Goal: Task Accomplishment & Management: Complete application form

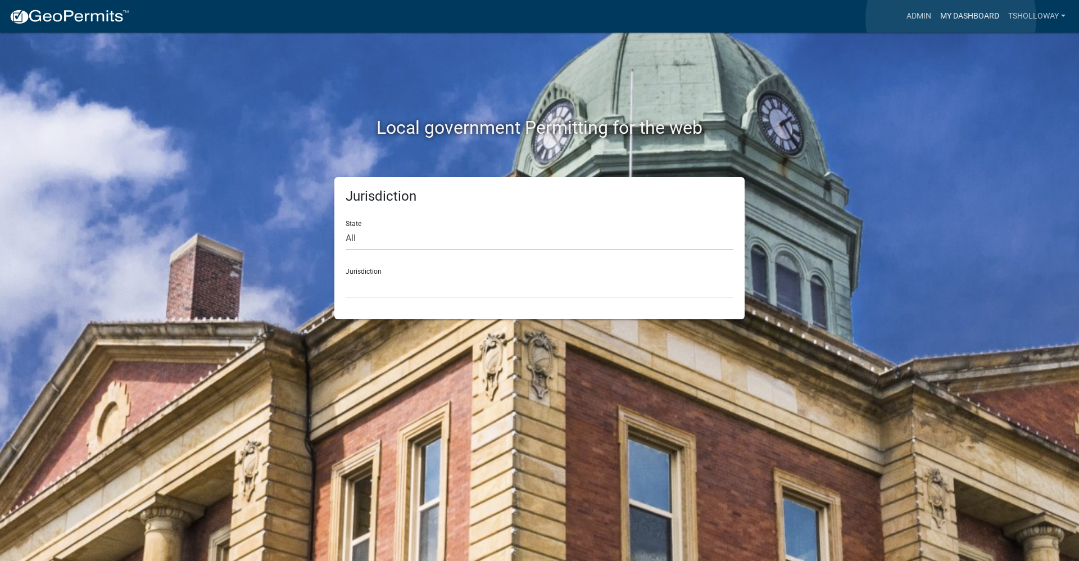
click at [951, 19] on link "My Dashboard" at bounding box center [970, 16] width 68 height 21
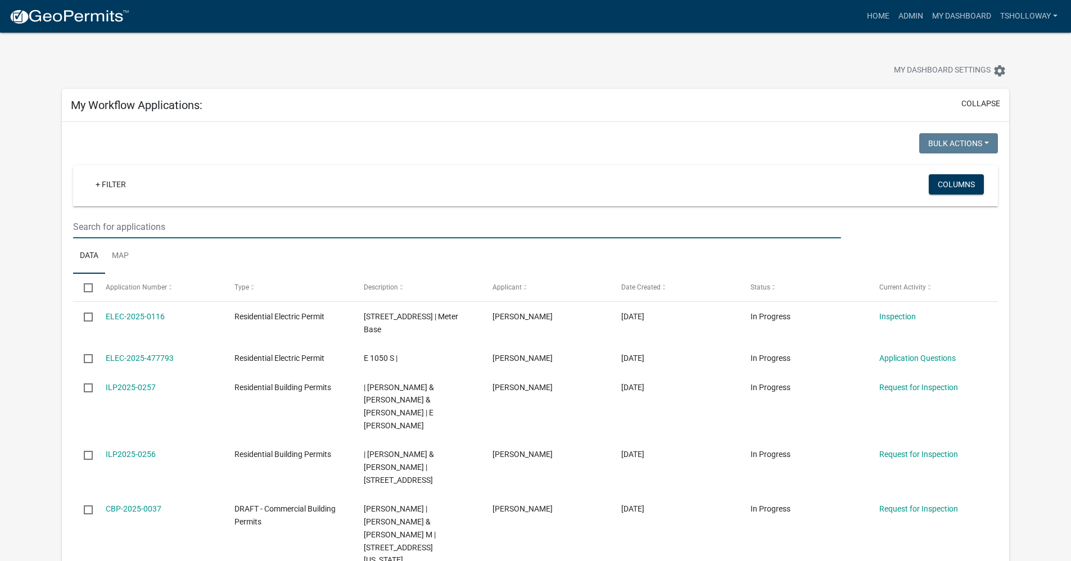
click at [108, 226] on input "text" at bounding box center [456, 226] width 767 height 23
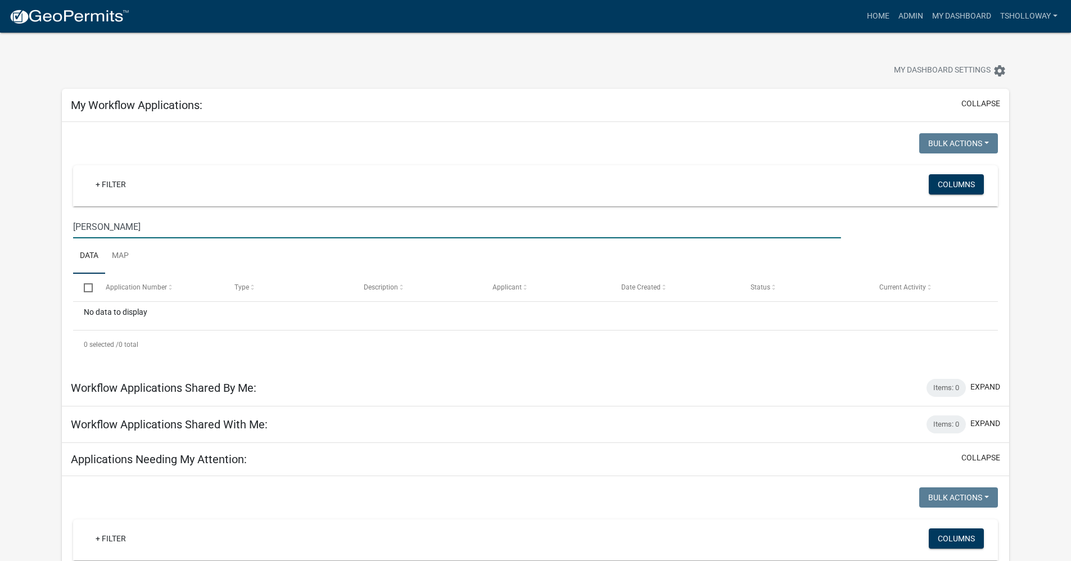
type input "[PERSON_NAME]"
click at [902, 16] on link "Admin" at bounding box center [911, 16] width 34 height 21
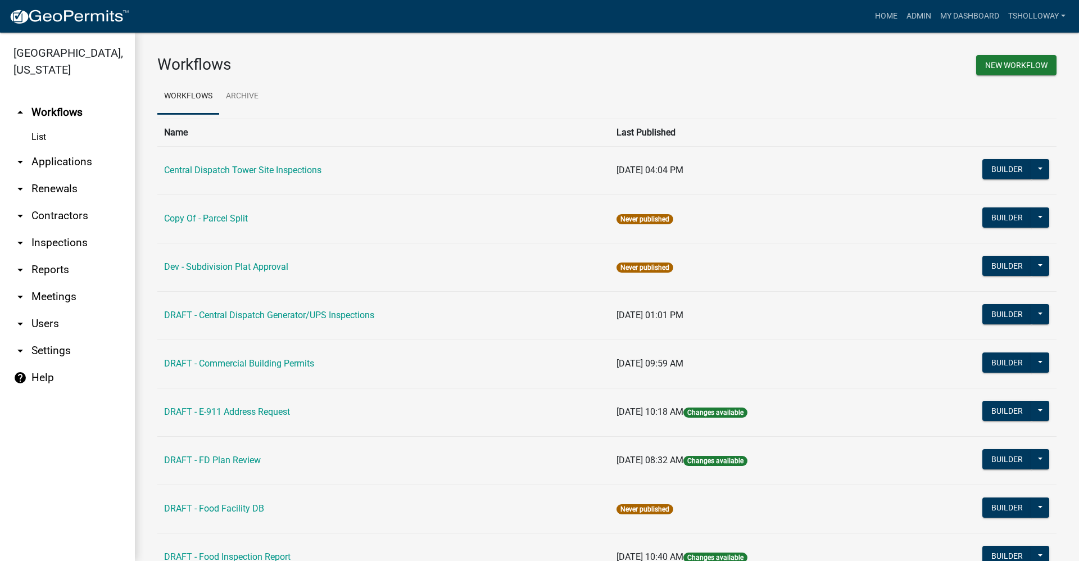
click at [59, 148] on link "arrow_drop_down Applications" at bounding box center [67, 161] width 135 height 27
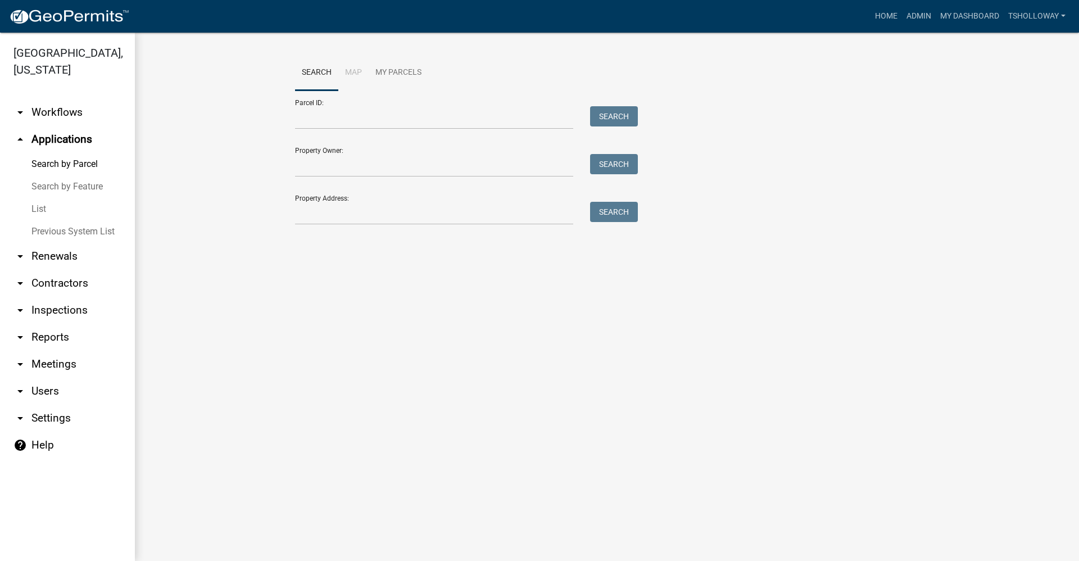
click at [41, 198] on link "List" at bounding box center [67, 209] width 135 height 22
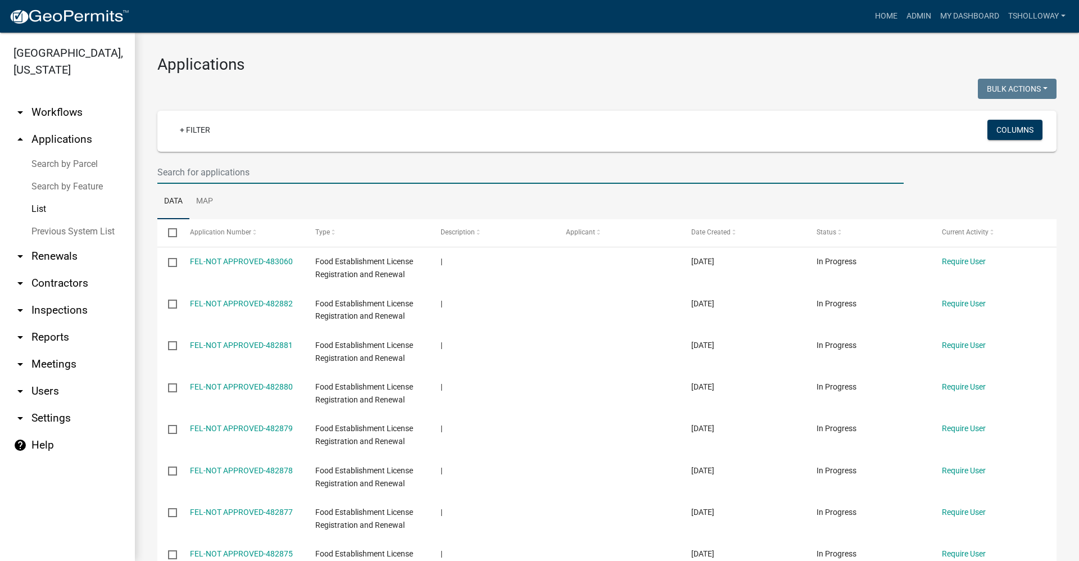
click at [193, 170] on input "text" at bounding box center [530, 172] width 747 height 23
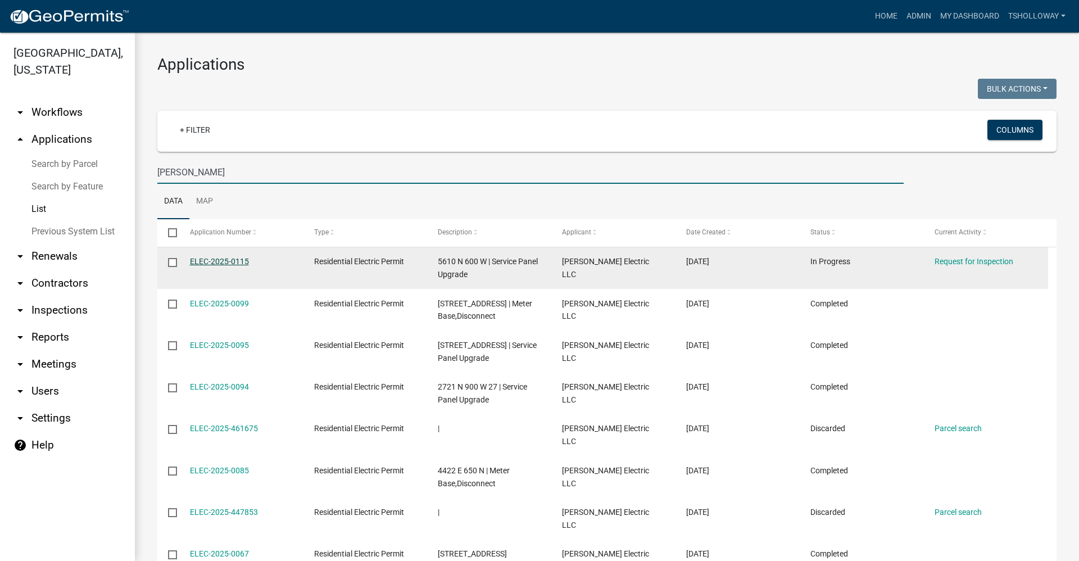
type input "[PERSON_NAME]"
click at [219, 263] on link "ELEC-2025-0115" at bounding box center [219, 261] width 59 height 9
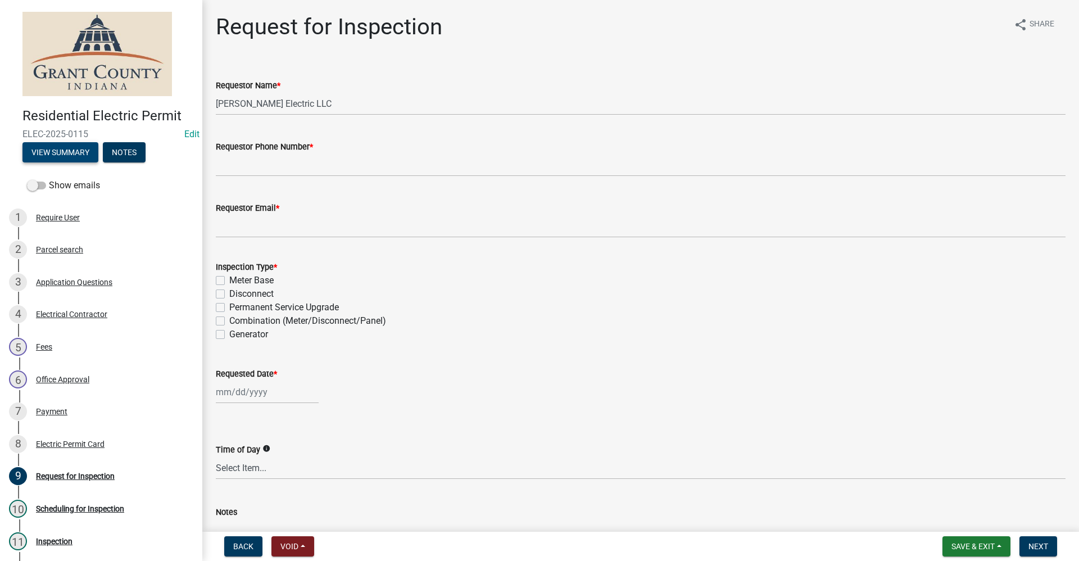
click at [54, 149] on button "View Summary" at bounding box center [60, 152] width 76 height 20
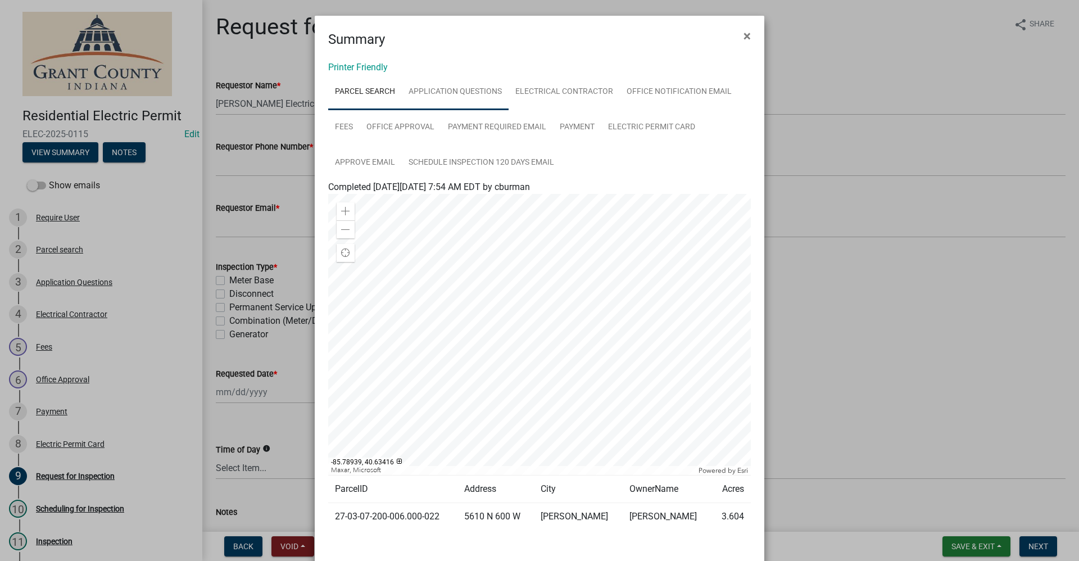
click at [478, 88] on link "Application Questions" at bounding box center [455, 92] width 107 height 36
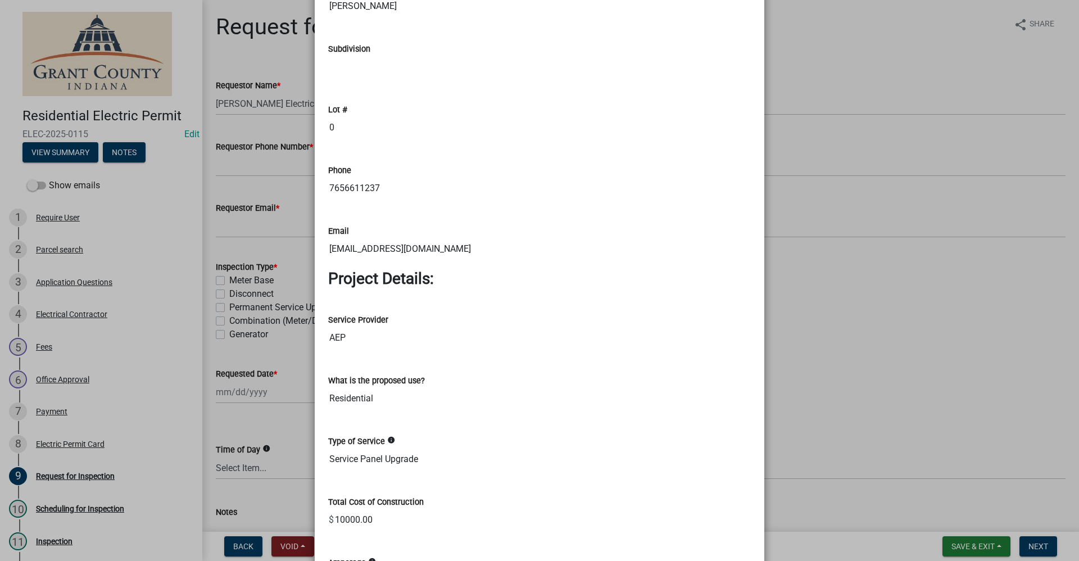
scroll to position [899, 0]
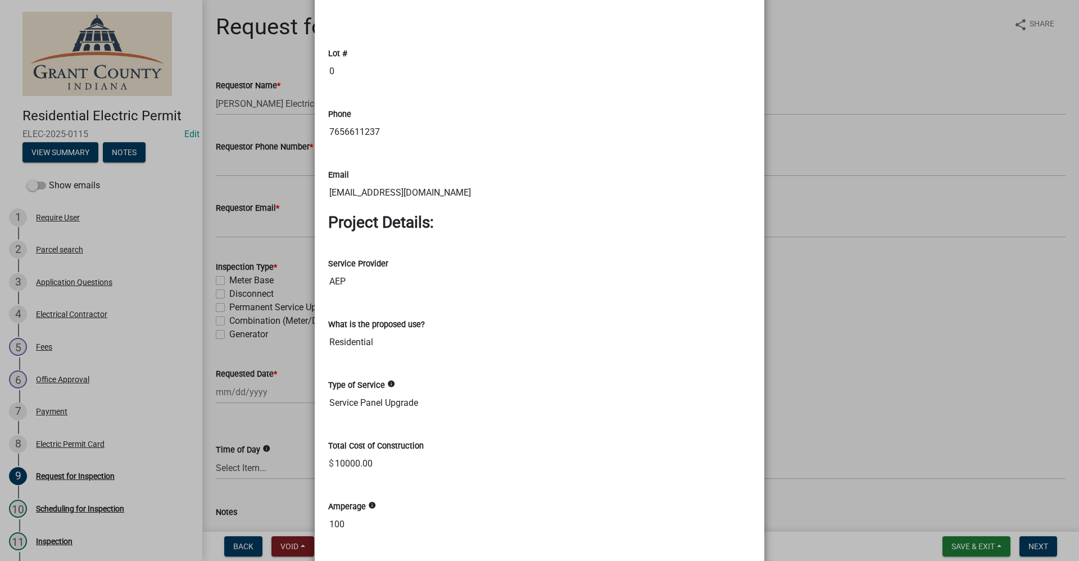
click at [265, 229] on ngb-modal-window "Summary × Printer Friendly Parcel search Application Questions Electrical Contr…" at bounding box center [539, 280] width 1079 height 561
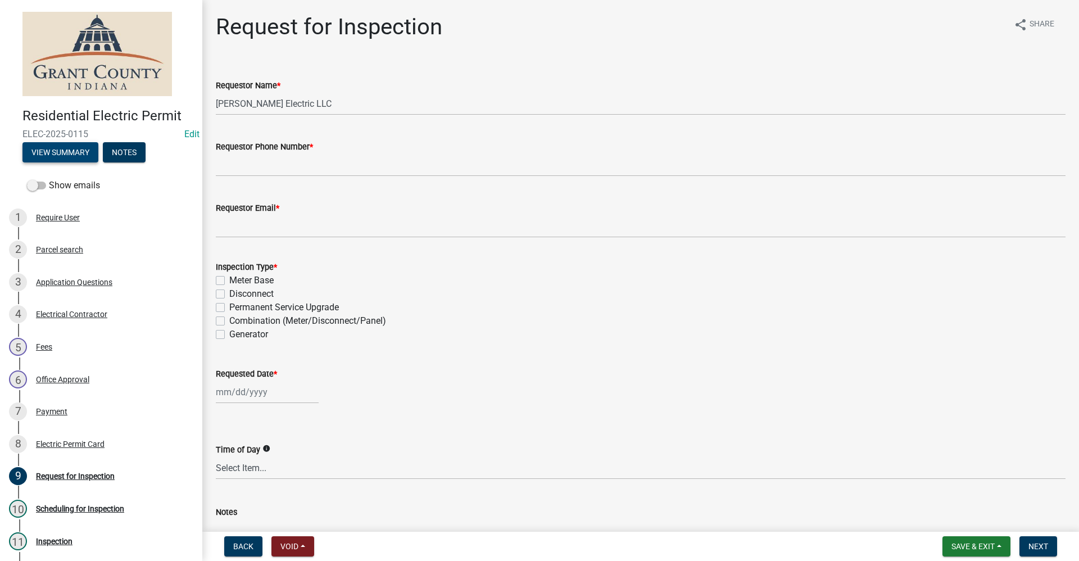
click at [70, 153] on button "View Summary" at bounding box center [60, 152] width 76 height 20
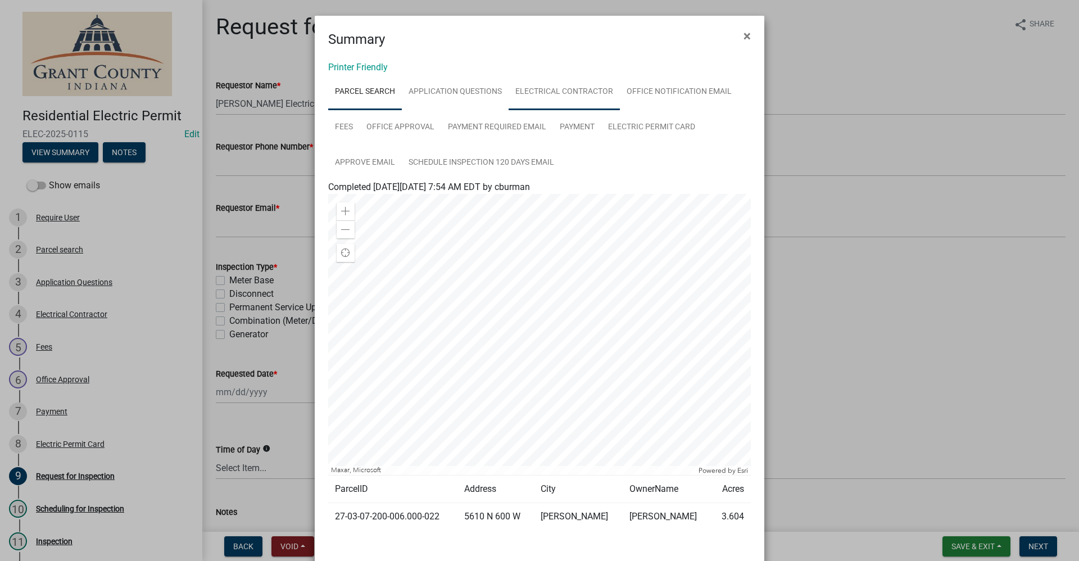
click at [549, 88] on link "Electrical Contractor" at bounding box center [564, 92] width 111 height 36
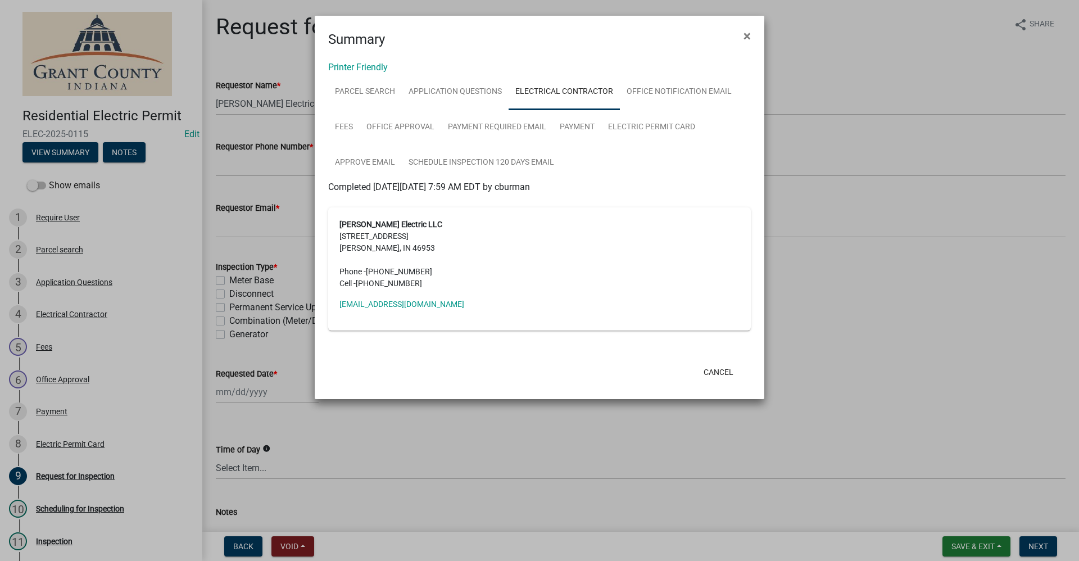
drag, startPoint x: 411, startPoint y: 281, endPoint x: 359, endPoint y: 281, distance: 52.8
click at [359, 281] on span "[PHONE_NUMBER]" at bounding box center [389, 283] width 66 height 9
copy span "[PHONE_NUMBER]"
click at [747, 33] on span "×" at bounding box center [747, 36] width 7 height 16
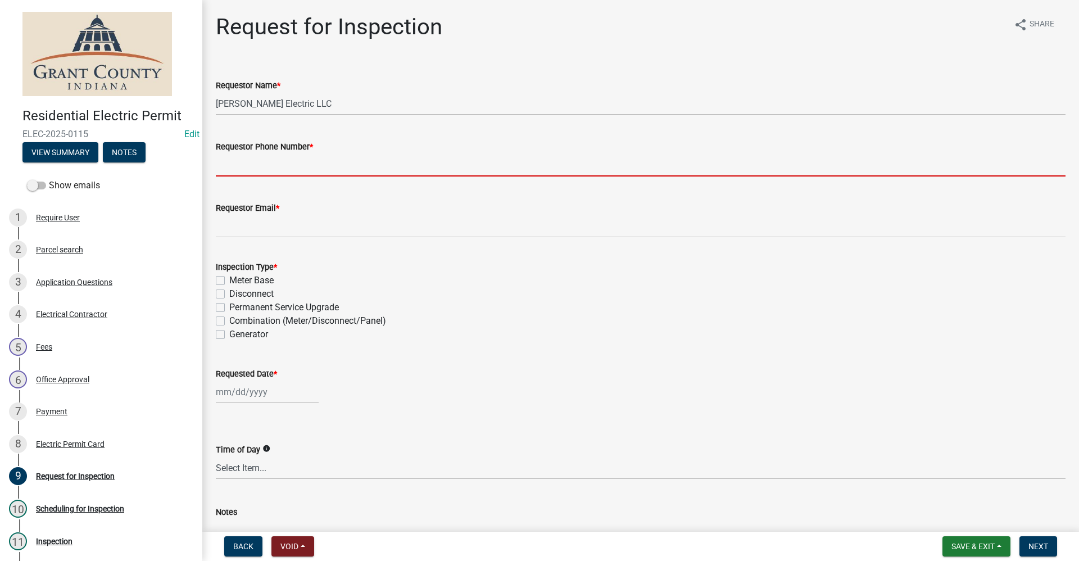
click at [243, 169] on input "Requestor Phone Number *" at bounding box center [641, 164] width 850 height 23
paste input "[PHONE_NUMBER]"
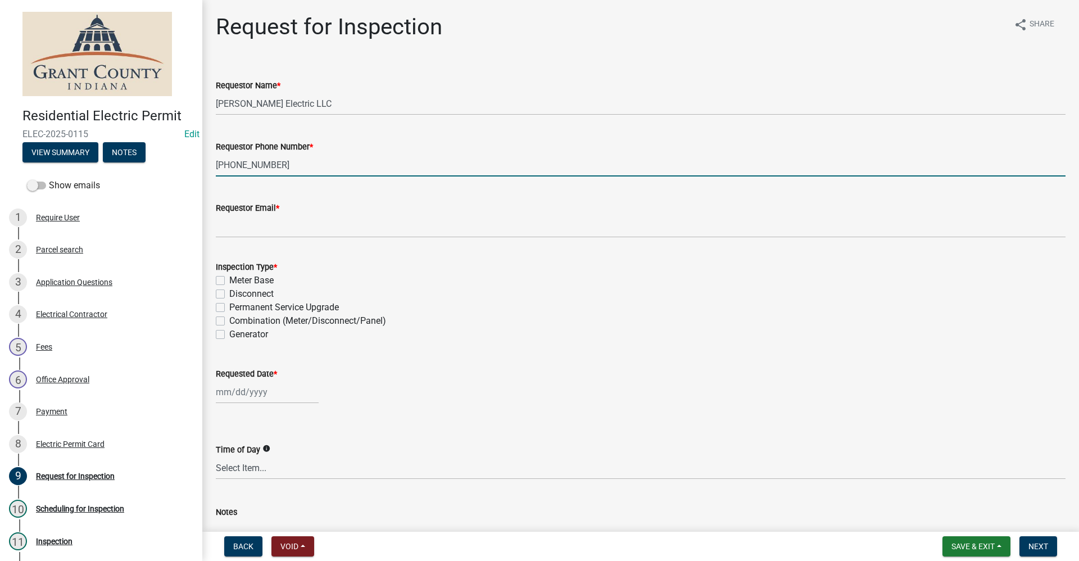
type input "[PHONE_NUMBER]"
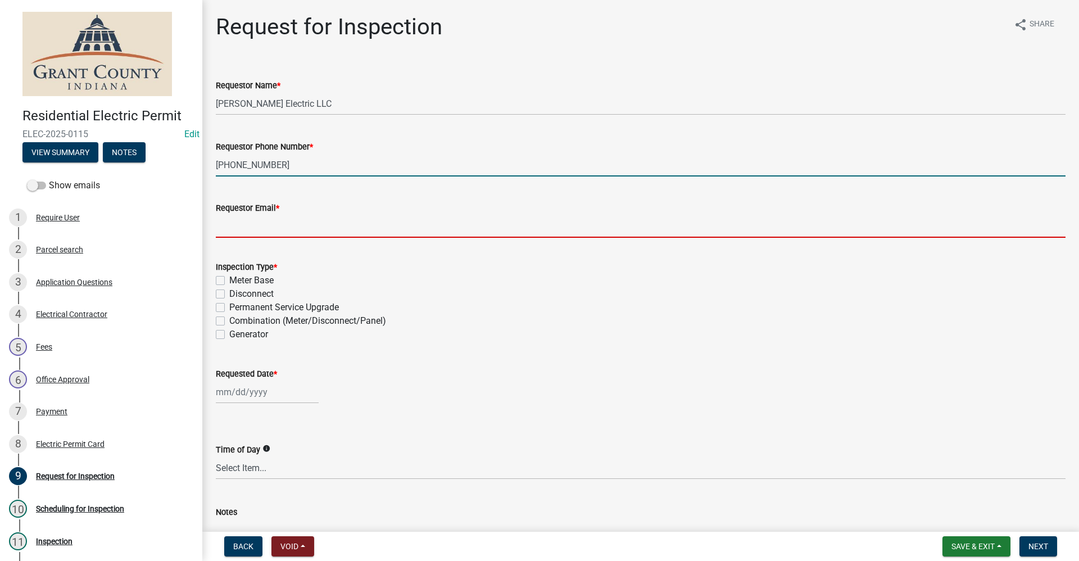
click at [249, 229] on input "Requestor Email *" at bounding box center [641, 226] width 850 height 23
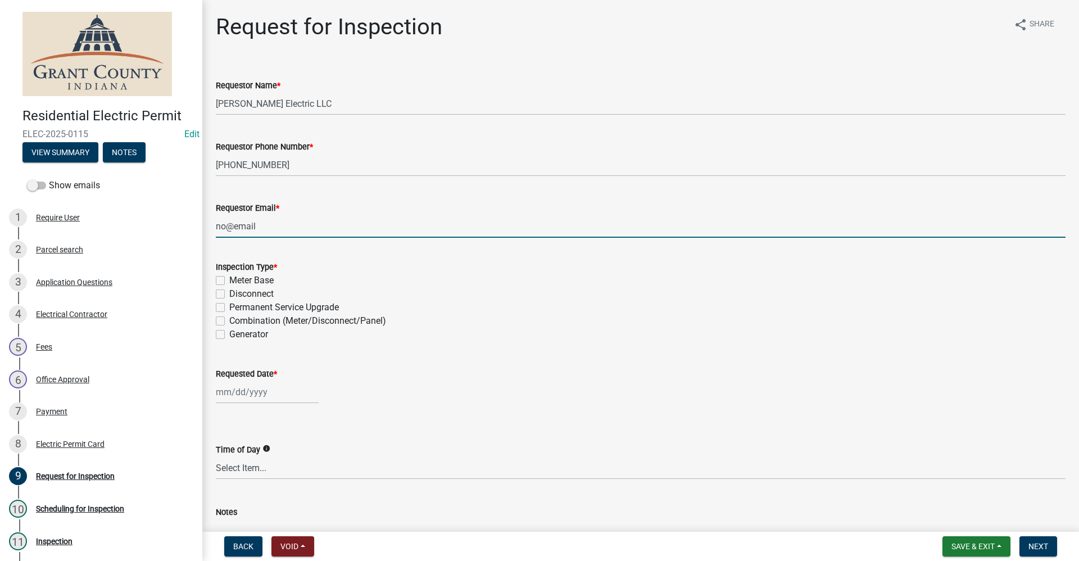
type input "no@email"
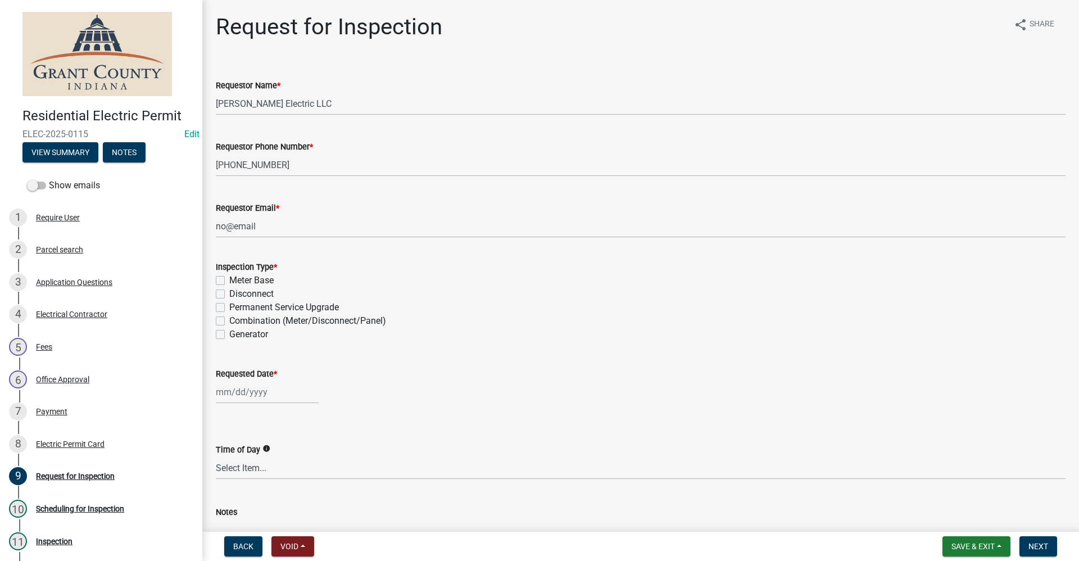
click at [517, 359] on div "Requested Date *" at bounding box center [641, 377] width 850 height 52
click at [229, 309] on label "Permanent Service Upgrade" at bounding box center [284, 307] width 110 height 13
click at [229, 308] on input "Permanent Service Upgrade" at bounding box center [232, 304] width 7 height 7
checkbox input "true"
checkbox input "false"
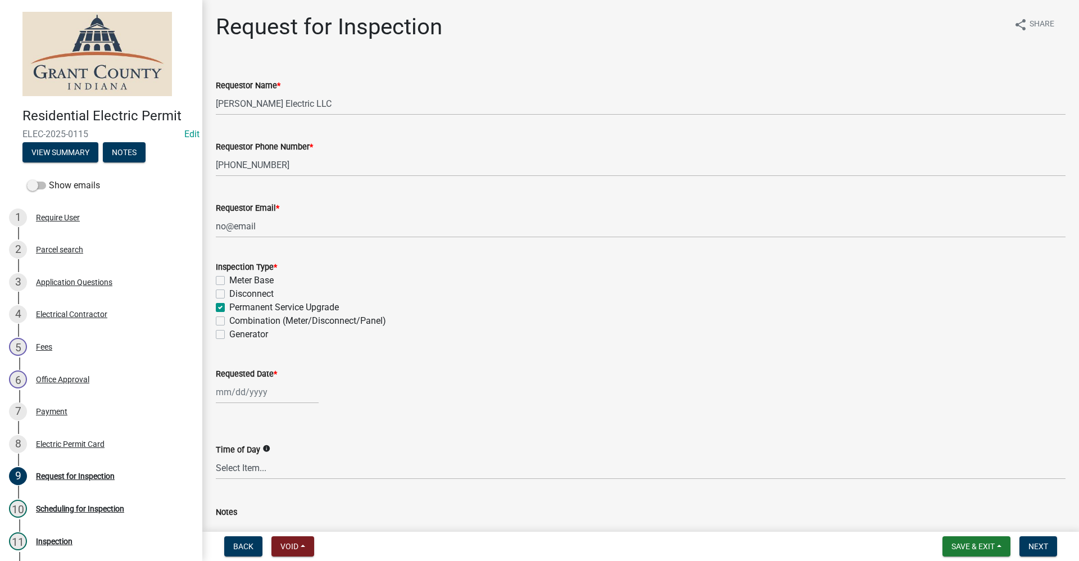
checkbox input "false"
checkbox input "true"
checkbox input "false"
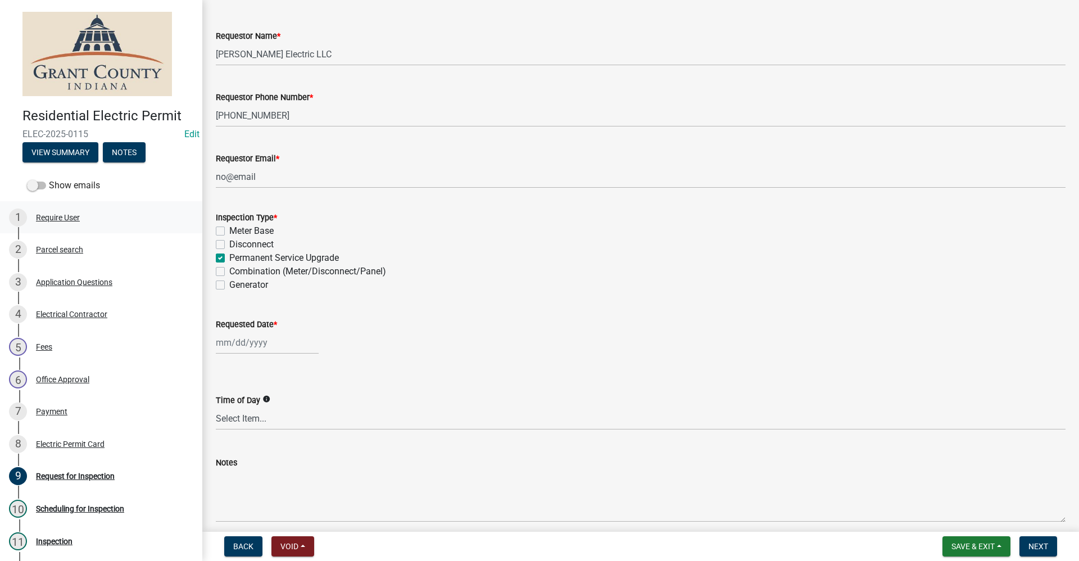
scroll to position [97, 0]
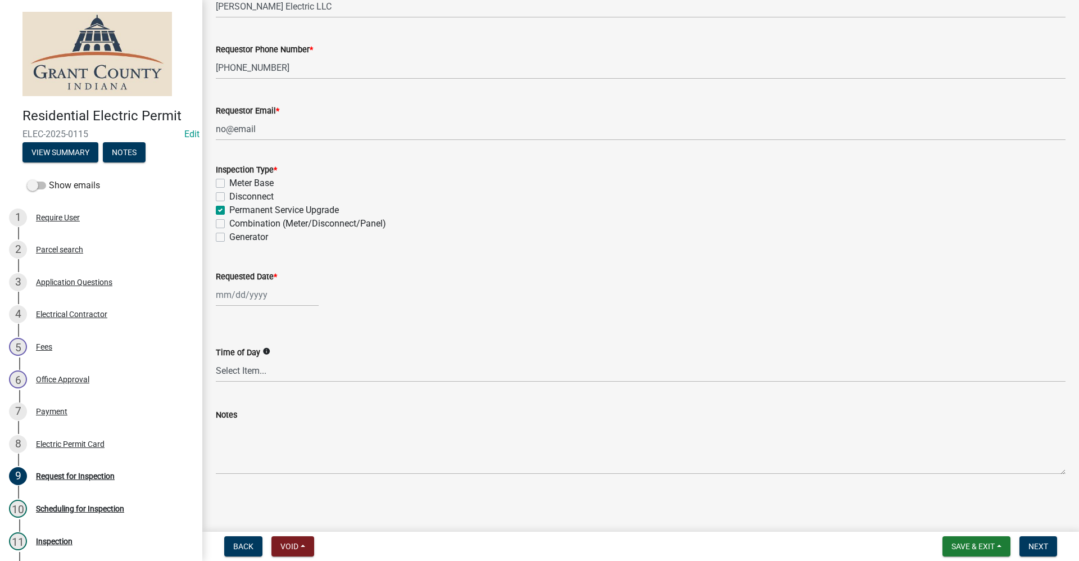
click at [243, 297] on div at bounding box center [267, 294] width 103 height 23
select select "9"
select select "2025"
click at [261, 409] on div "24" at bounding box center [263, 409] width 18 height 18
type input "[DATE]"
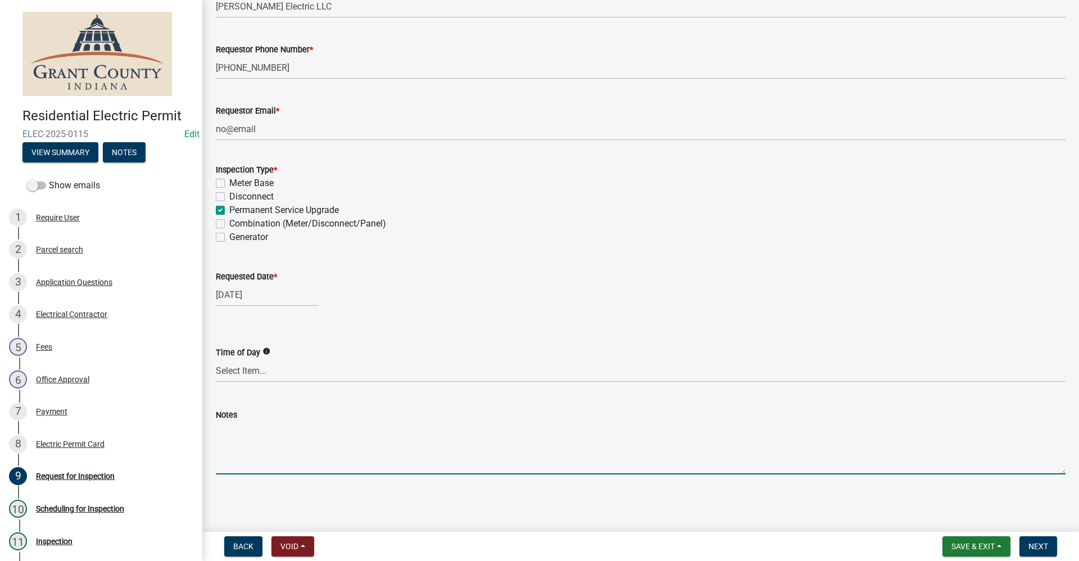
click at [238, 441] on textarea "Notes" at bounding box center [641, 448] width 850 height 53
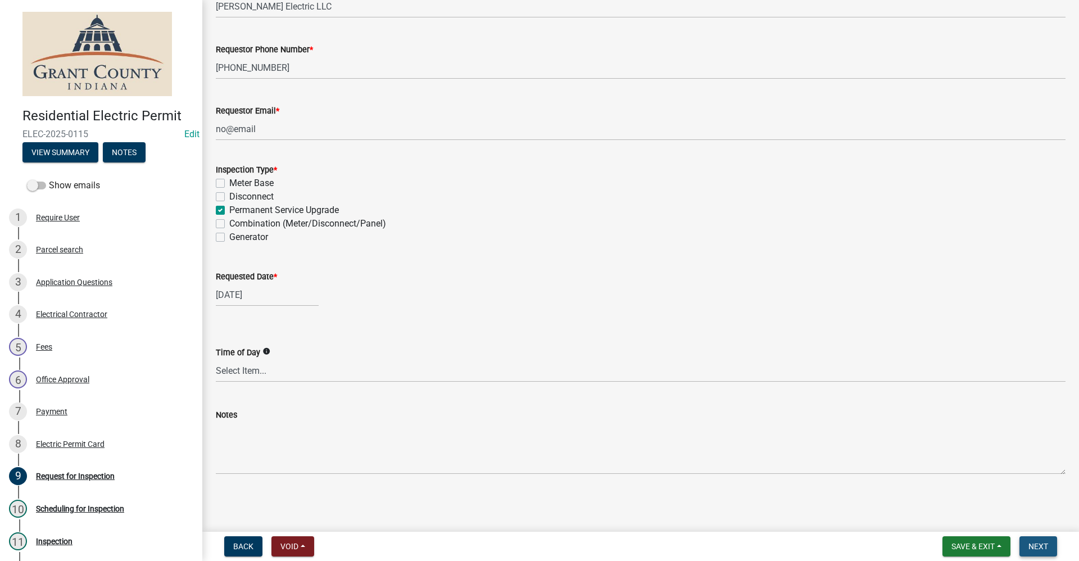
click at [1039, 542] on span "Next" at bounding box center [1039, 546] width 20 height 9
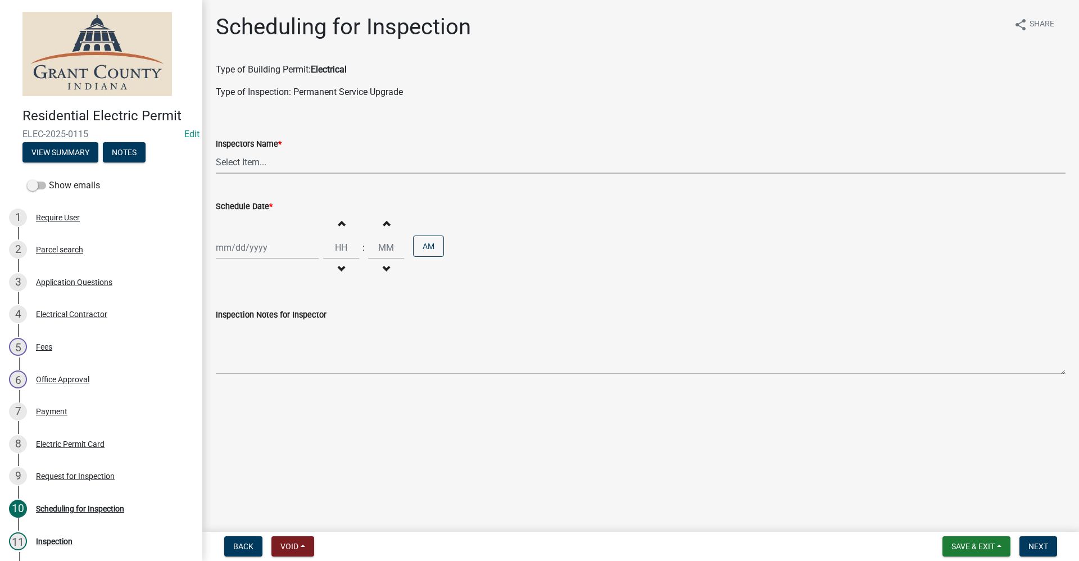
click at [243, 163] on select "Select Item... rberryhill ([PERSON_NAME]) [PERSON_NAME] ([PERSON_NAME]) BBenefi…" at bounding box center [641, 162] width 850 height 23
select select "d7f9a44a-d2ea-4d3c-83b3-1aa71c950bd5"
click at [216, 151] on select "Select Item... rberryhill ([PERSON_NAME]) [PERSON_NAME] ([PERSON_NAME]) BBenefi…" at bounding box center [641, 162] width 850 height 23
click at [250, 254] on div at bounding box center [267, 247] width 103 height 23
select select "9"
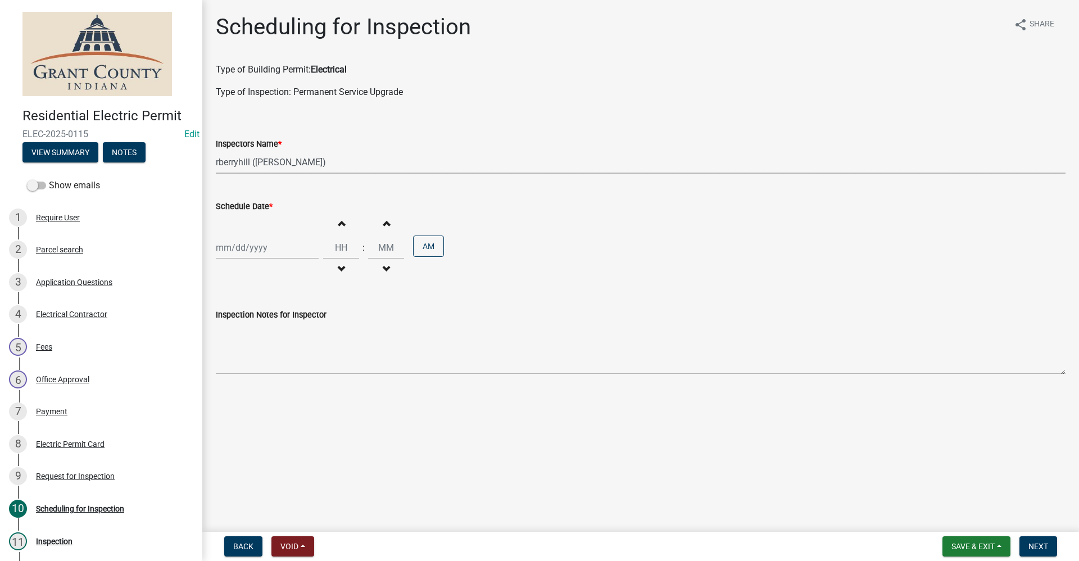
select select "2025"
click at [263, 362] on div "24" at bounding box center [263, 361] width 18 height 18
type input "[DATE]"
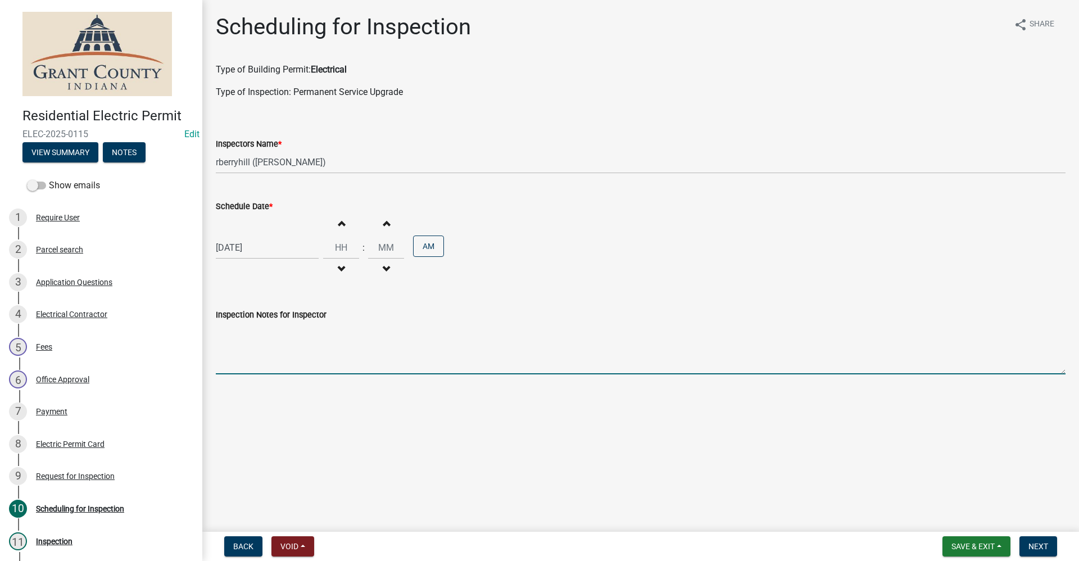
click at [262, 362] on textarea "Inspection Notes for Inspector" at bounding box center [641, 348] width 850 height 53
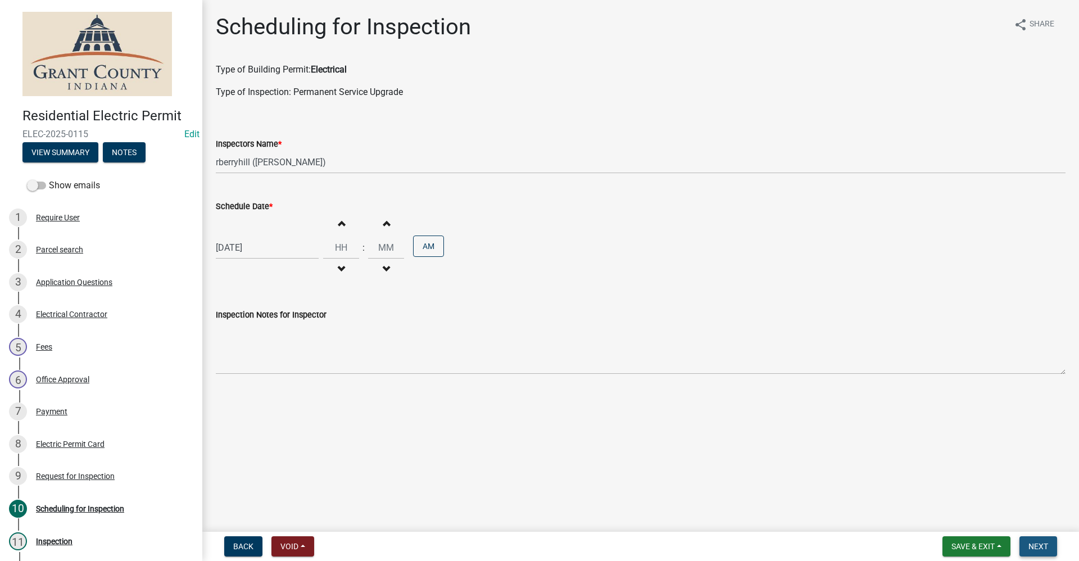
click at [1045, 544] on span "Next" at bounding box center [1039, 546] width 20 height 9
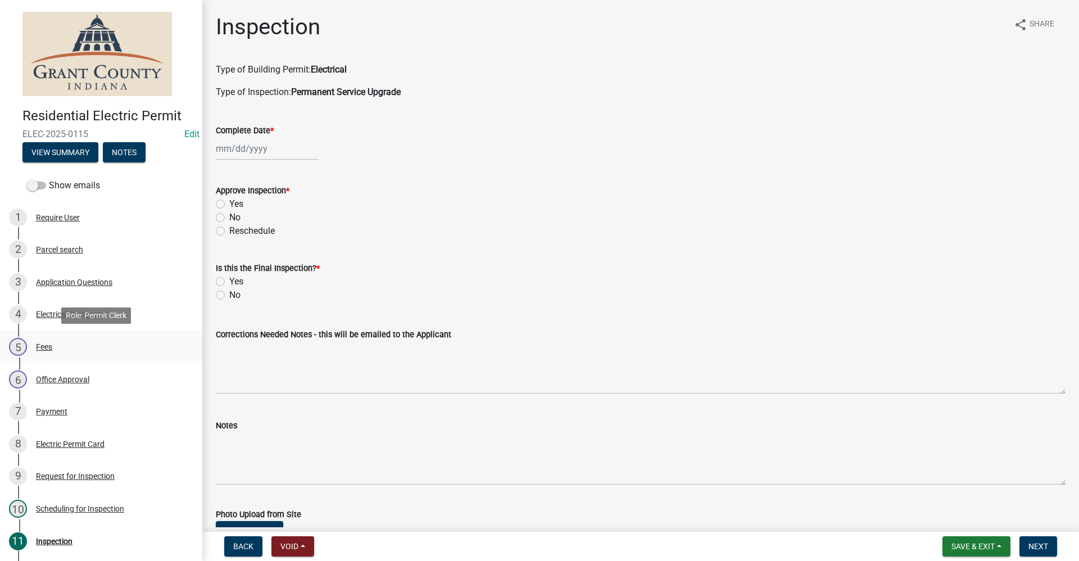
click at [44, 349] on div "Fees" at bounding box center [44, 347] width 16 height 8
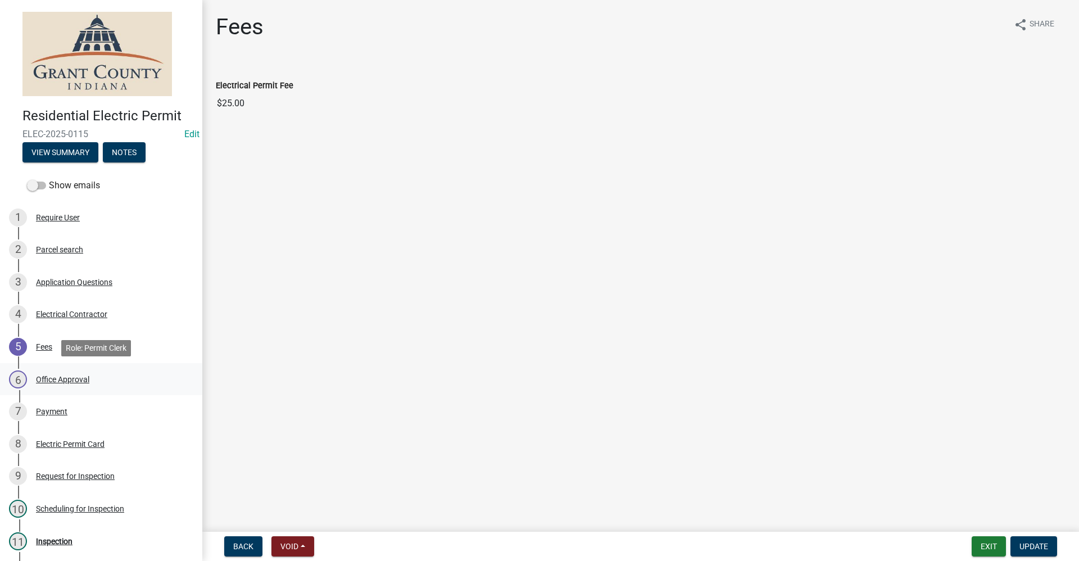
click at [61, 379] on div "Office Approval" at bounding box center [62, 380] width 53 height 8
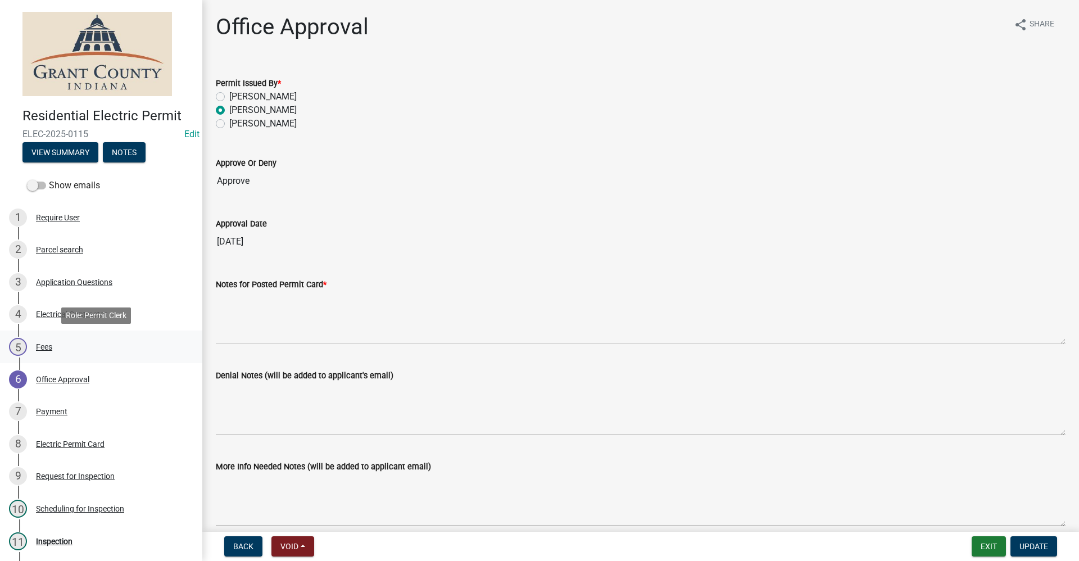
click at [46, 345] on div "Fees" at bounding box center [44, 347] width 16 height 8
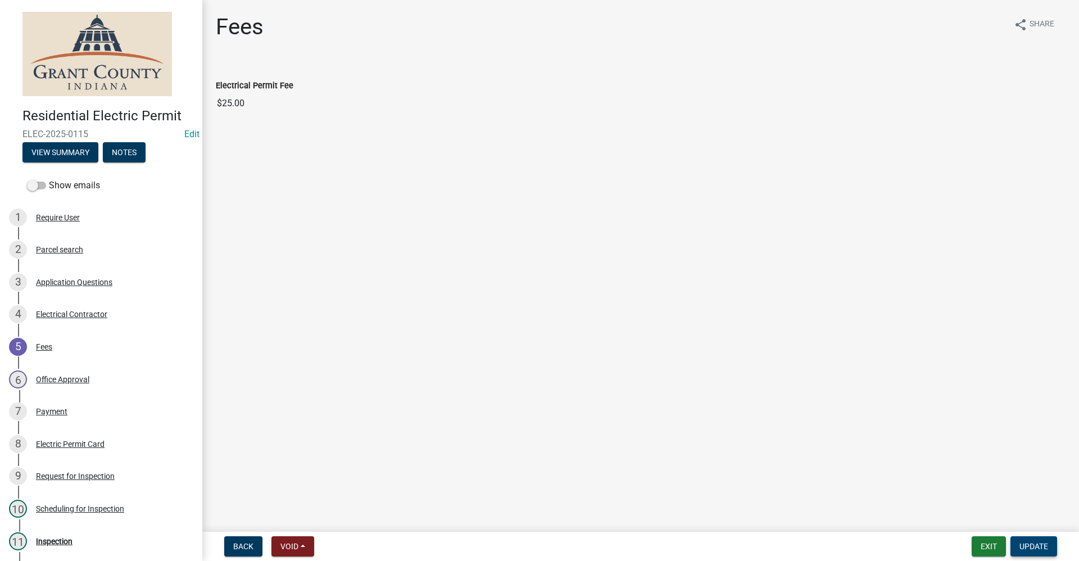
click at [1035, 551] on span "Update" at bounding box center [1034, 546] width 29 height 9
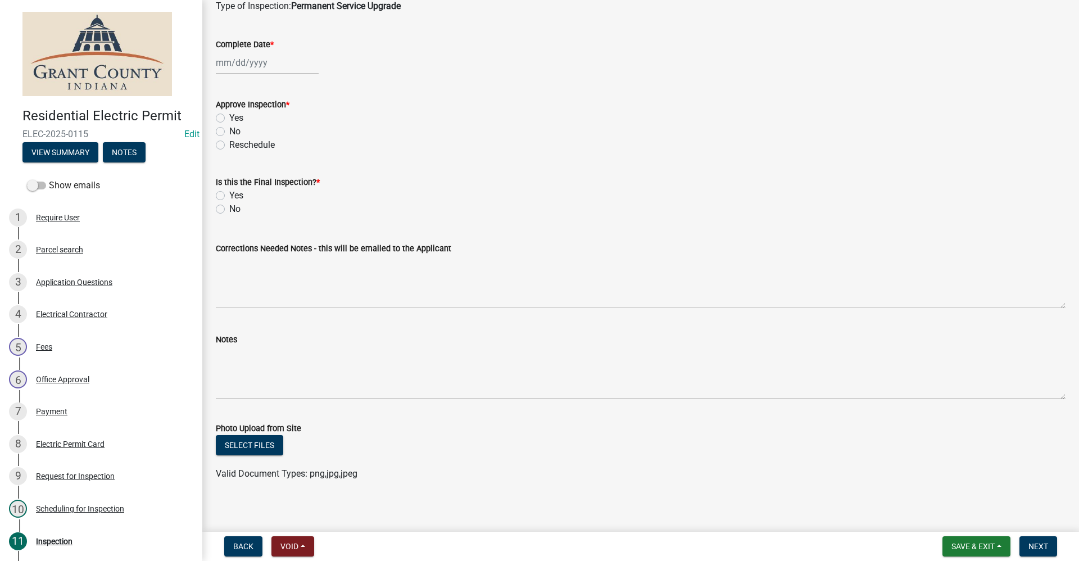
scroll to position [93, 0]
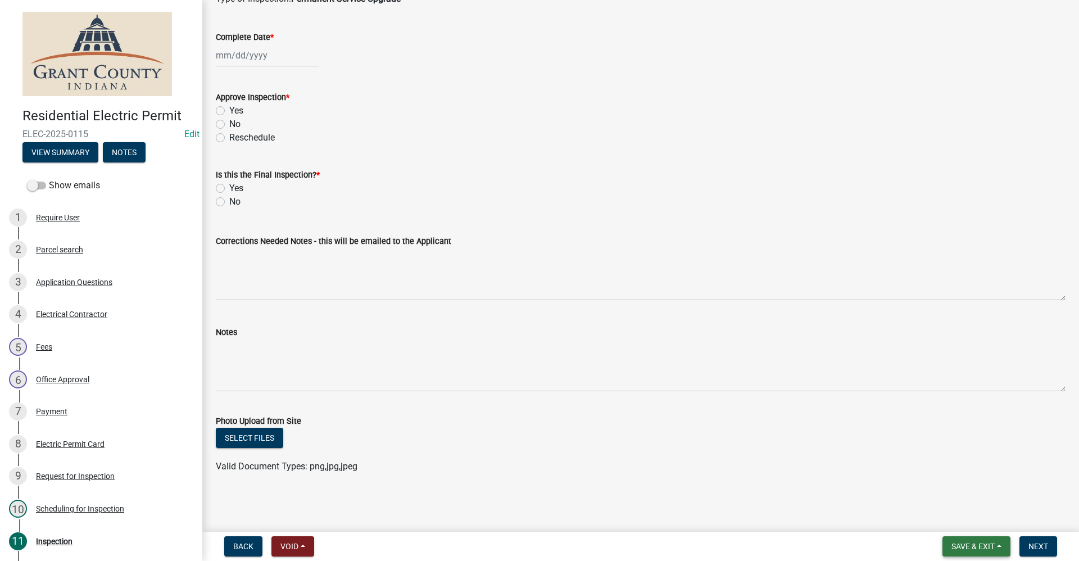
click at [978, 551] on span "Save & Exit" at bounding box center [973, 546] width 43 height 9
click at [939, 515] on button "Save & Exit" at bounding box center [966, 517] width 90 height 27
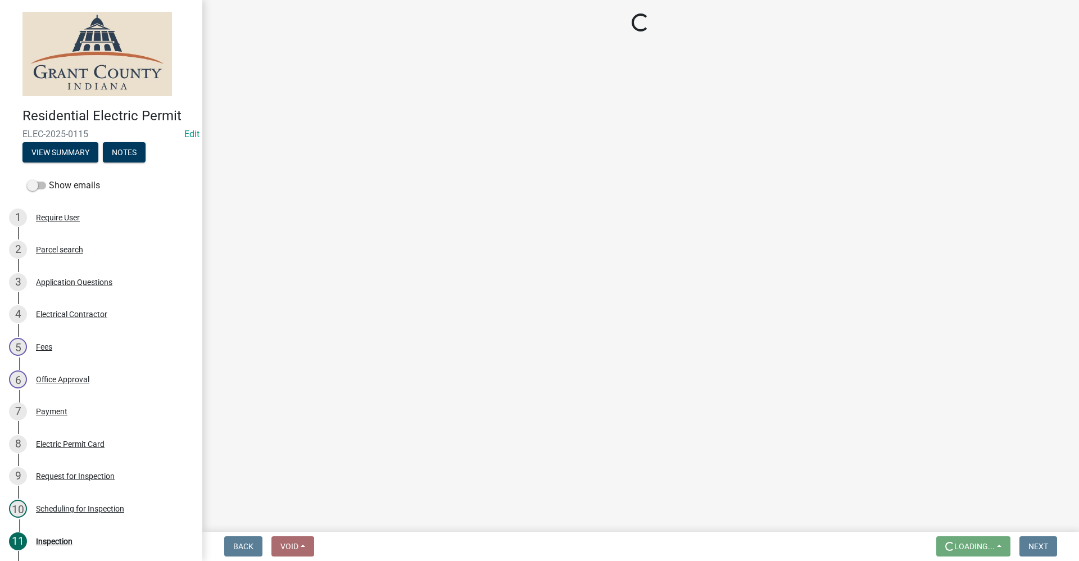
scroll to position [0, 0]
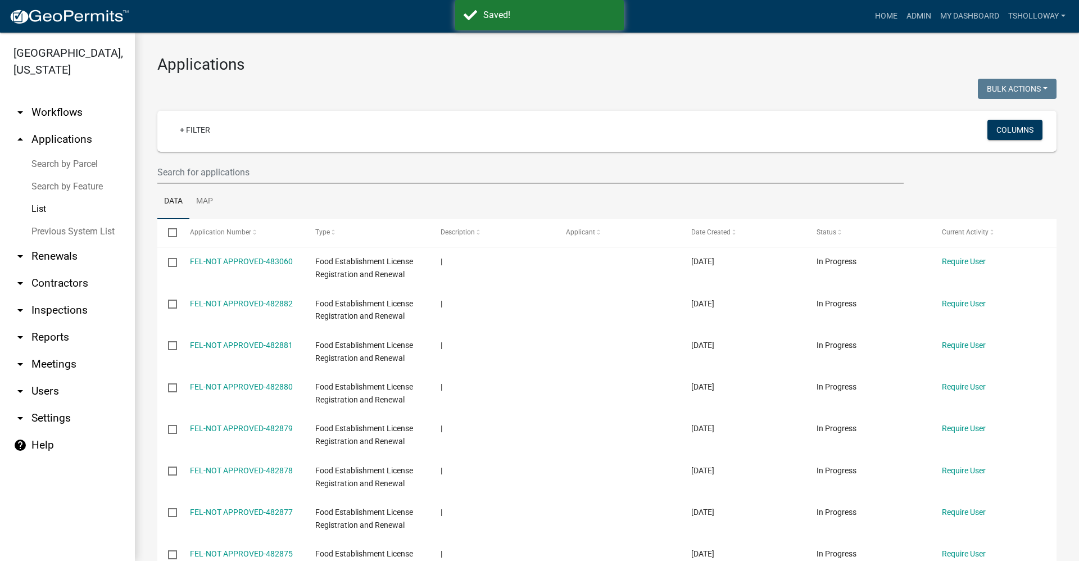
click at [60, 297] on link "arrow_drop_down Inspections" at bounding box center [67, 310] width 135 height 27
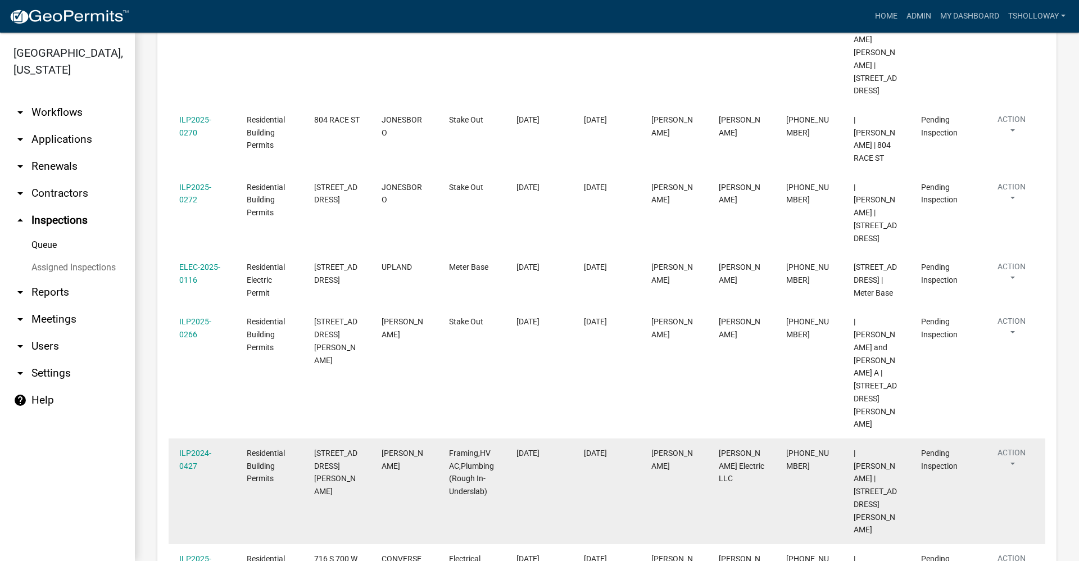
scroll to position [479, 0]
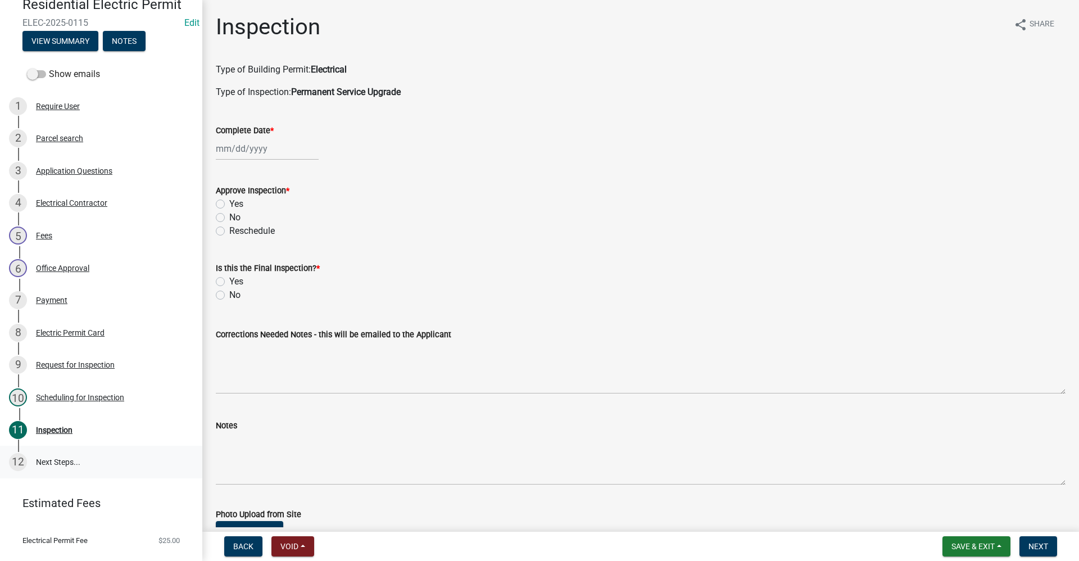
scroll to position [112, 0]
click at [70, 333] on div "Electric Permit Card" at bounding box center [70, 332] width 69 height 8
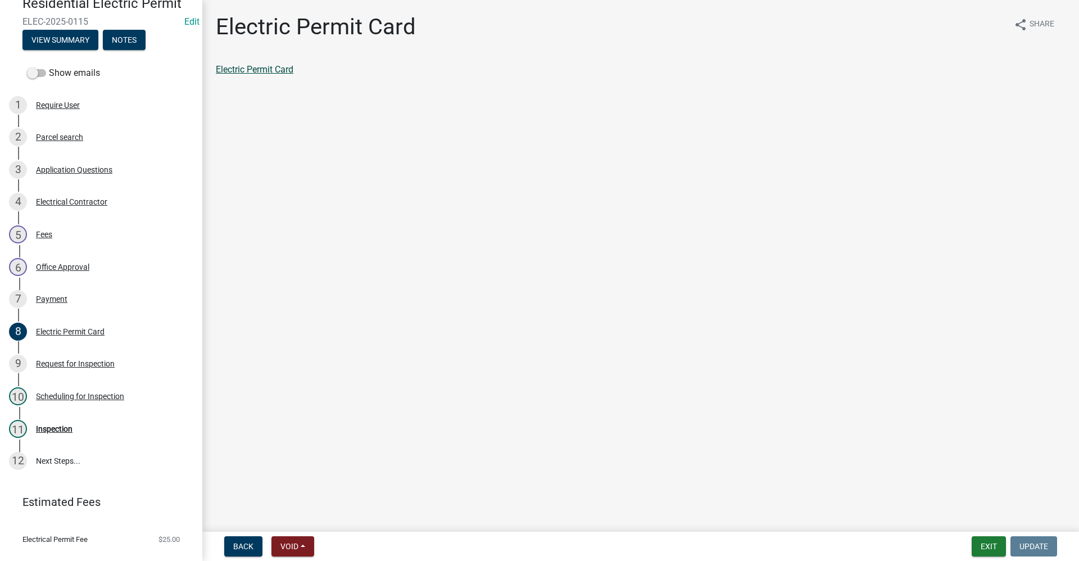
click at [242, 72] on link "Electric Permit Card" at bounding box center [255, 69] width 78 height 11
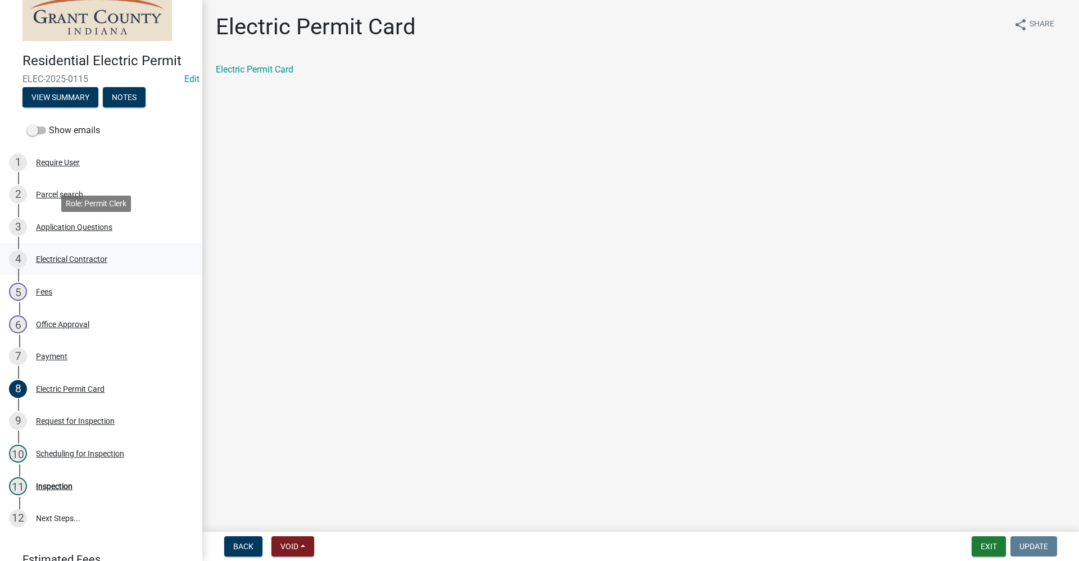
scroll to position [0, 0]
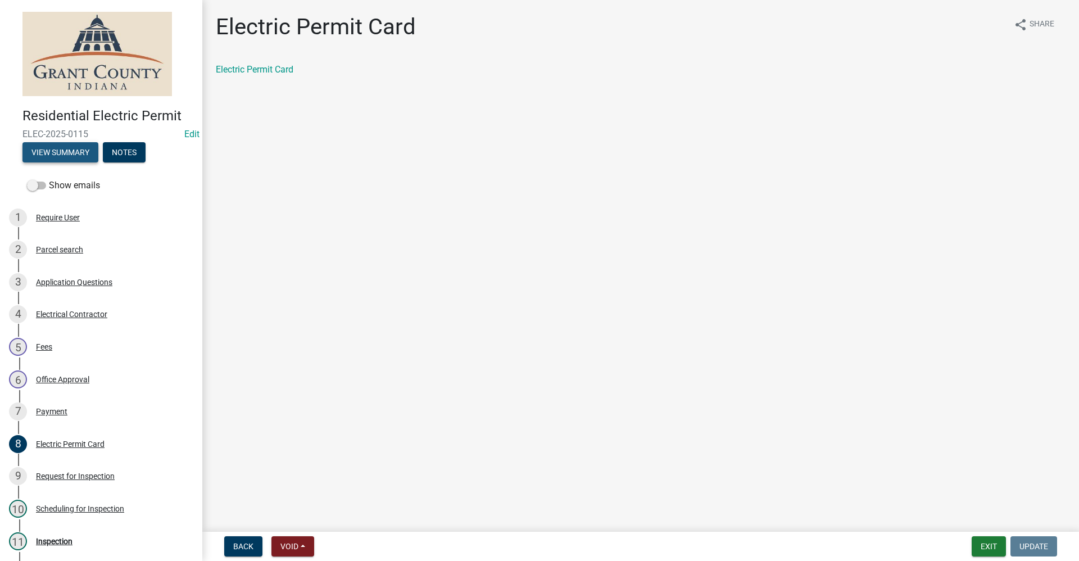
click at [65, 148] on button "View Summary" at bounding box center [60, 152] width 76 height 20
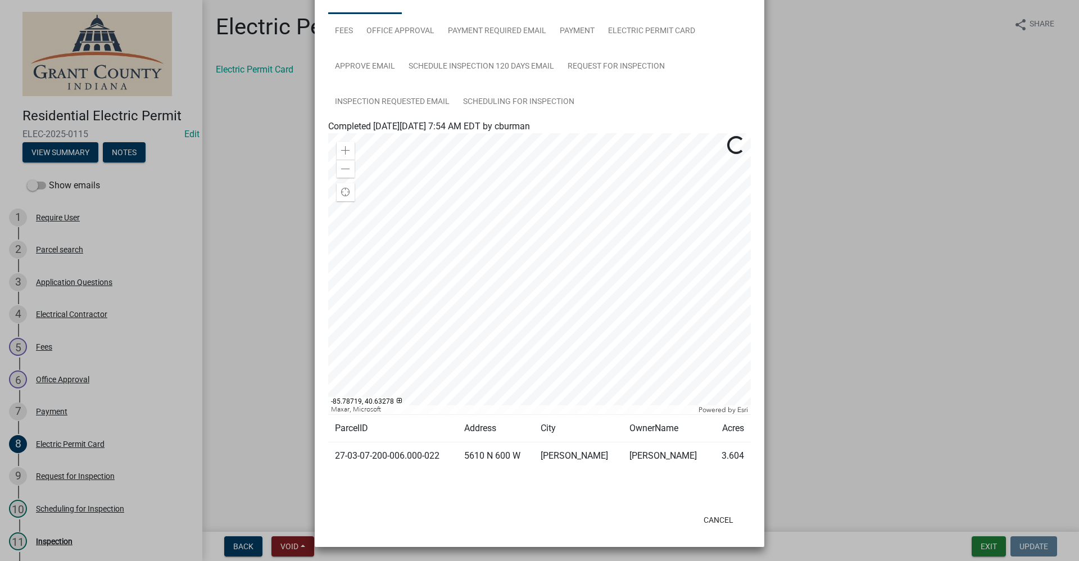
scroll to position [98, 0]
drag, startPoint x: 435, startPoint y: 454, endPoint x: 329, endPoint y: 454, distance: 105.7
click at [329, 454] on td "27-03-07-200-006.000-022" at bounding box center [392, 455] width 129 height 28
copy td "27-03-07-200-006.000-022"
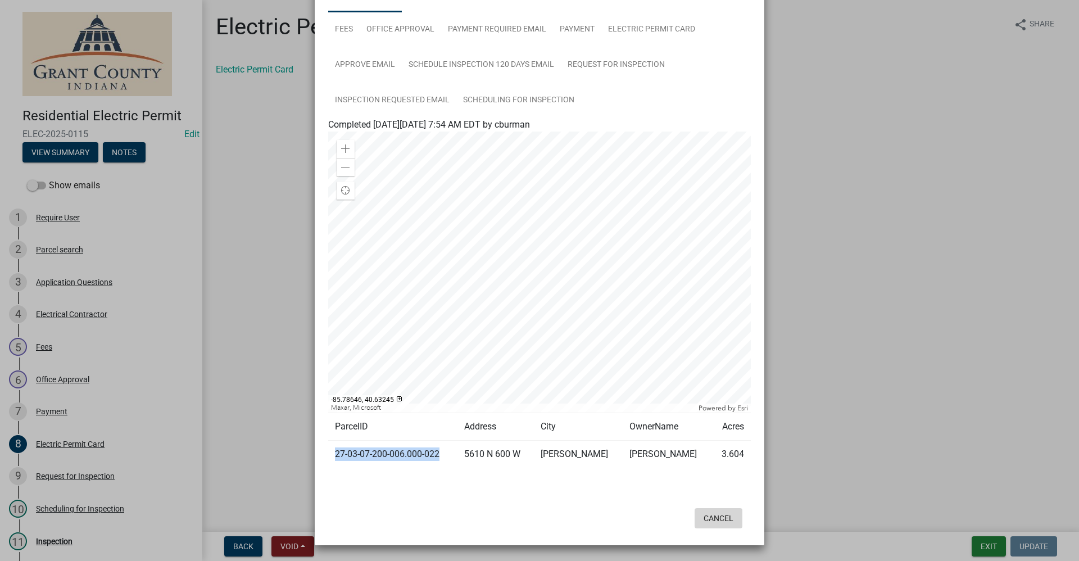
click at [717, 519] on button "Cancel" at bounding box center [719, 518] width 48 height 20
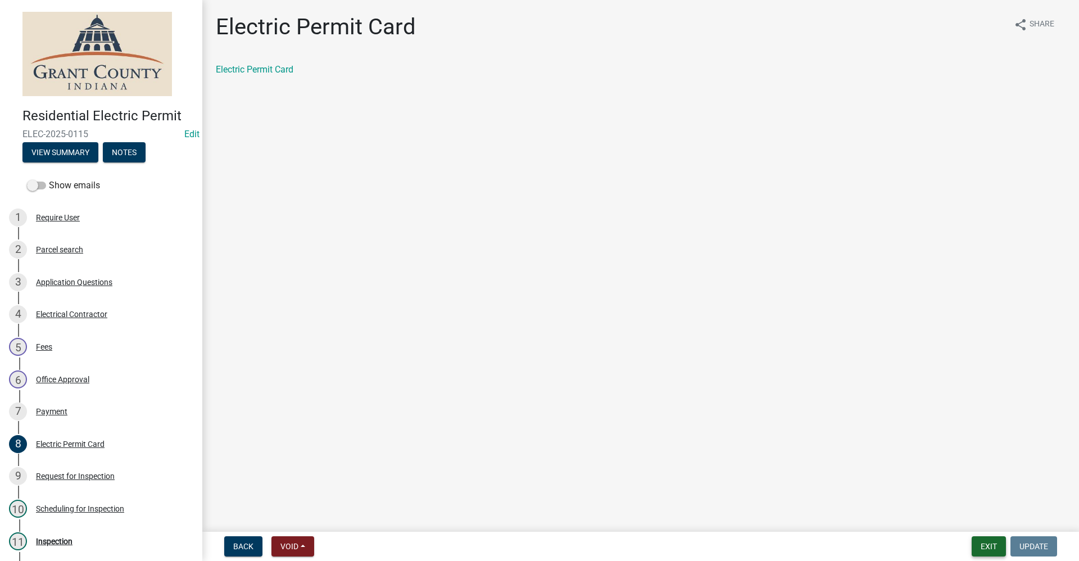
click at [987, 550] on button "Exit" at bounding box center [989, 546] width 34 height 20
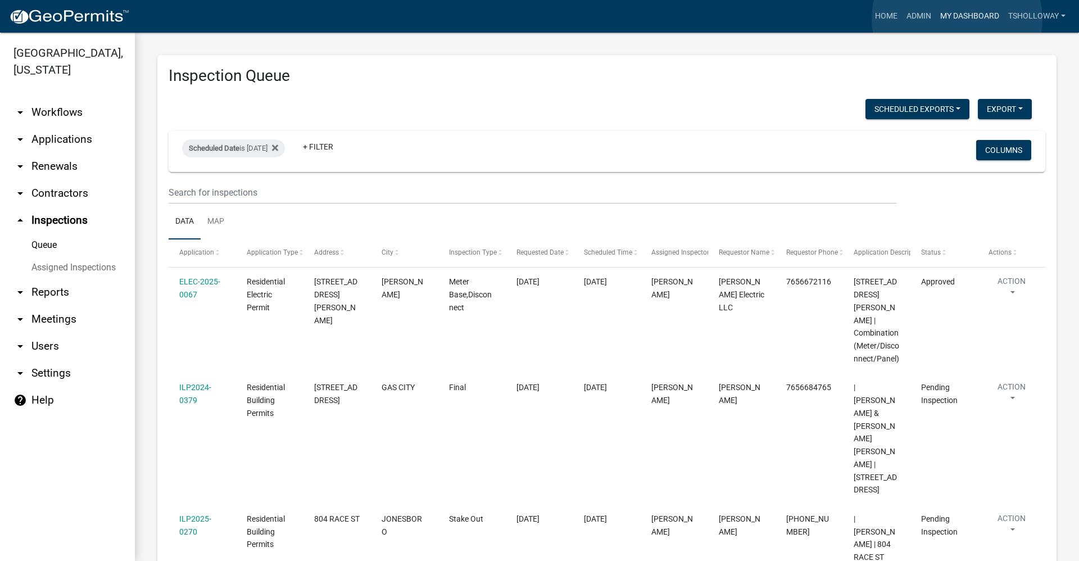
click at [956, 19] on link "My Dashboard" at bounding box center [970, 16] width 68 height 21
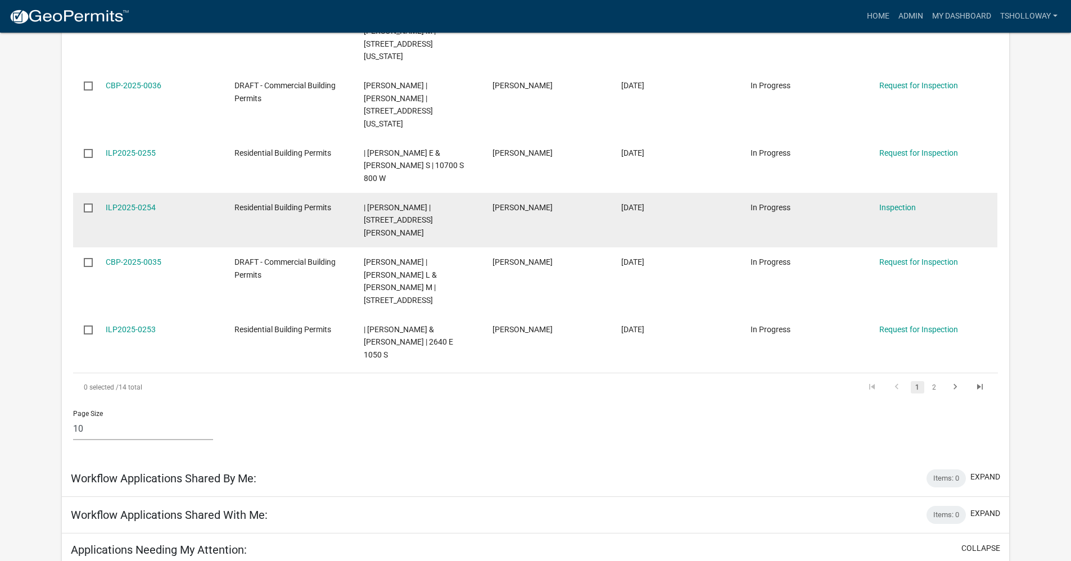
scroll to position [486, 0]
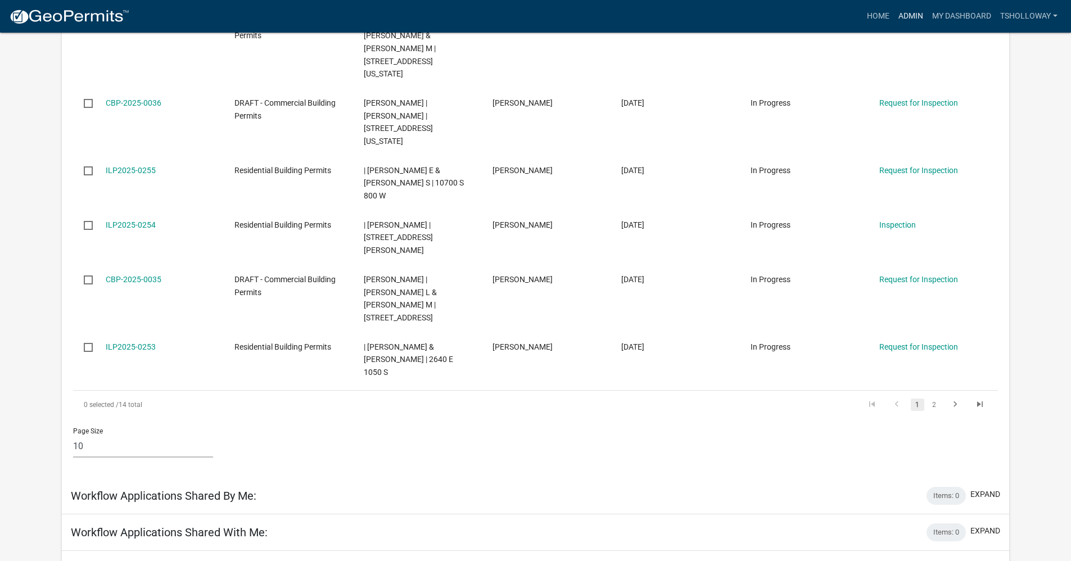
click at [904, 16] on link "Admin" at bounding box center [911, 16] width 34 height 21
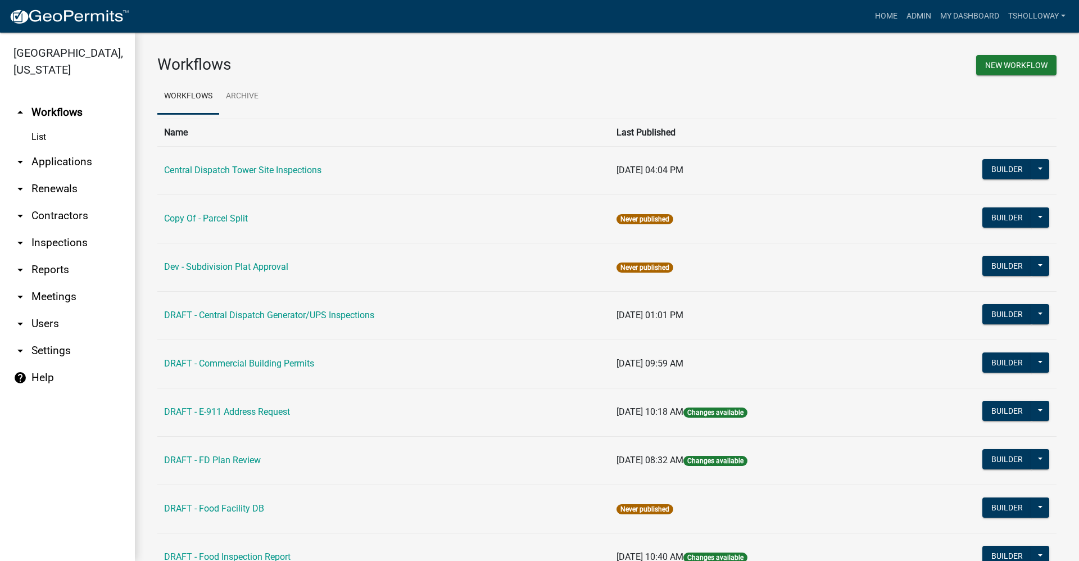
click at [53, 229] on link "arrow_drop_down Inspections" at bounding box center [67, 242] width 135 height 27
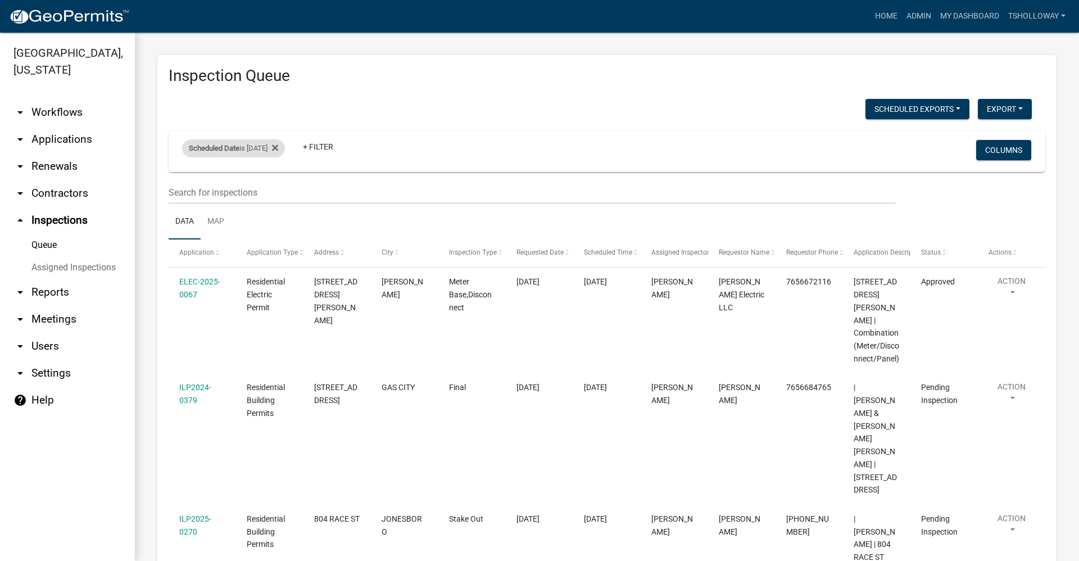
click at [258, 148] on div "Scheduled Date is [DATE]" at bounding box center [233, 148] width 103 height 18
click at [277, 190] on input "[DATE]" at bounding box center [243, 190] width 79 height 23
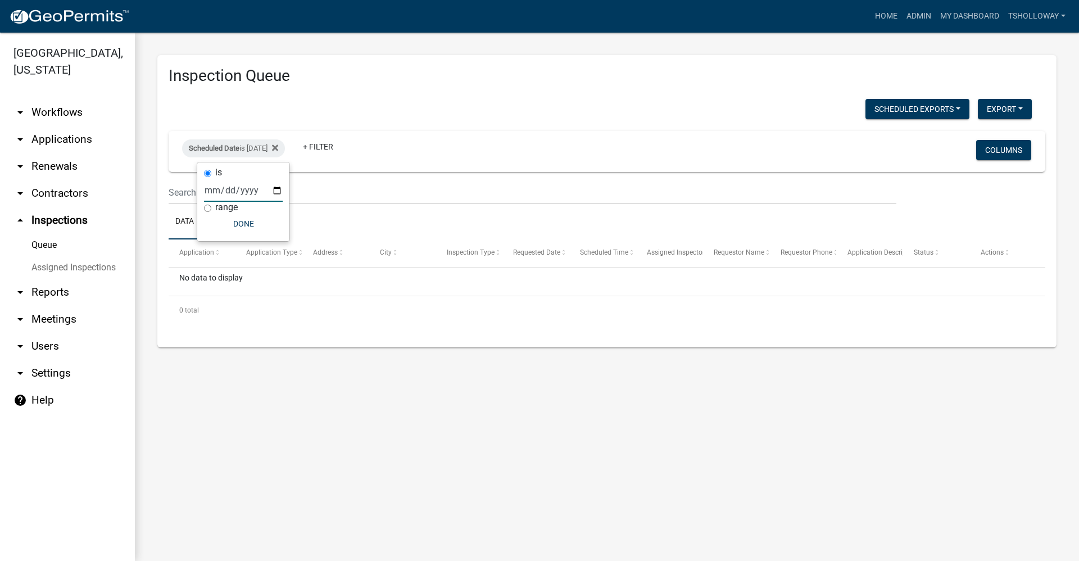
click at [277, 189] on input "[DATE]" at bounding box center [243, 190] width 79 height 23
type input "[DATE]"
click at [54, 207] on link "arrow_drop_up Inspections" at bounding box center [67, 220] width 135 height 27
click at [49, 126] on link "arrow_drop_down Applications" at bounding box center [67, 139] width 135 height 27
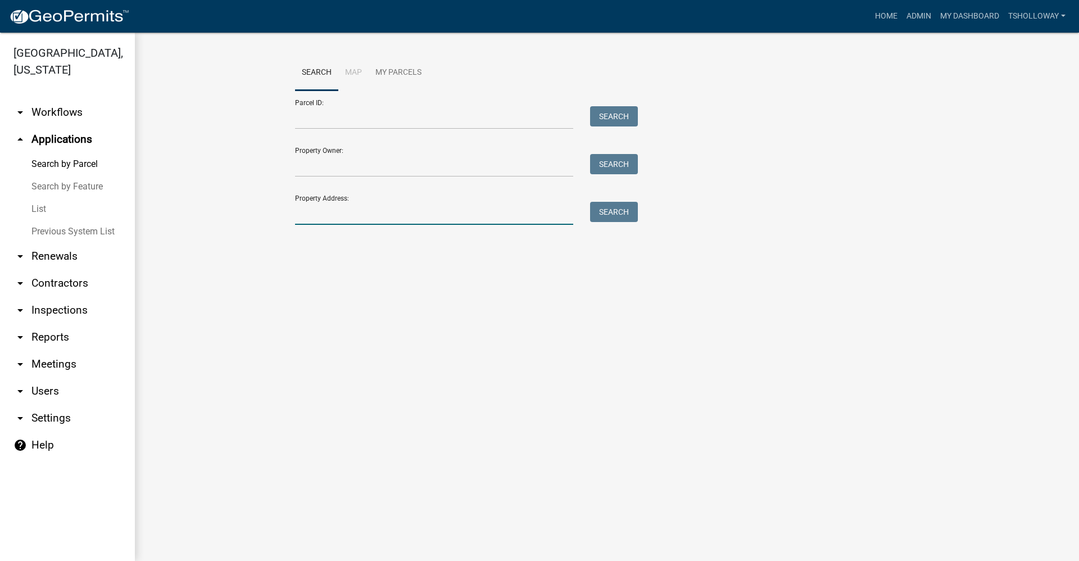
click at [334, 215] on input "Property Address:" at bounding box center [434, 213] width 278 height 23
type input "9580 s 350 e"
click at [627, 210] on button "Search" at bounding box center [614, 212] width 48 height 20
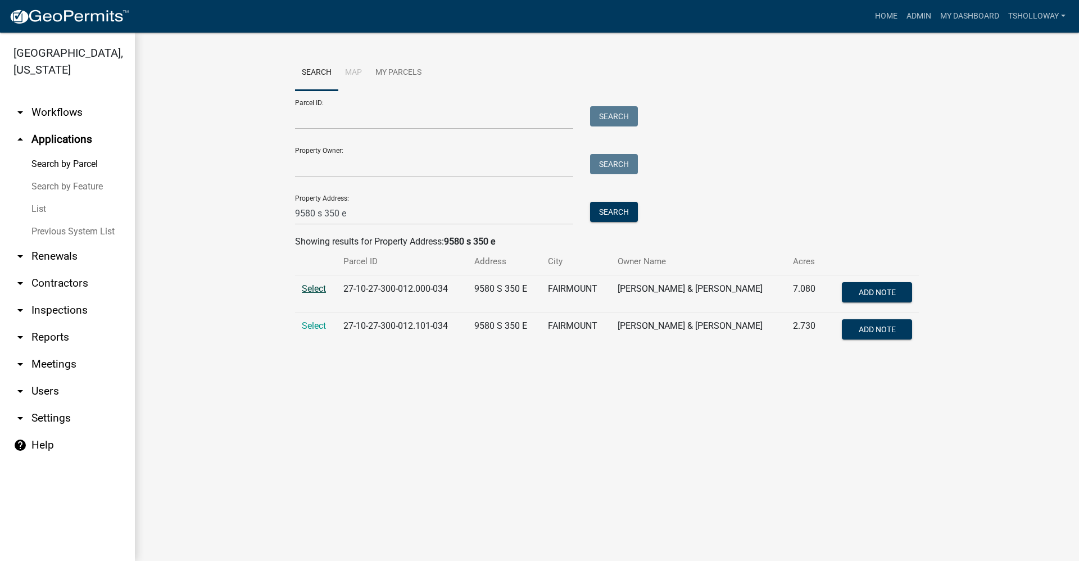
click at [314, 289] on span "Select" at bounding box center [314, 288] width 24 height 11
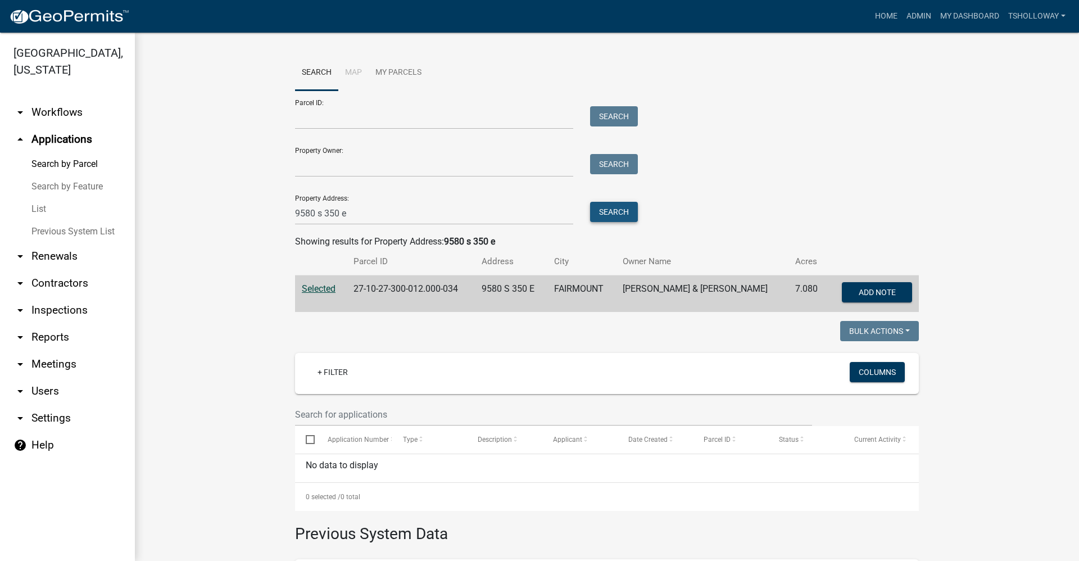
click at [604, 212] on button "Search" at bounding box center [614, 212] width 48 height 20
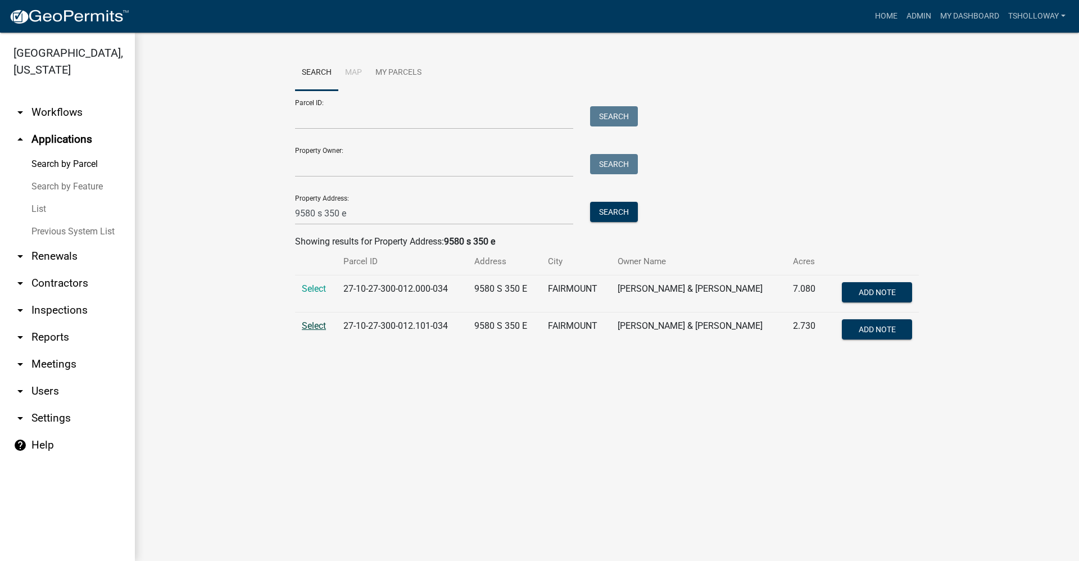
click at [311, 325] on span "Select" at bounding box center [314, 325] width 24 height 11
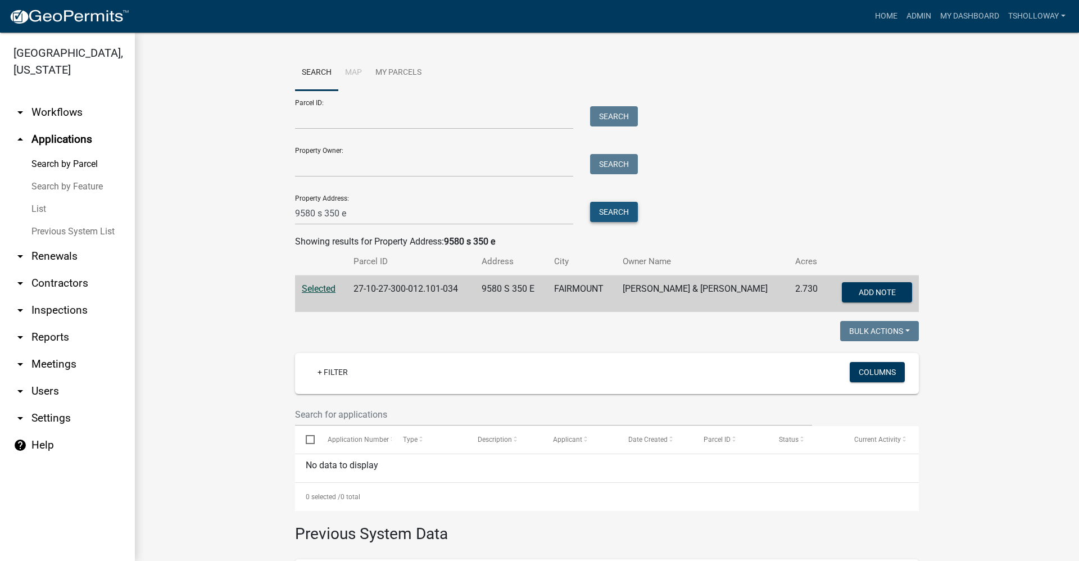
click at [603, 216] on button "Search" at bounding box center [614, 212] width 48 height 20
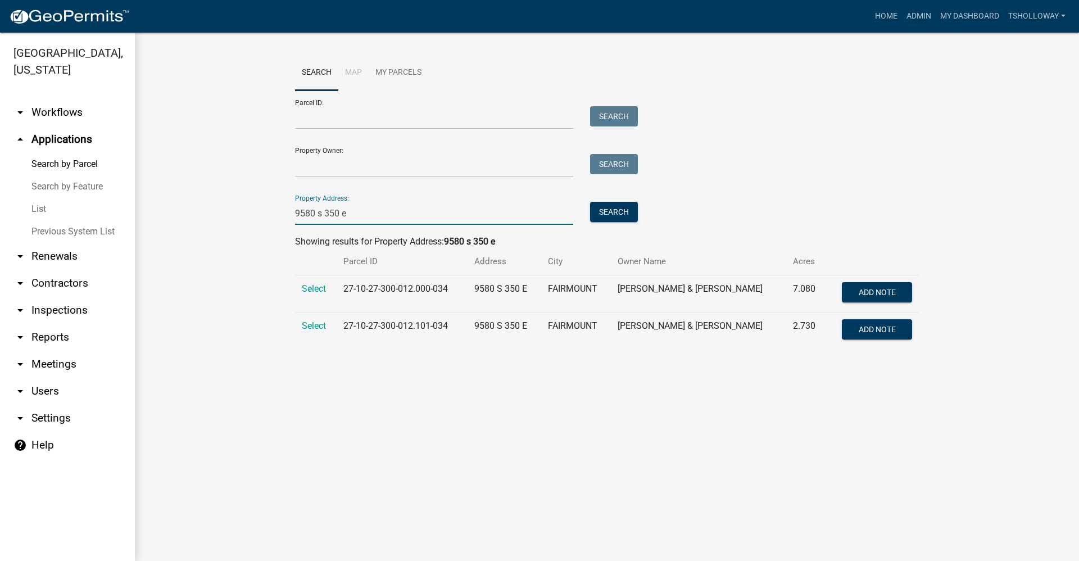
drag, startPoint x: 354, startPoint y: 212, endPoint x: 226, endPoint y: 200, distance: 128.7
click at [226, 200] on wm-workflow-application-search-view "Search Map My Parcels Parcel ID: Search Property Owner: Search Property Address…" at bounding box center [606, 206] width 899 height 303
type input "3859 s [PERSON_NAME]"
click at [628, 214] on button "Search" at bounding box center [614, 212] width 48 height 20
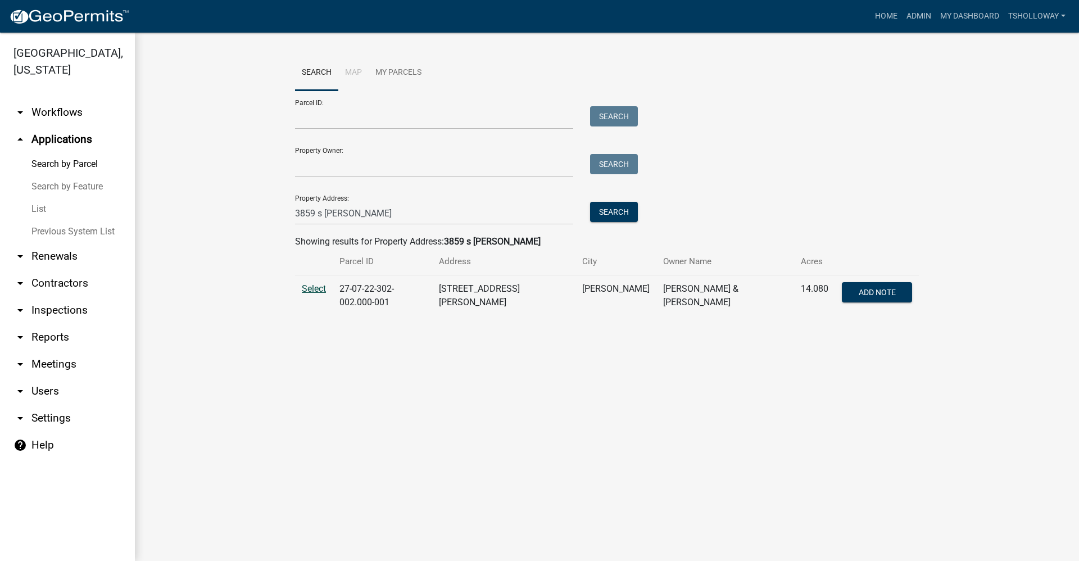
click at [313, 289] on span "Select" at bounding box center [314, 288] width 24 height 11
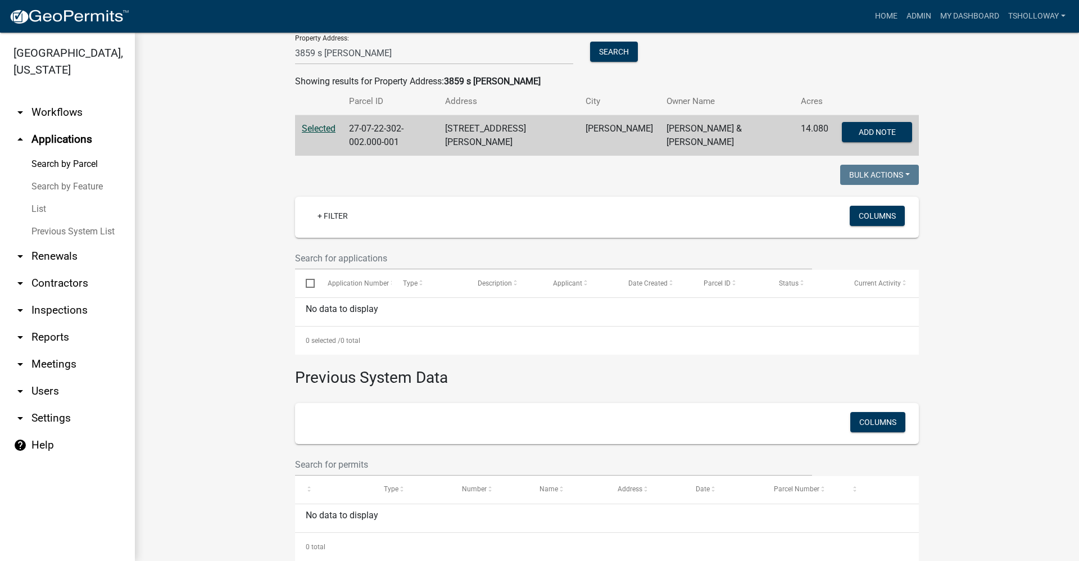
scroll to position [178, 0]
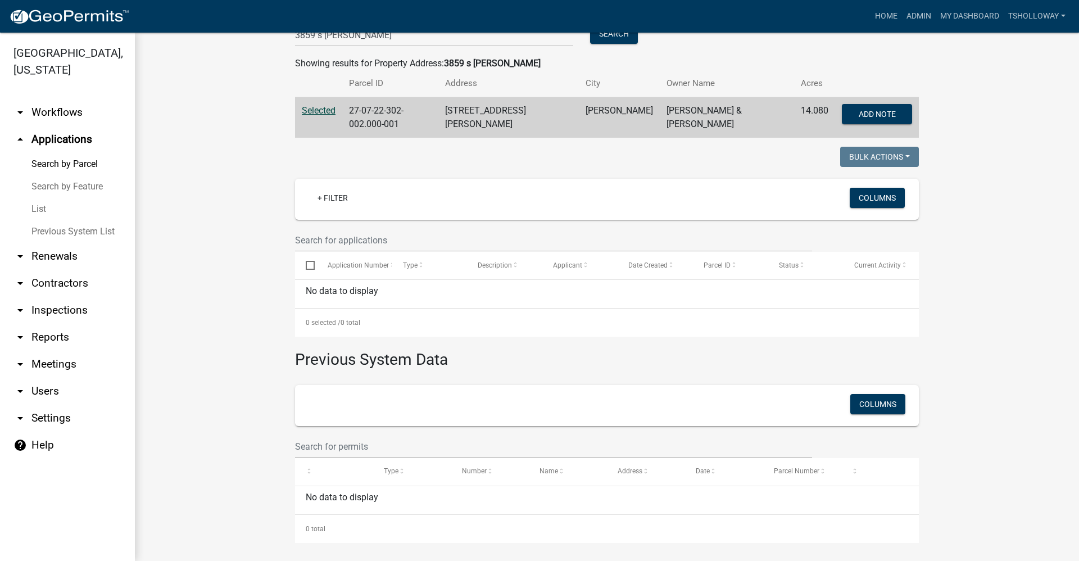
click at [67, 270] on link "arrow_drop_down Contractors" at bounding box center [67, 283] width 135 height 27
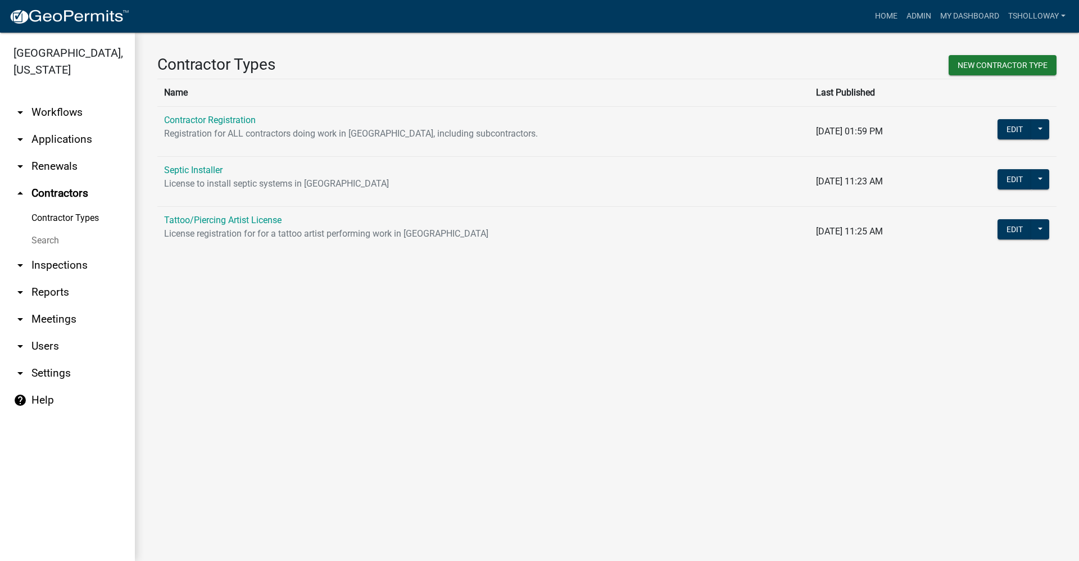
click at [200, 119] on link "Contractor Registration" at bounding box center [210, 120] width 92 height 11
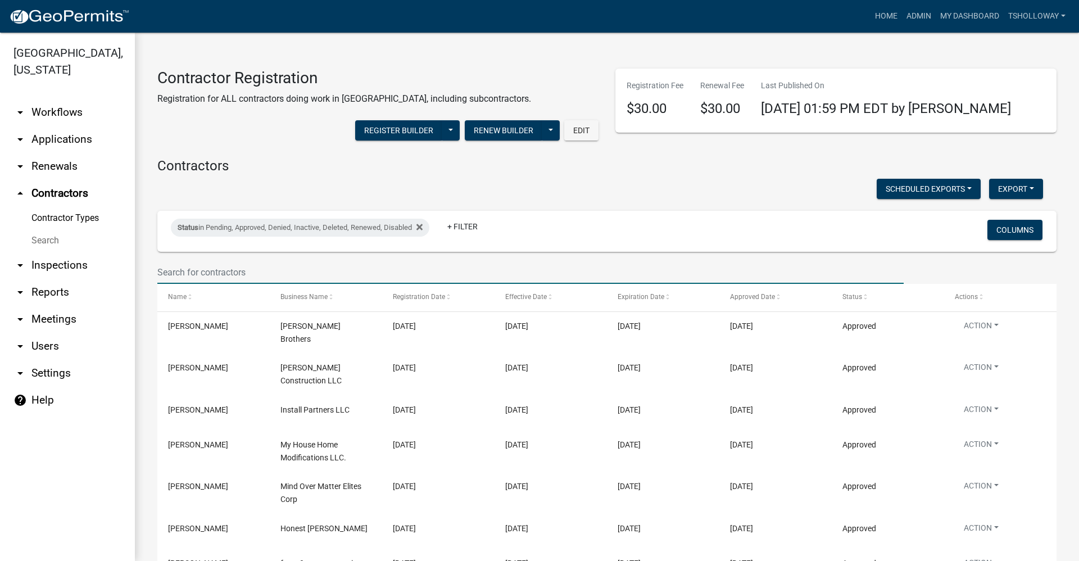
click at [198, 265] on input "text" at bounding box center [530, 272] width 747 height 23
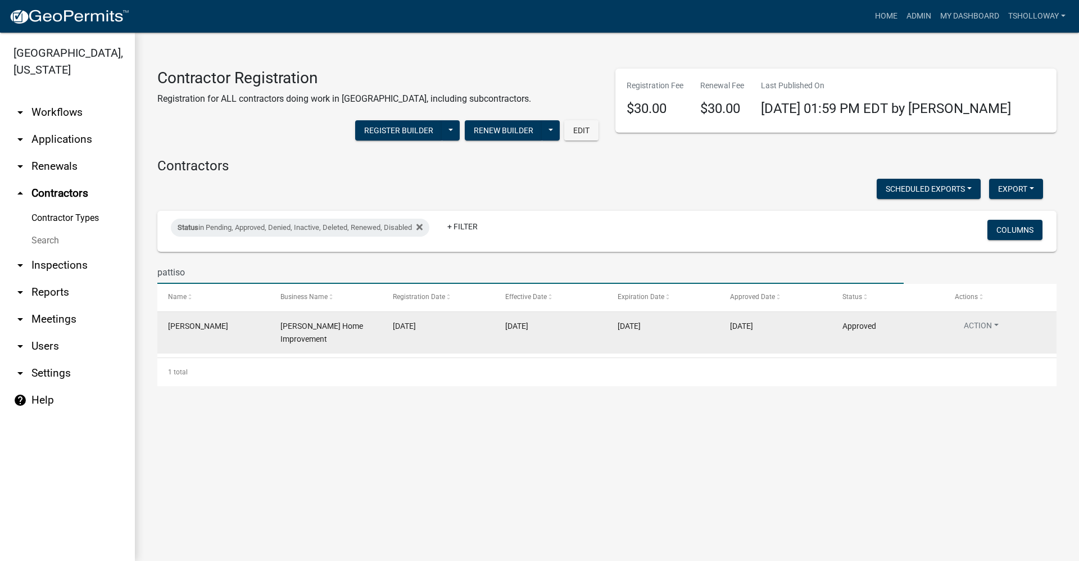
type input "pattiso"
click at [304, 350] on datatable-body-cell "[PERSON_NAME] Home Improvement" at bounding box center [326, 333] width 112 height 42
click at [979, 324] on button "Action" at bounding box center [981, 328] width 53 height 16
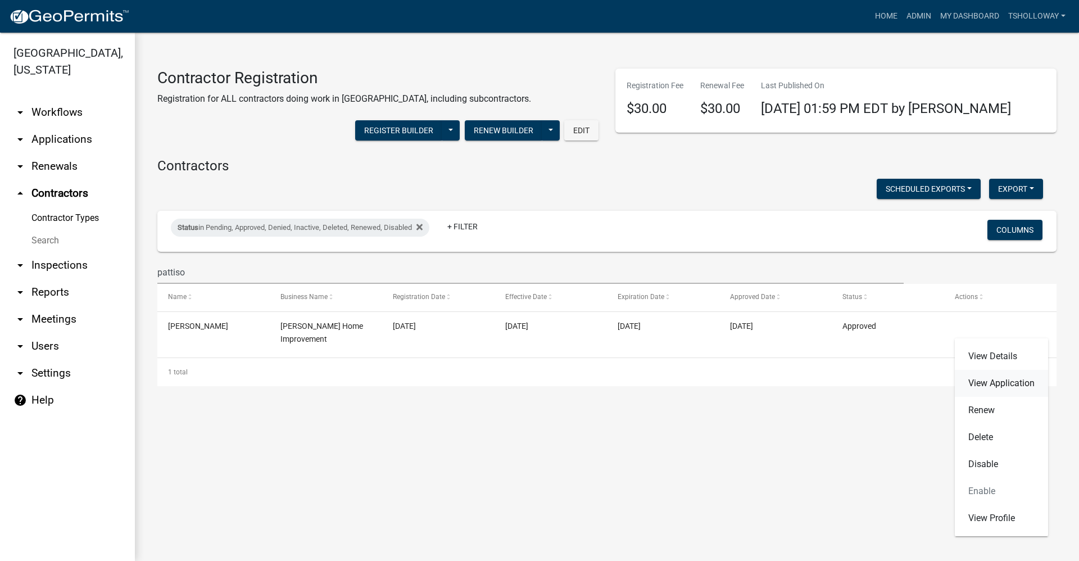
click at [996, 384] on link "View Application" at bounding box center [1001, 383] width 93 height 27
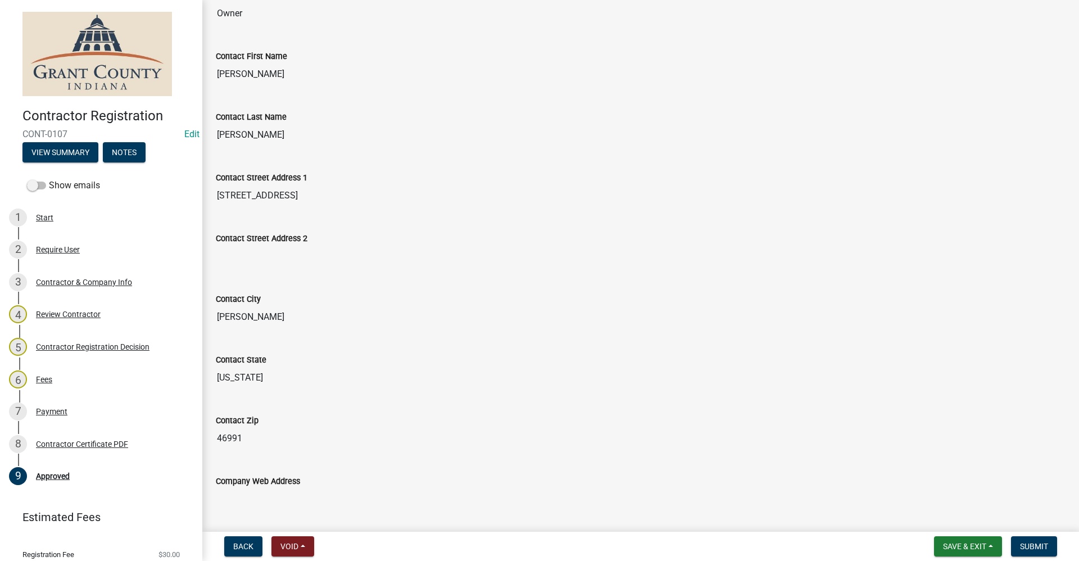
scroll to position [192, 0]
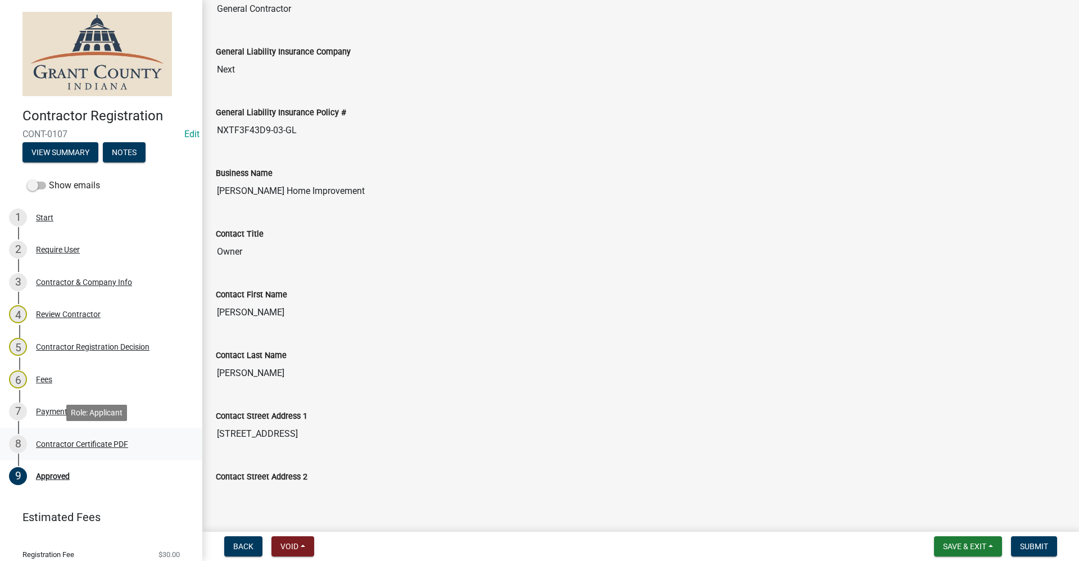
click at [87, 444] on div "Contractor Certificate PDF" at bounding box center [82, 444] width 92 height 8
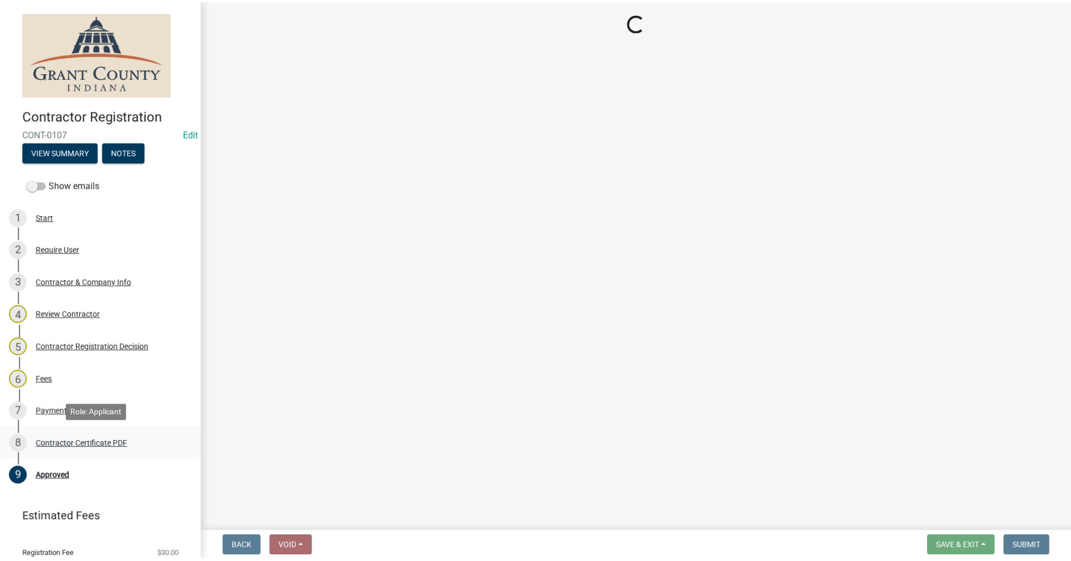
scroll to position [0, 0]
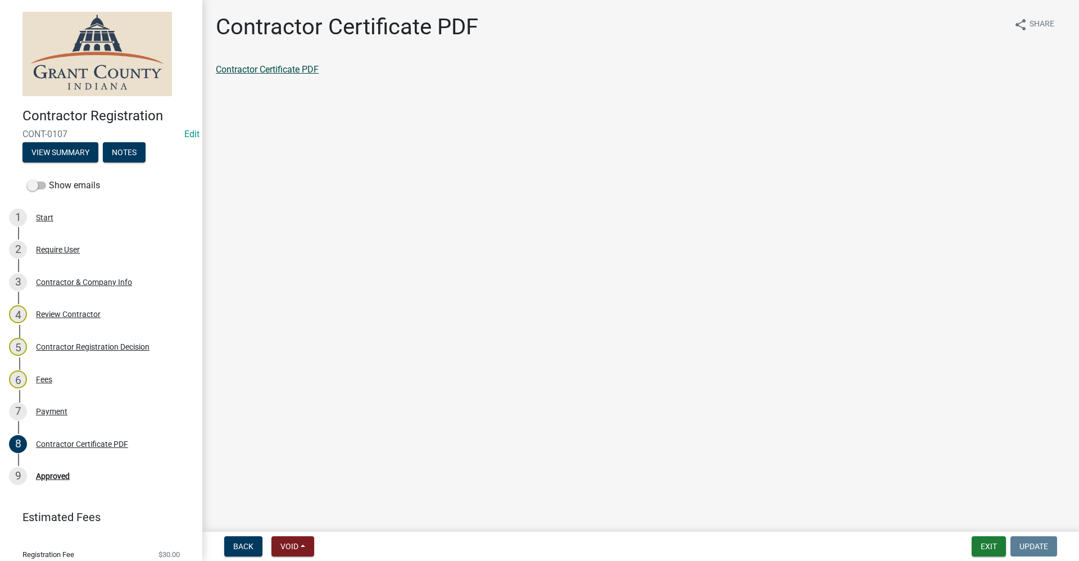
click at [265, 70] on link "Contractor Certificate PDF" at bounding box center [267, 69] width 103 height 11
click at [989, 549] on button "Exit" at bounding box center [989, 546] width 34 height 20
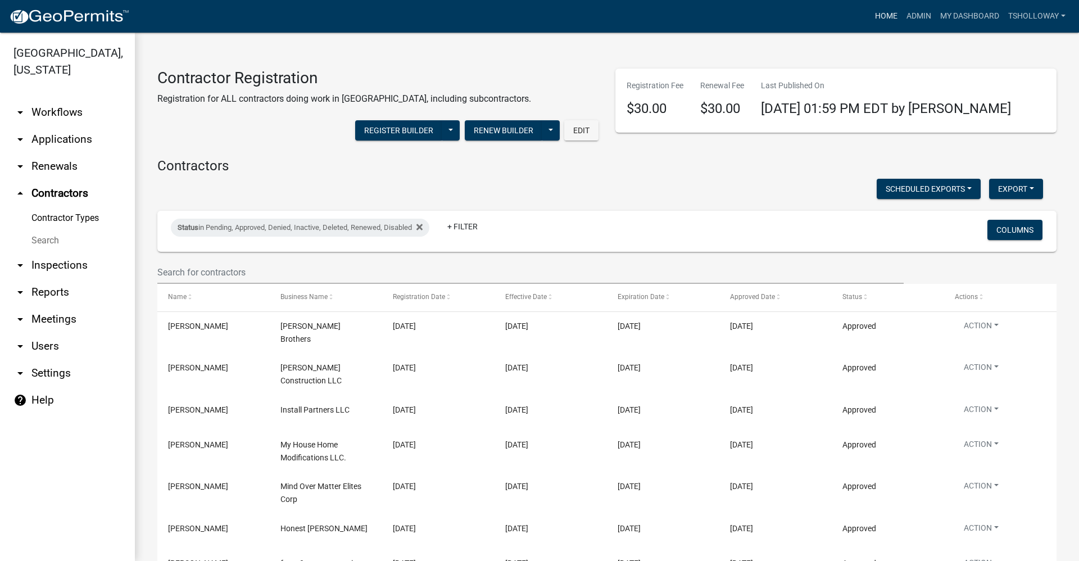
click at [877, 17] on link "Home" at bounding box center [886, 16] width 31 height 21
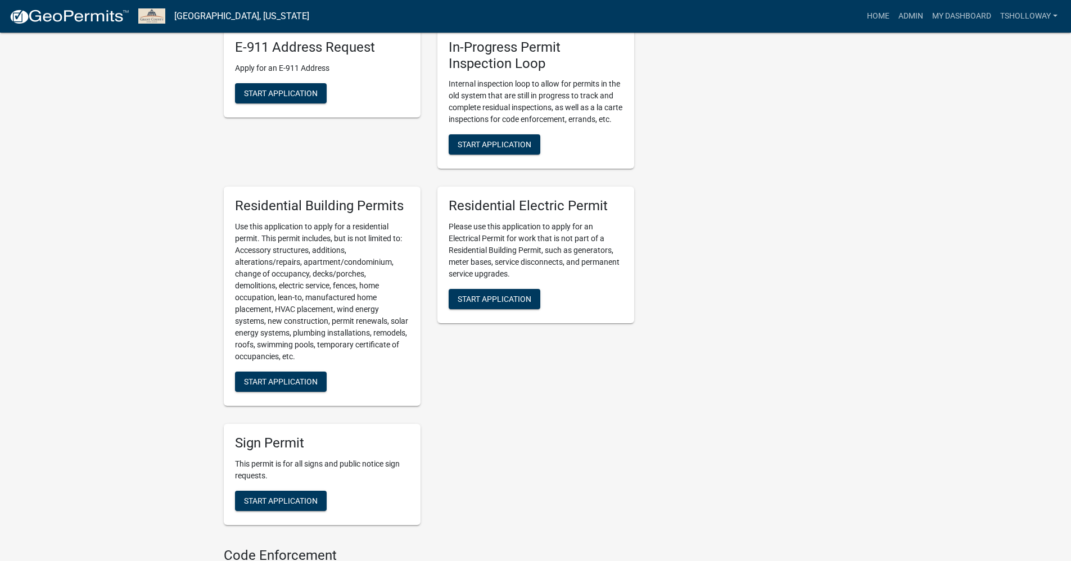
scroll to position [562, 0]
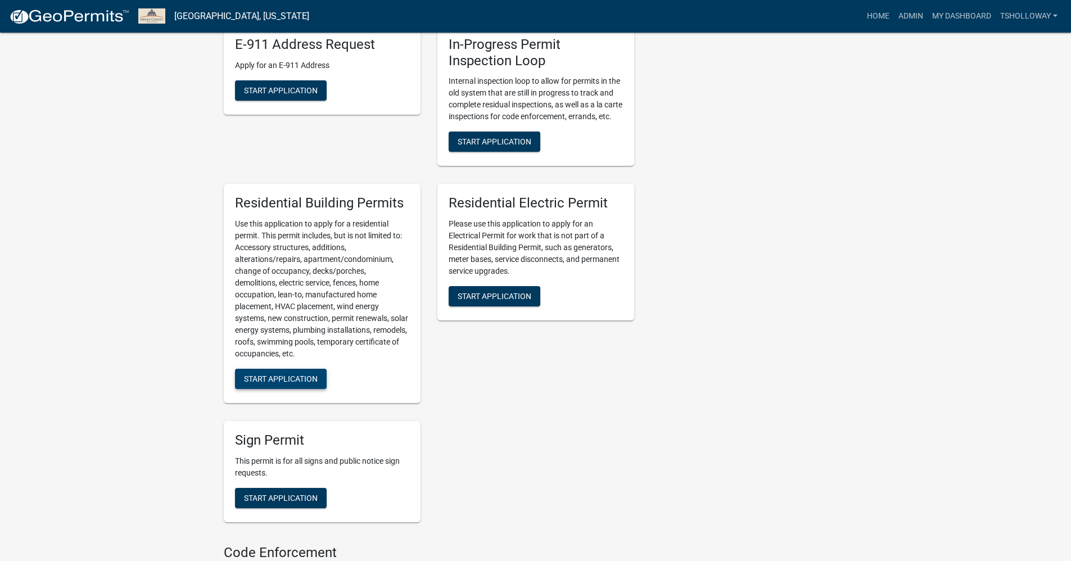
click at [299, 383] on span "Start Application" at bounding box center [281, 378] width 74 height 9
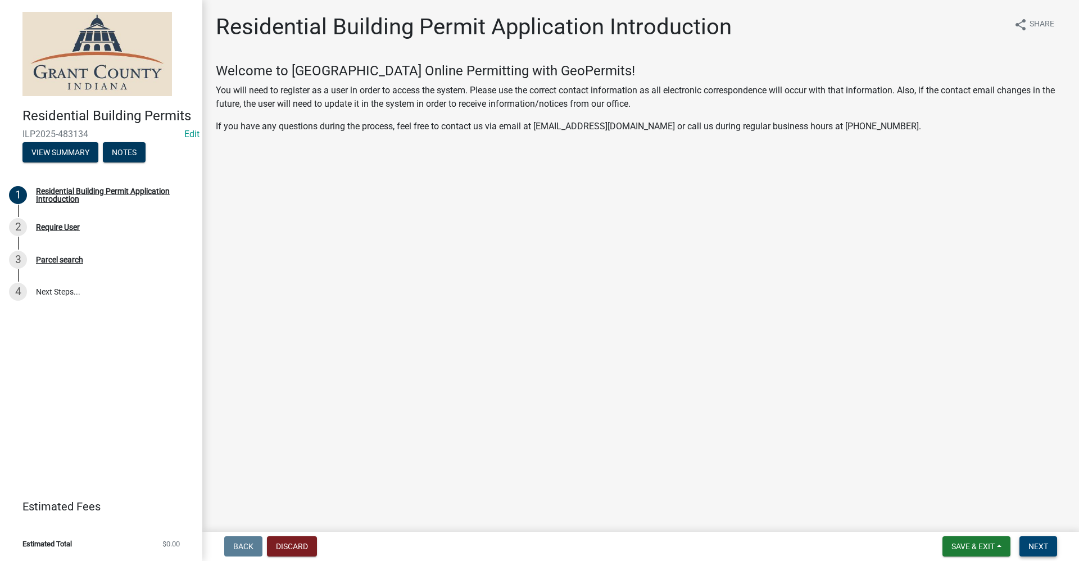
click at [1039, 546] on span "Next" at bounding box center [1039, 546] width 20 height 9
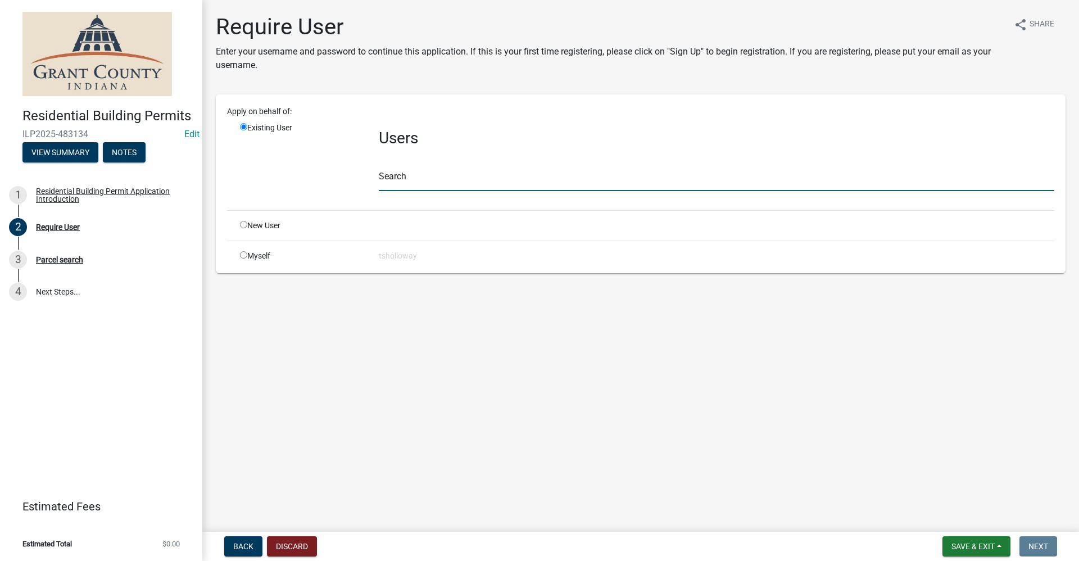
click at [417, 184] on input "text" at bounding box center [717, 179] width 676 height 23
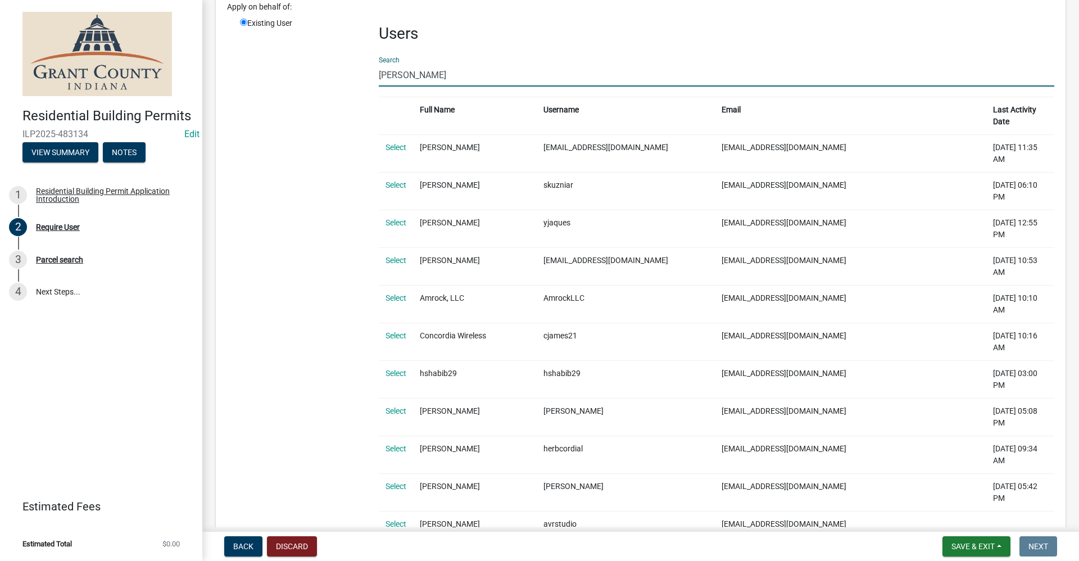
scroll to position [281, 0]
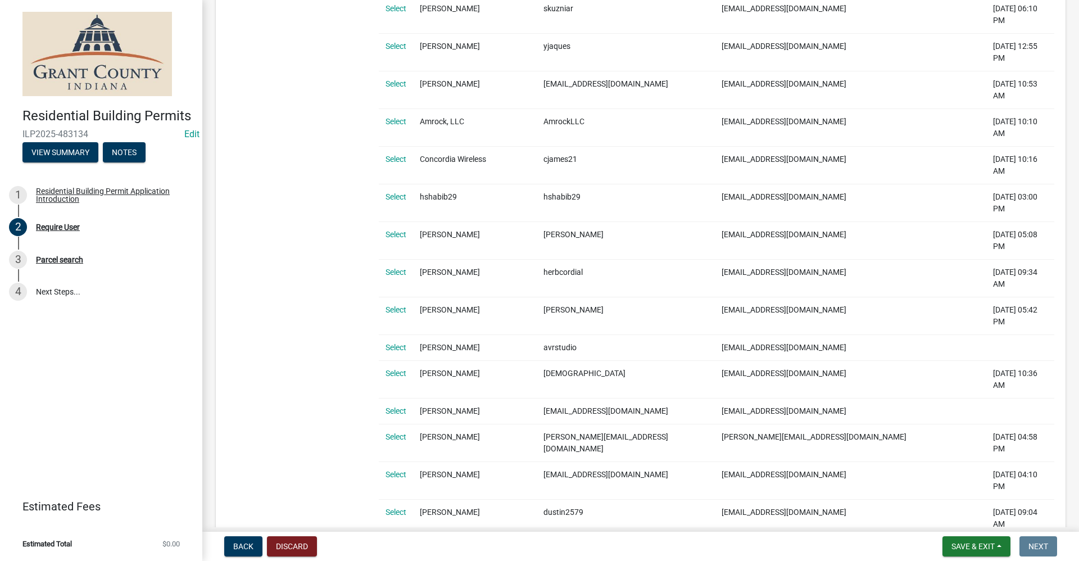
type input "[PERSON_NAME]"
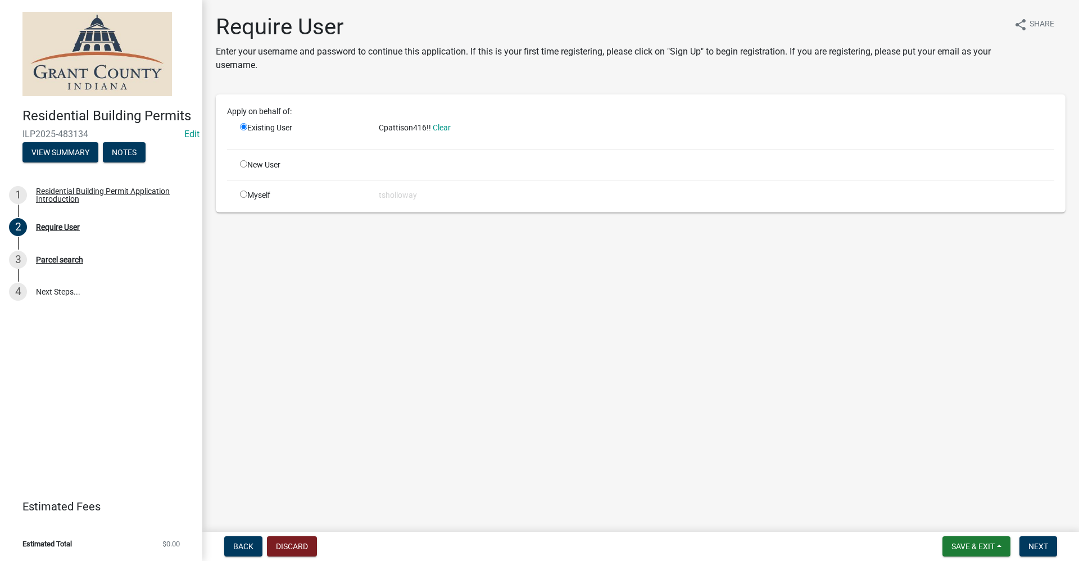
scroll to position [0, 0]
click at [1038, 547] on span "Next" at bounding box center [1039, 546] width 20 height 9
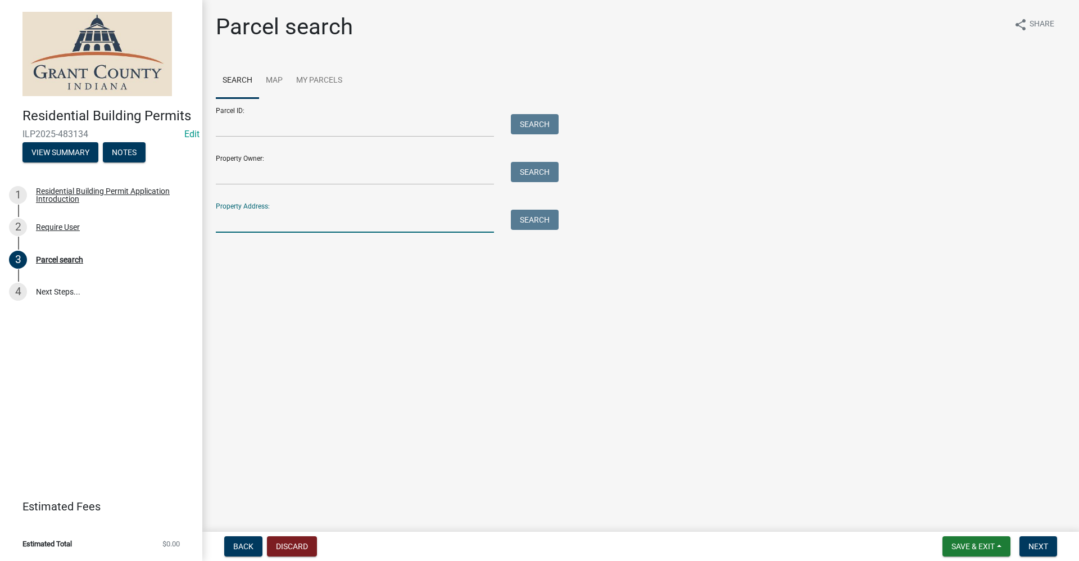
click at [232, 218] on input "Property Address:" at bounding box center [355, 221] width 278 height 23
type input "3859 s [PERSON_NAME]"
click at [524, 223] on button "Search" at bounding box center [535, 220] width 48 height 20
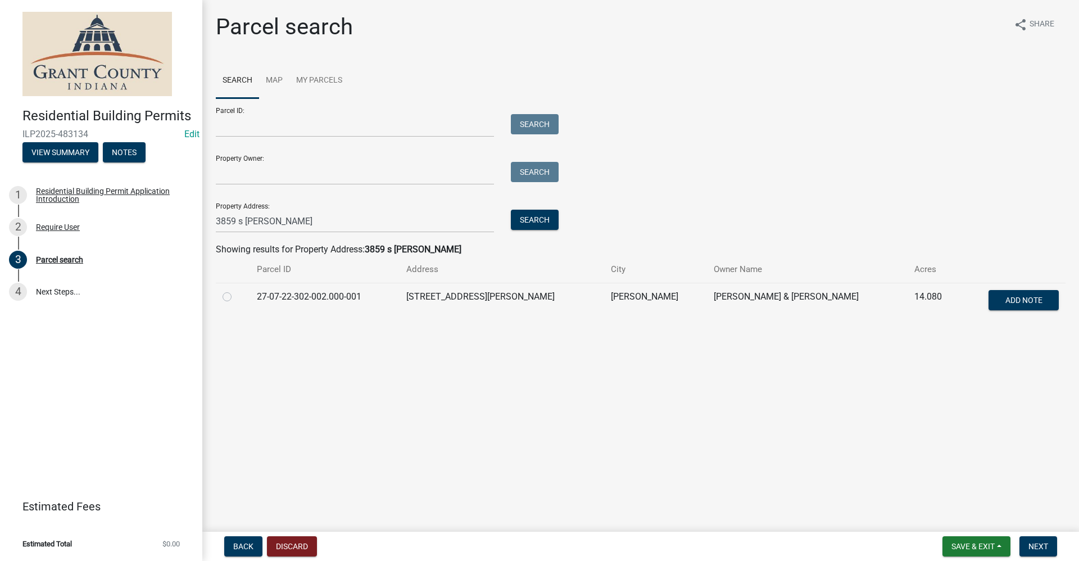
click at [236, 290] on label at bounding box center [236, 290] width 0 height 0
click at [236, 297] on input "radio" at bounding box center [239, 293] width 7 height 7
radio input "true"
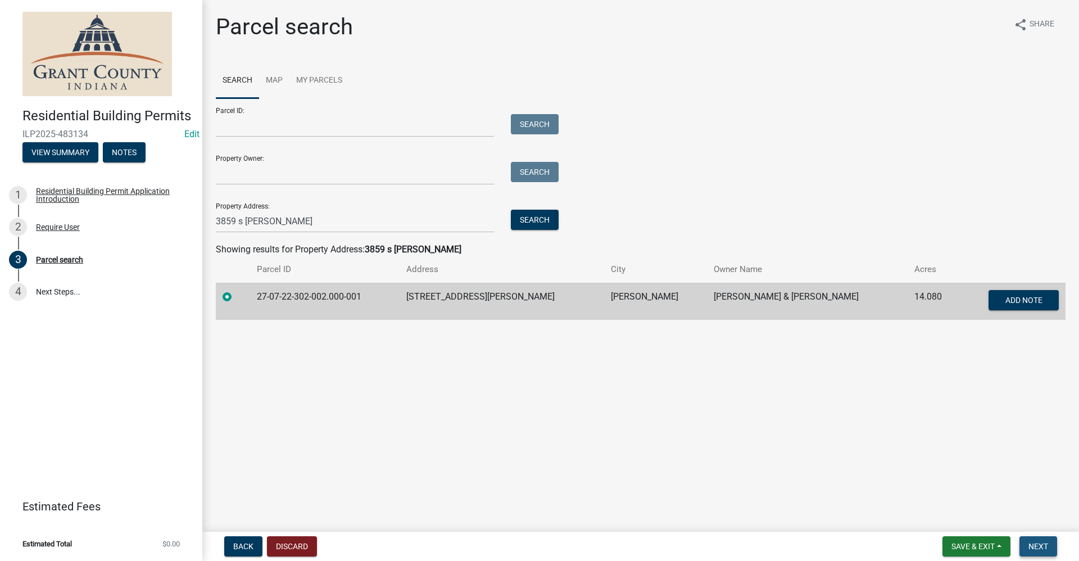
click at [1048, 544] on span "Next" at bounding box center [1039, 546] width 20 height 9
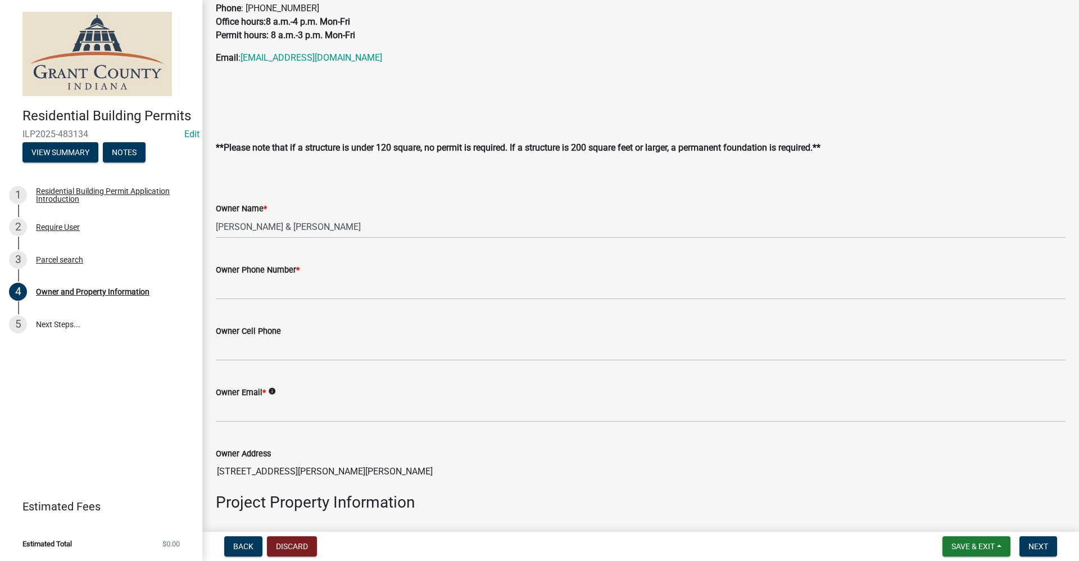
scroll to position [225, 0]
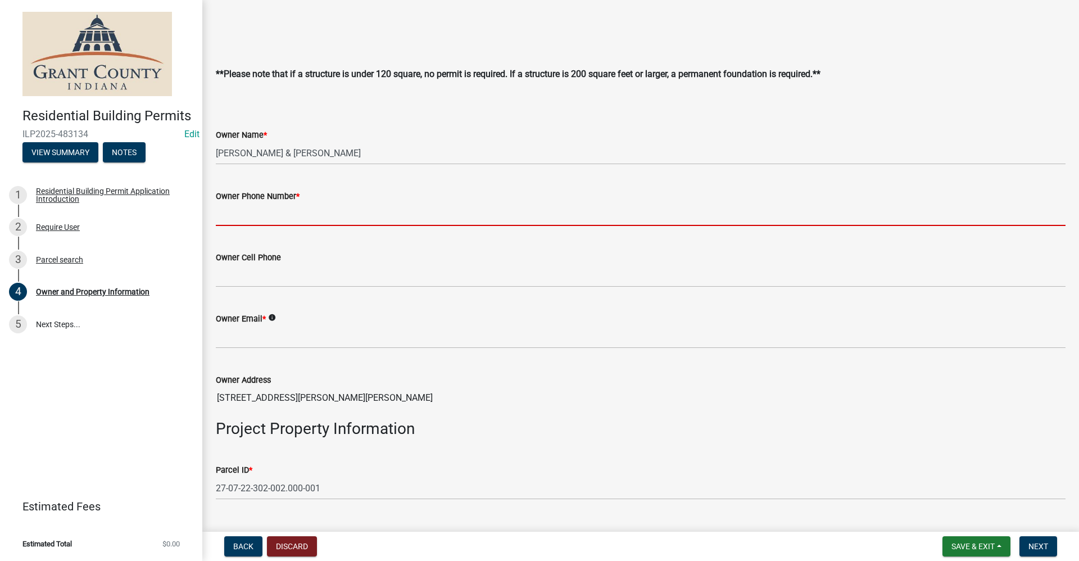
click at [223, 218] on input "Owner Phone Number *" at bounding box center [641, 214] width 850 height 23
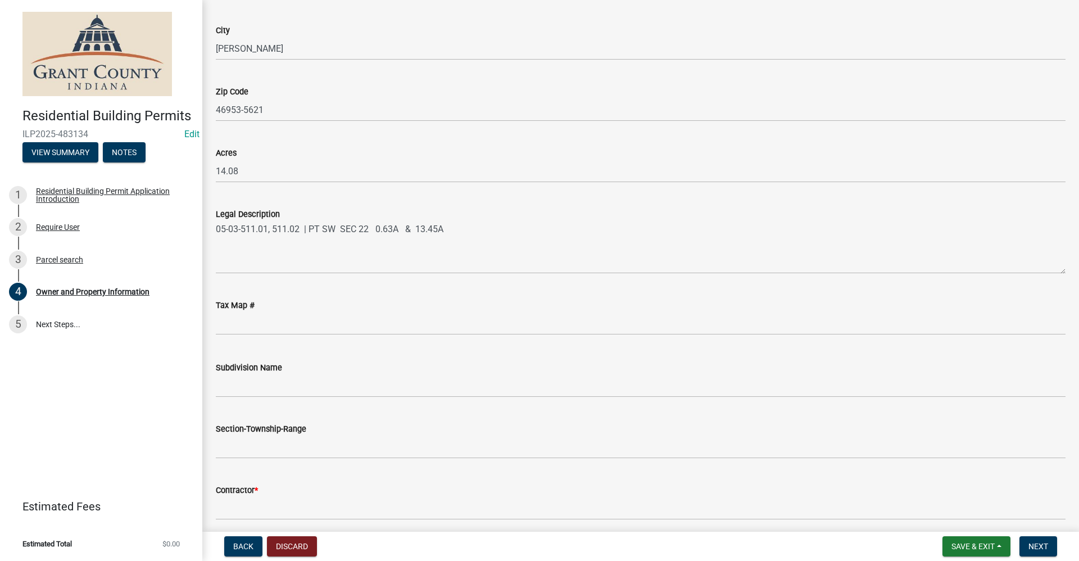
scroll to position [899, 0]
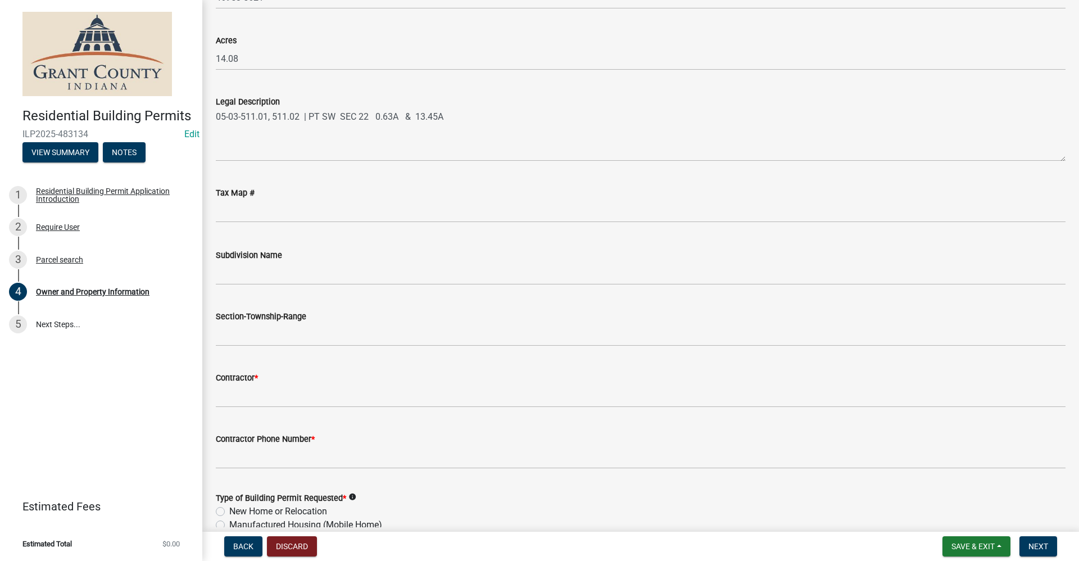
type input "[PHONE_NUMBER]"
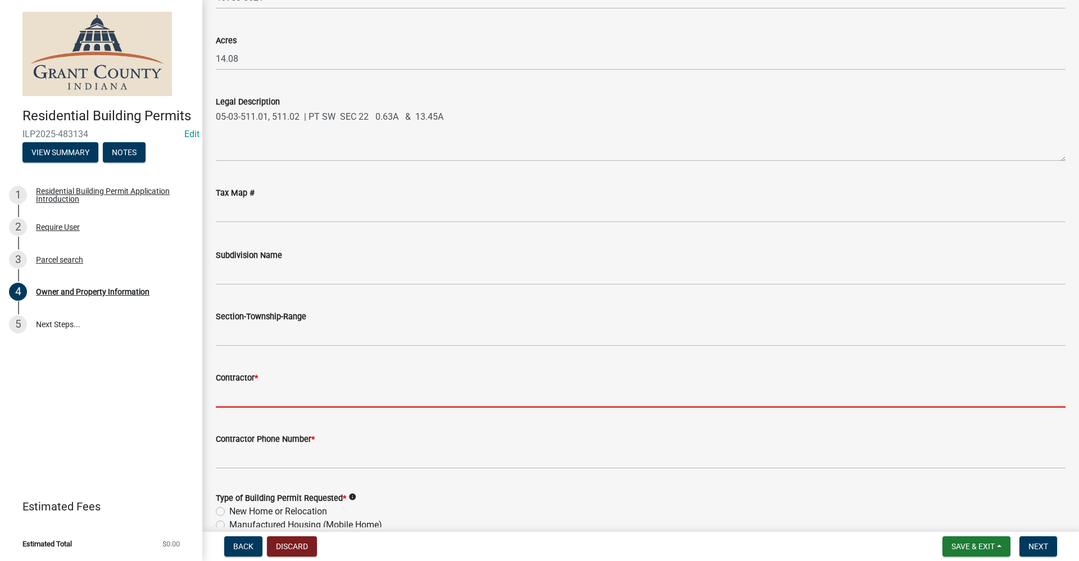
click at [252, 395] on input "Contractor *" at bounding box center [641, 395] width 850 height 23
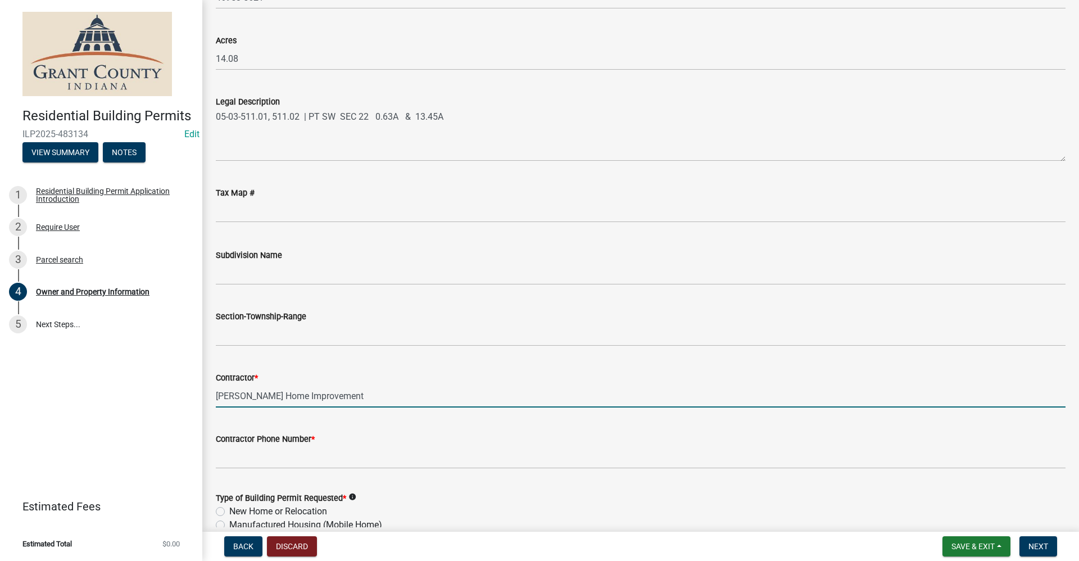
type input "[PERSON_NAME] Home Improvement"
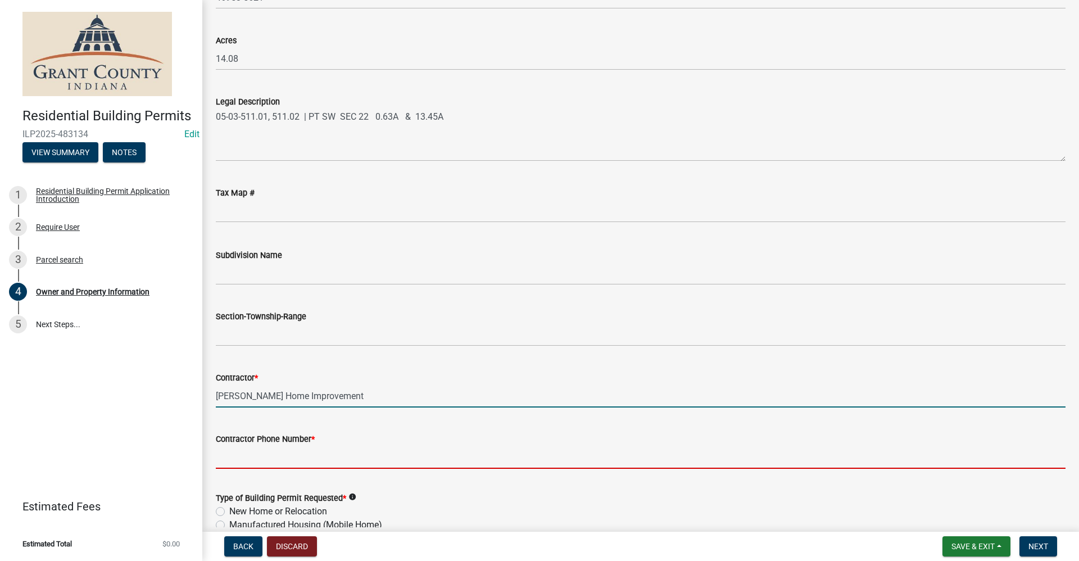
click at [257, 456] on input "Contractor Phone Number *" at bounding box center [641, 457] width 850 height 23
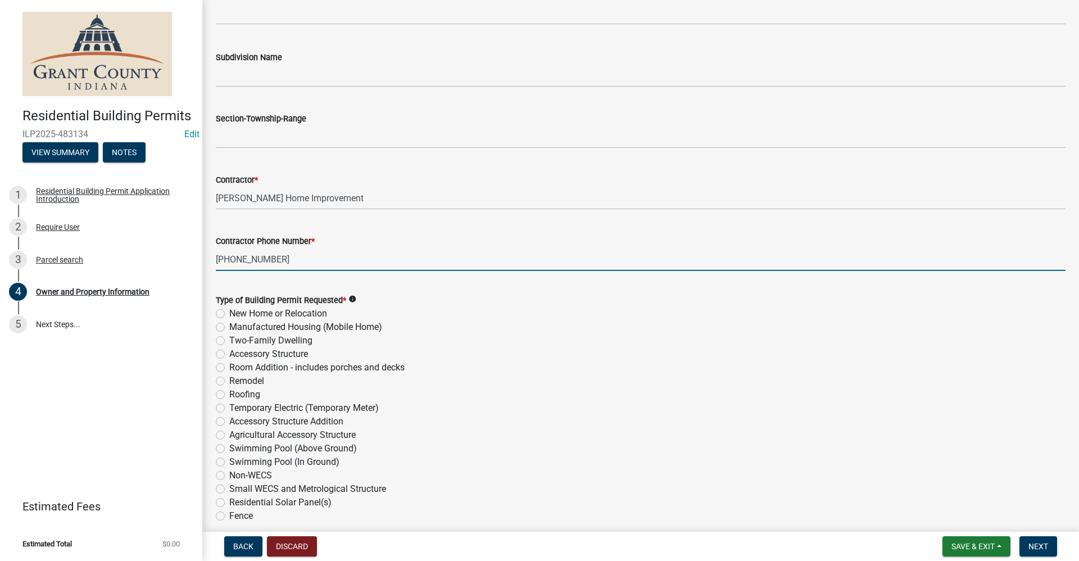
scroll to position [1124, 0]
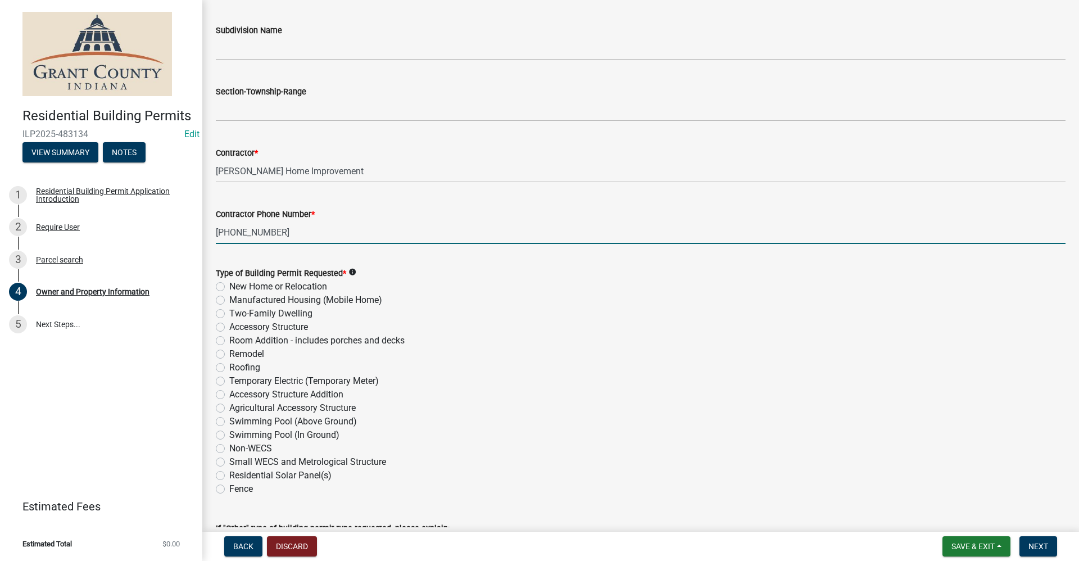
type input "[PHONE_NUMBER]"
click at [229, 351] on label "Remodel" at bounding box center [246, 353] width 35 height 13
click at [229, 351] on input "Remodel" at bounding box center [232, 350] width 7 height 7
radio input "true"
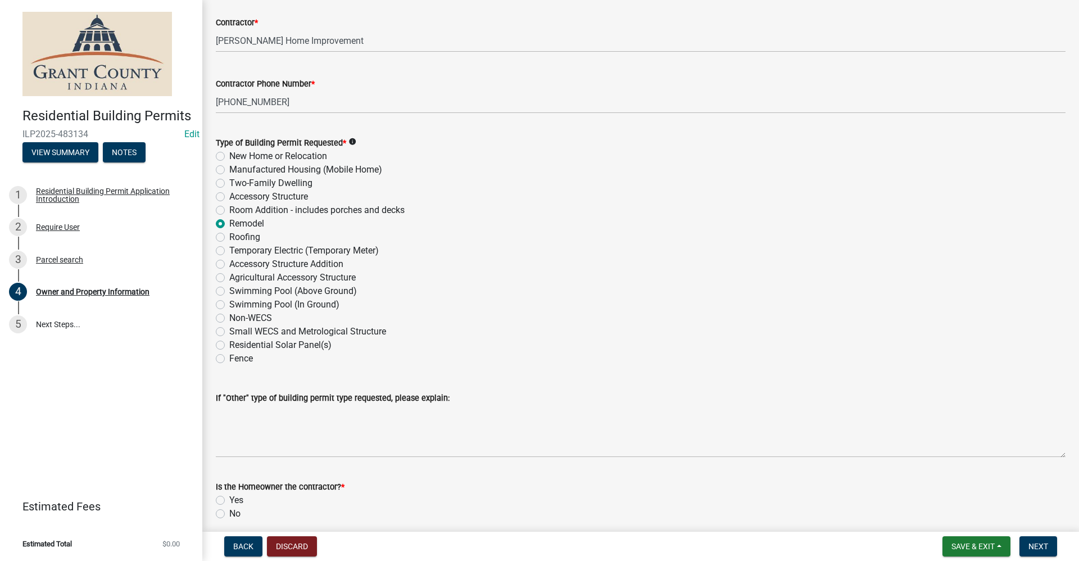
scroll to position [1302, 0]
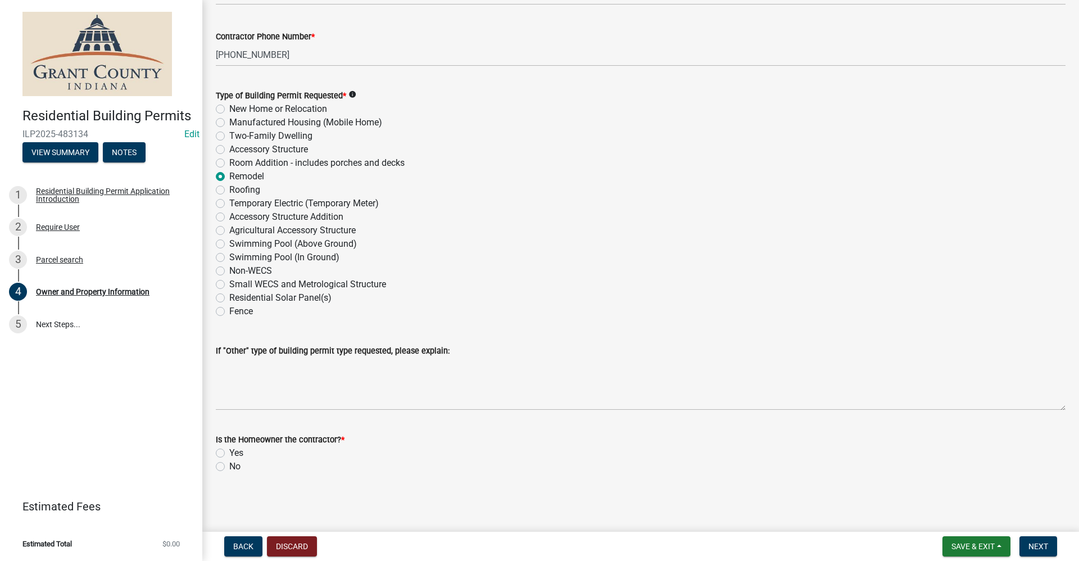
drag, startPoint x: 220, startPoint y: 467, endPoint x: 224, endPoint y: 476, distance: 9.6
click at [229, 468] on label "No" at bounding box center [234, 466] width 11 height 13
click at [229, 467] on input "No" at bounding box center [232, 463] width 7 height 7
radio input "true"
click at [1039, 548] on span "Next" at bounding box center [1039, 546] width 20 height 9
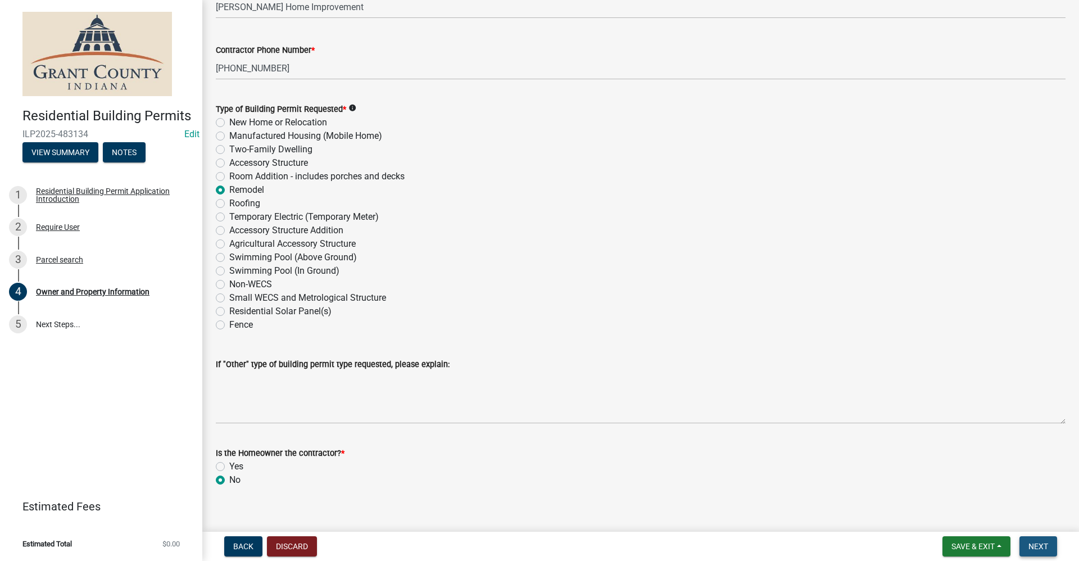
scroll to position [1315, 0]
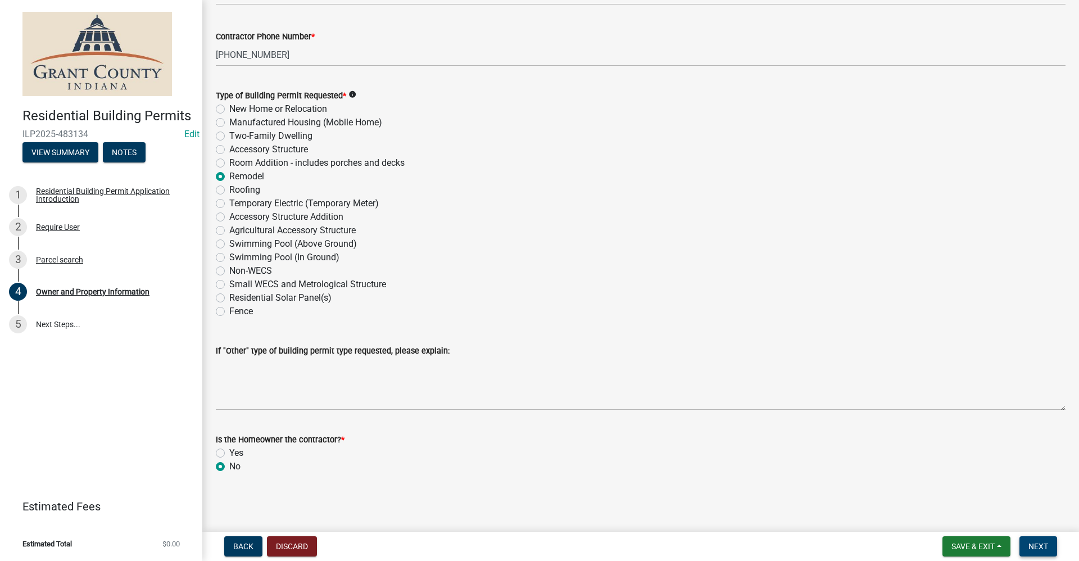
click at [1044, 545] on span "Next" at bounding box center [1039, 546] width 20 height 9
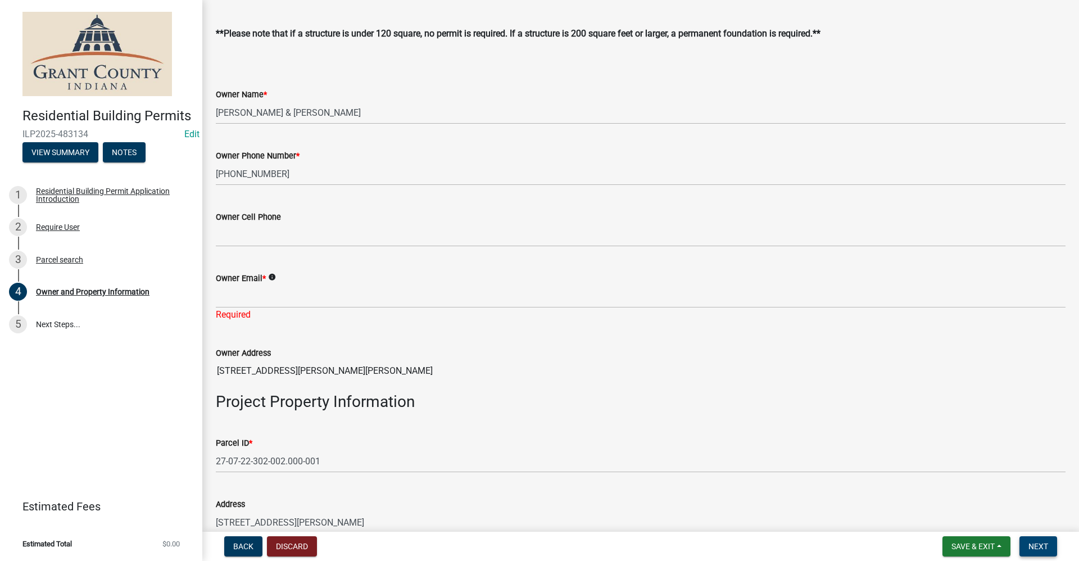
scroll to position [247, 0]
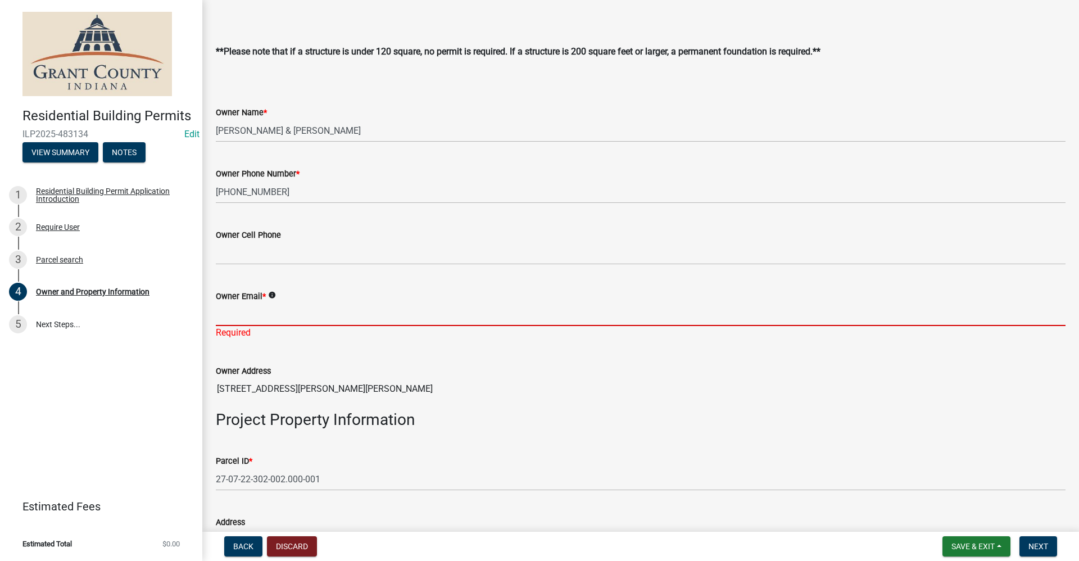
click at [241, 320] on input "Owner Email *" at bounding box center [641, 314] width 850 height 23
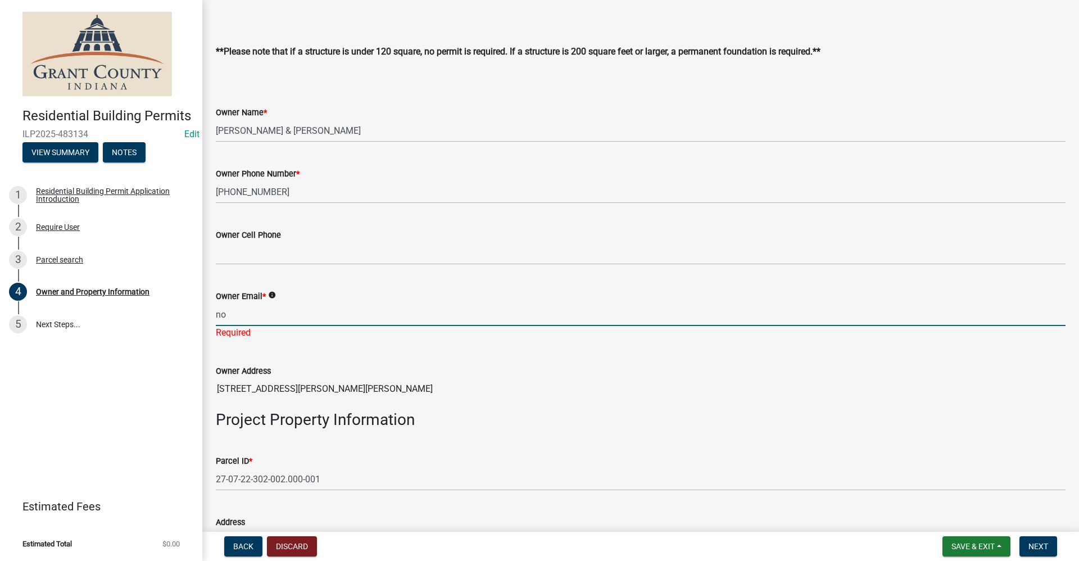
type input "no@email"
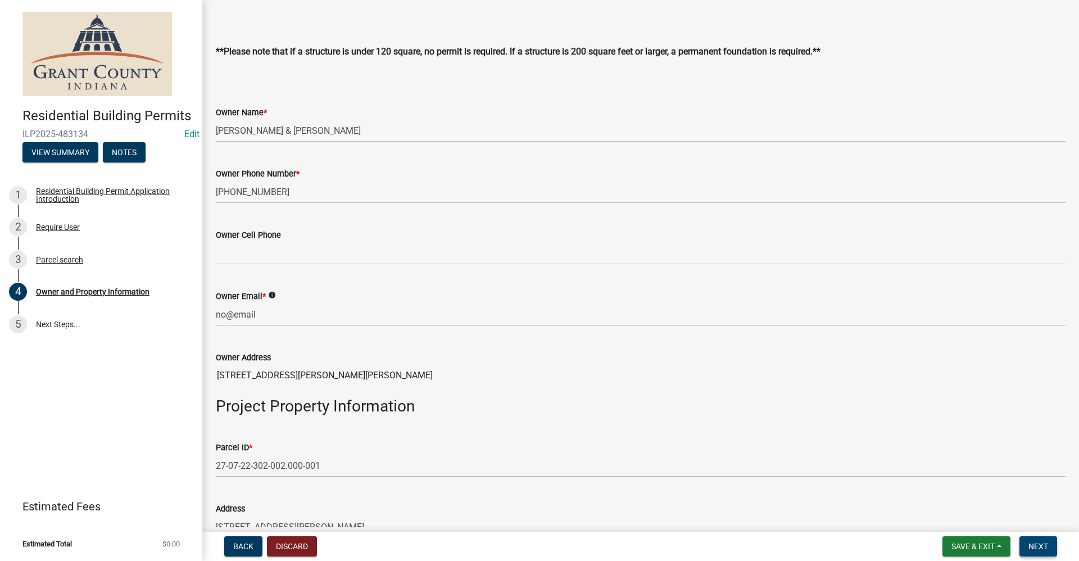
click at [1042, 545] on span "Next" at bounding box center [1039, 546] width 20 height 9
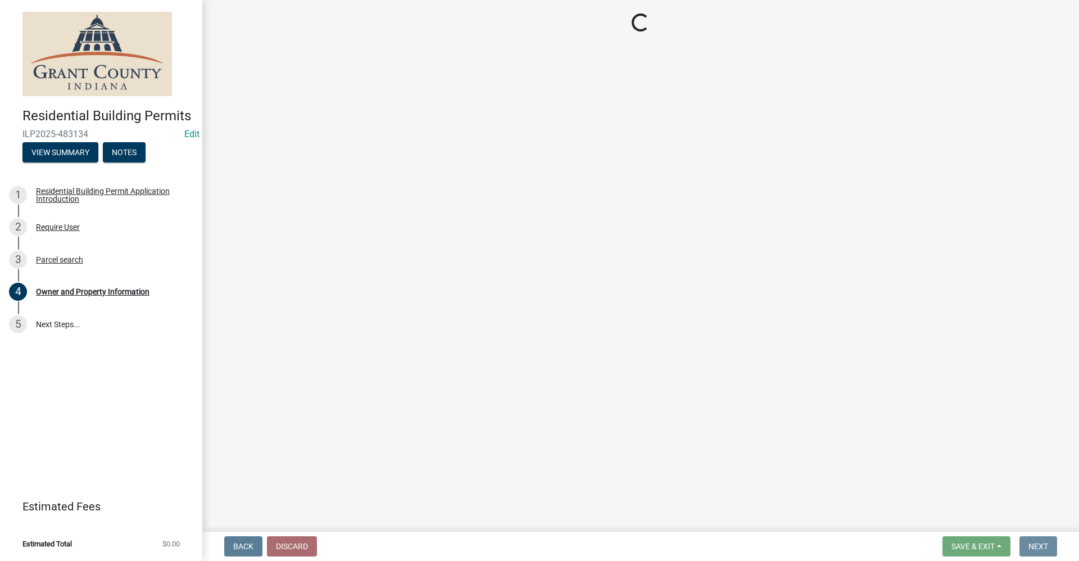
scroll to position [0, 0]
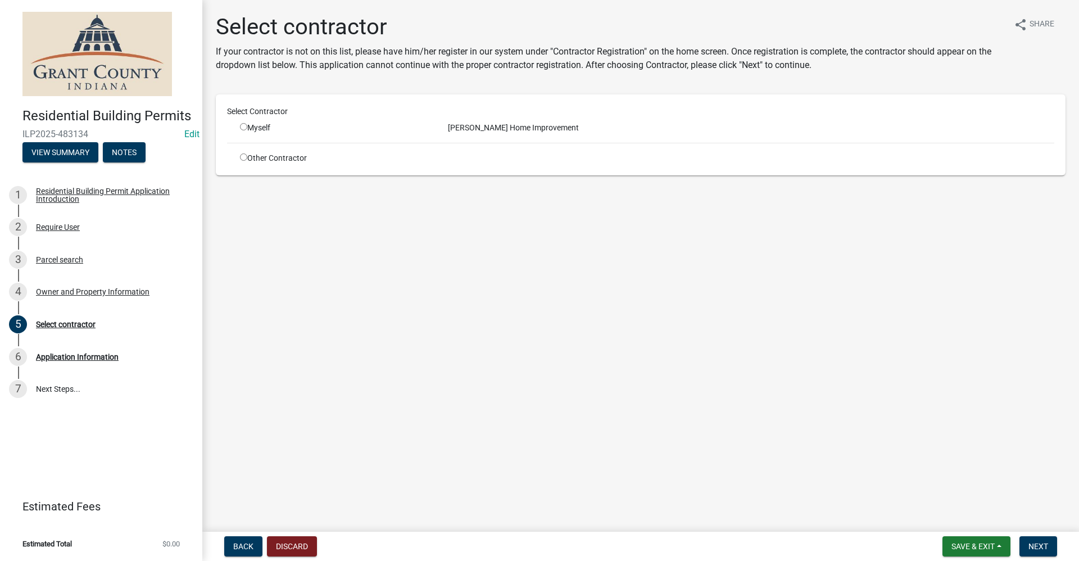
click at [247, 125] on div "Myself" at bounding box center [335, 128] width 191 height 12
click at [245, 128] on input "radio" at bounding box center [243, 126] width 7 height 7
radio input "true"
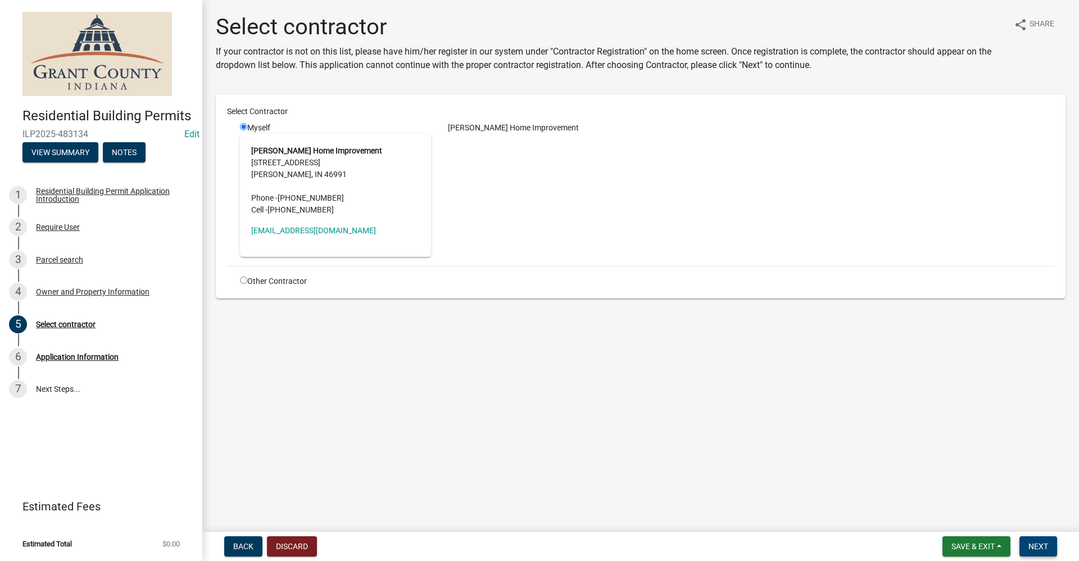
click at [1040, 545] on span "Next" at bounding box center [1039, 546] width 20 height 9
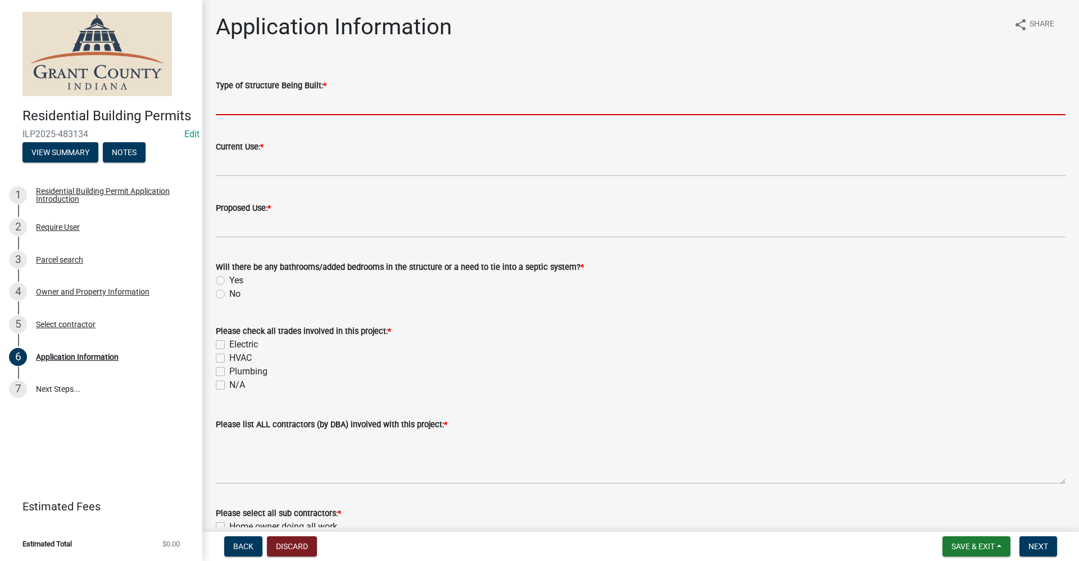
click at [236, 108] on input "Type of Structure Being Built: *" at bounding box center [641, 103] width 850 height 23
type input "N/A"
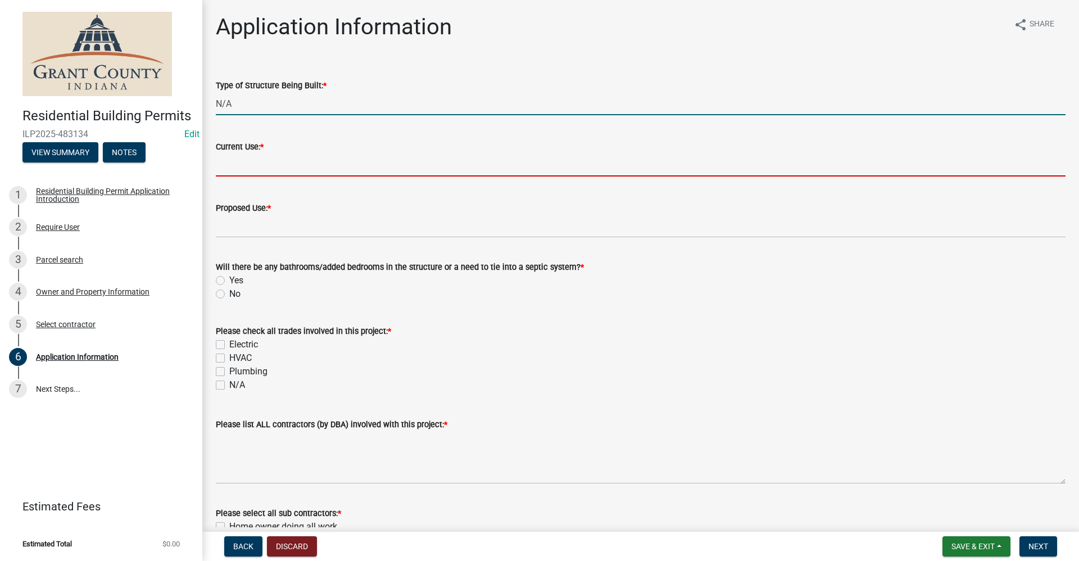
click at [228, 168] on input "Current Use: *" at bounding box center [641, 164] width 850 height 23
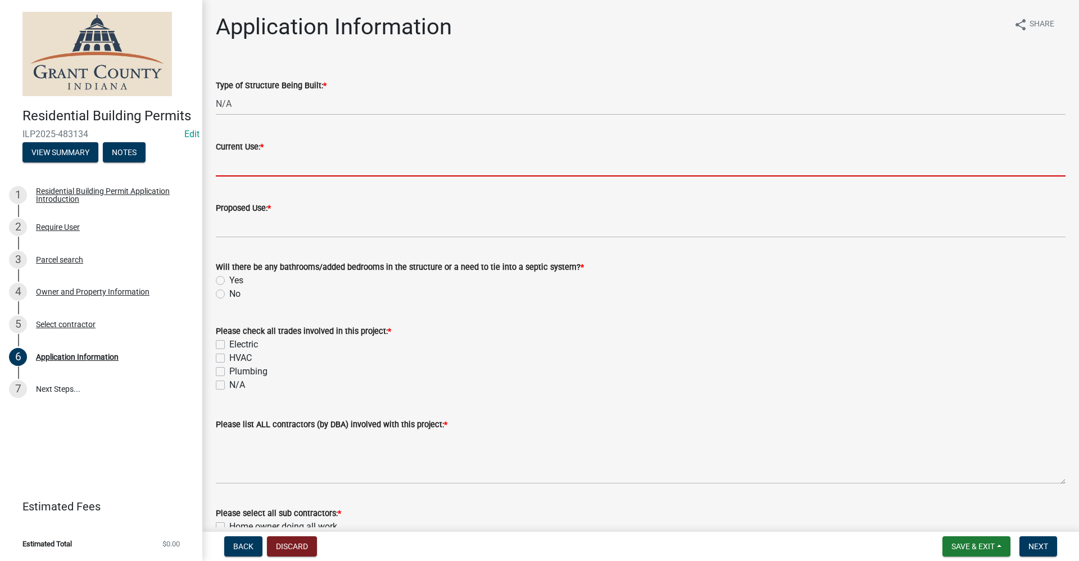
type input "N/A"
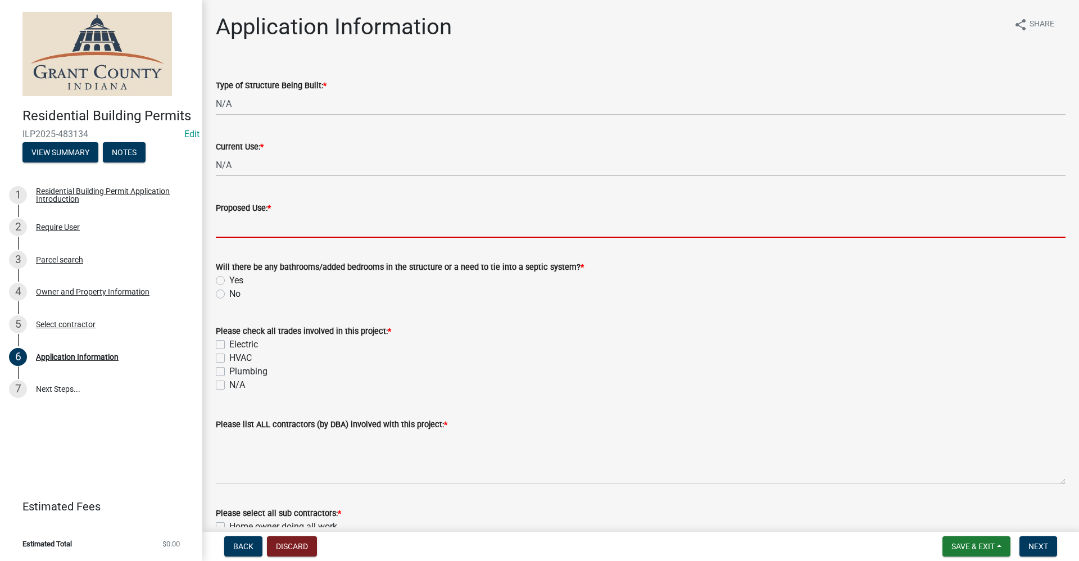
click at [276, 230] on input "Proposed Use: *" at bounding box center [641, 226] width 850 height 23
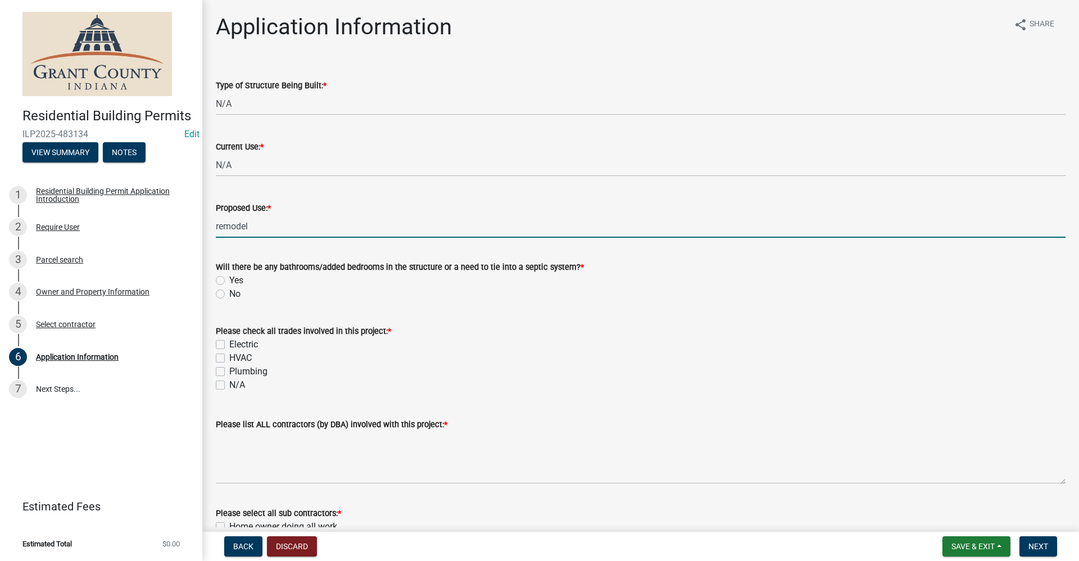
type input "remodel"
click at [229, 296] on label "No" at bounding box center [234, 293] width 11 height 13
click at [229, 295] on input "No" at bounding box center [232, 290] width 7 height 7
radio input "true"
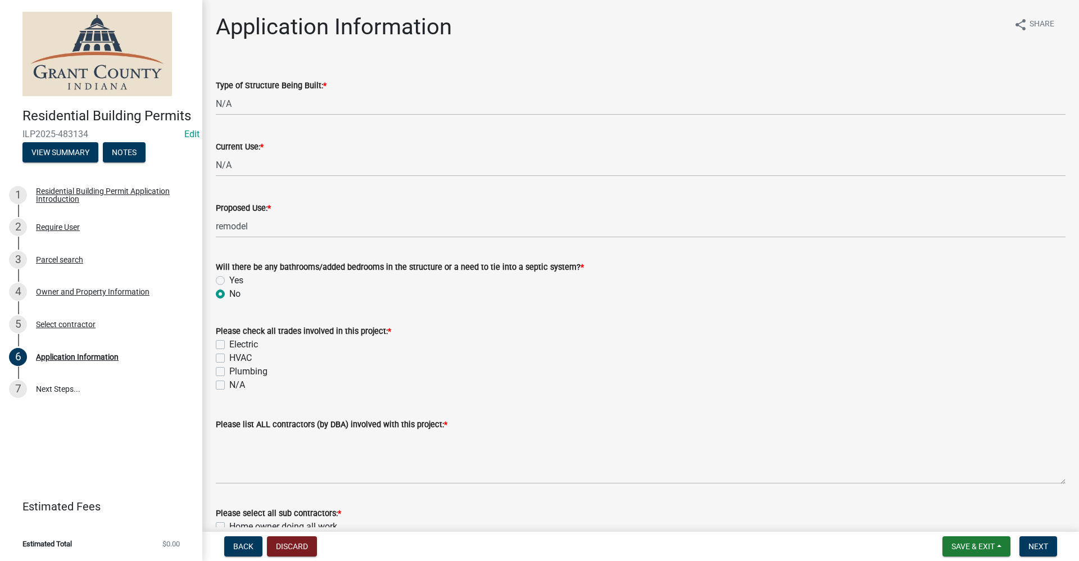
click at [229, 384] on label "N/A" at bounding box center [237, 384] width 16 height 13
click at [229, 384] on input "N/A" at bounding box center [232, 381] width 7 height 7
checkbox input "true"
checkbox input "false"
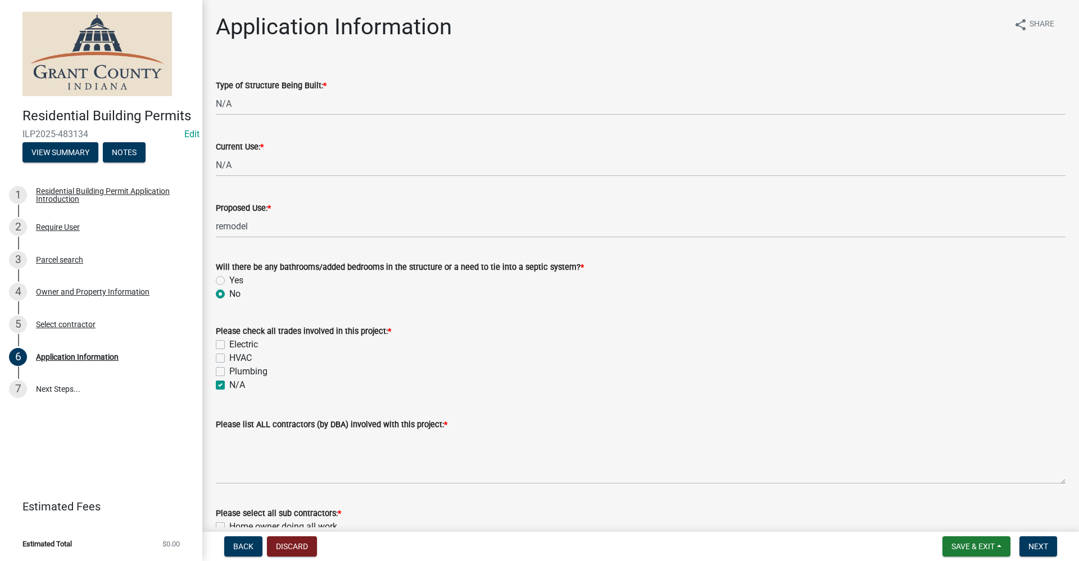
checkbox input "false"
checkbox input "true"
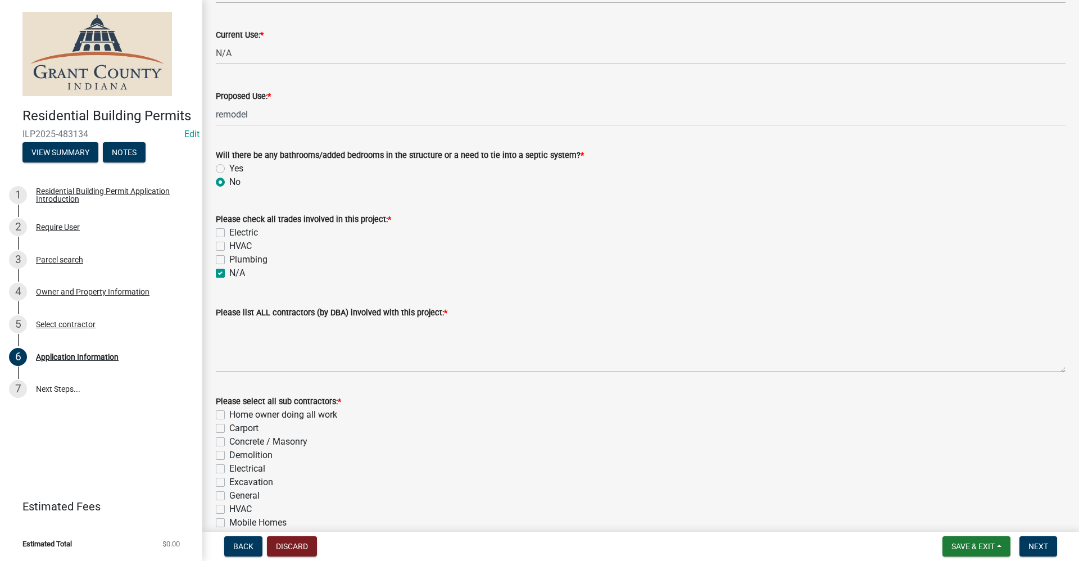
scroll to position [112, 0]
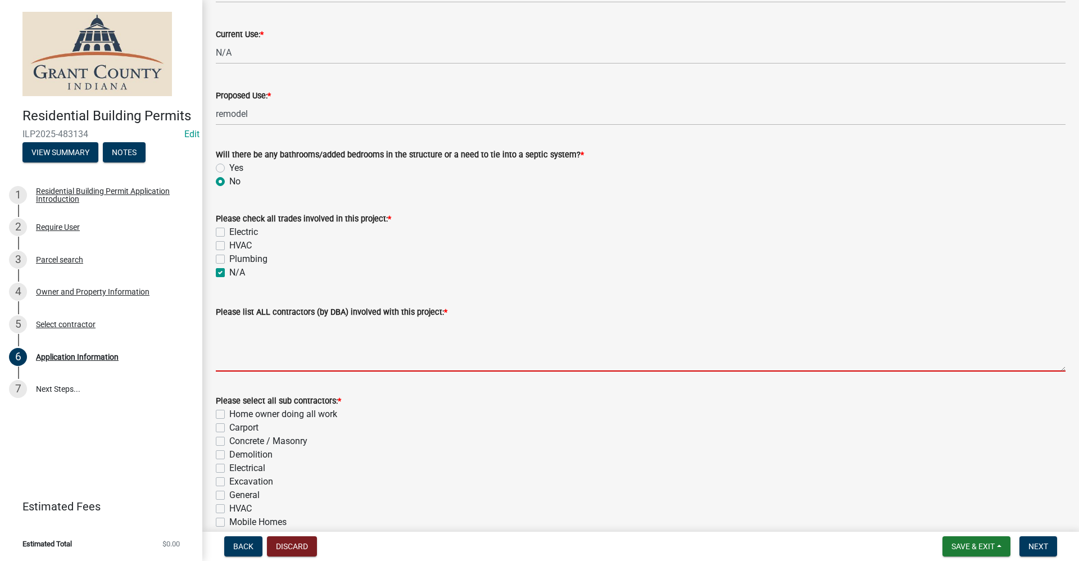
click at [253, 361] on textarea "Please list ALL contractors (by DBA) involved with this project: *" at bounding box center [641, 345] width 850 height 53
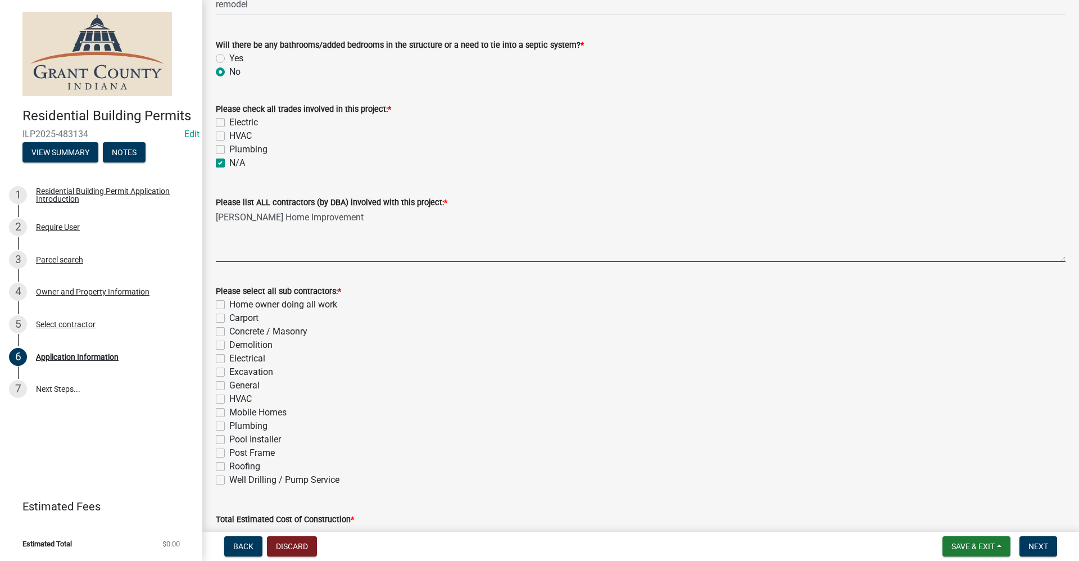
scroll to position [225, 0]
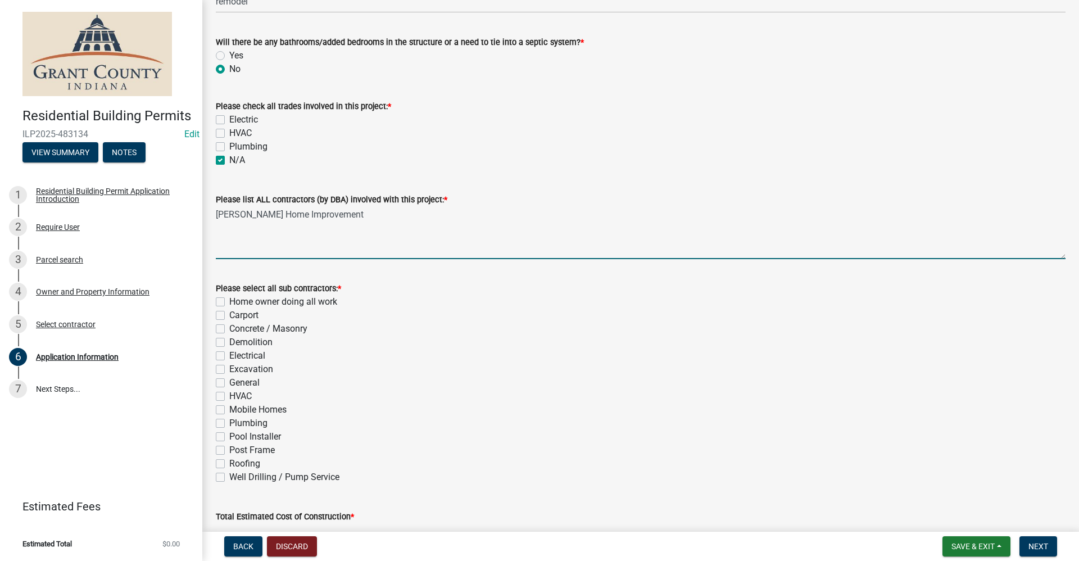
type textarea "[PERSON_NAME] Home Improvement"
click at [229, 384] on label "General" at bounding box center [244, 382] width 30 height 13
click at [229, 383] on input "General" at bounding box center [232, 379] width 7 height 7
checkbox input "true"
checkbox input "false"
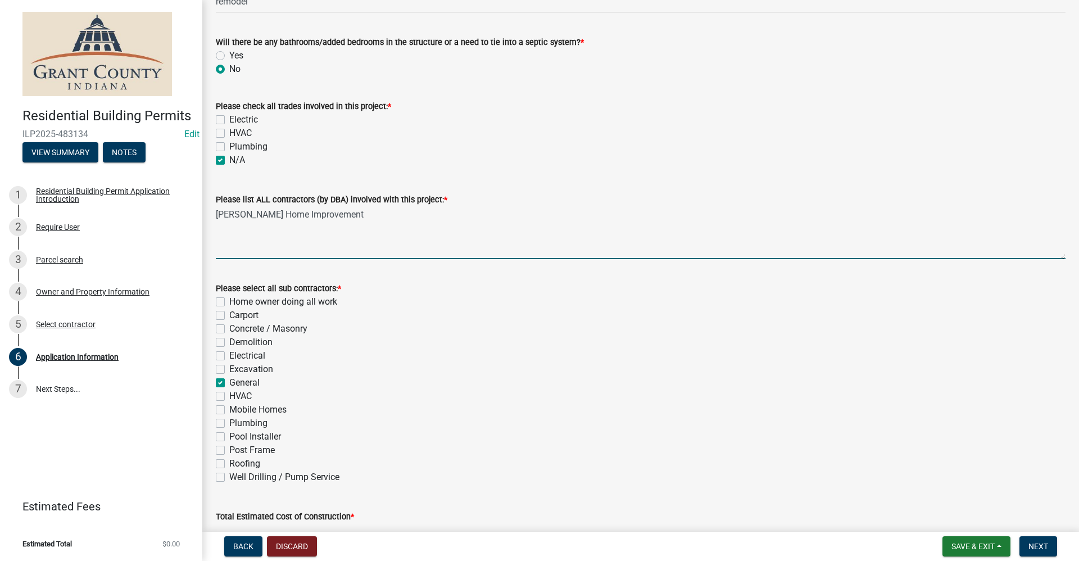
checkbox input "false"
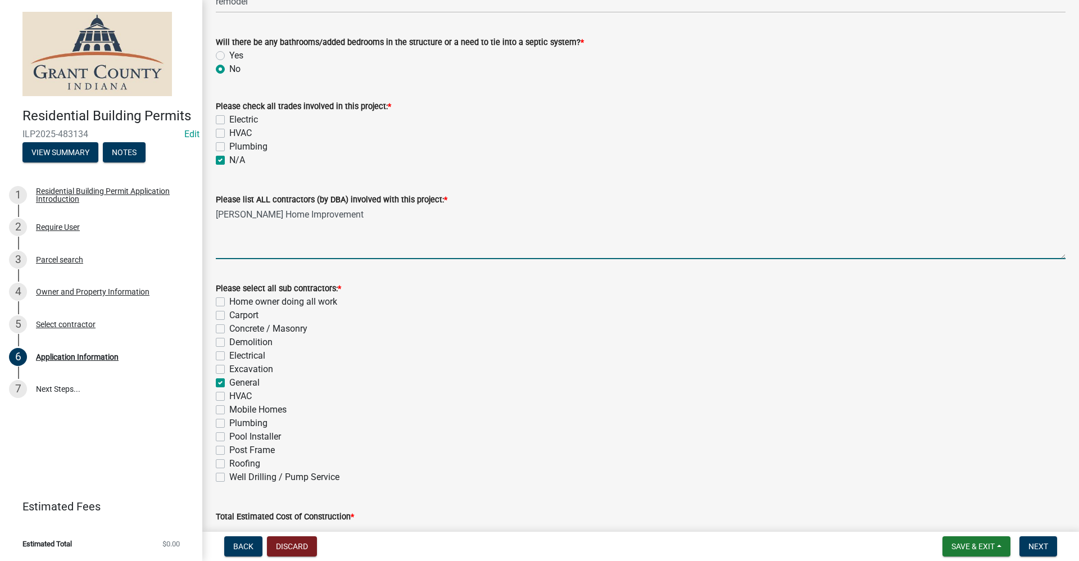
checkbox input "true"
checkbox input "false"
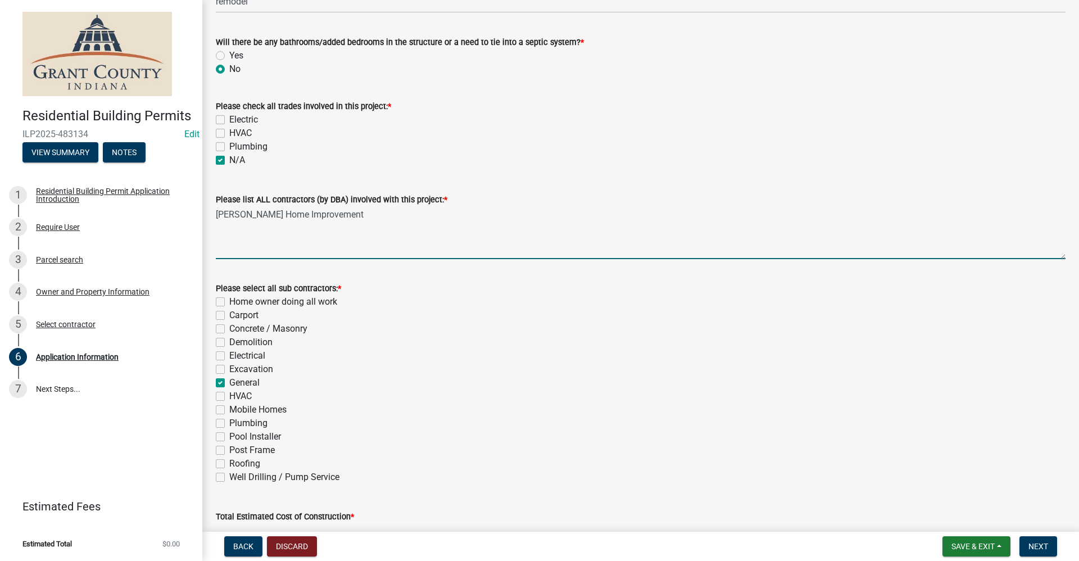
checkbox input "false"
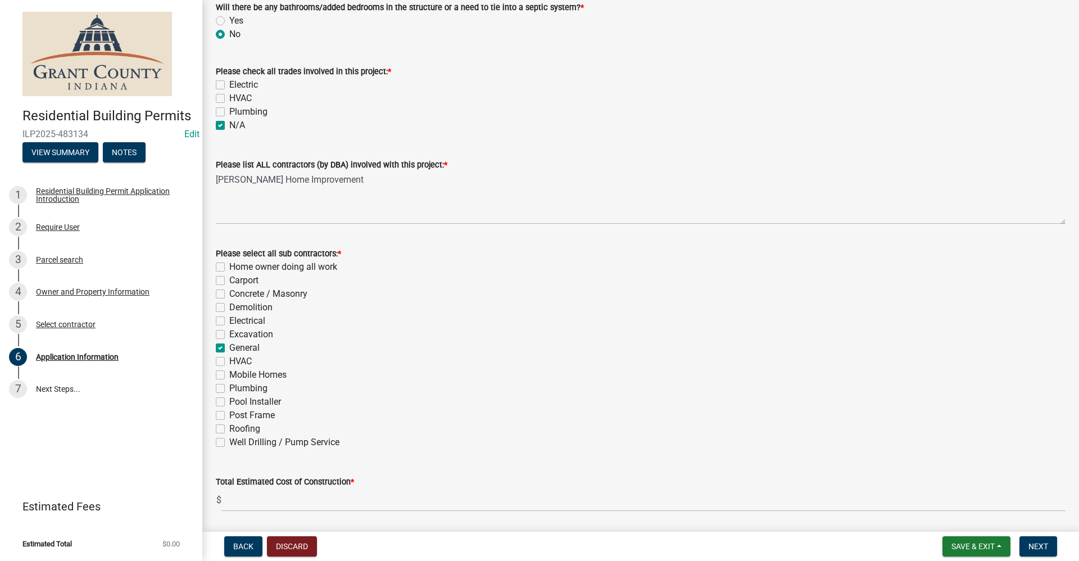
scroll to position [298, 0]
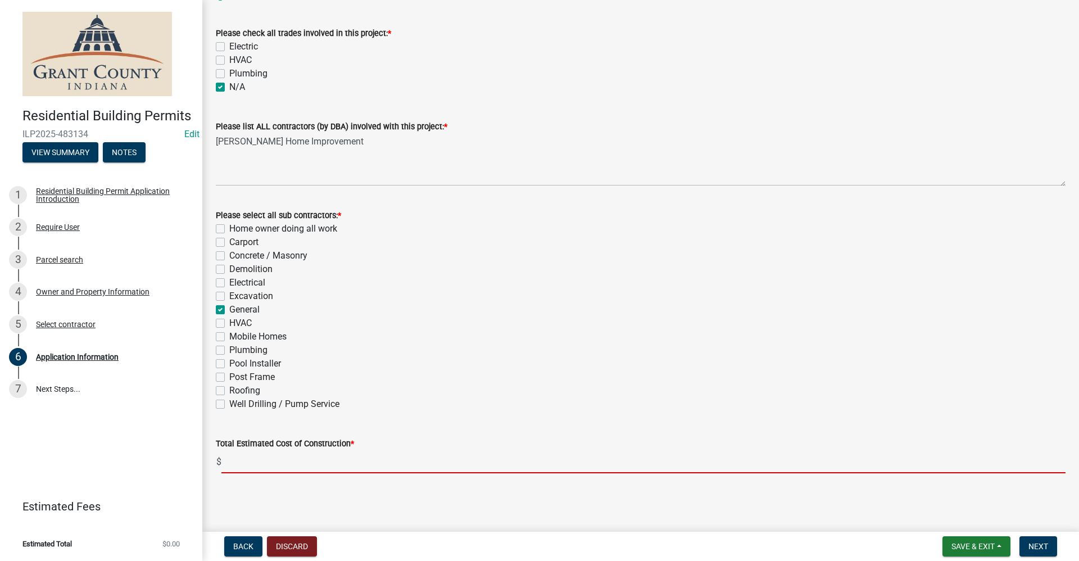
click at [244, 463] on input "text" at bounding box center [643, 461] width 844 height 23
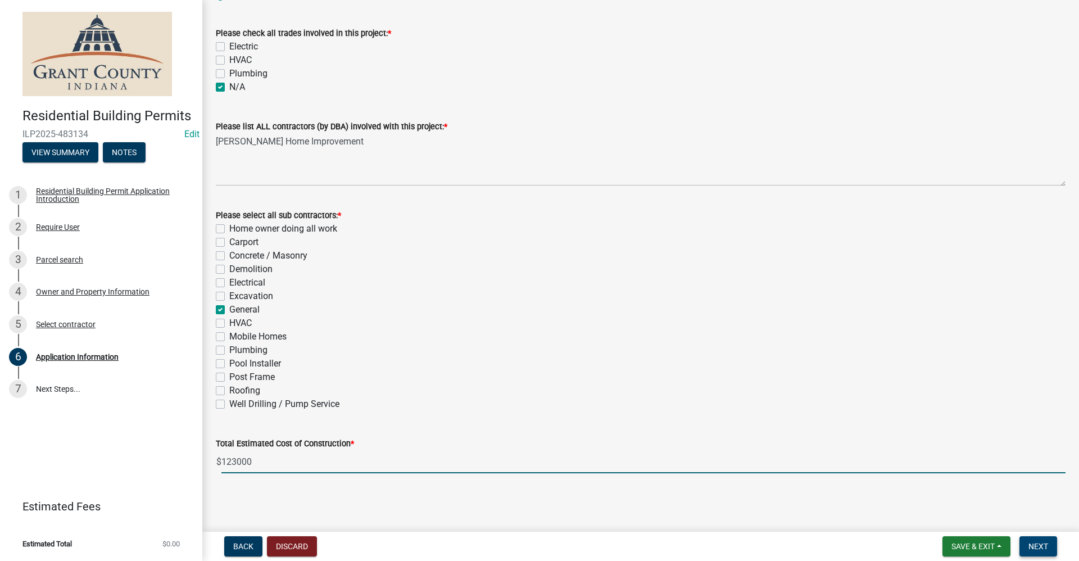
type input "123000"
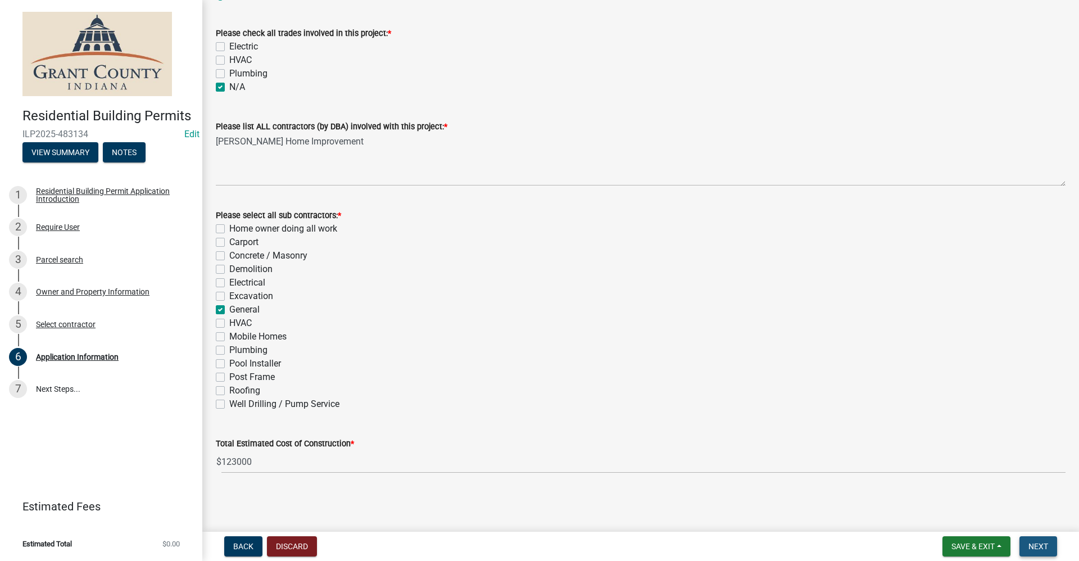
click at [1040, 543] on span "Next" at bounding box center [1039, 546] width 20 height 9
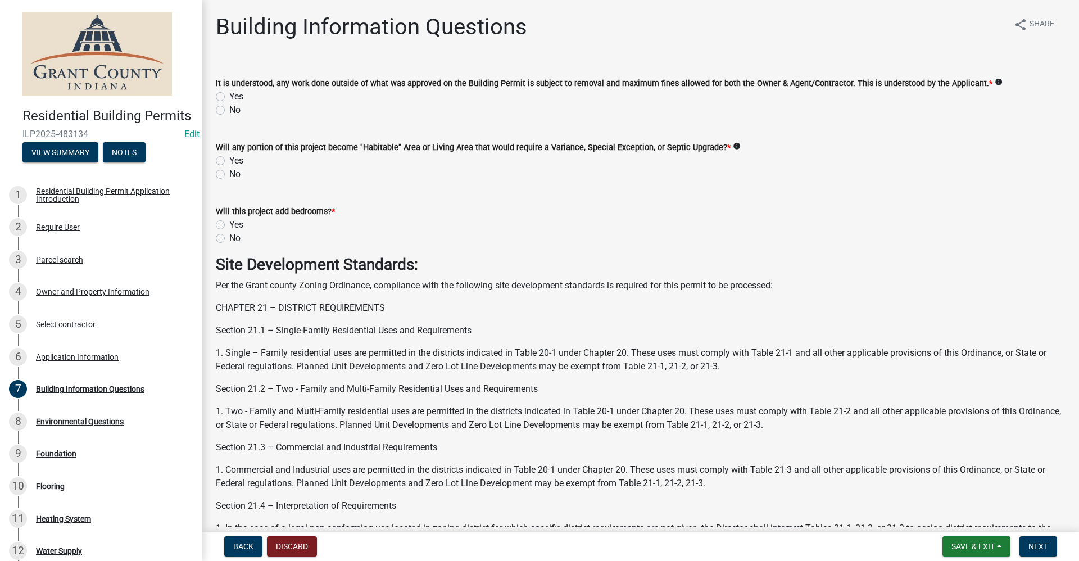
click at [229, 96] on label "Yes" at bounding box center [236, 96] width 14 height 13
click at [229, 96] on input "Yes" at bounding box center [232, 93] width 7 height 7
radio input "true"
click at [229, 178] on label "No" at bounding box center [234, 174] width 11 height 13
click at [229, 175] on input "No" at bounding box center [232, 171] width 7 height 7
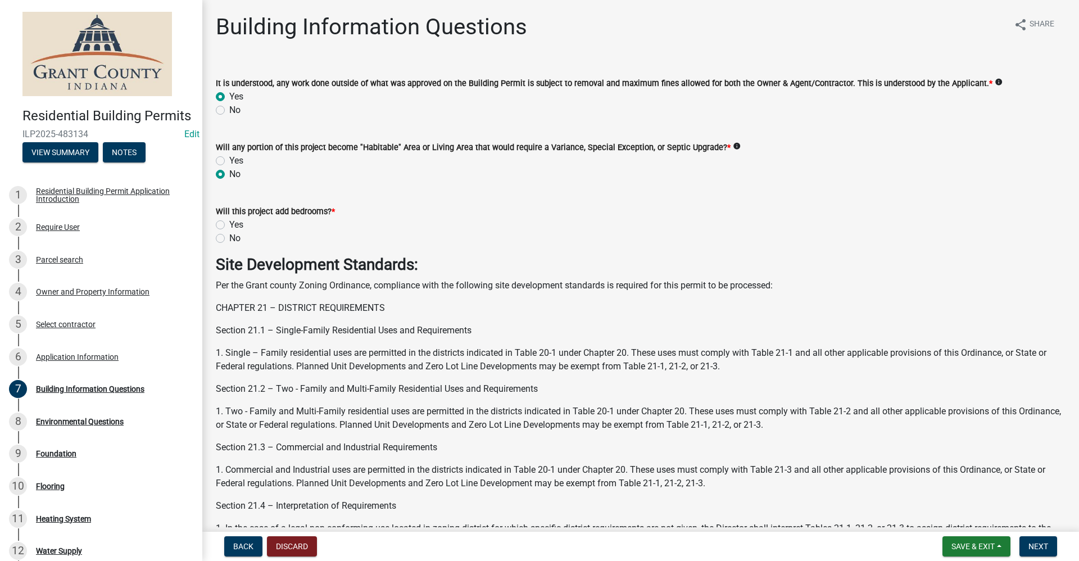
radio input "true"
click at [229, 237] on label "No" at bounding box center [234, 238] width 11 height 13
click at [229, 237] on input "No" at bounding box center [232, 235] width 7 height 7
radio input "true"
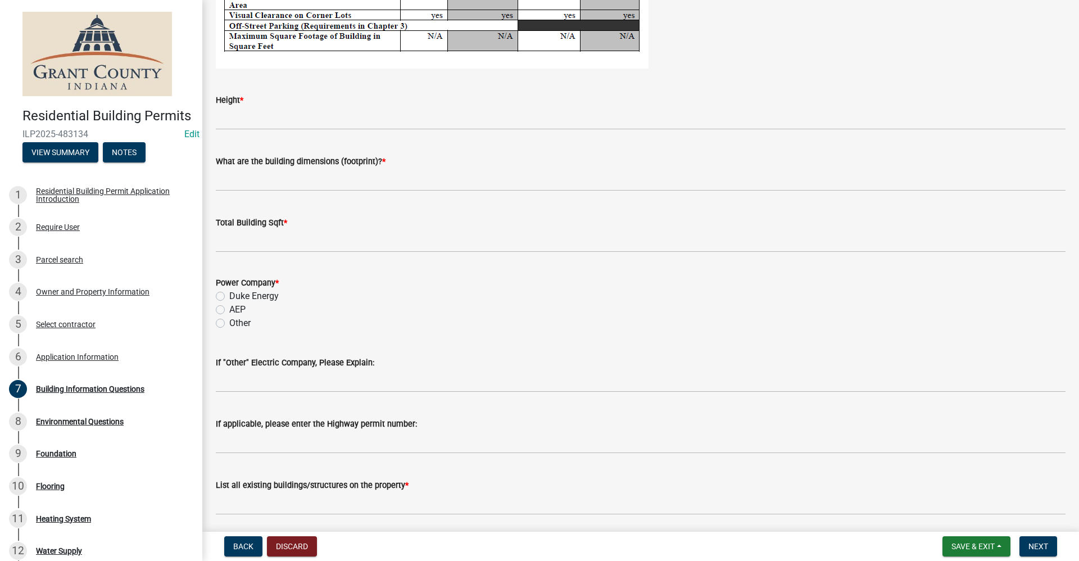
scroll to position [2175, 0]
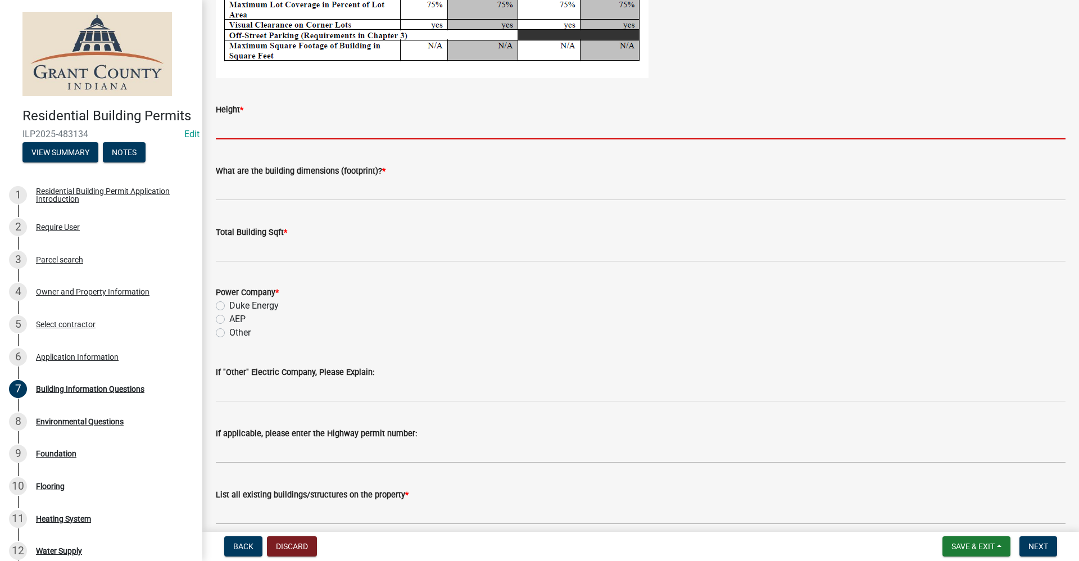
click at [232, 129] on input "Height *" at bounding box center [641, 127] width 850 height 23
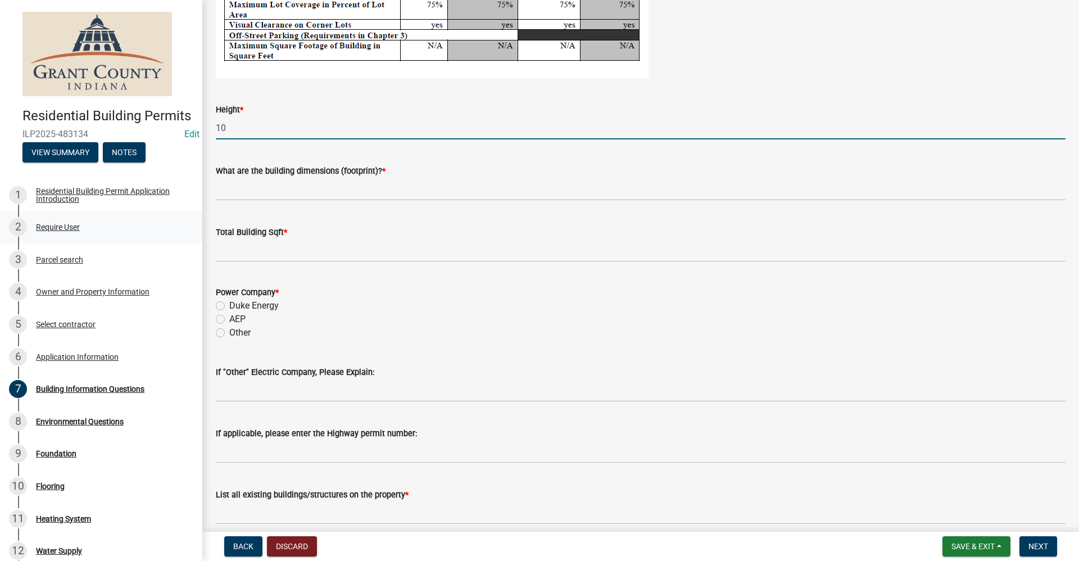
type input "10 ft"
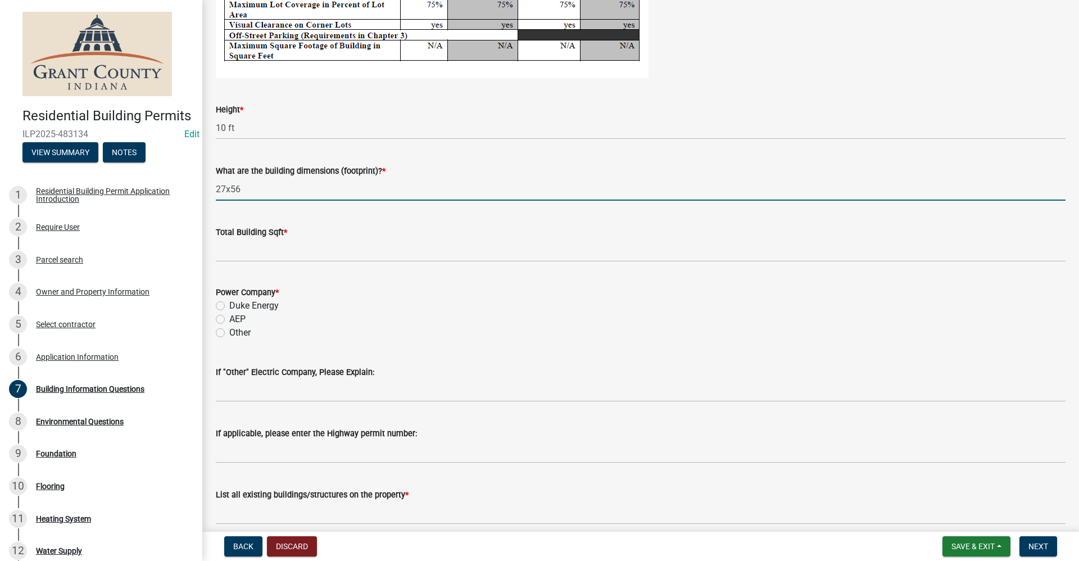
type input "27x56"
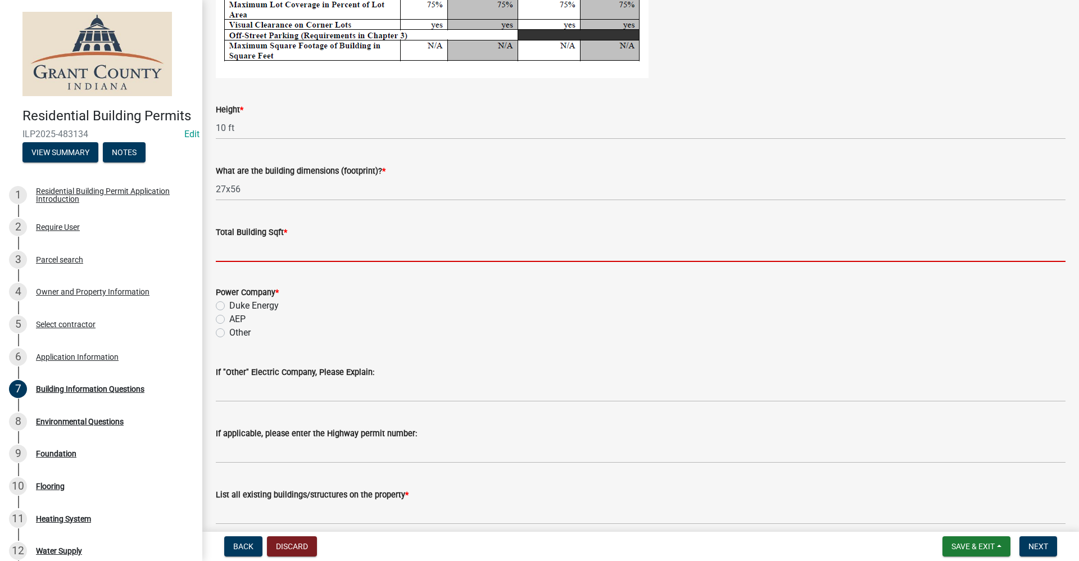
click at [234, 250] on input "text" at bounding box center [641, 250] width 850 height 23
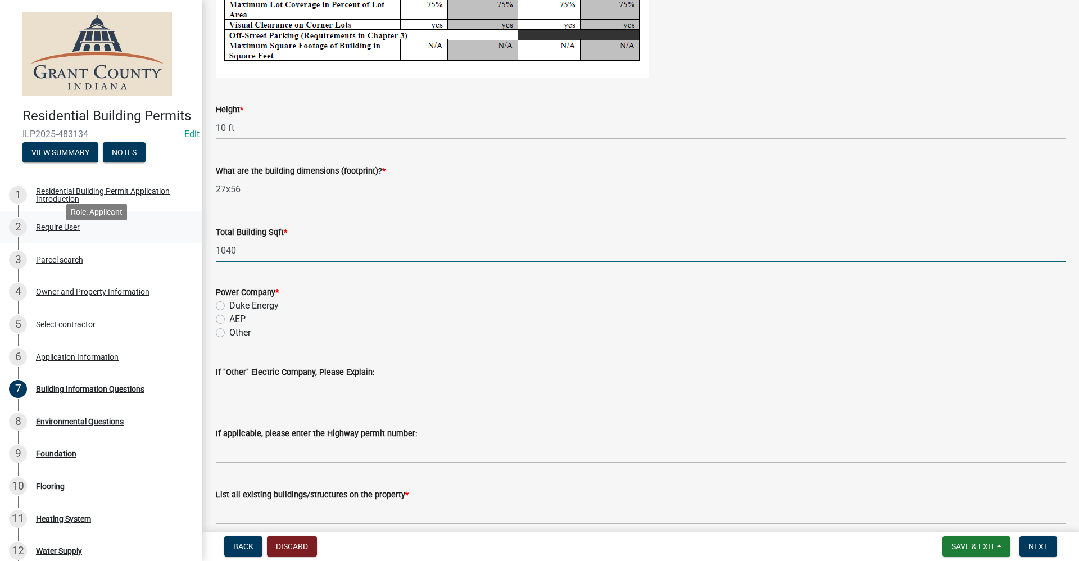
drag, startPoint x: 239, startPoint y: 250, endPoint x: 150, endPoint y: 245, distance: 90.1
click at [150, 245] on div "Residential Building Permits ILP2025-483134 Edit View Summary Notes 1 Residenti…" at bounding box center [539, 280] width 1079 height 561
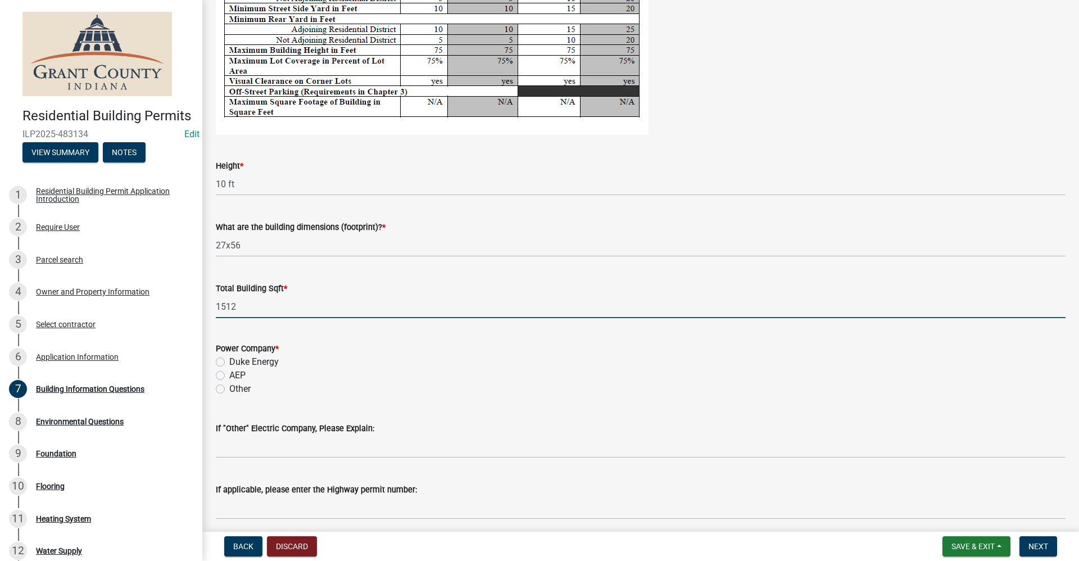
type input "1512"
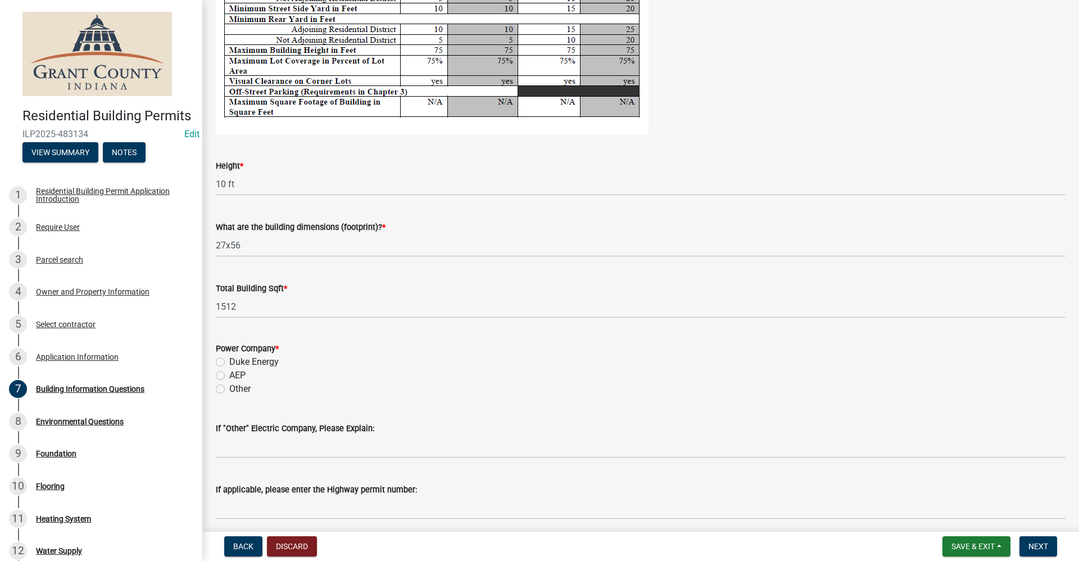
drag, startPoint x: 217, startPoint y: 375, endPoint x: 225, endPoint y: 377, distance: 8.2
click at [229, 376] on label "AEP" at bounding box center [237, 375] width 16 height 13
click at [229, 376] on input "AEP" at bounding box center [232, 372] width 7 height 7
radio input "true"
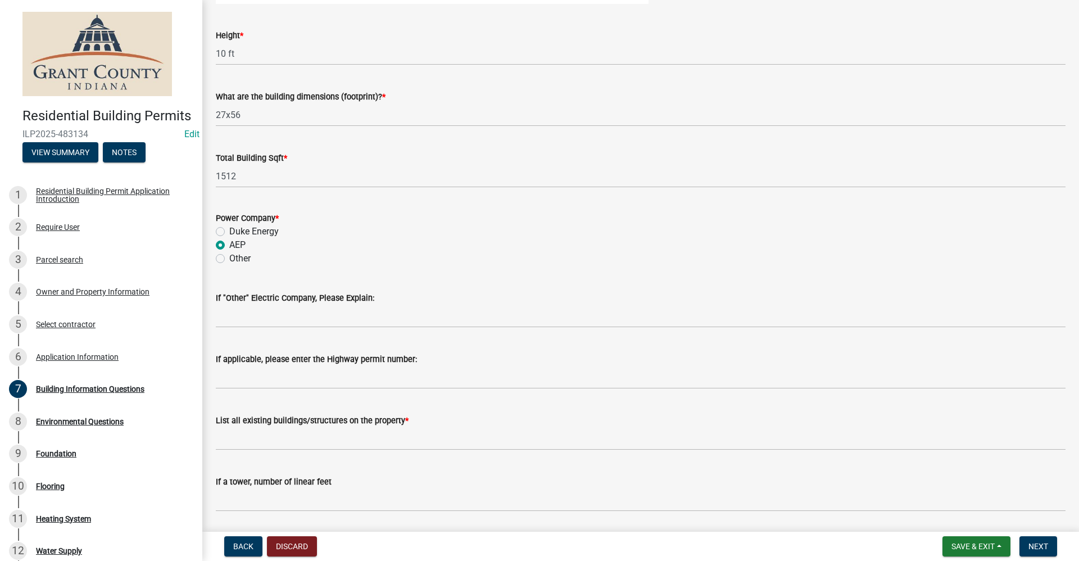
scroll to position [2287, 0]
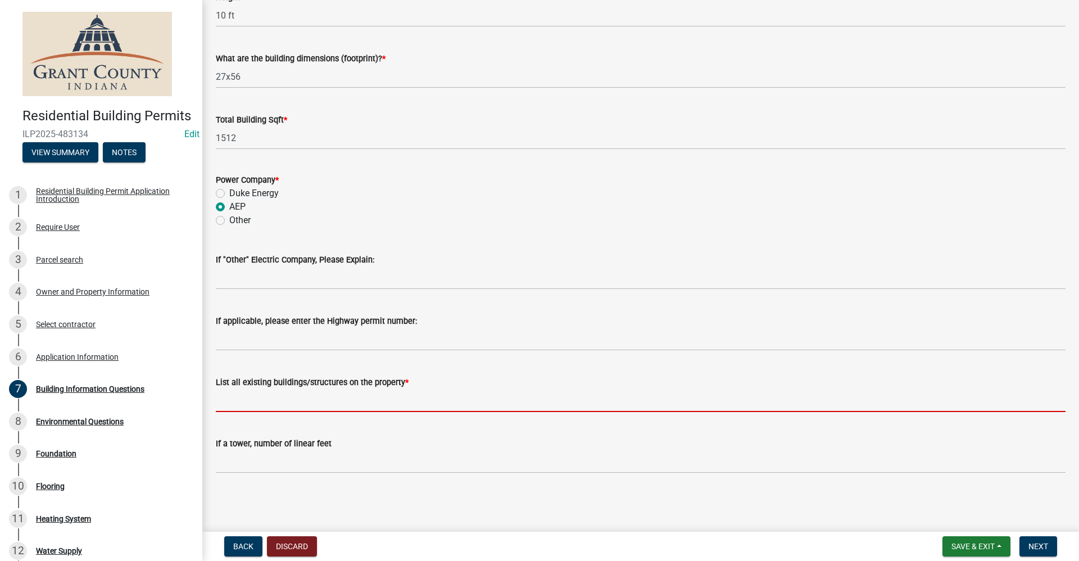
click at [248, 397] on input "List all existing buildings/structures on the property *" at bounding box center [641, 400] width 850 height 23
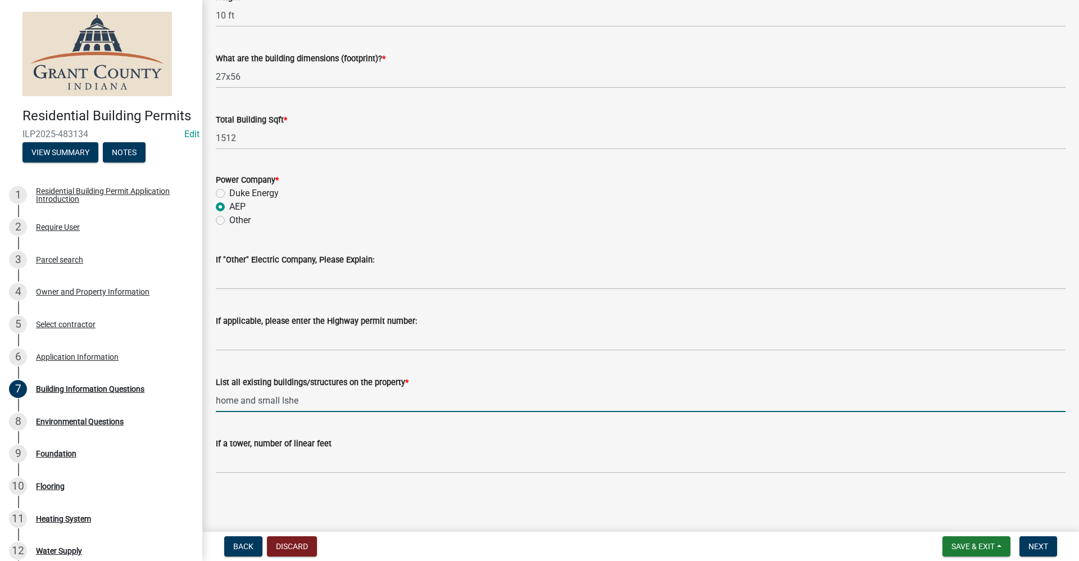
click at [299, 400] on input "home and small lshe" at bounding box center [641, 400] width 850 height 23
type input "Home and small shed"
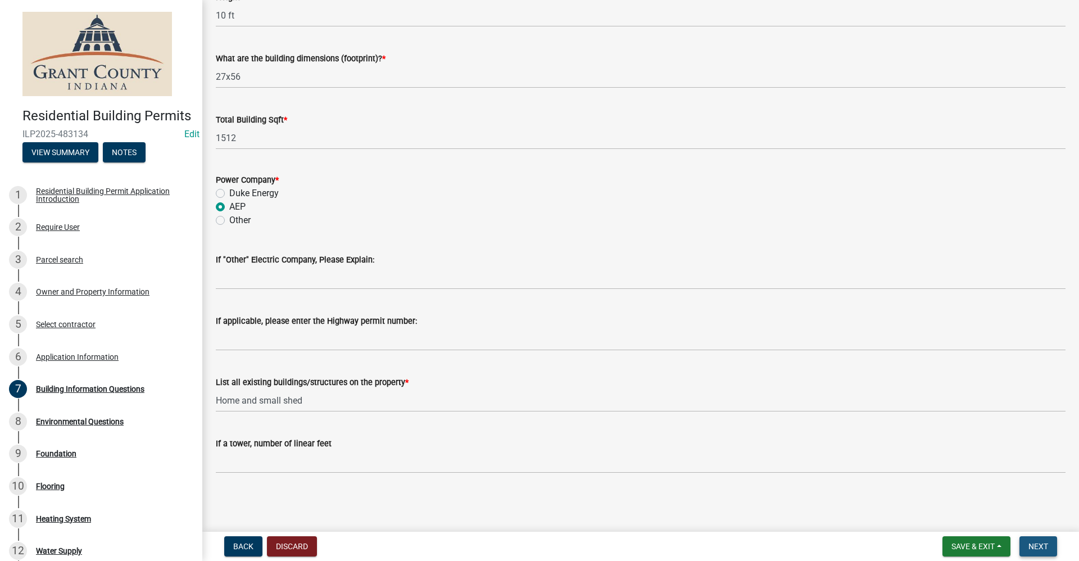
click at [1038, 551] on span "Next" at bounding box center [1039, 546] width 20 height 9
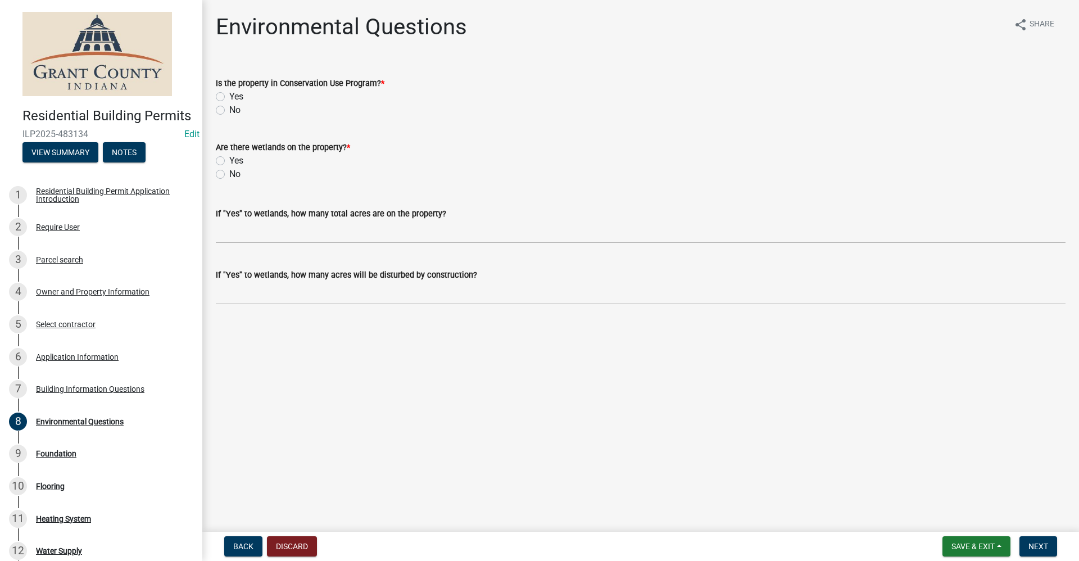
click at [229, 111] on label "No" at bounding box center [234, 109] width 11 height 13
click at [229, 111] on input "No" at bounding box center [232, 106] width 7 height 7
radio input "true"
click at [229, 174] on label "No" at bounding box center [234, 174] width 11 height 13
click at [229, 174] on input "No" at bounding box center [232, 171] width 7 height 7
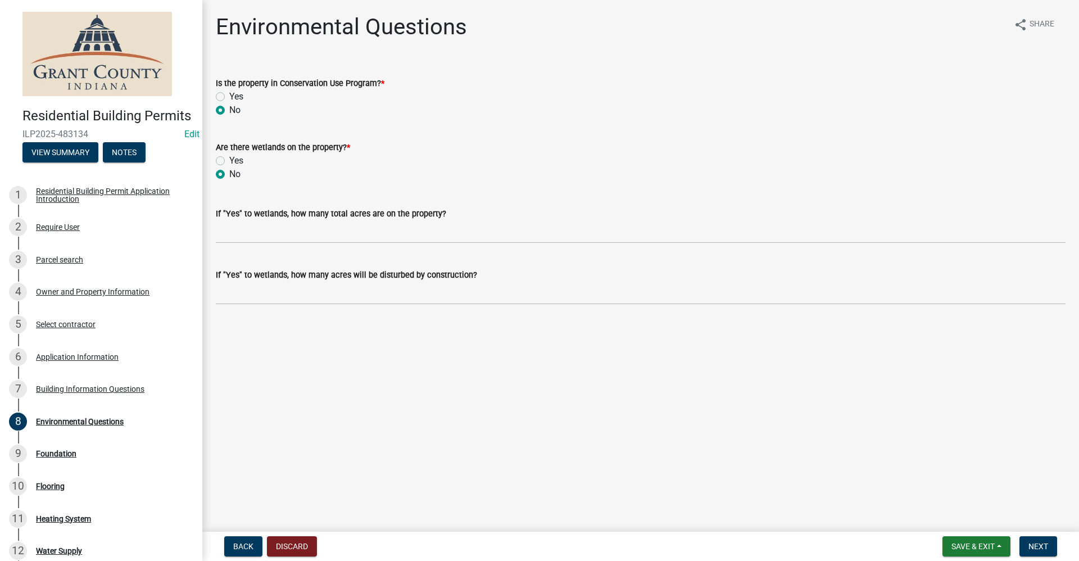
radio input "true"
click at [1047, 547] on span "Next" at bounding box center [1039, 546] width 20 height 9
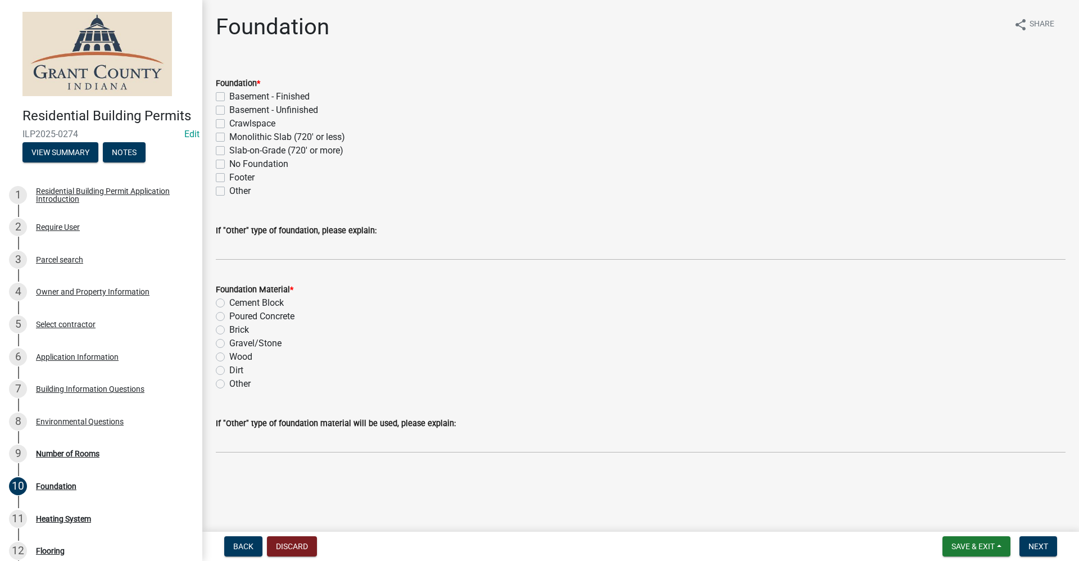
click at [229, 123] on label "Crawlspace" at bounding box center [252, 123] width 46 height 13
click at [229, 123] on input "Crawlspace" at bounding box center [232, 120] width 7 height 7
checkbox input "true"
checkbox input "false"
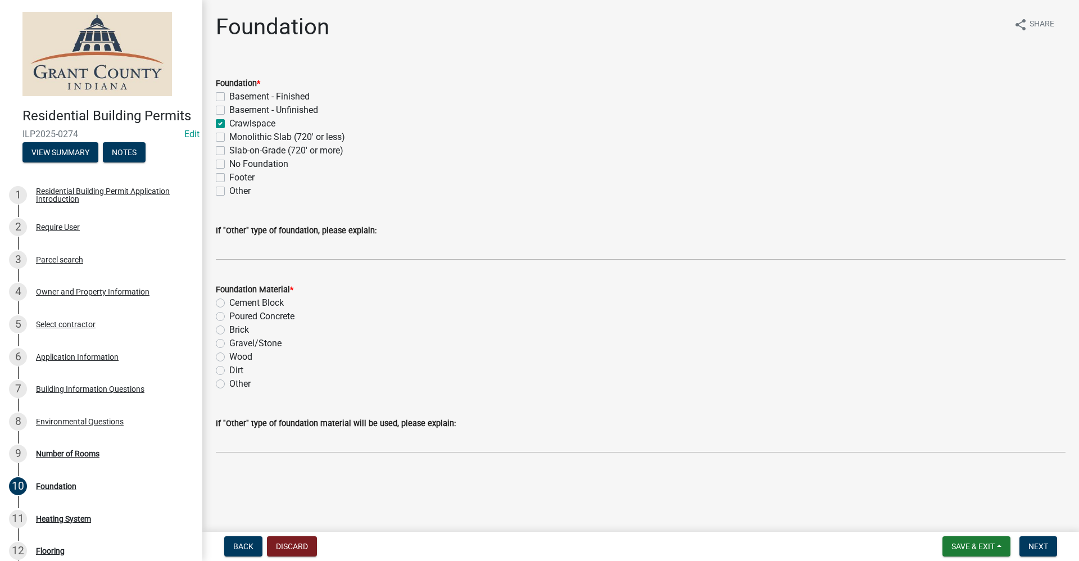
checkbox input "true"
checkbox input "false"
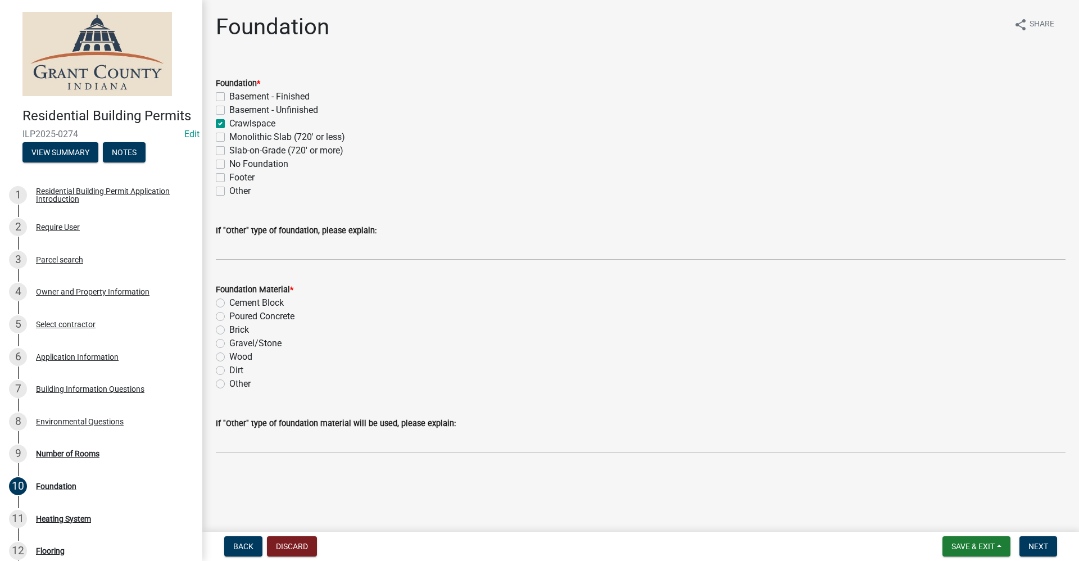
checkbox input "false"
click at [229, 302] on label "Cement Block" at bounding box center [256, 302] width 55 height 13
click at [229, 302] on input "Cement Block" at bounding box center [232, 299] width 7 height 7
radio input "true"
click at [1043, 549] on span "Next" at bounding box center [1039, 546] width 20 height 9
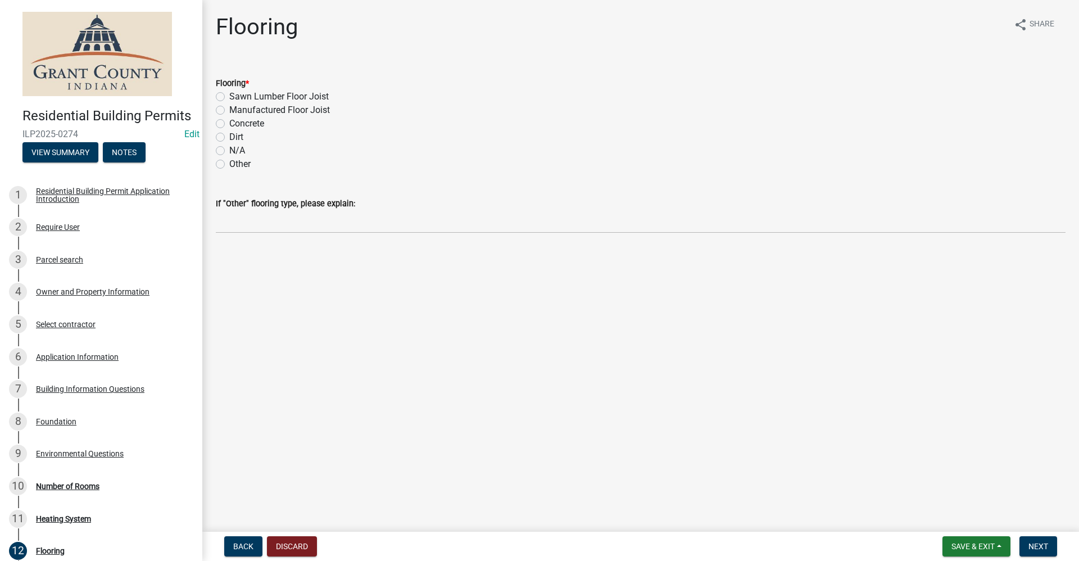
click at [229, 96] on label "Sawn Lumber Floor Joist" at bounding box center [278, 96] width 99 height 13
click at [229, 96] on input "Sawn Lumber Floor Joist" at bounding box center [232, 93] width 7 height 7
radio input "true"
click at [1039, 546] on span "Next" at bounding box center [1039, 546] width 20 height 9
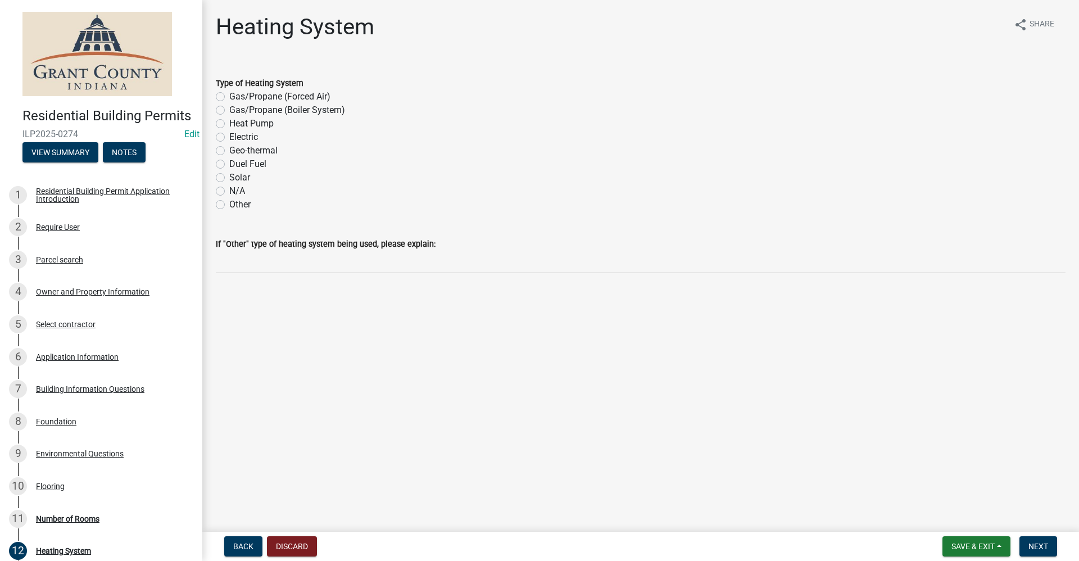
click at [229, 124] on label "Heat Pump" at bounding box center [251, 123] width 44 height 13
click at [229, 124] on input "Heat Pump" at bounding box center [232, 120] width 7 height 7
radio input "true"
click at [1039, 550] on span "Next" at bounding box center [1039, 546] width 20 height 9
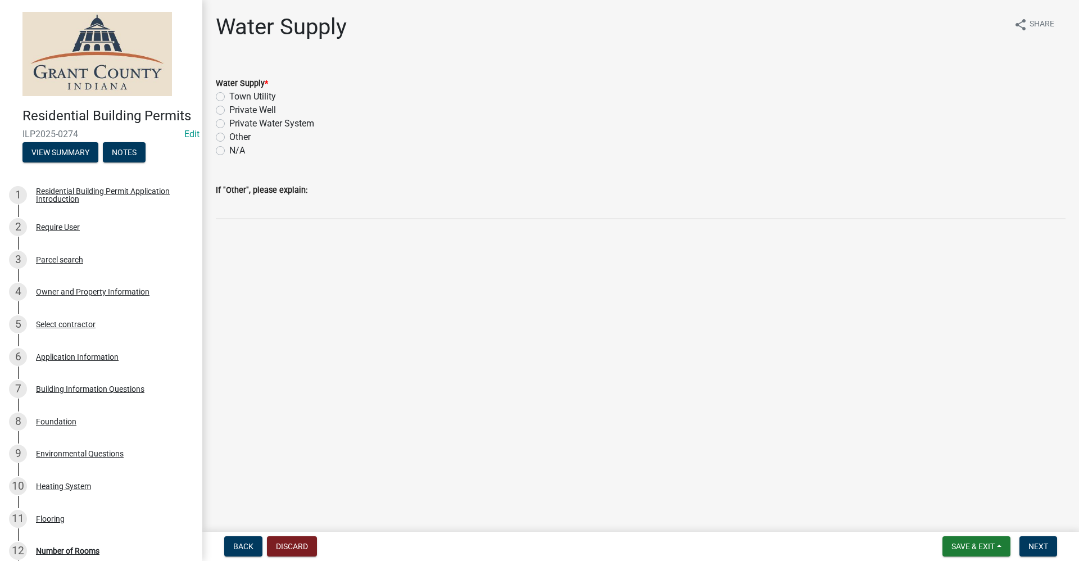
click at [229, 111] on label "Private Well" at bounding box center [252, 109] width 47 height 13
click at [229, 111] on input "Private Well" at bounding box center [232, 106] width 7 height 7
radio input "true"
click at [1049, 545] on button "Next" at bounding box center [1039, 546] width 38 height 20
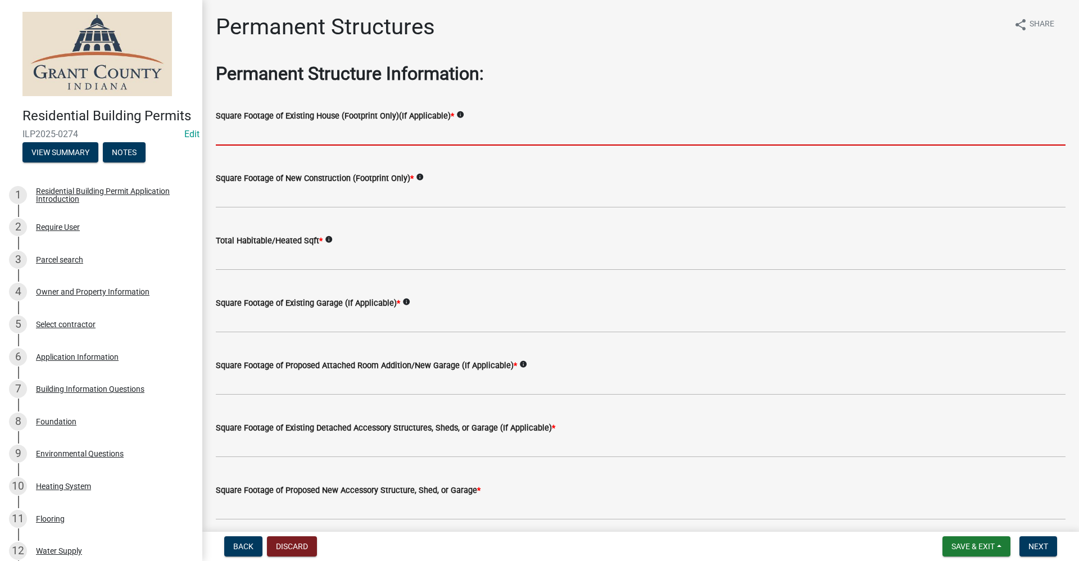
click at [235, 133] on input "text" at bounding box center [641, 134] width 850 height 23
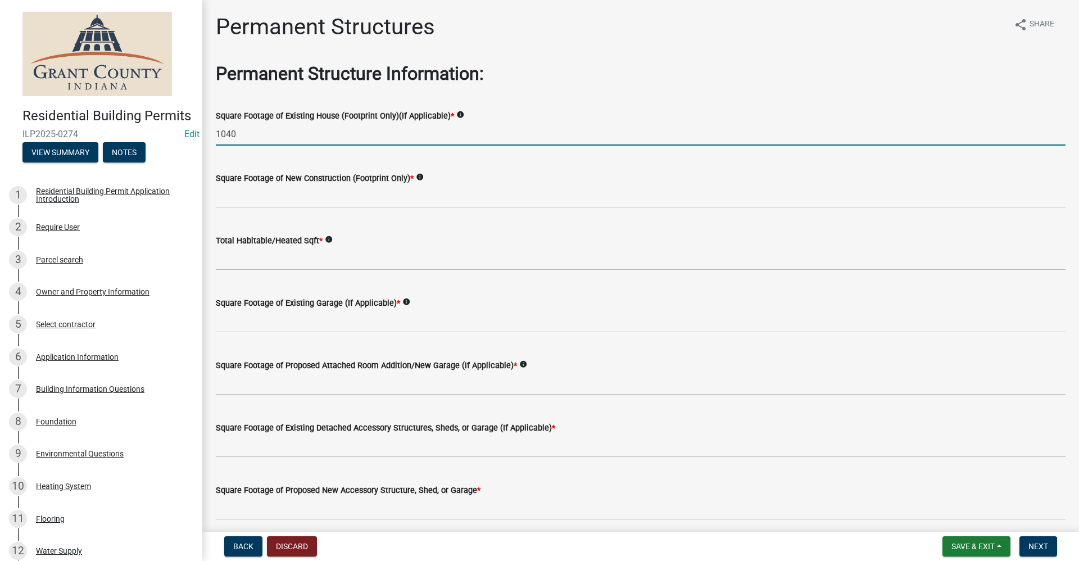
type input "1040"
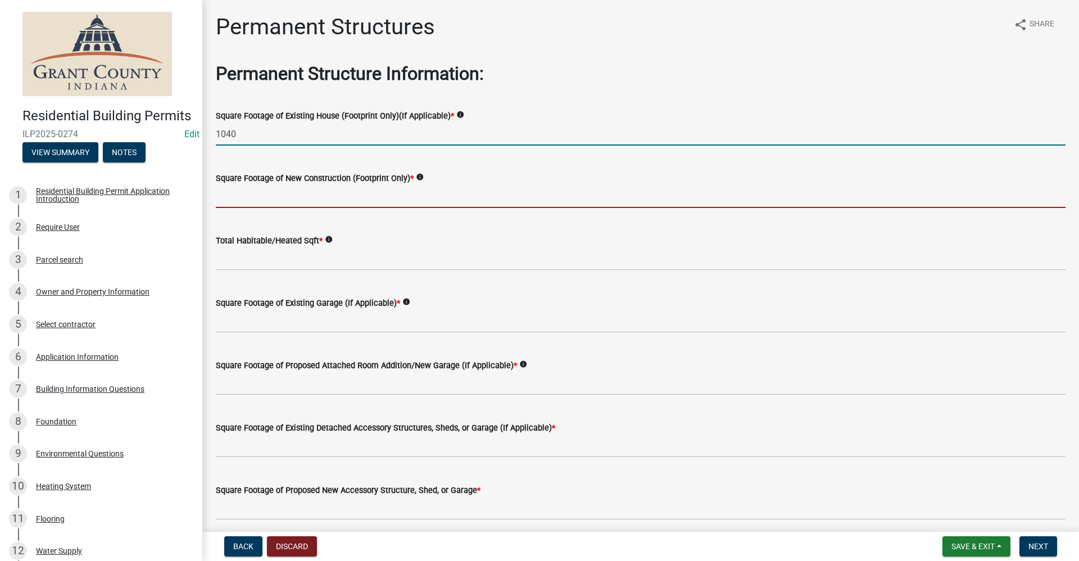
click at [234, 201] on input "text" at bounding box center [641, 196] width 850 height 23
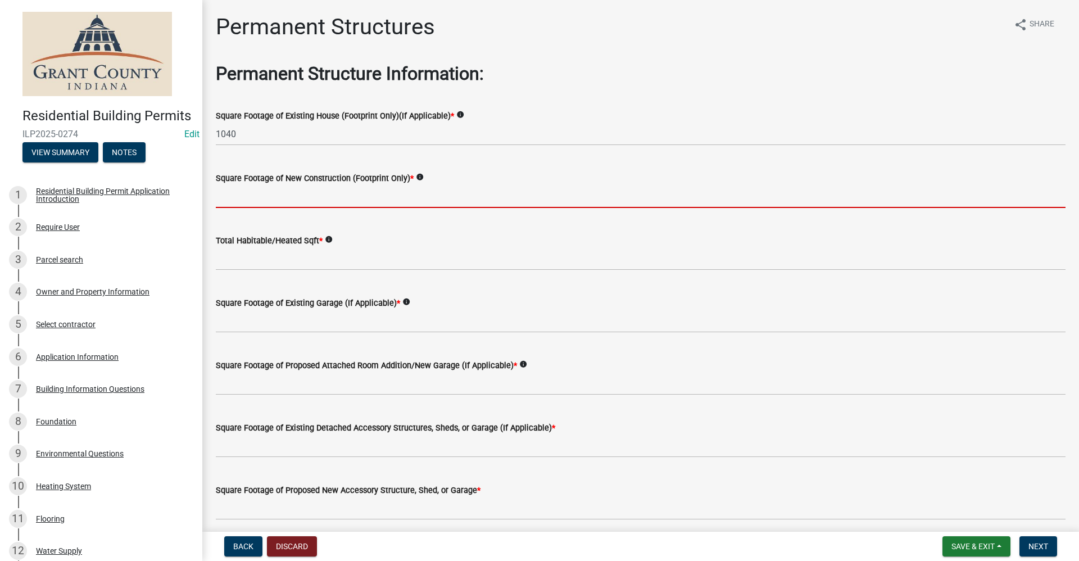
type input "0"
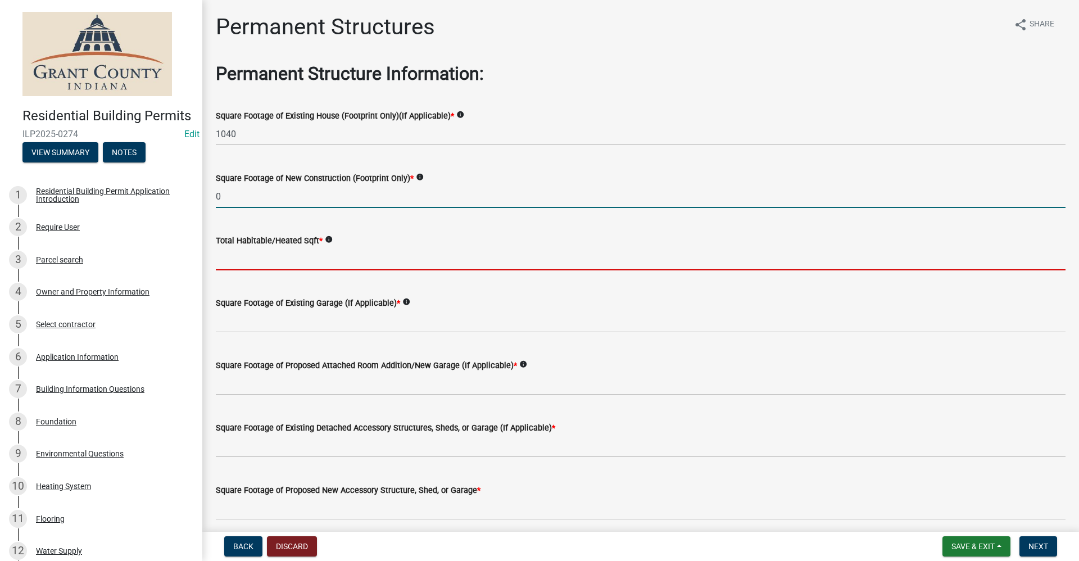
click at [245, 260] on input "text" at bounding box center [641, 258] width 850 height 23
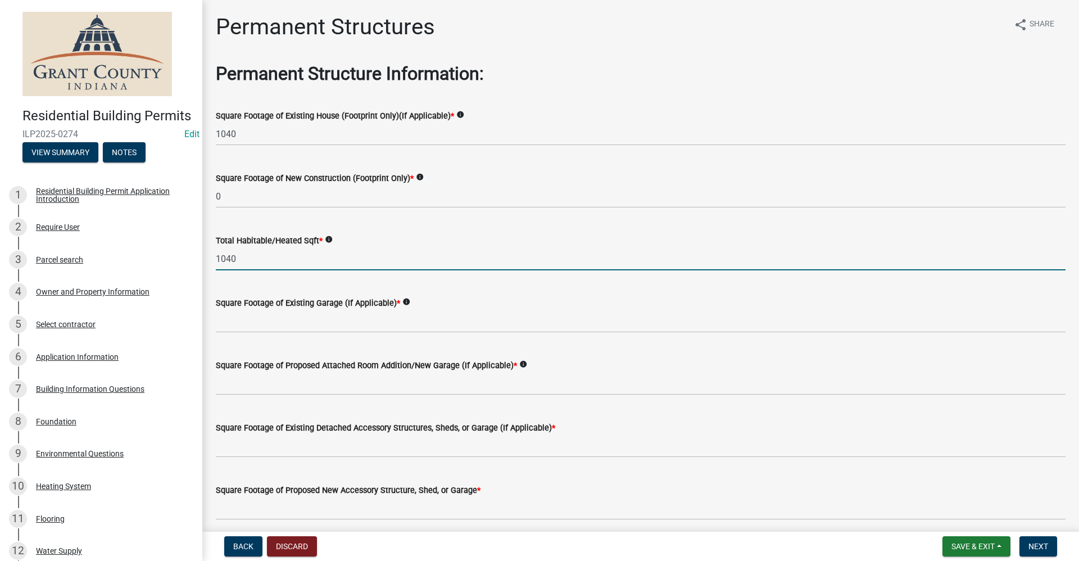
type input "1040"
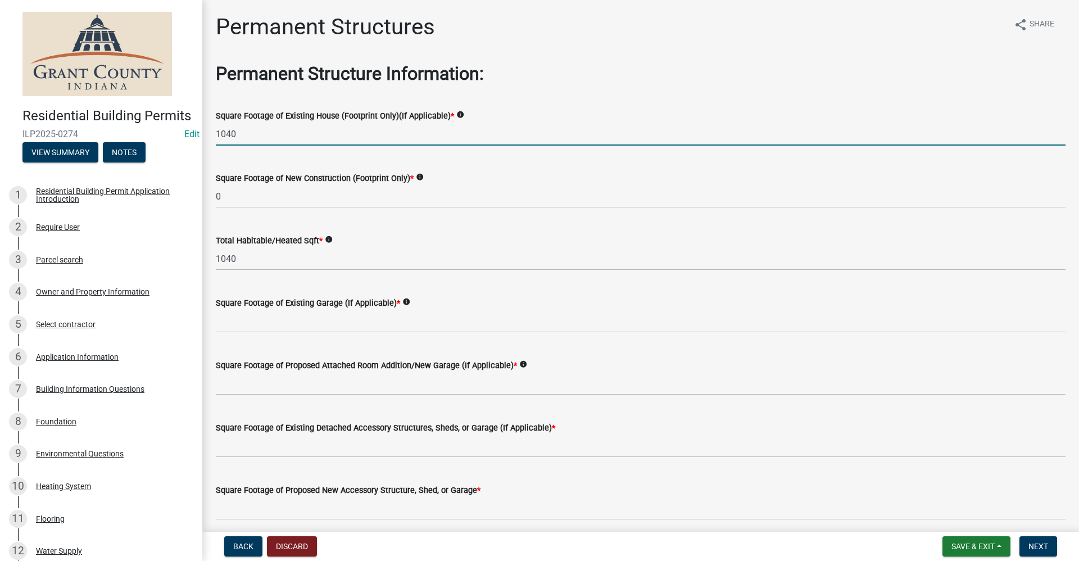
drag, startPoint x: 239, startPoint y: 135, endPoint x: 191, endPoint y: 138, distance: 49.0
click at [191, 138] on div "Residential Building Permits ILP2025-0274 Edit View Summary Notes 1 Residential…" at bounding box center [539, 280] width 1079 height 561
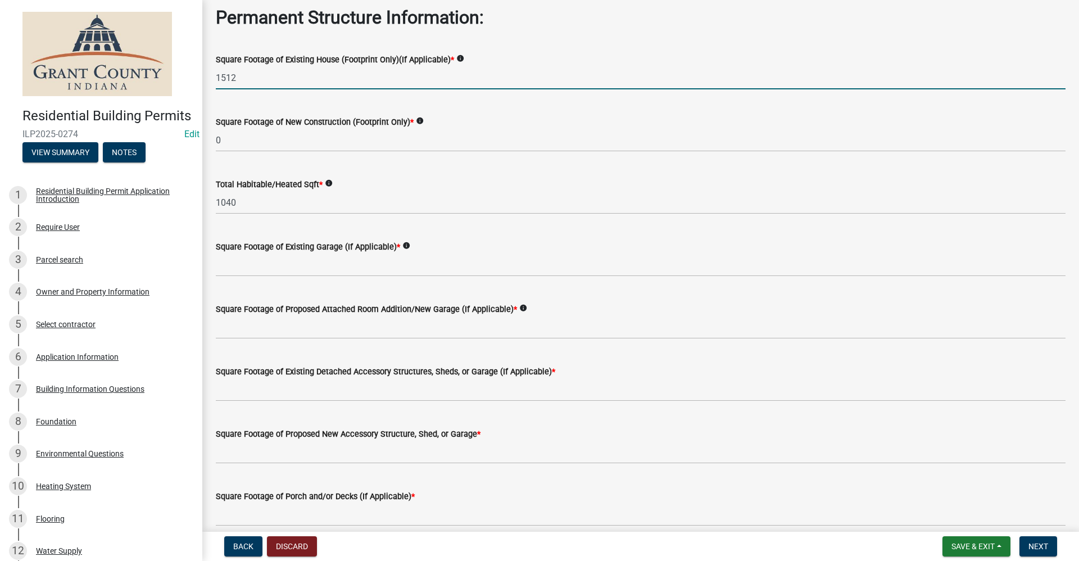
type input "1512"
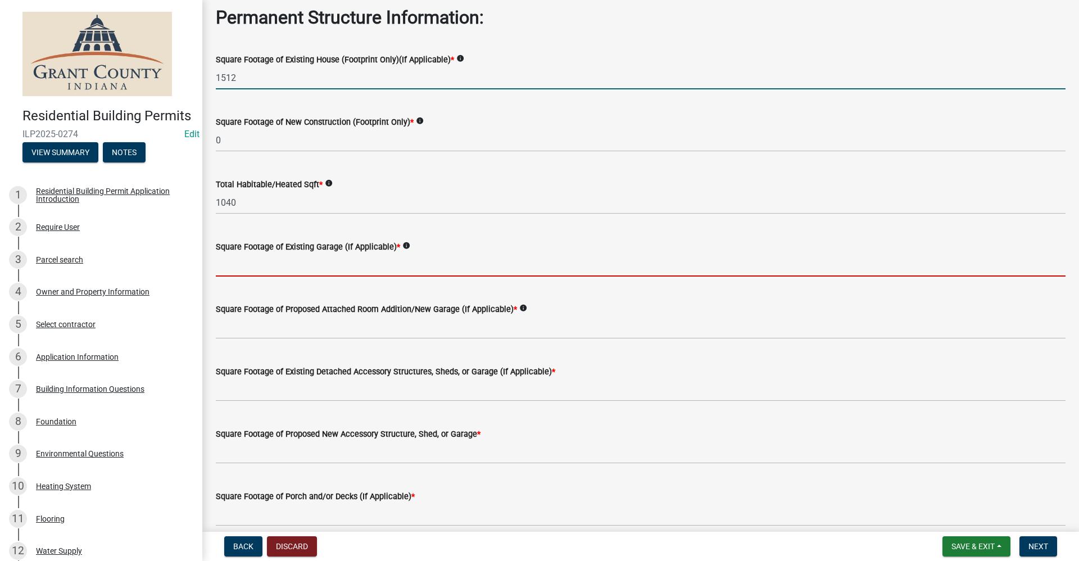
click at [272, 270] on input "text" at bounding box center [641, 265] width 850 height 23
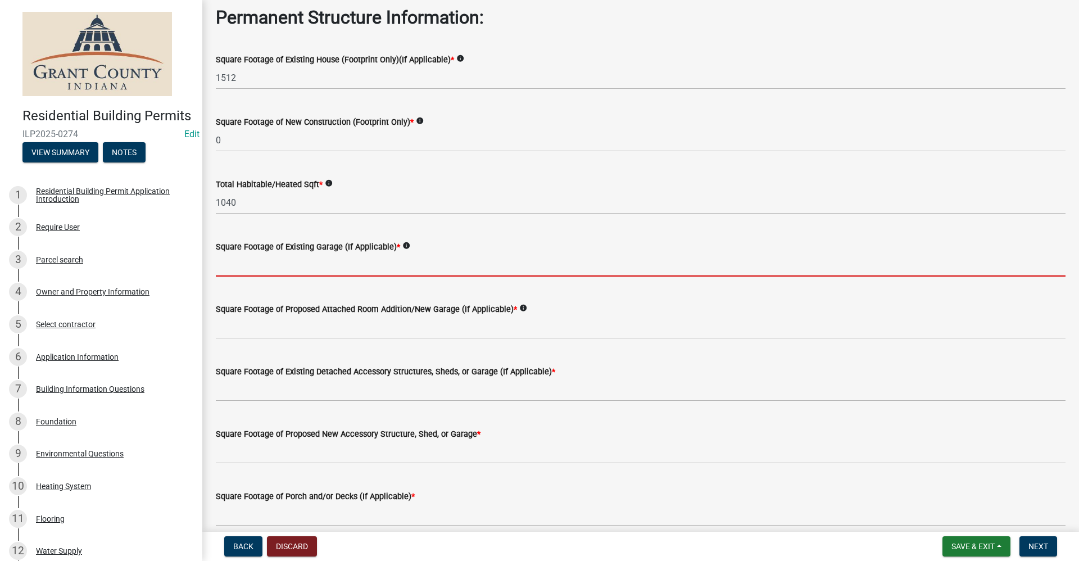
type input "0"
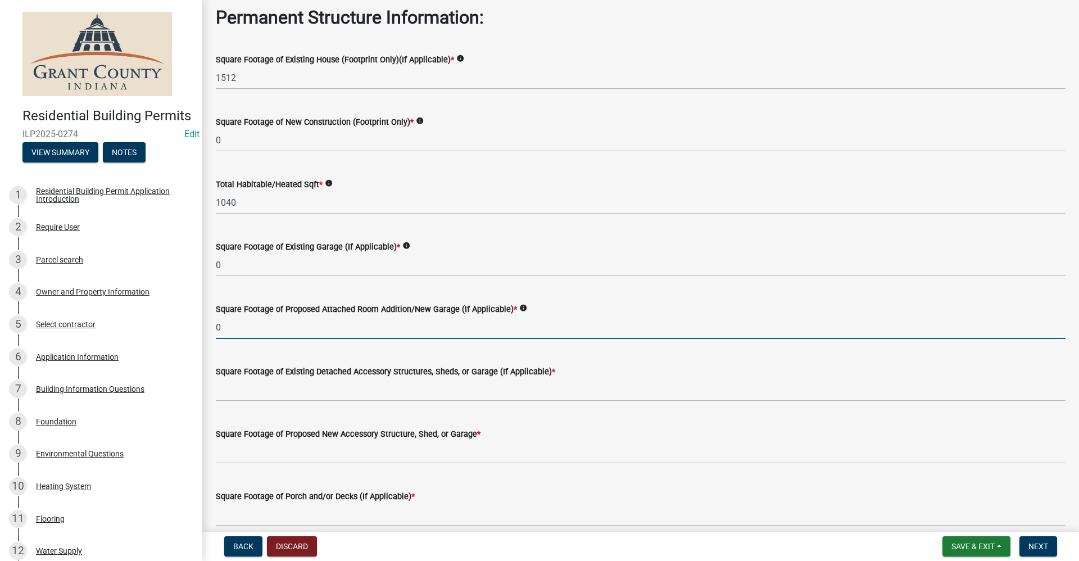
type input "0"
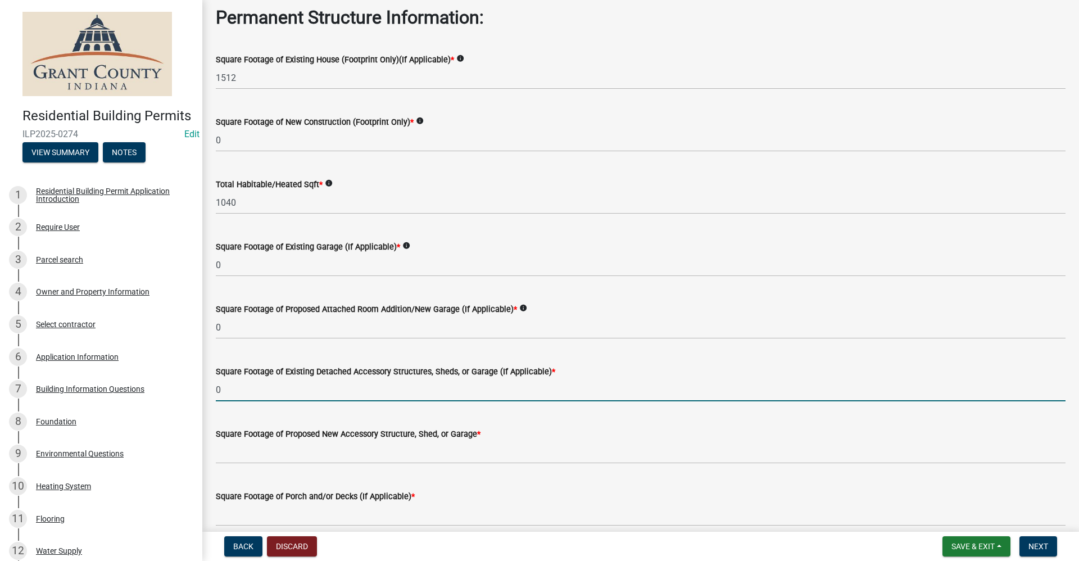
type input "0"
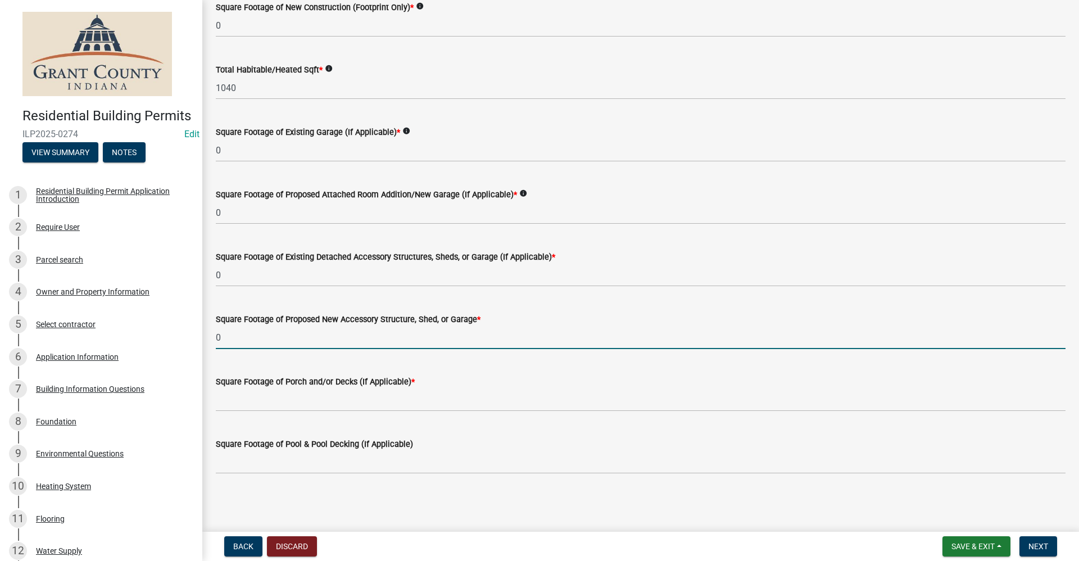
scroll to position [171, 0]
type input "0"
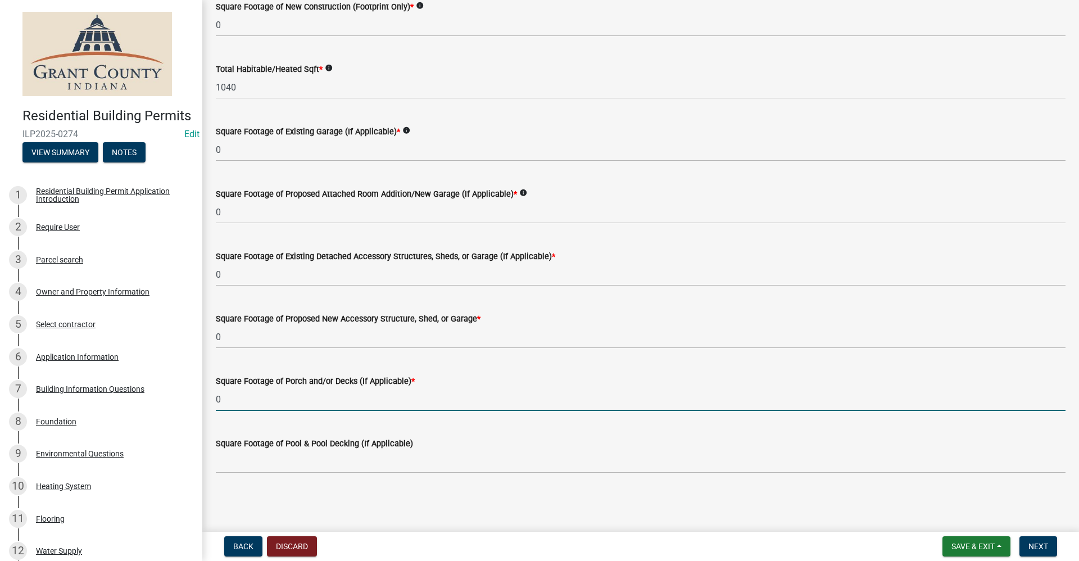
type input "0"
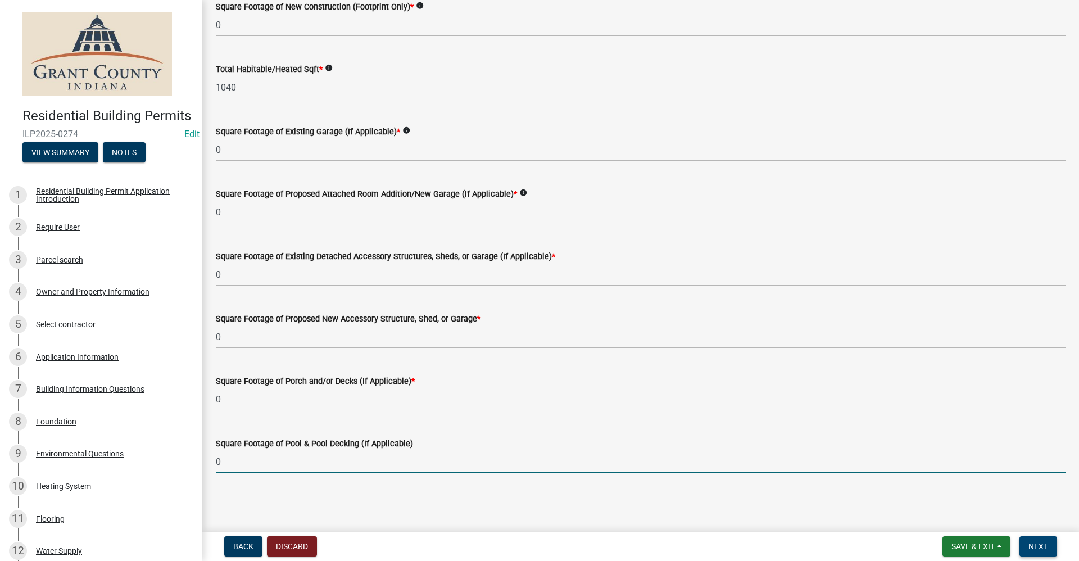
type input "0"
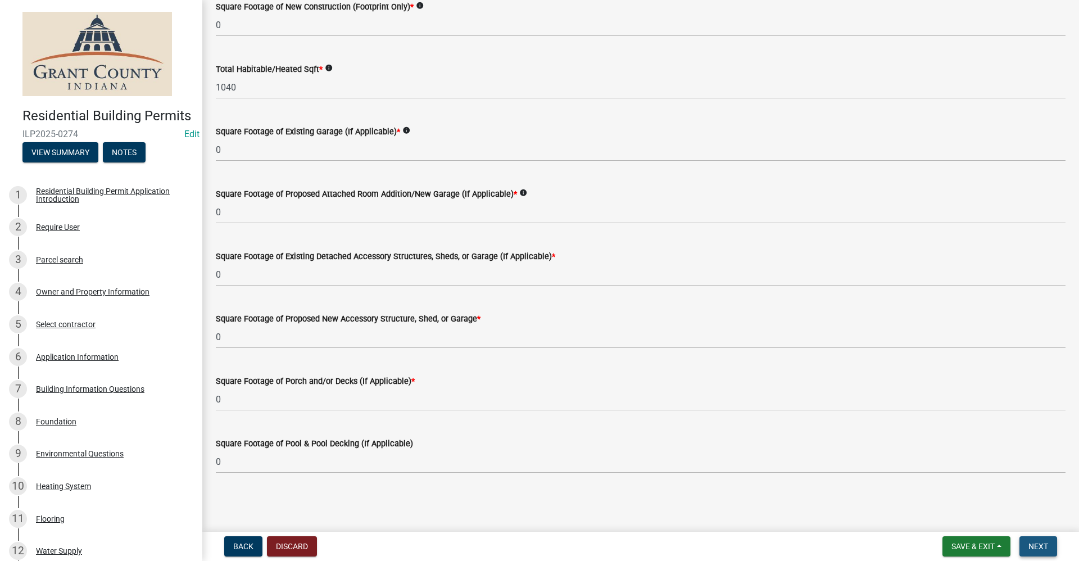
click at [1046, 540] on button "Next" at bounding box center [1039, 546] width 38 height 20
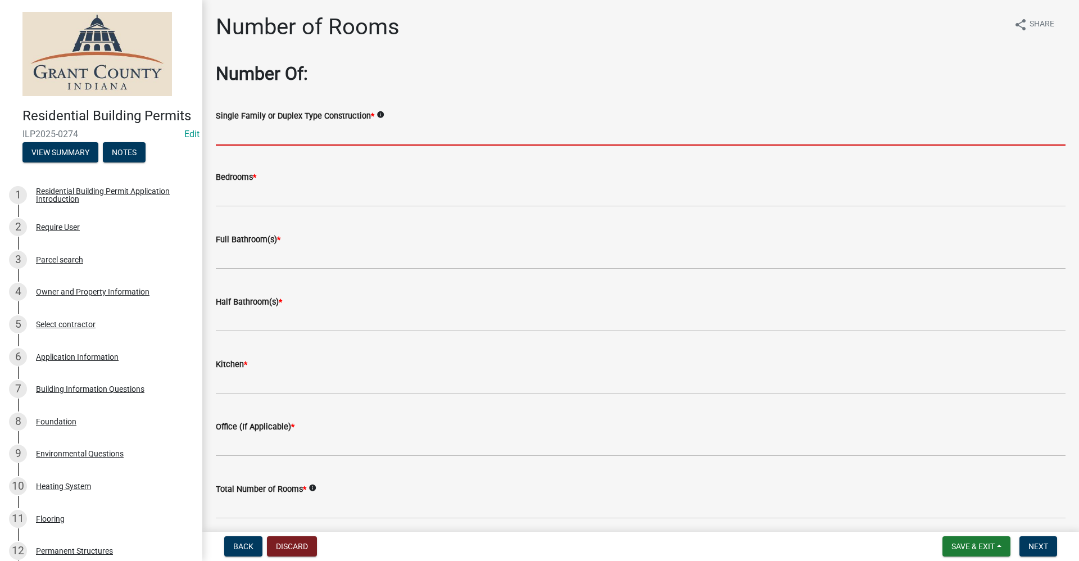
click at [256, 134] on input "Single Family or Duplex Type Construction *" at bounding box center [641, 134] width 850 height 23
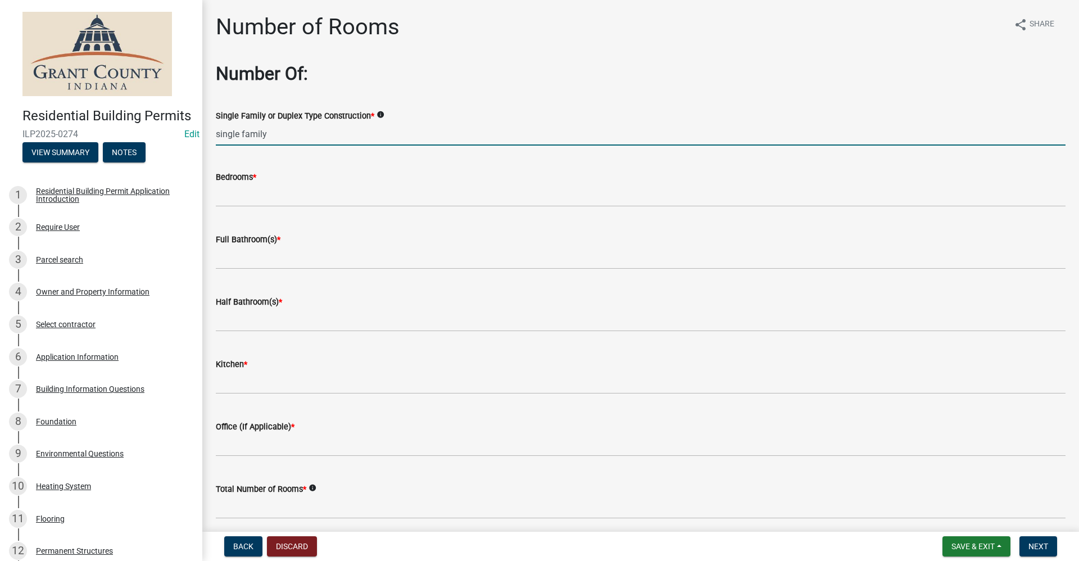
type input "single family"
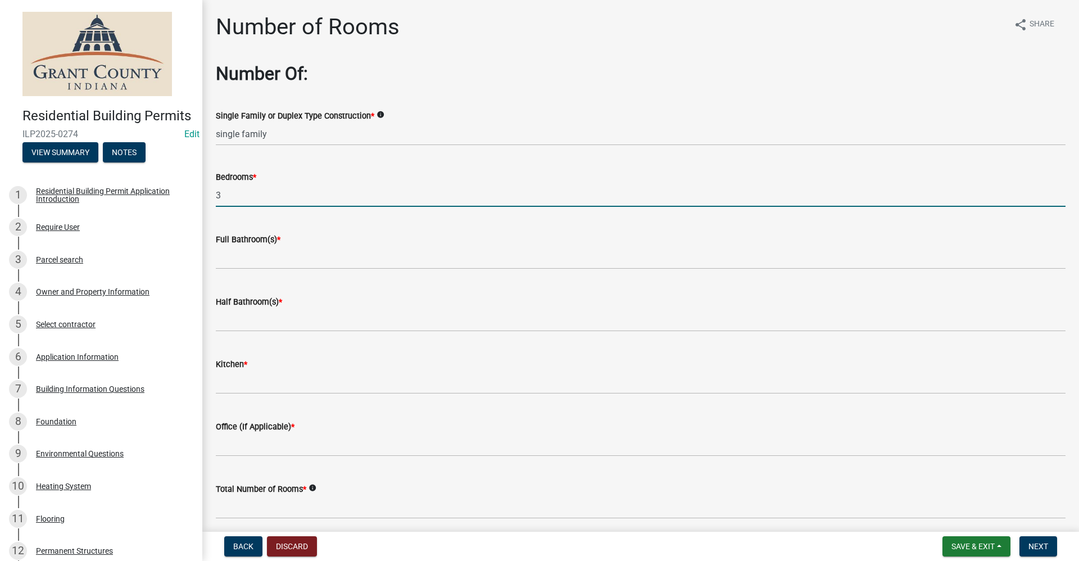
type input "3"
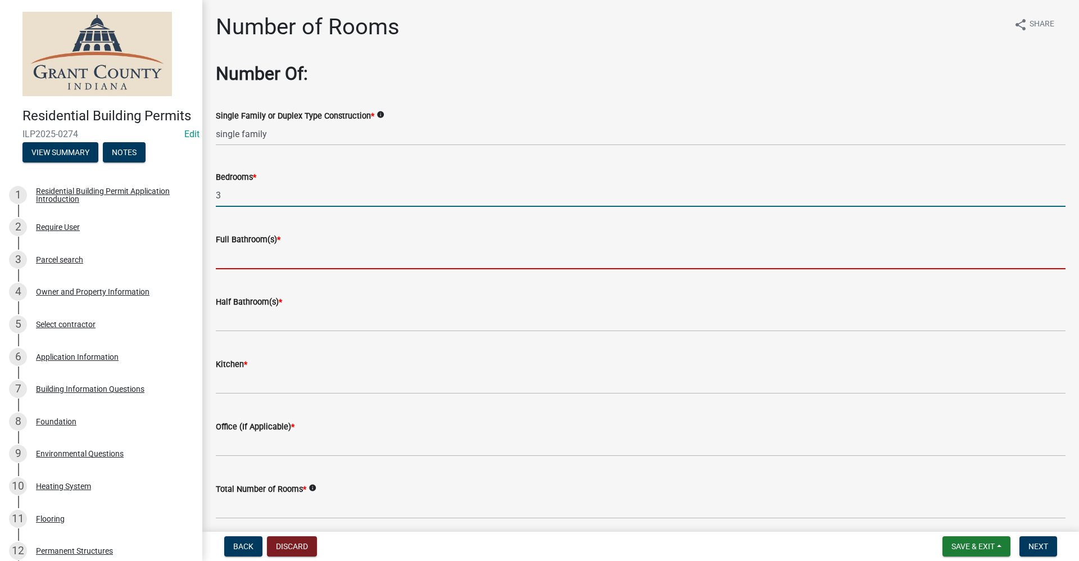
click at [295, 261] on input "text" at bounding box center [641, 257] width 850 height 23
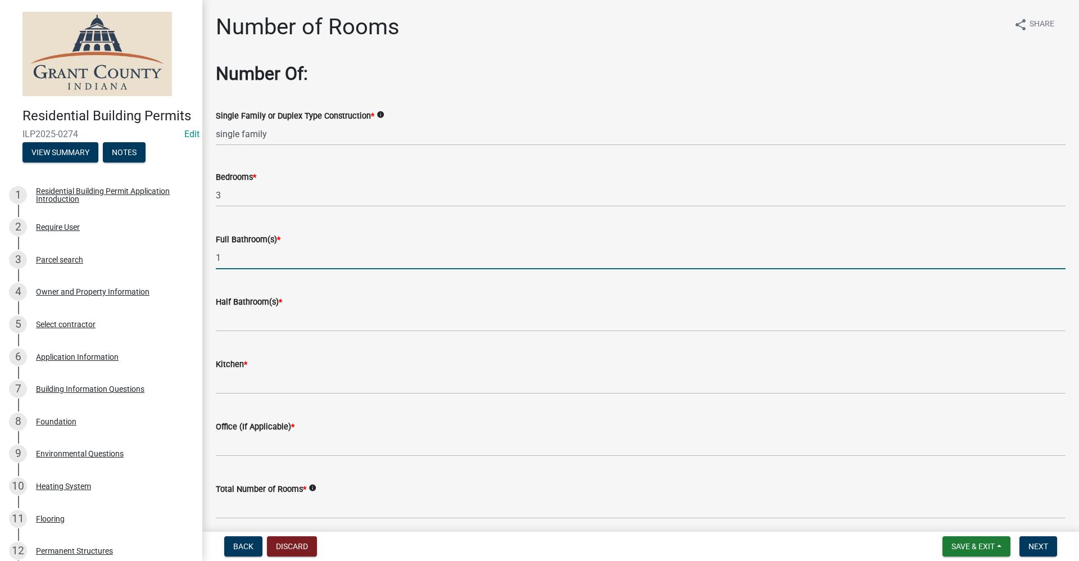
type input "1"
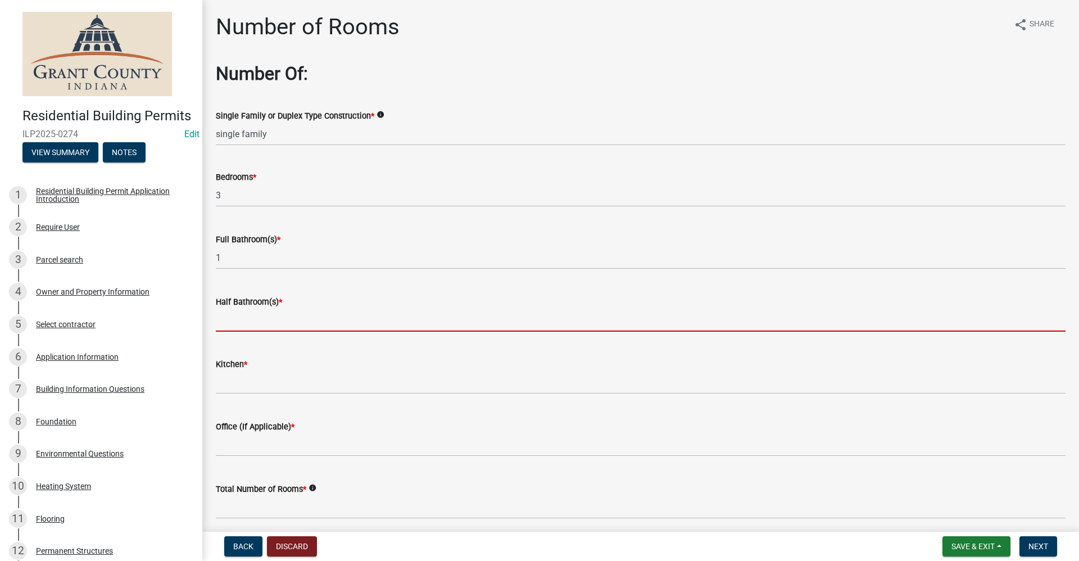
click at [251, 318] on input "text" at bounding box center [641, 320] width 850 height 23
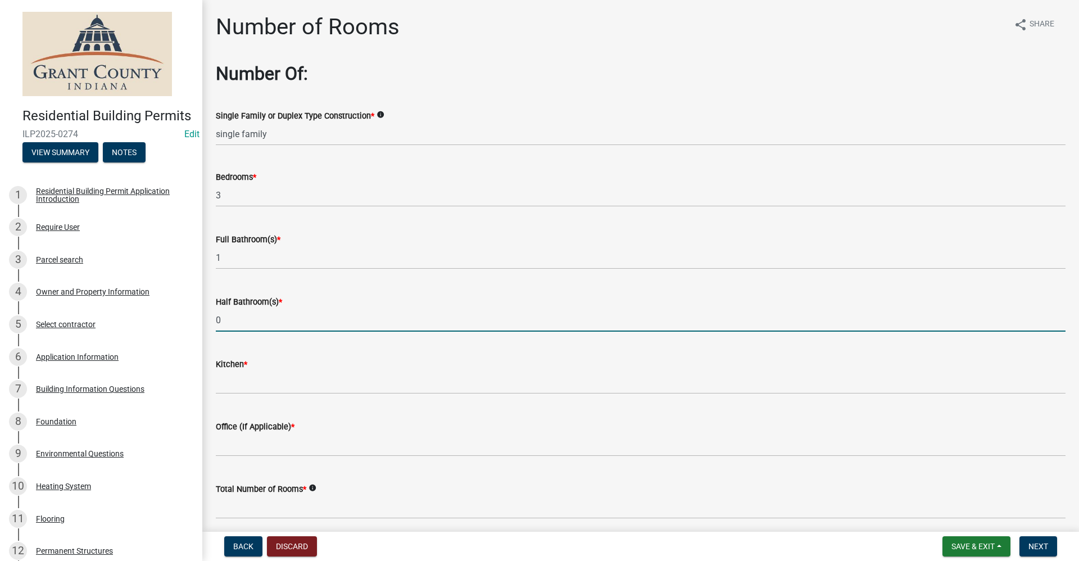
type input "0"
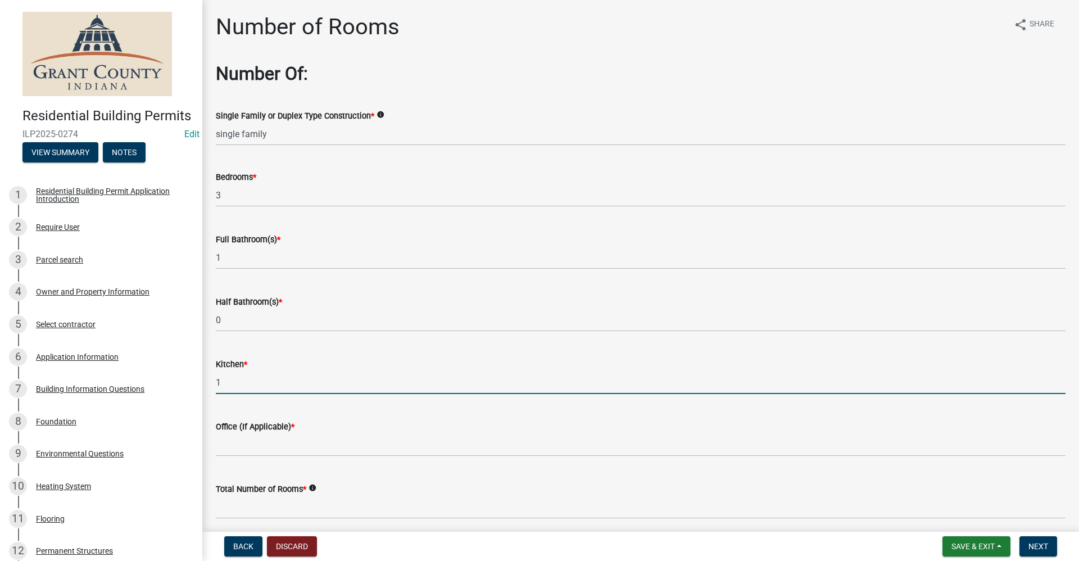
type input "1"
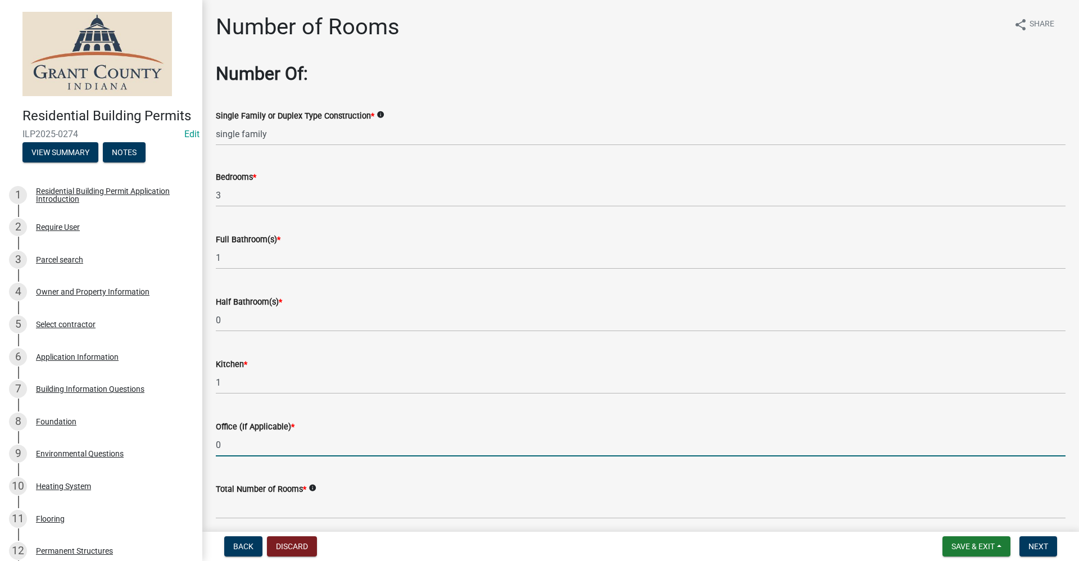
type input "0"
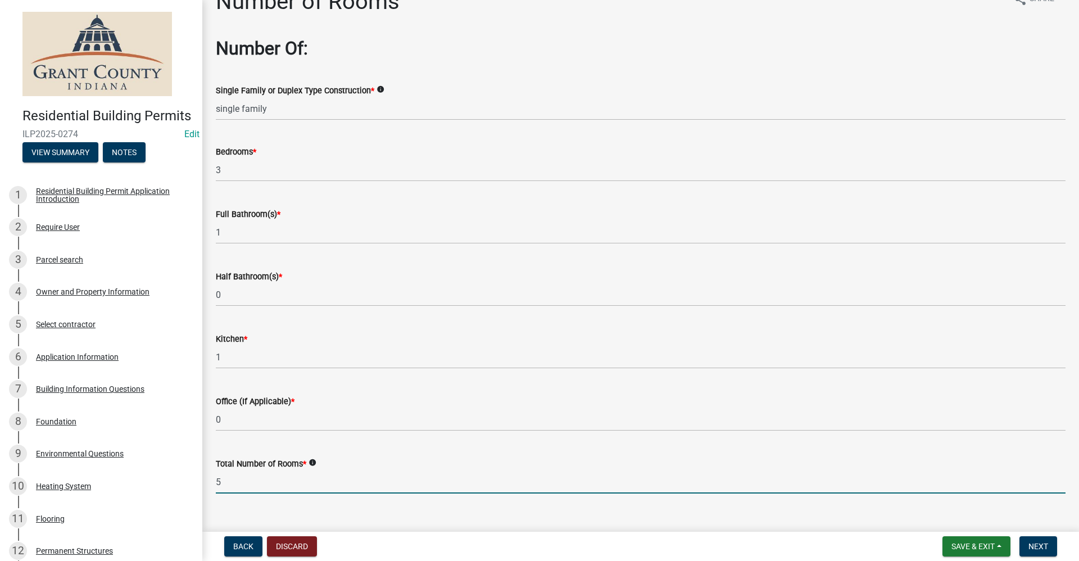
scroll to position [46, 0]
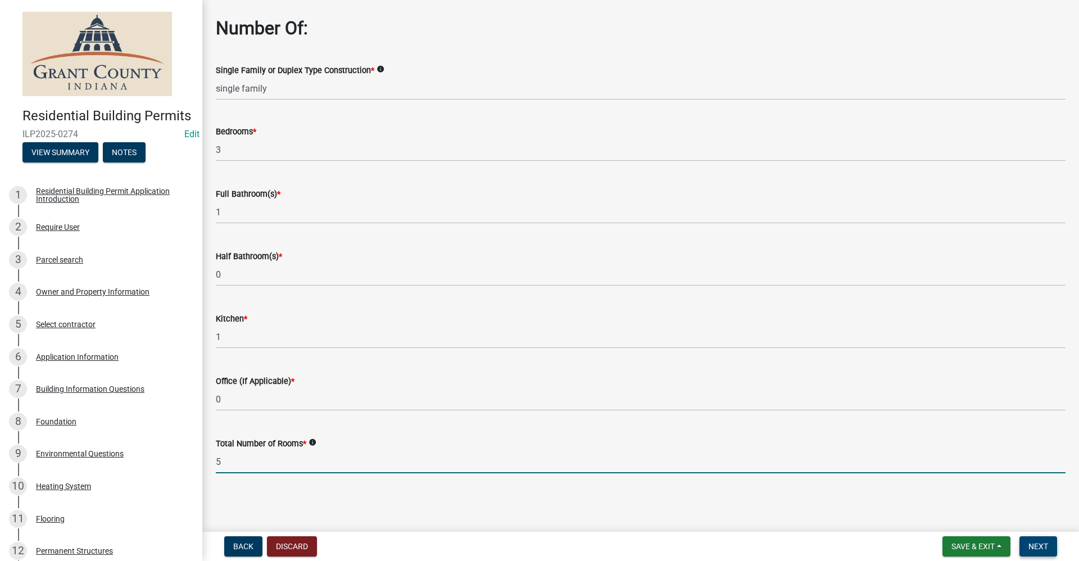
type input "5"
click at [1036, 549] on span "Next" at bounding box center [1039, 546] width 20 height 9
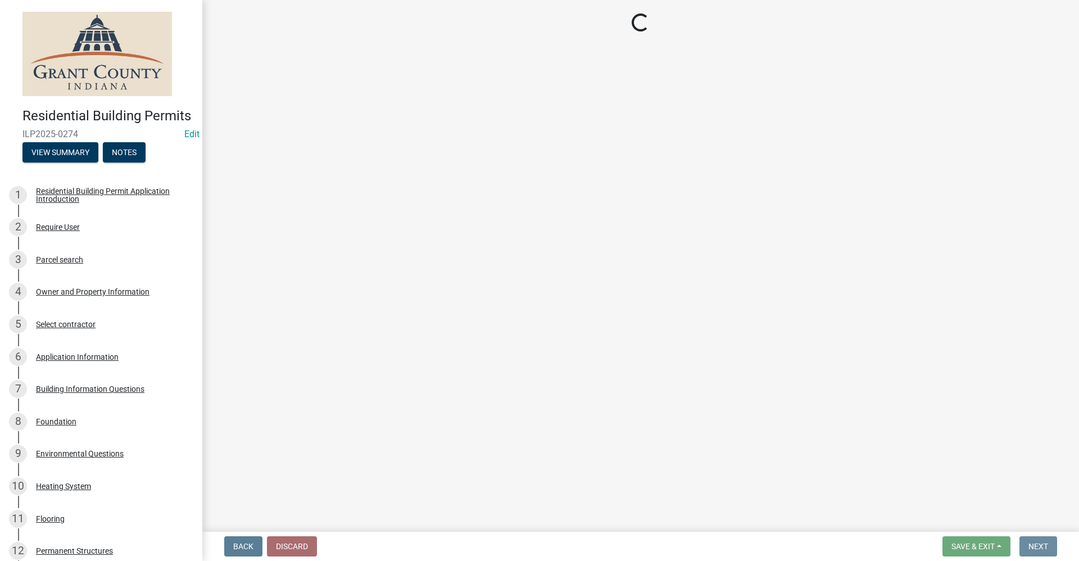
scroll to position [0, 0]
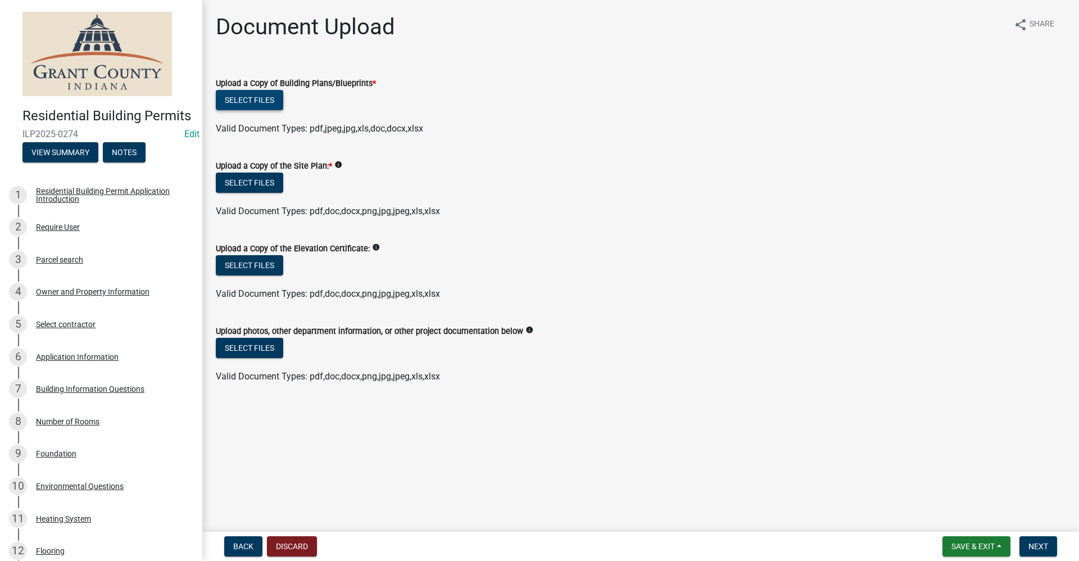
click at [254, 99] on button "Select files" at bounding box center [249, 100] width 67 height 20
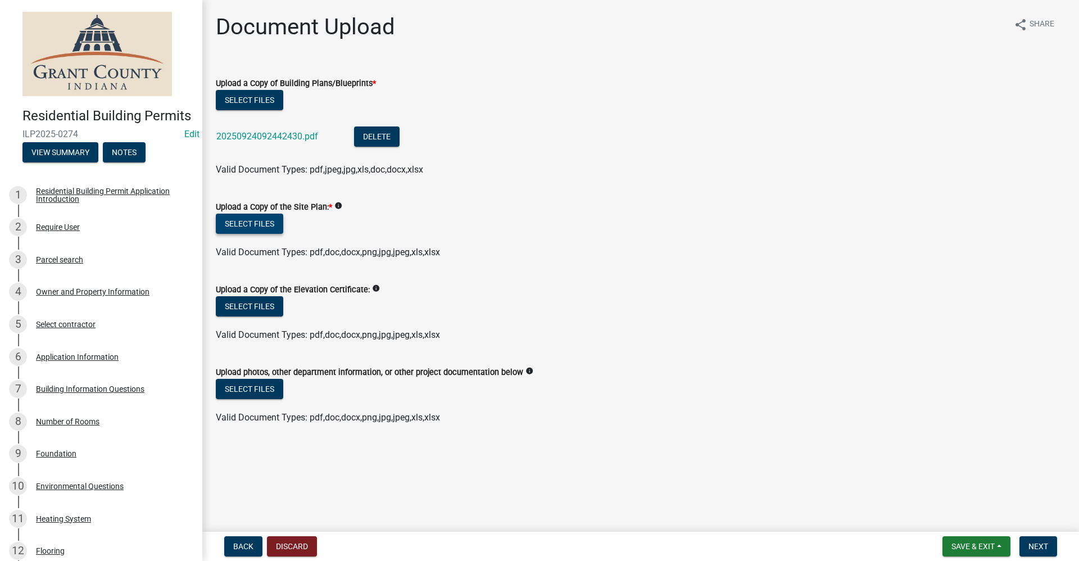
click at [255, 225] on button "Select files" at bounding box center [249, 224] width 67 height 20
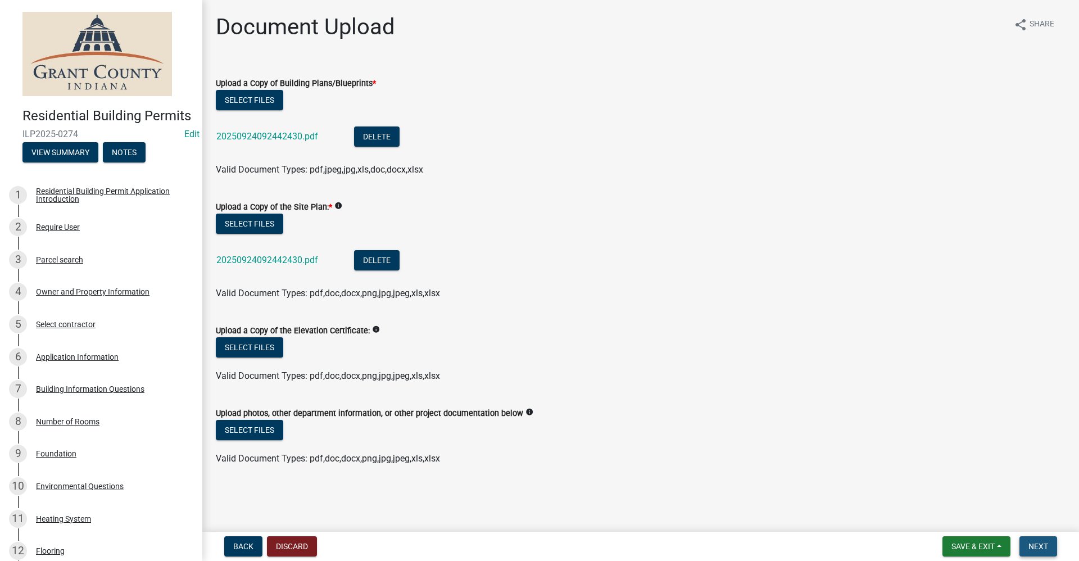
click at [1040, 545] on span "Next" at bounding box center [1039, 546] width 20 height 9
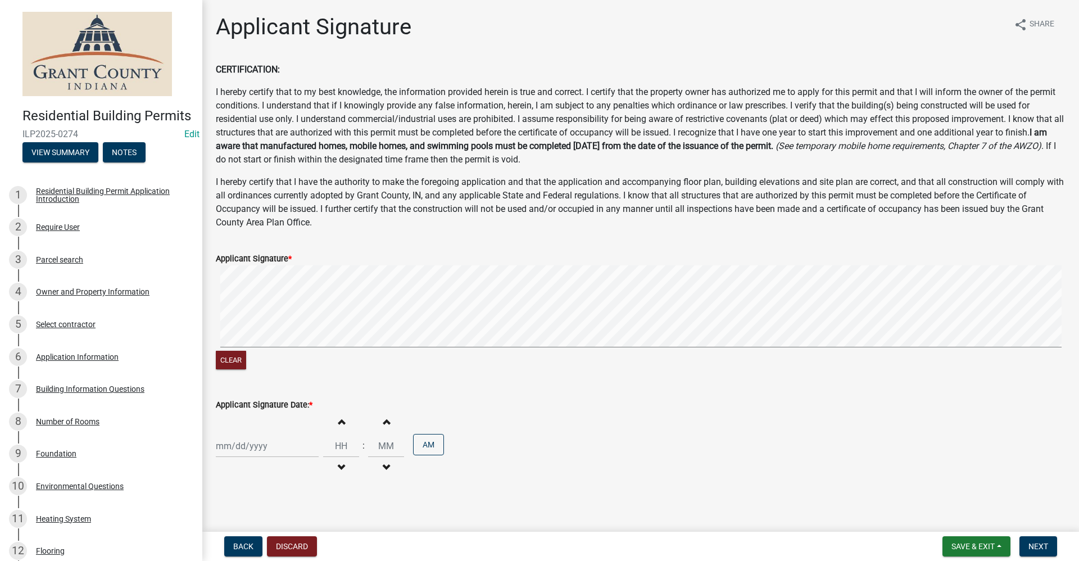
select select "9"
select select "2025"
click at [235, 443] on div "[PERSON_NAME] Feb Mar Apr [PERSON_NAME][DATE] Oct Nov [DATE] 1526 1527 1528 152…" at bounding box center [267, 446] width 103 height 23
click at [262, 387] on div "24" at bounding box center [263, 386] width 18 height 18
type input "[DATE]"
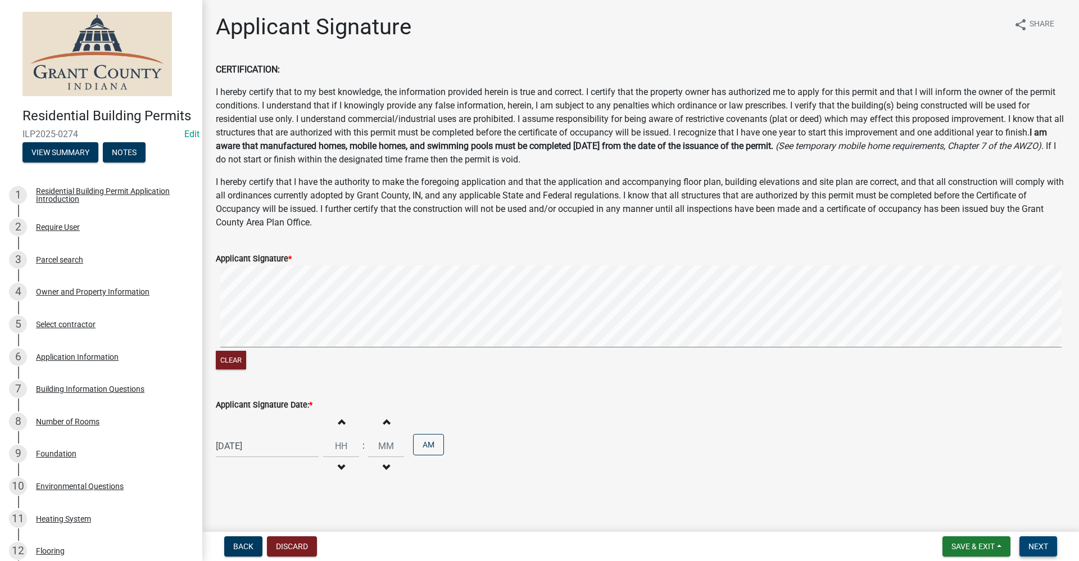
click at [1038, 544] on span "Next" at bounding box center [1039, 546] width 20 height 9
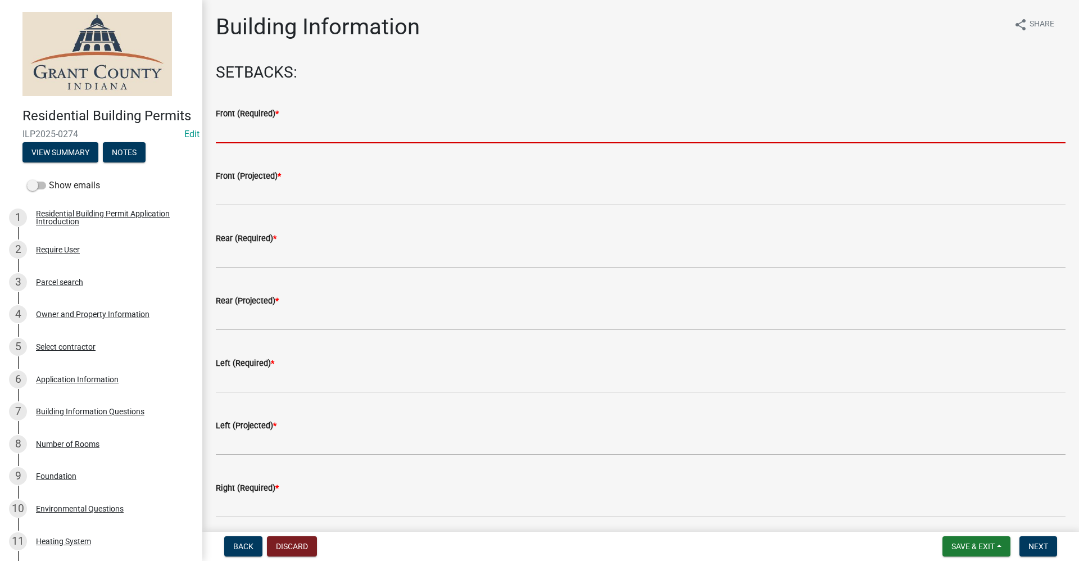
click at [275, 125] on input "text" at bounding box center [641, 131] width 850 height 23
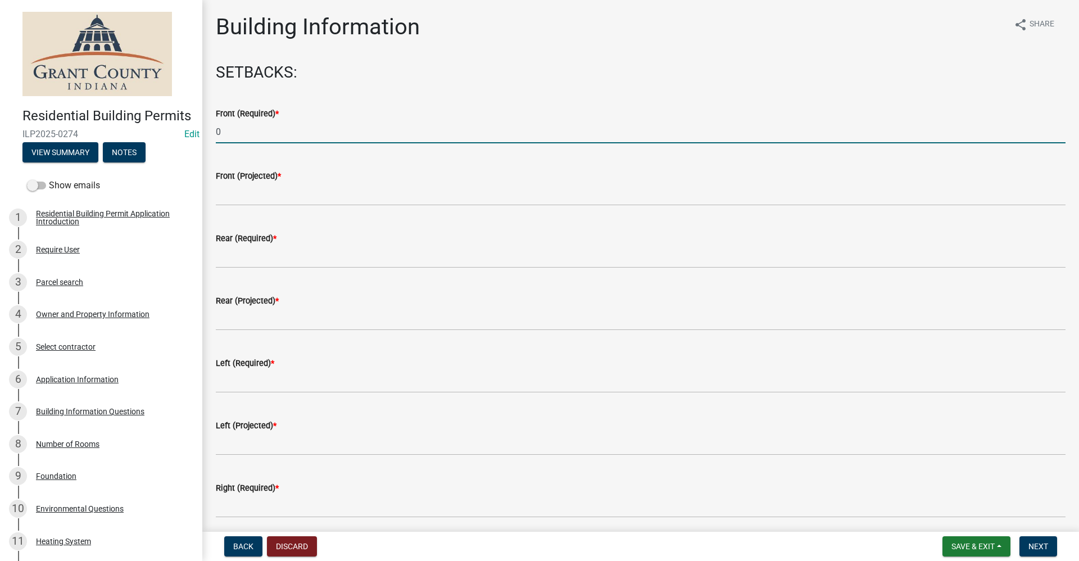
type input "0"
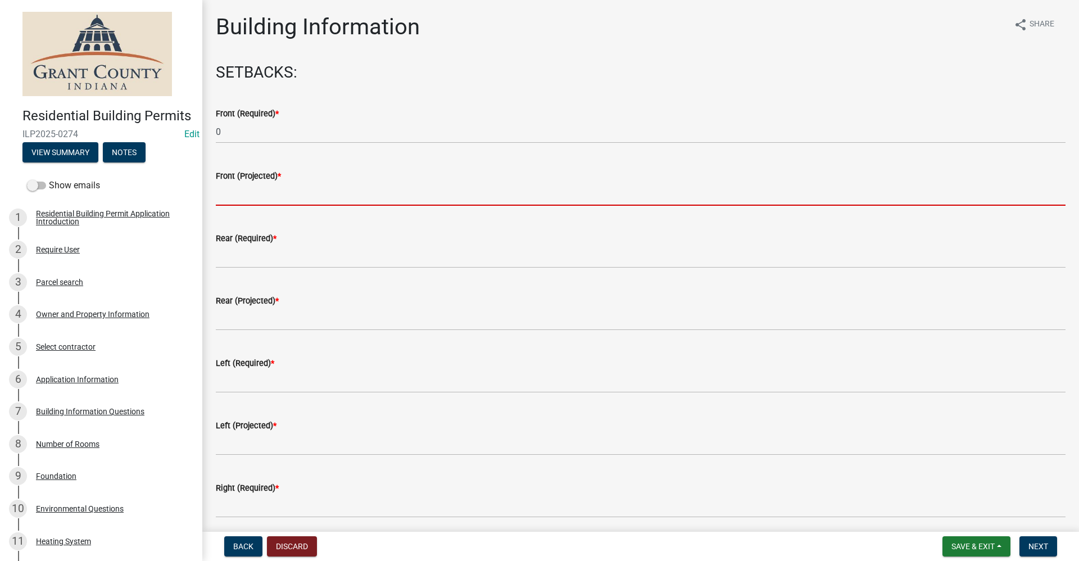
click at [243, 192] on input "text" at bounding box center [641, 194] width 850 height 23
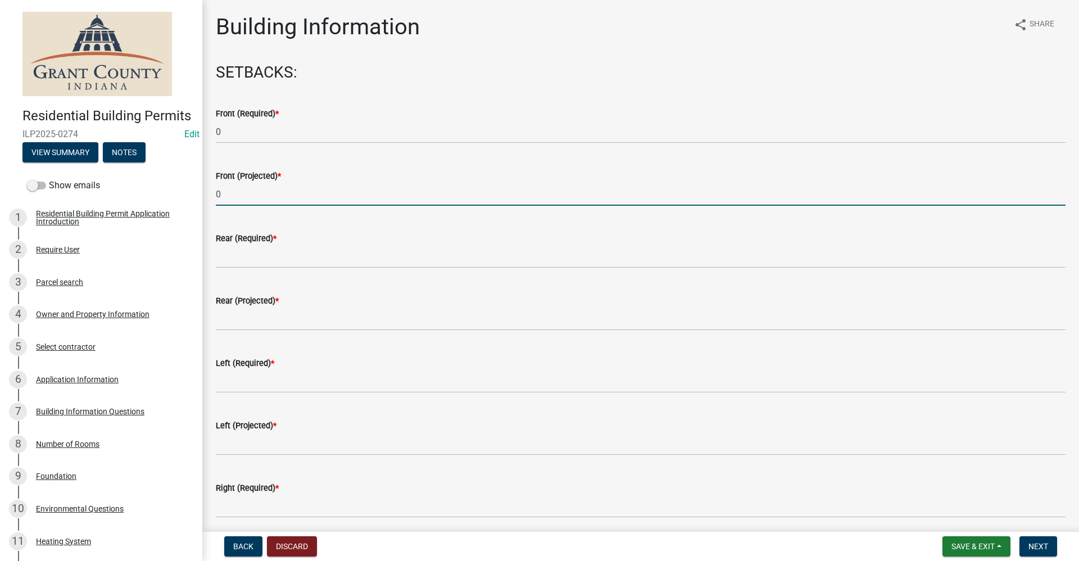
type input "0"
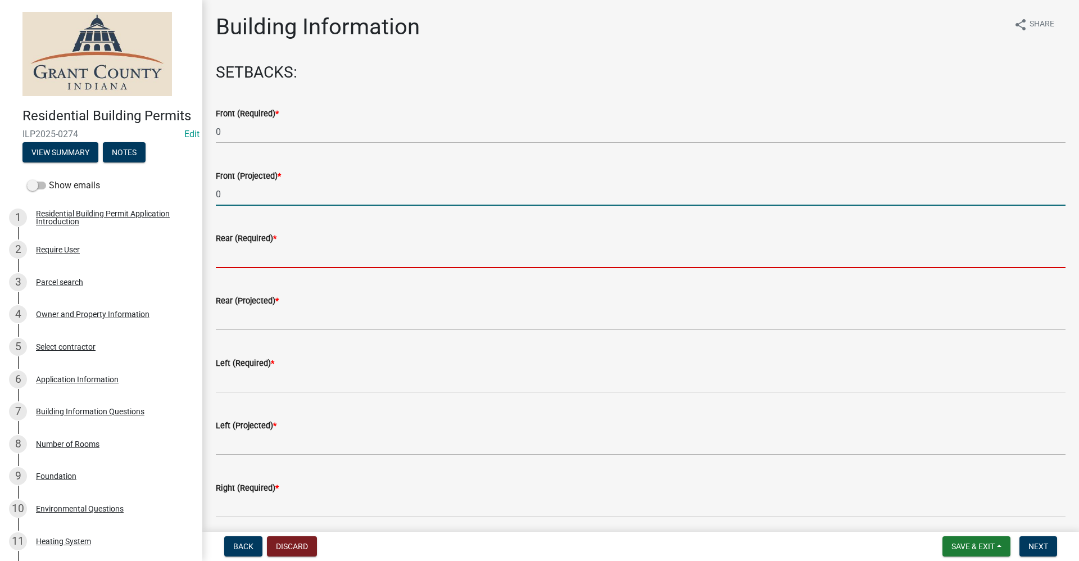
click at [230, 260] on input "text" at bounding box center [641, 256] width 850 height 23
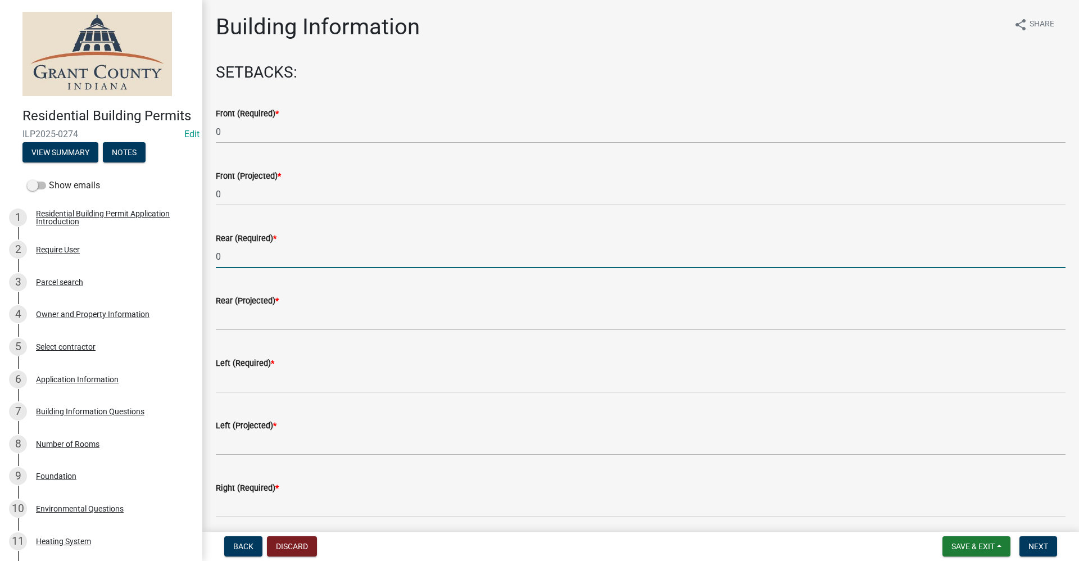
type input "0"
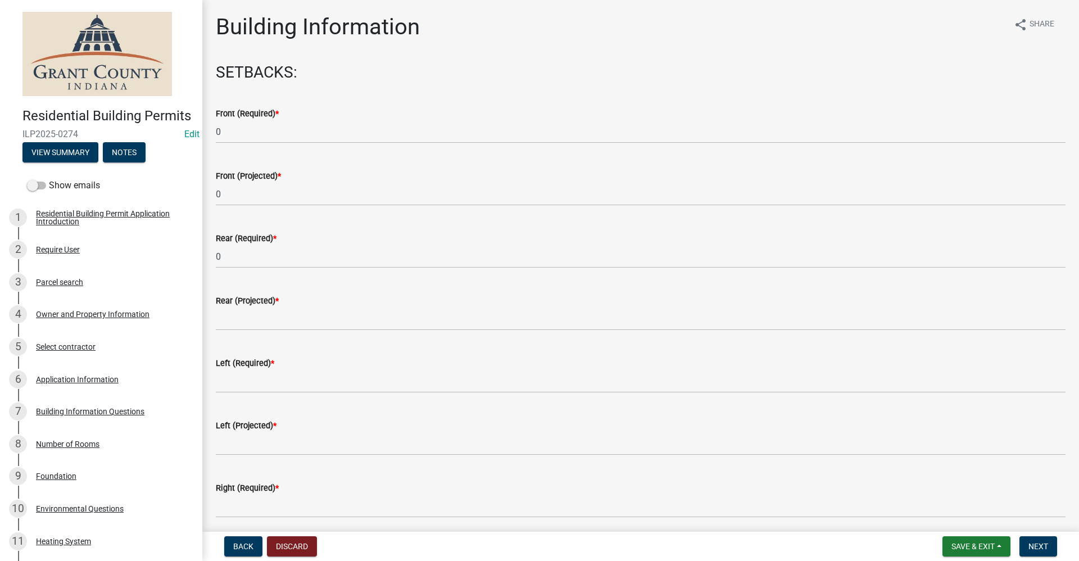
click at [215, 317] on div "Rear (Projected) *" at bounding box center [640, 304] width 867 height 52
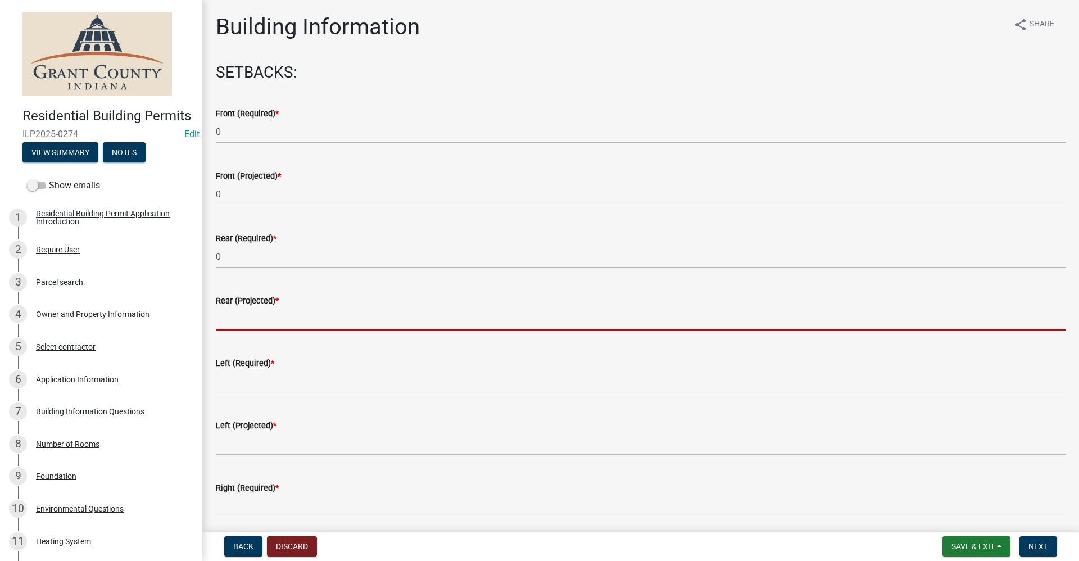
click at [226, 323] on input "text" at bounding box center [641, 318] width 850 height 23
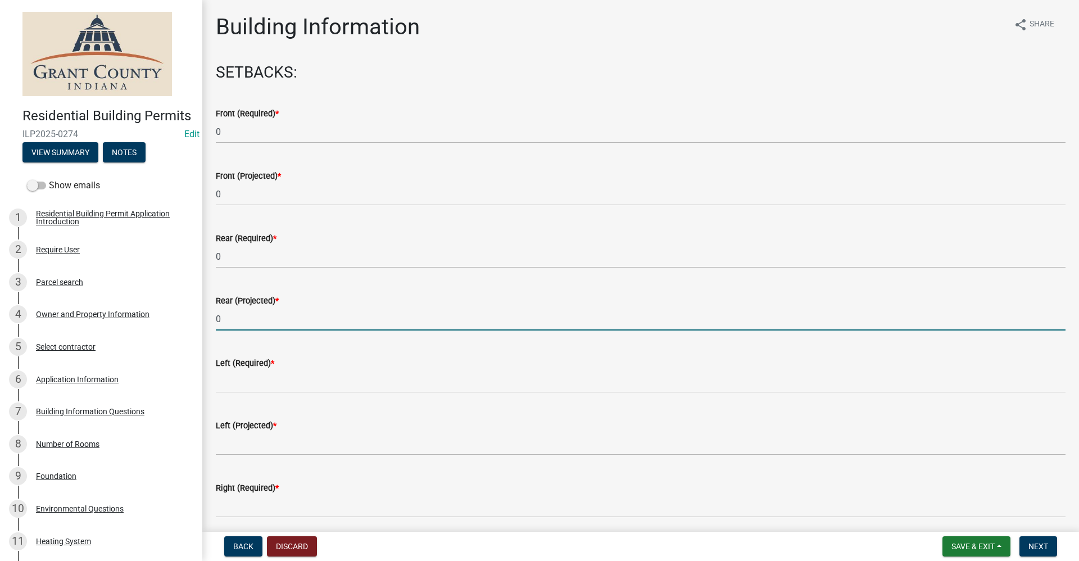
type input "0"
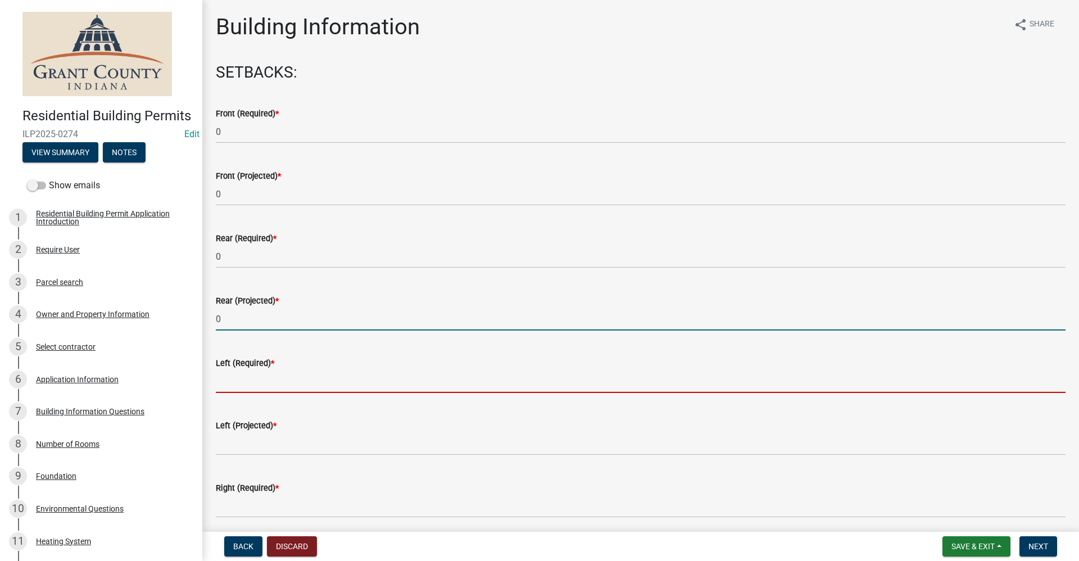
click at [239, 379] on input "text" at bounding box center [641, 381] width 850 height 23
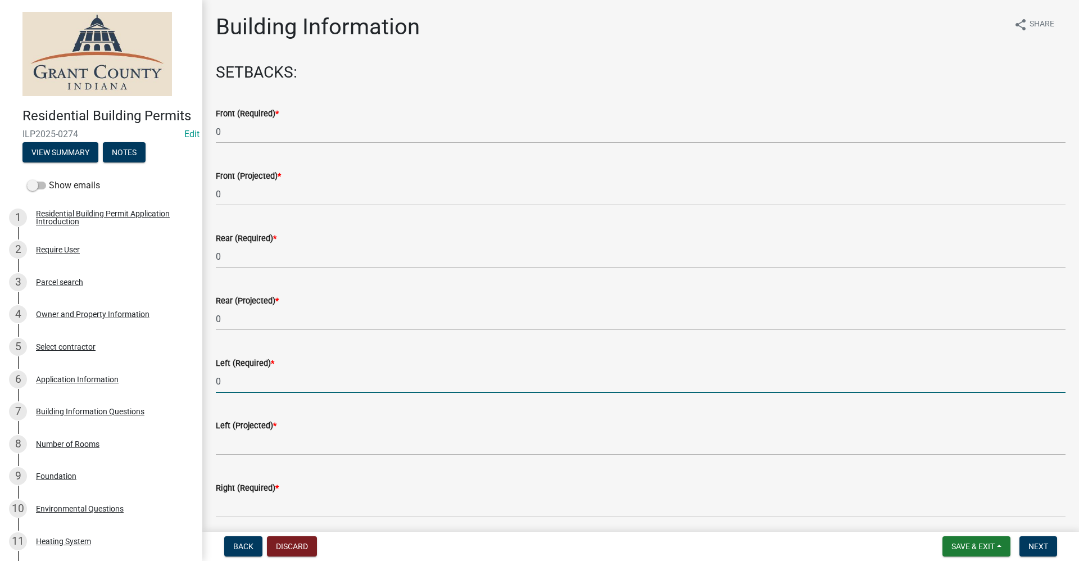
type input "0"
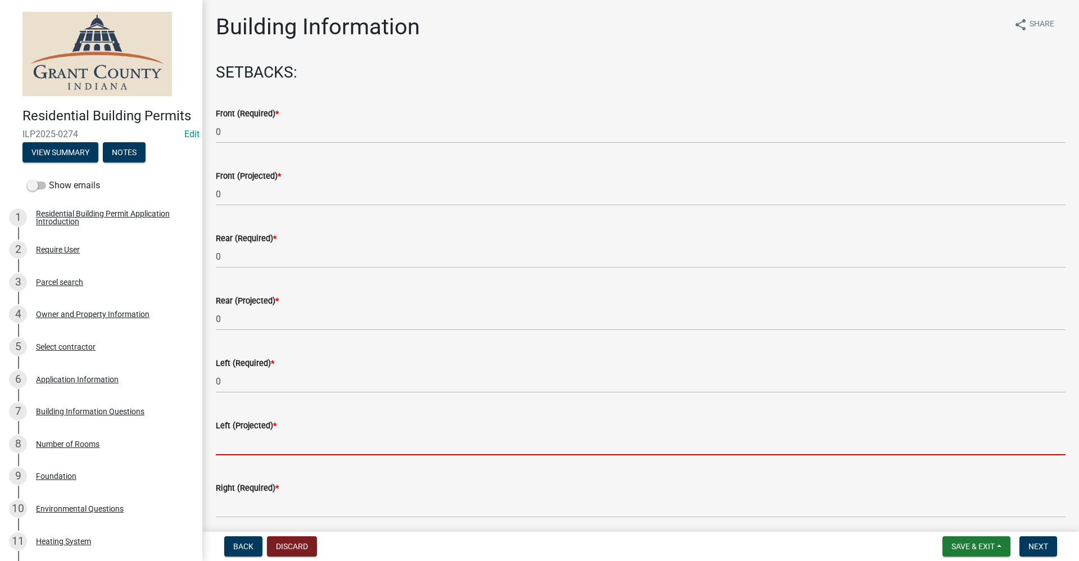
click at [227, 442] on input "text" at bounding box center [641, 443] width 850 height 23
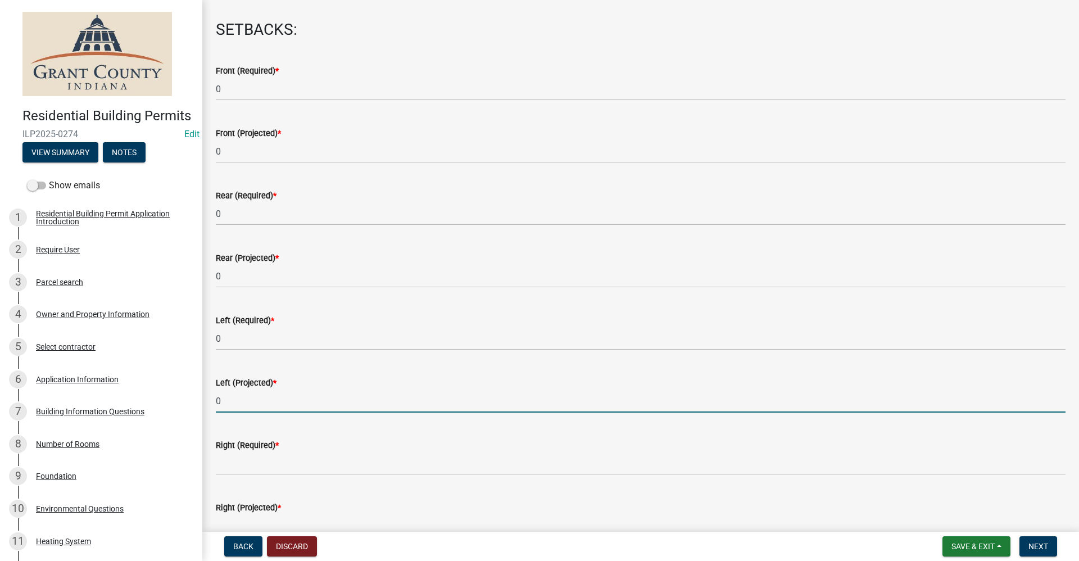
scroll to position [112, 0]
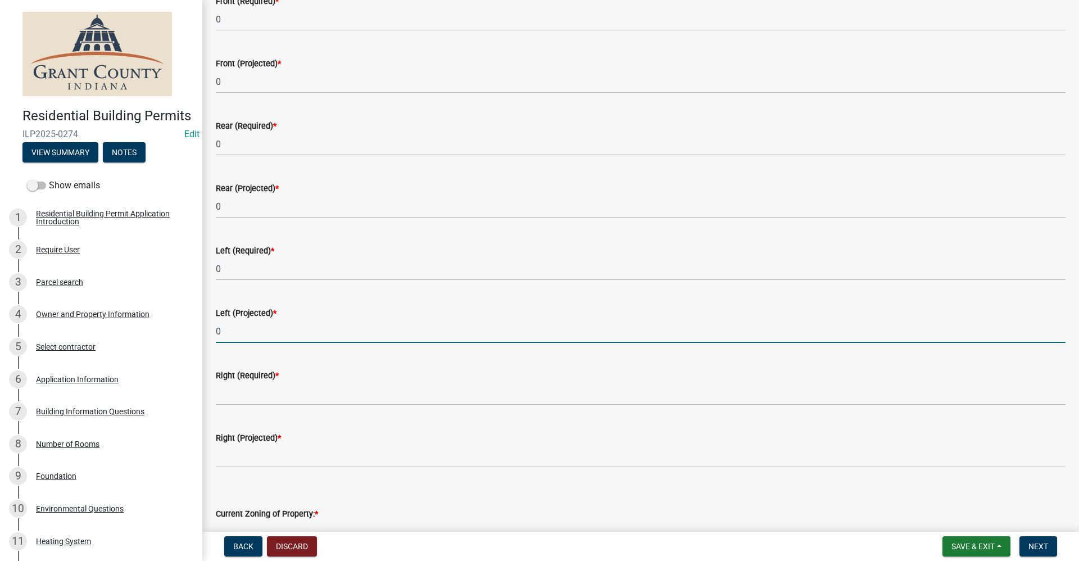
type input "0"
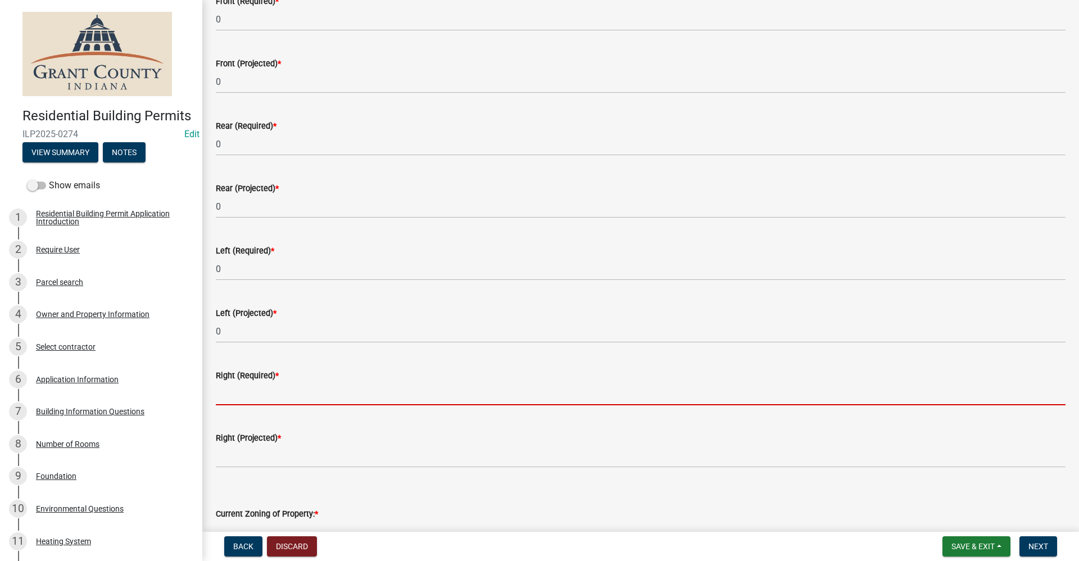
click at [229, 393] on input "text" at bounding box center [641, 393] width 850 height 23
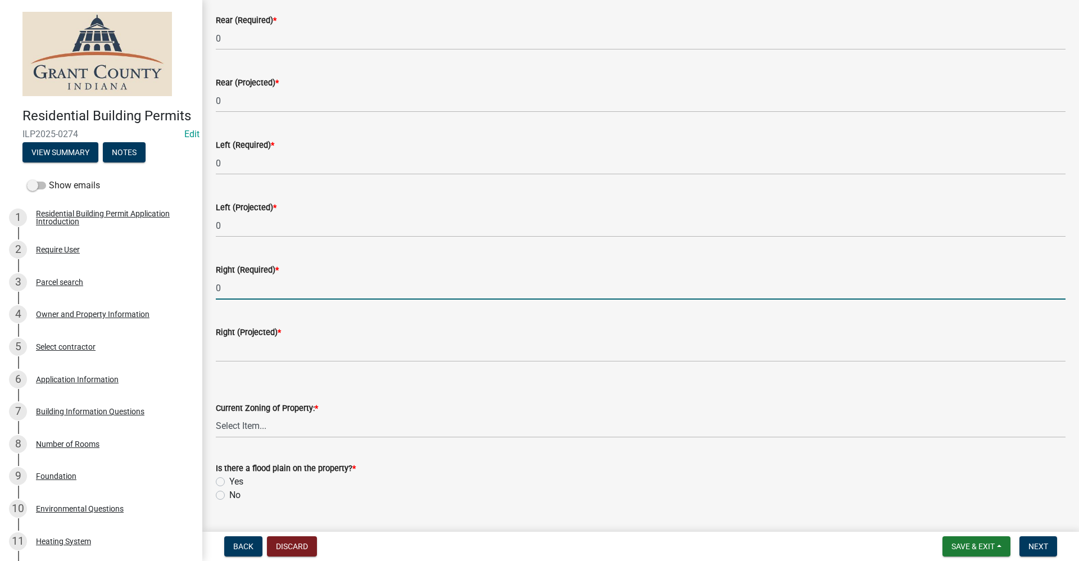
scroll to position [225, 0]
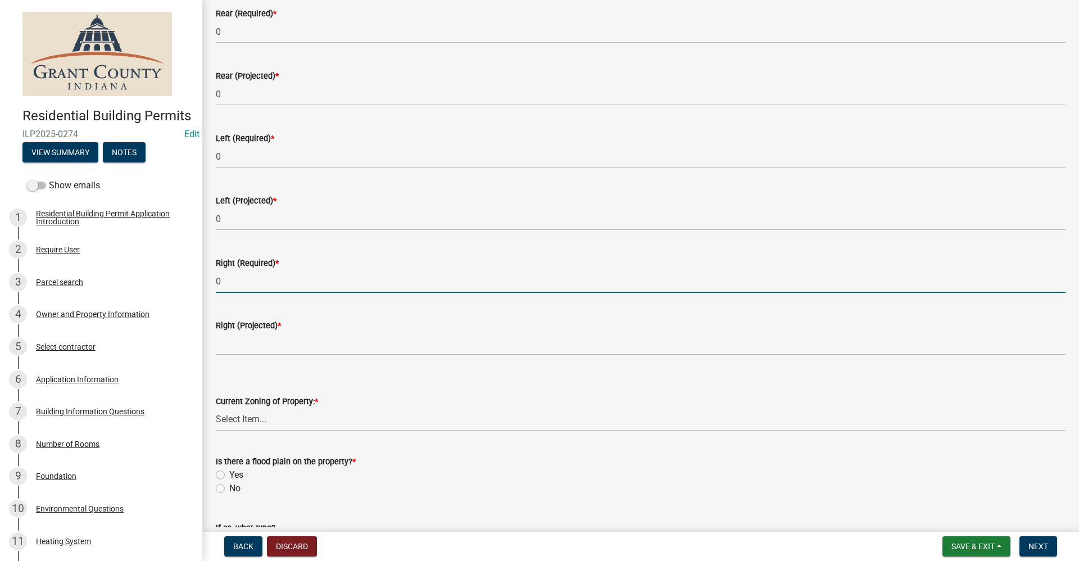
type input "0"
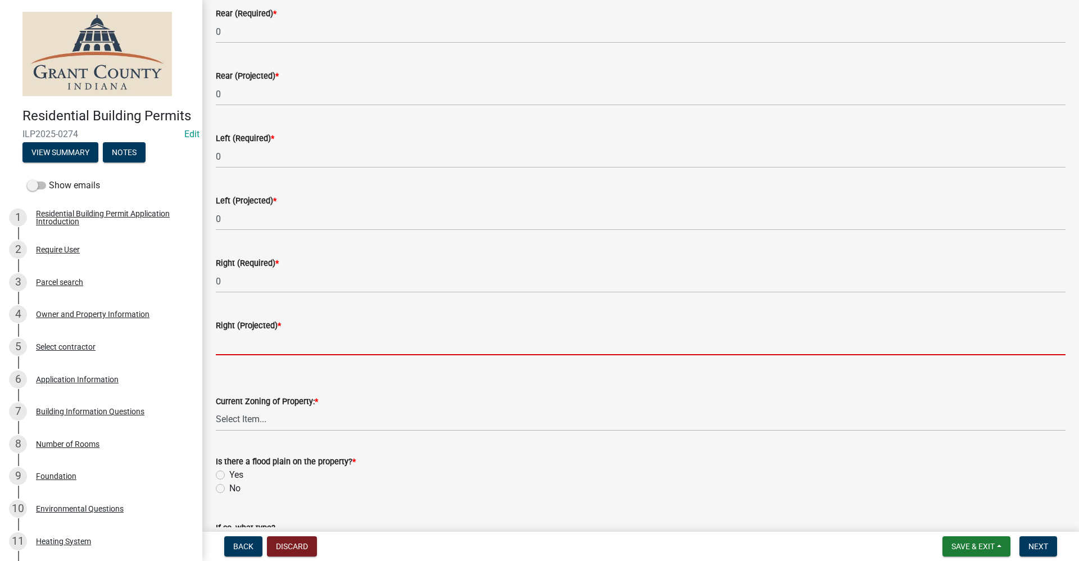
click at [225, 346] on input "text" at bounding box center [641, 343] width 850 height 23
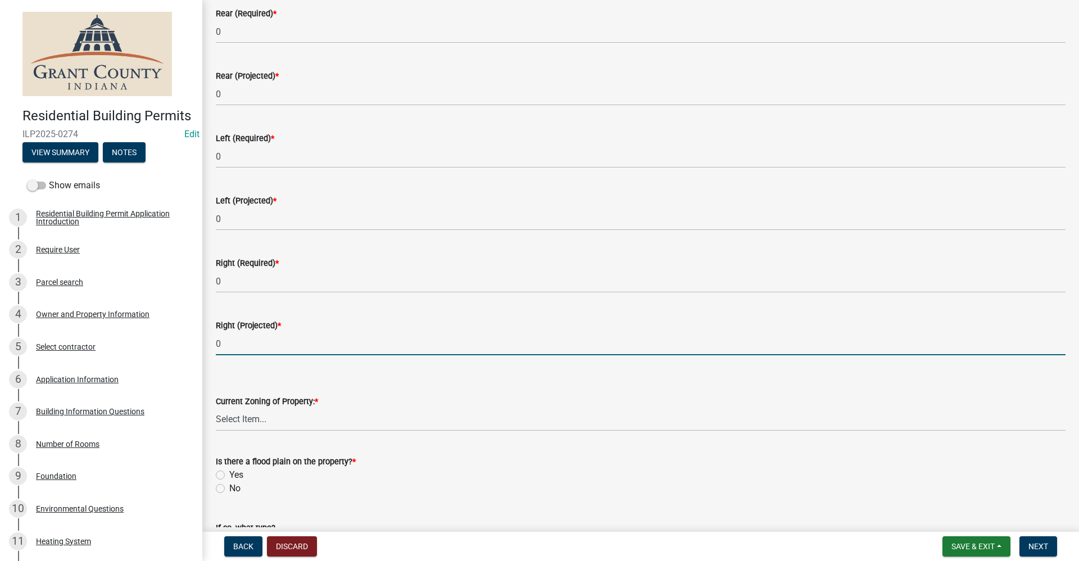
type input "0"
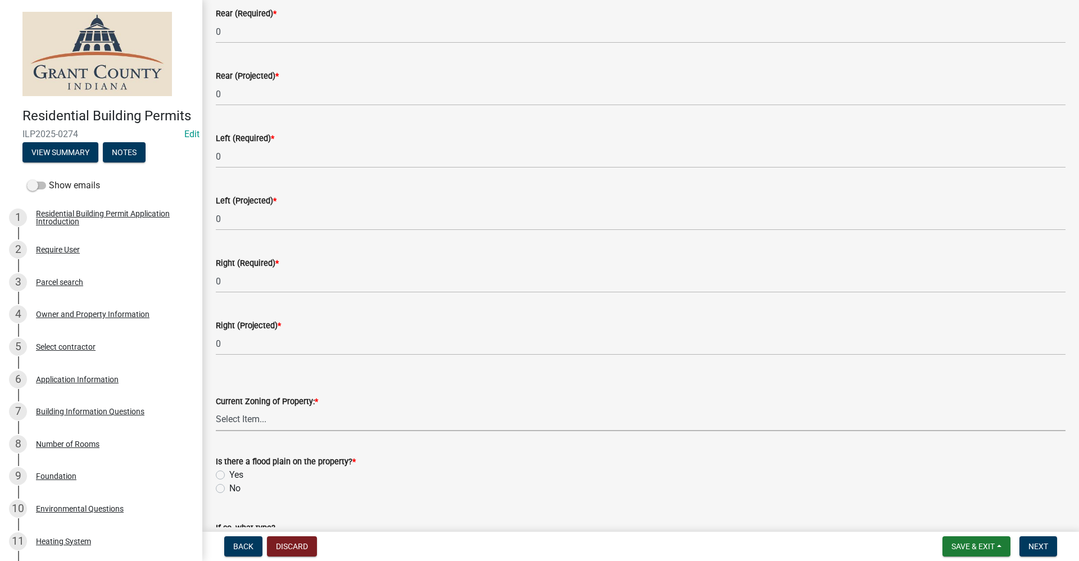
click at [275, 420] on select "Select Item... AG RS R1 R2 R3 R4 R5 PB NC LB CC GB I1 I2 I3 MH" at bounding box center [641, 419] width 850 height 23
click at [216, 408] on select "Select Item... AG RS R1 R2 R3 R4 R5 PB NC LB CC GB I1 I2 I3 MH" at bounding box center [641, 419] width 850 height 23
select select "b7a28d33-9205-4004-9658-b088d183e0a4"
click at [229, 488] on label "No" at bounding box center [234, 488] width 11 height 13
click at [229, 488] on input "No" at bounding box center [232, 485] width 7 height 7
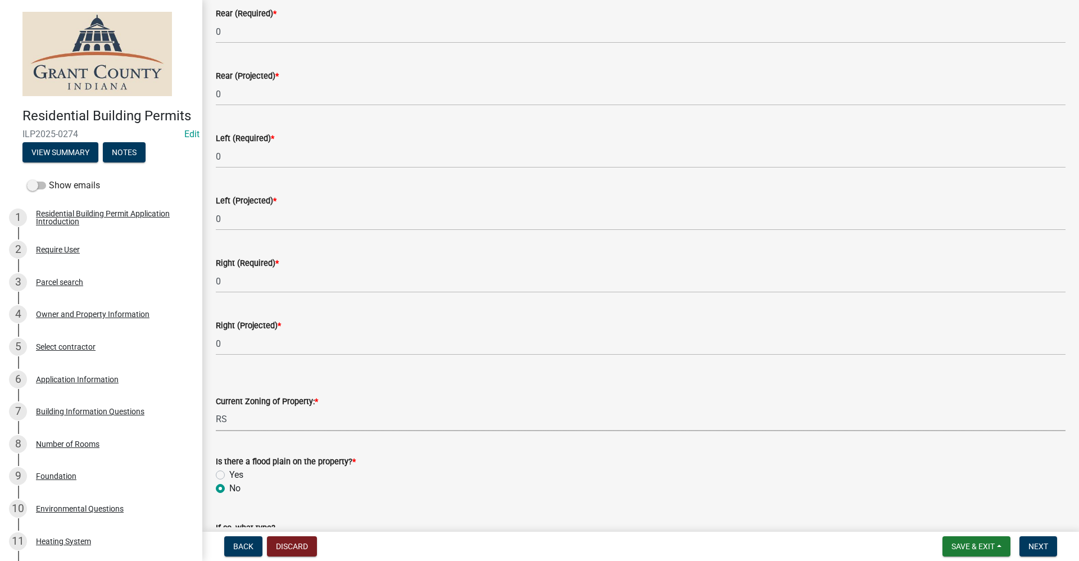
radio input "true"
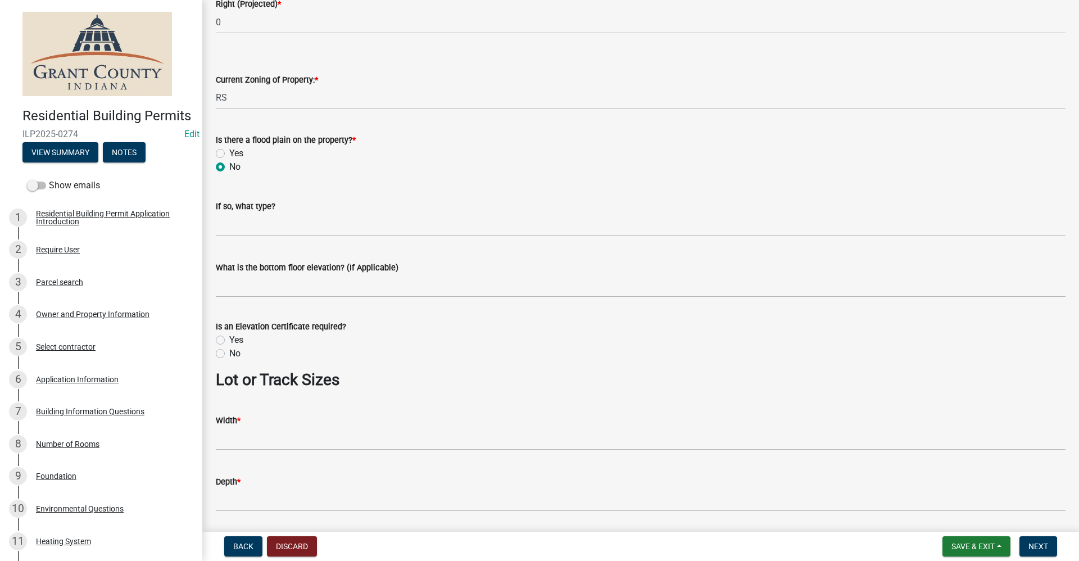
scroll to position [562, 0]
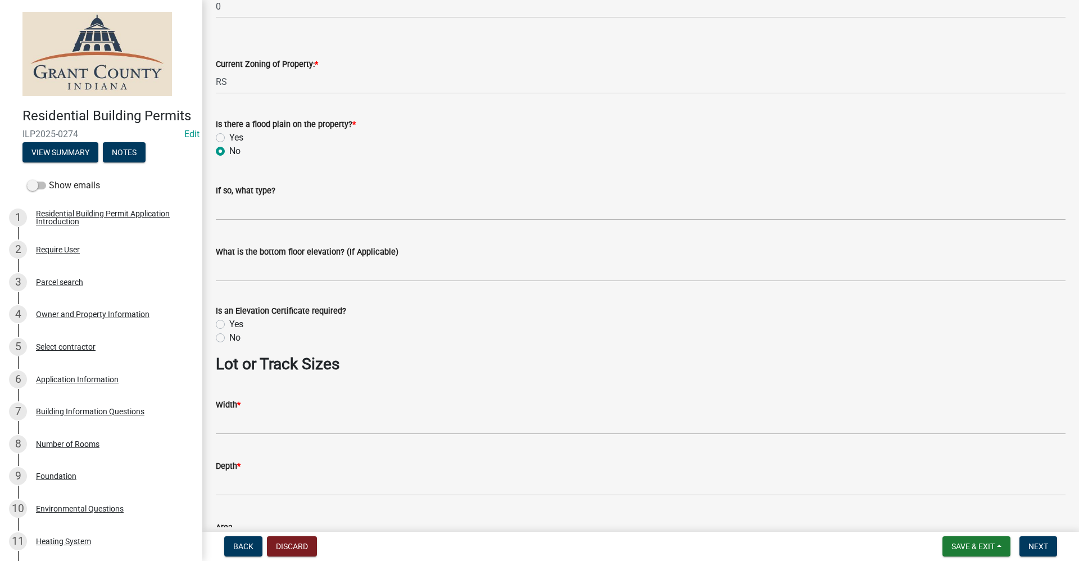
click at [229, 337] on label "No" at bounding box center [234, 337] width 11 height 13
click at [229, 337] on input "No" at bounding box center [232, 334] width 7 height 7
radio input "true"
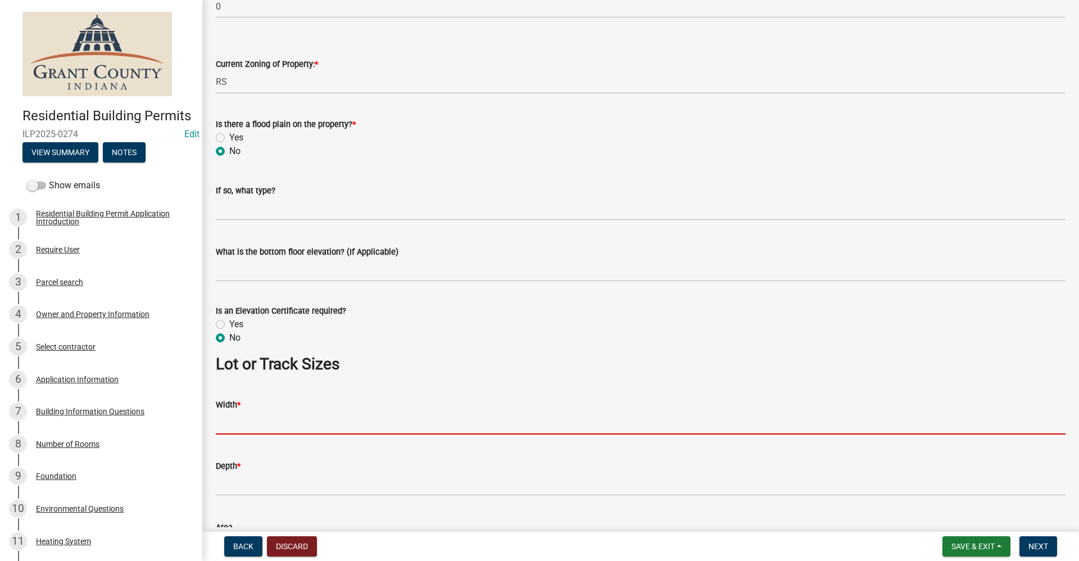
click at [253, 423] on input "Width *" at bounding box center [641, 422] width 850 height 23
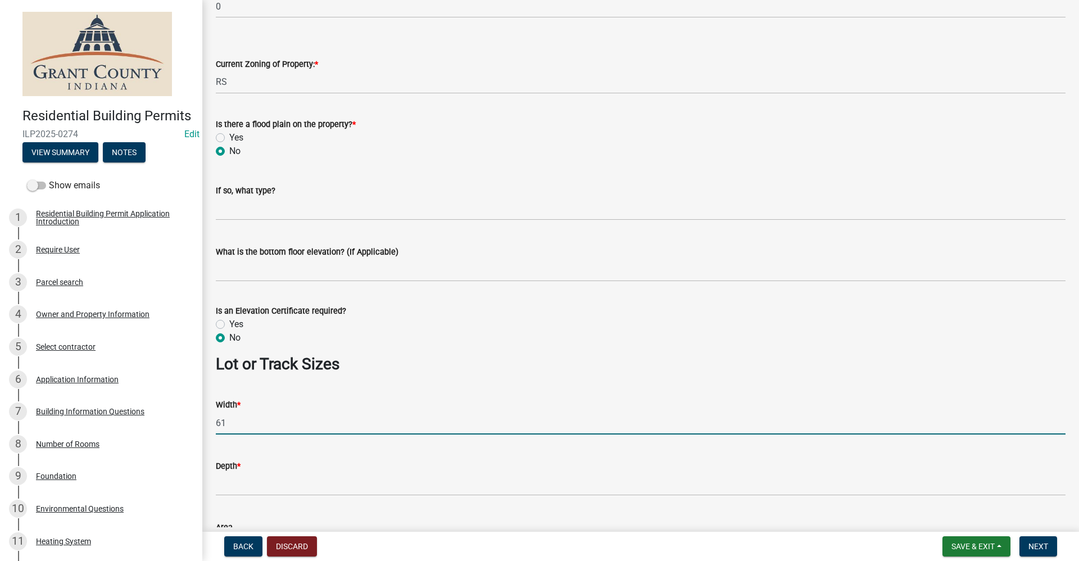
type input "619"
drag, startPoint x: 229, startPoint y: 422, endPoint x: 211, endPoint y: 417, distance: 18.1
click at [211, 417] on div "Width * 619" at bounding box center [640, 408] width 867 height 52
type input "412"
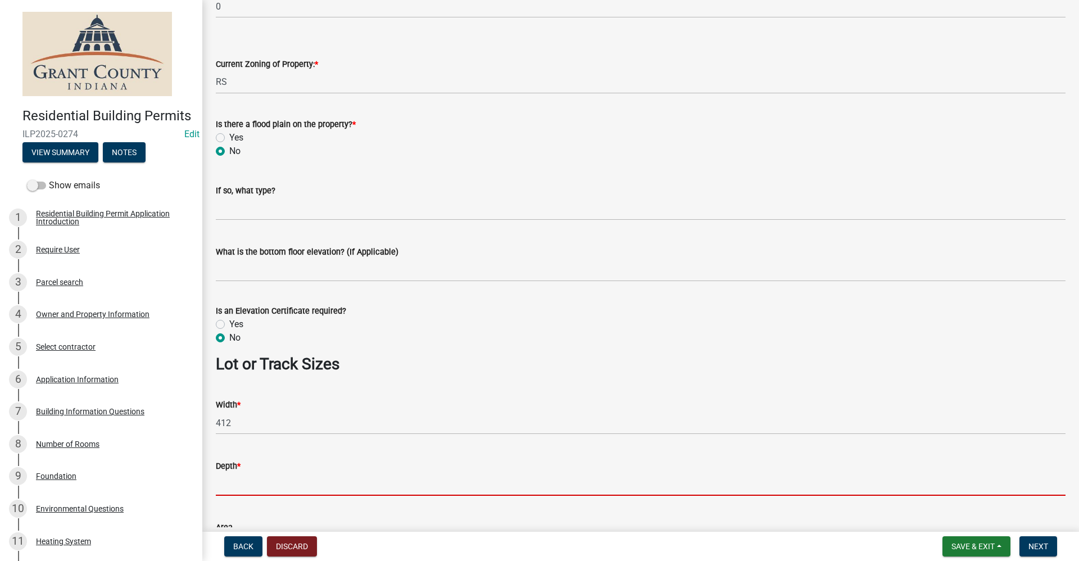
click at [234, 488] on input "Depth *" at bounding box center [641, 484] width 850 height 23
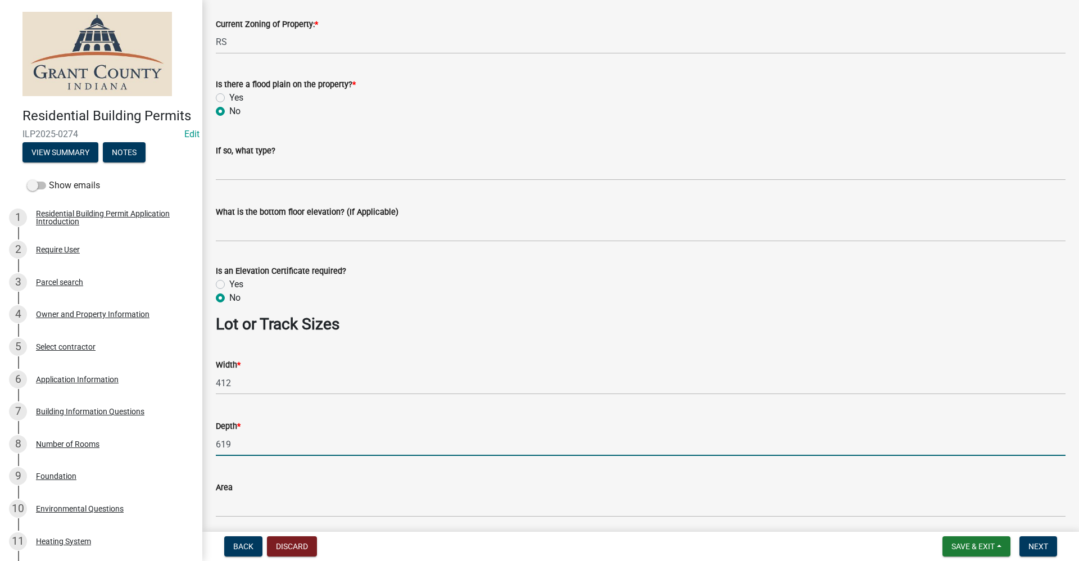
scroll to position [727, 0]
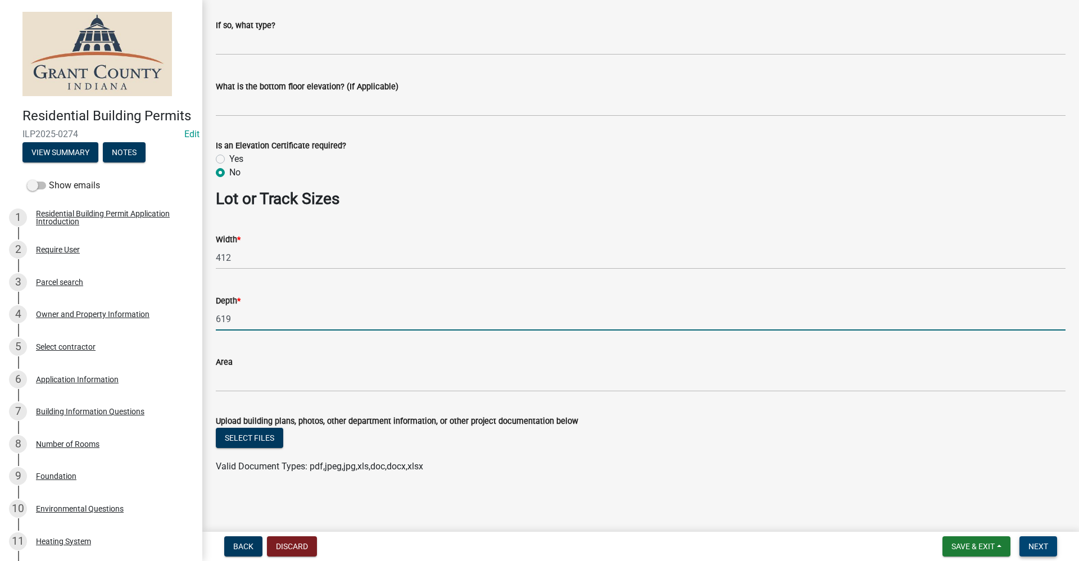
type input "619"
click at [1038, 550] on span "Next" at bounding box center [1039, 546] width 20 height 9
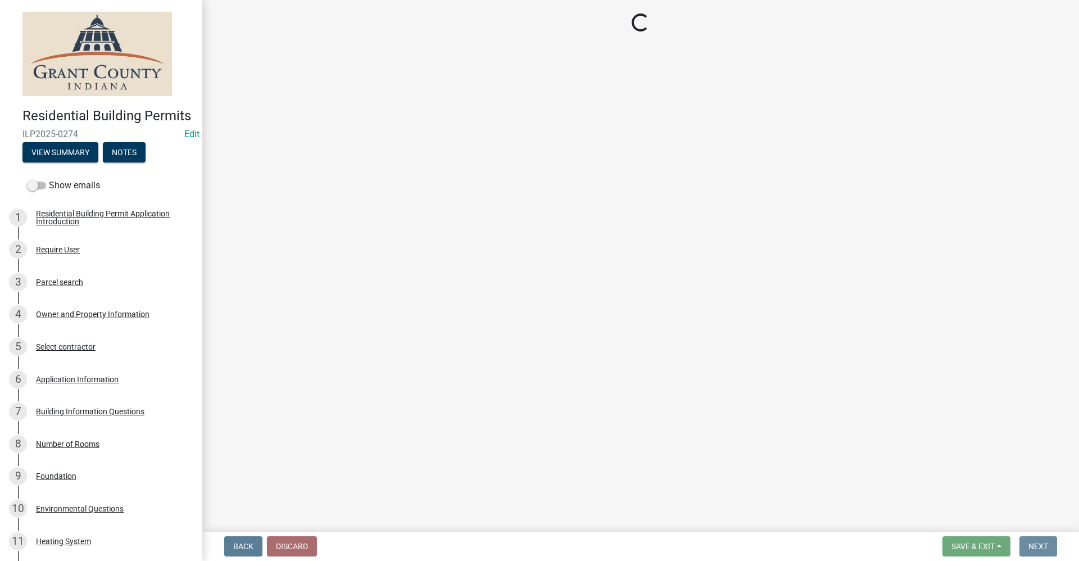
scroll to position [0, 0]
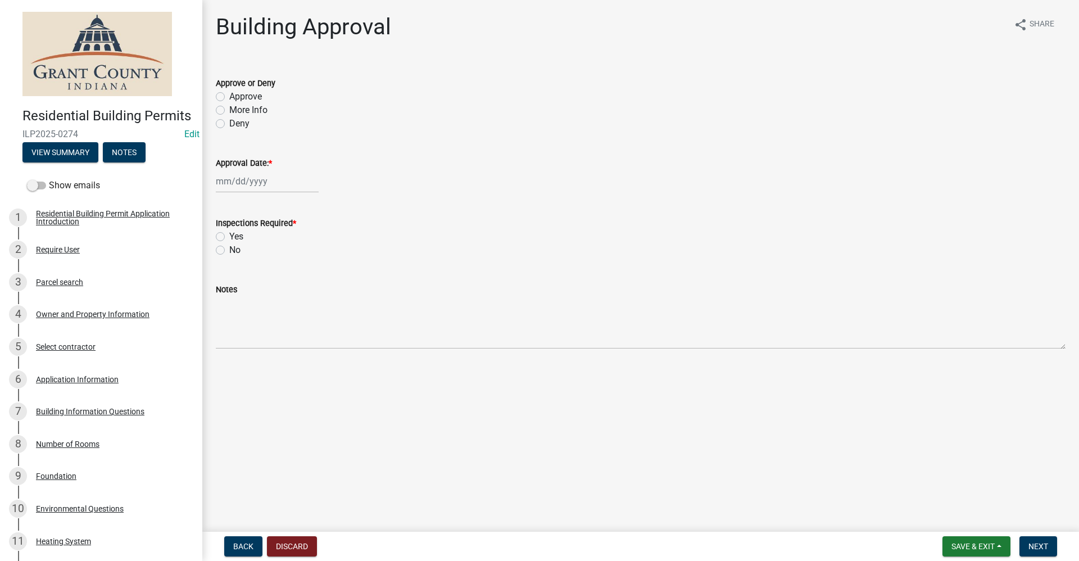
click at [229, 97] on label "Approve" at bounding box center [245, 96] width 33 height 13
click at [229, 97] on input "Approve" at bounding box center [232, 93] width 7 height 7
radio input "true"
select select "9"
select select "2025"
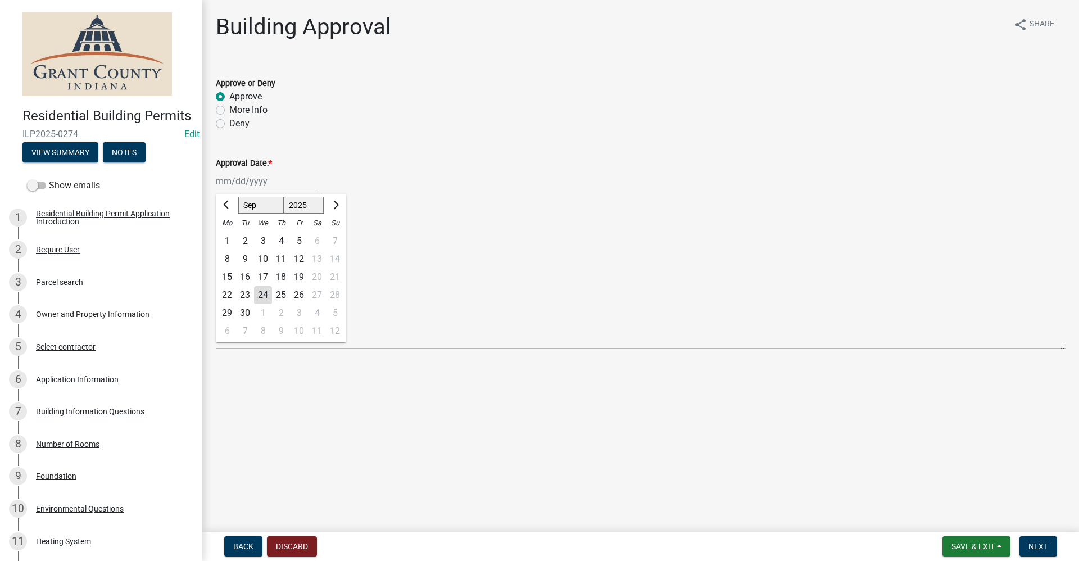
click at [232, 183] on div "[PERSON_NAME] Feb Mar Apr [PERSON_NAME][DATE] Oct Nov [DATE] 1526 1527 1528 152…" at bounding box center [267, 181] width 103 height 23
click at [261, 297] on div "24" at bounding box center [263, 295] width 18 height 18
type input "[DATE]"
click at [229, 235] on label "Yes" at bounding box center [236, 236] width 14 height 13
click at [229, 235] on input "Yes" at bounding box center [232, 233] width 7 height 7
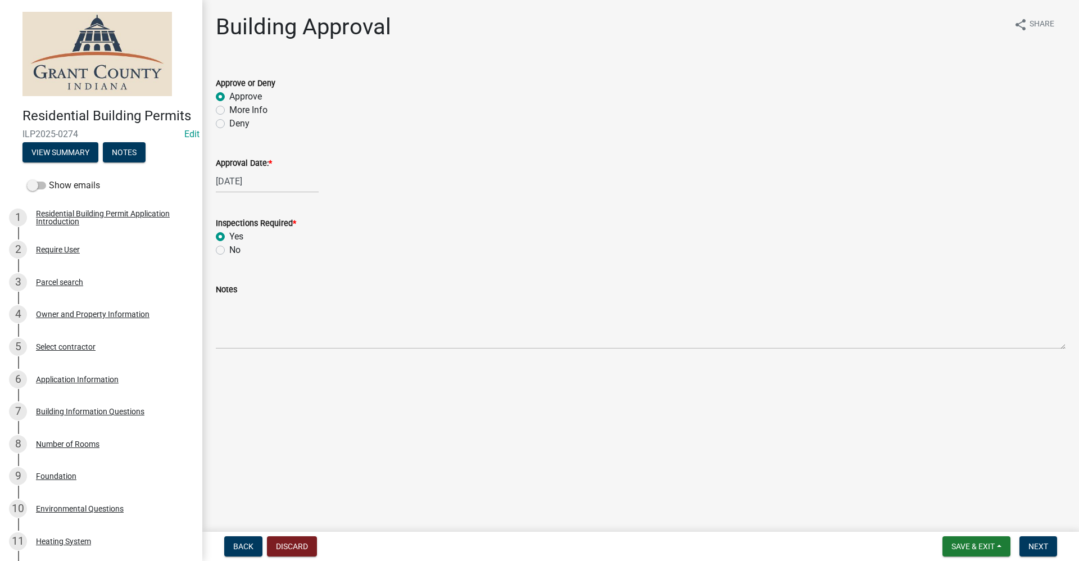
radio input "true"
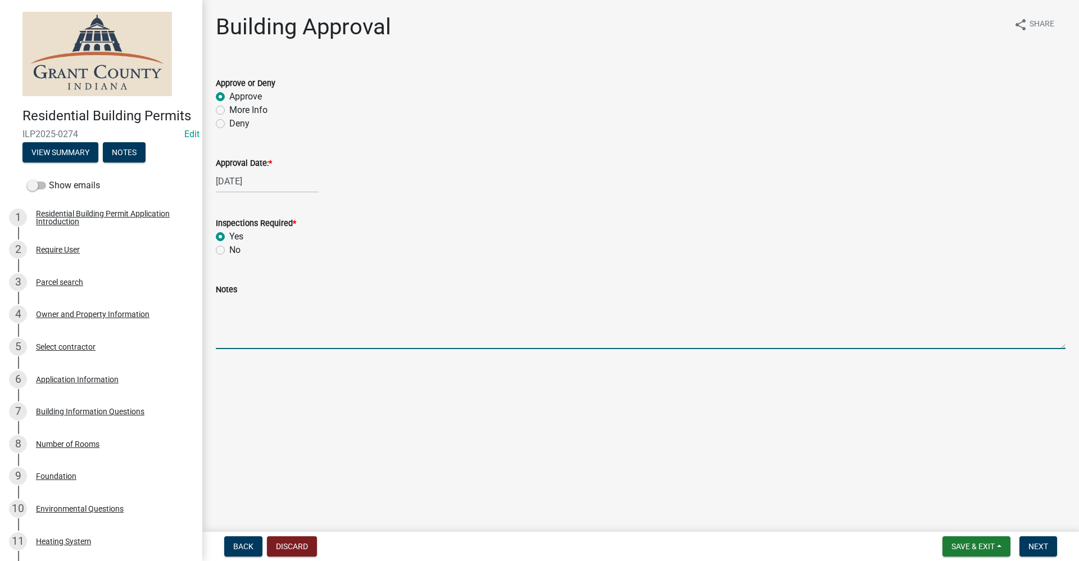
click at [246, 334] on textarea "Notes" at bounding box center [641, 322] width 850 height 53
type textarea "Project already started"
click at [1048, 546] on span "Next" at bounding box center [1039, 546] width 20 height 9
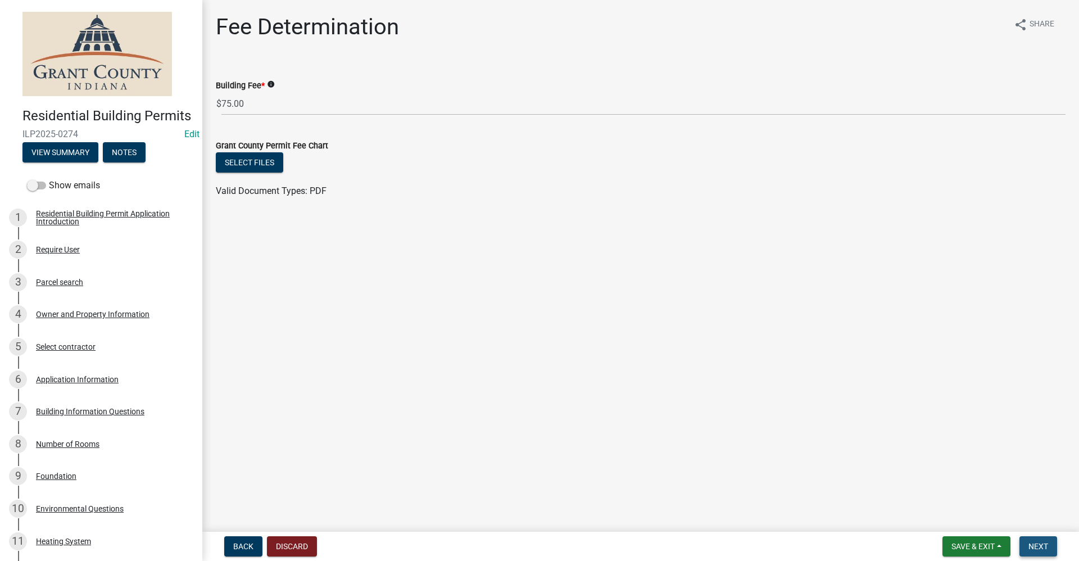
click at [1046, 545] on span "Next" at bounding box center [1039, 546] width 20 height 9
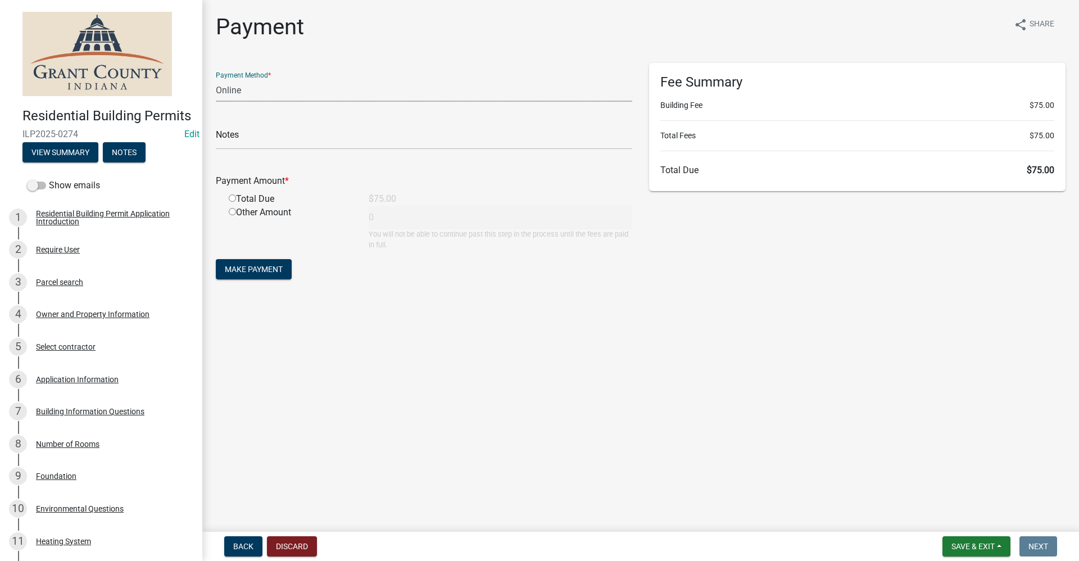
click at [253, 92] on select "Credit Card POS Check Cash Online" at bounding box center [424, 90] width 417 height 23
select select "0: 2"
click at [216, 79] on select "Credit Card POS Check Cash Online" at bounding box center [424, 90] width 417 height 23
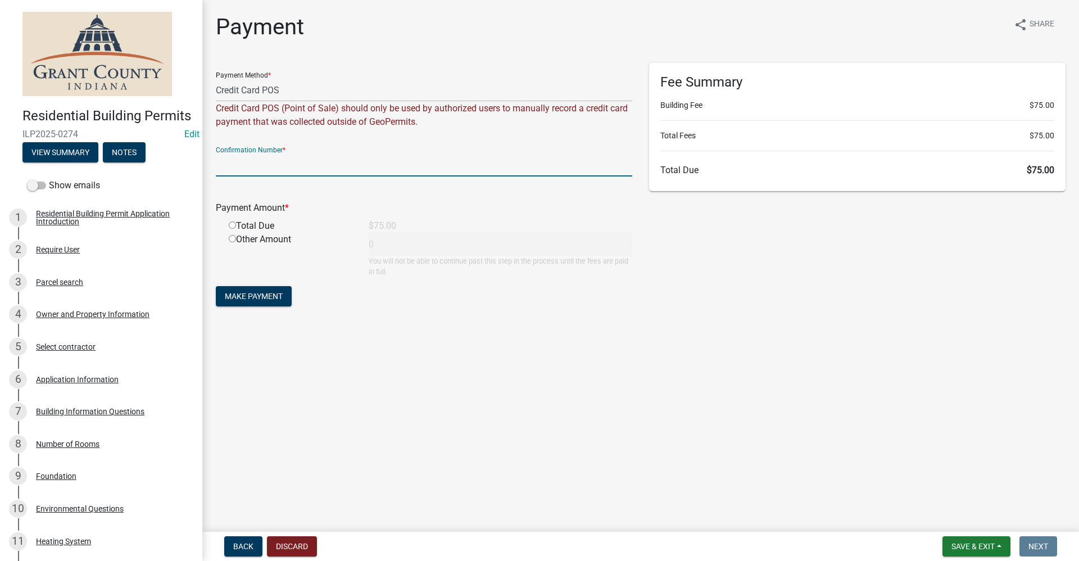
click at [243, 165] on input "text" at bounding box center [424, 164] width 417 height 23
paste input "15021853"
type input "15021853"
click at [232, 225] on input "radio" at bounding box center [232, 224] width 7 height 7
radio input "true"
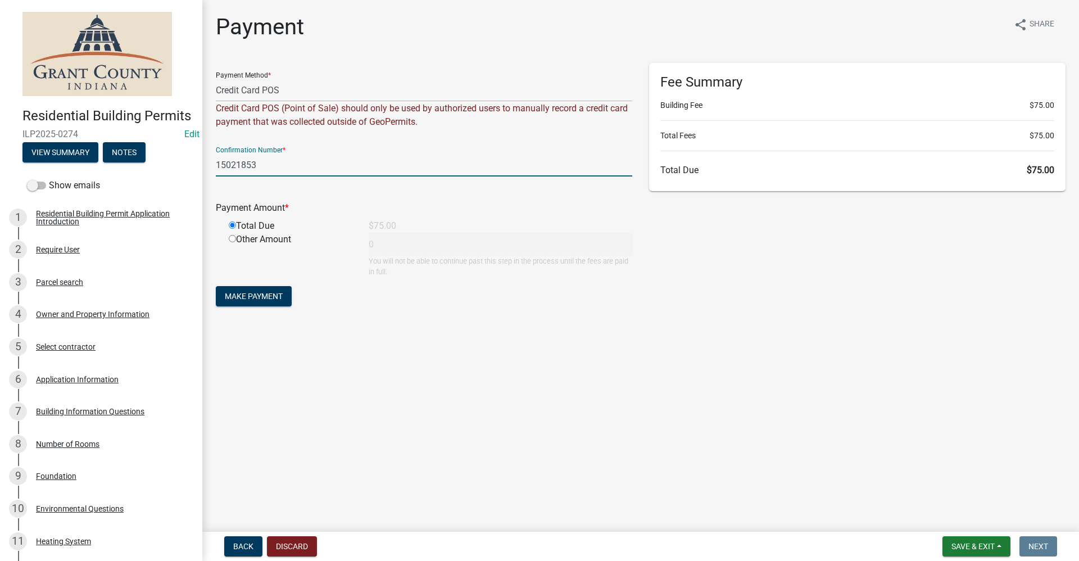
type input "75"
click at [264, 303] on button "Make Payment" at bounding box center [254, 296] width 76 height 20
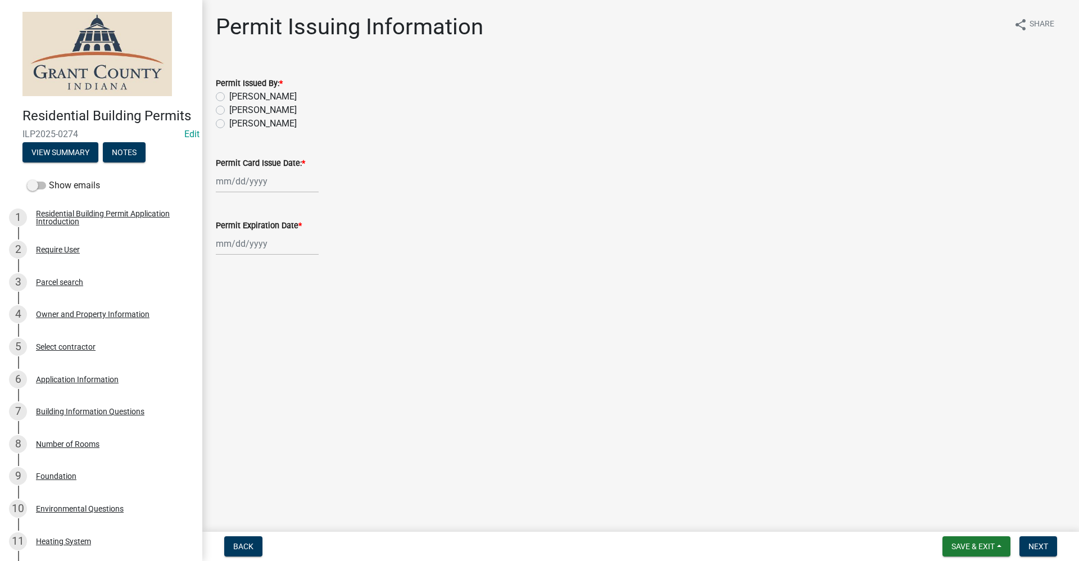
click at [229, 112] on label "[PERSON_NAME]" at bounding box center [262, 109] width 67 height 13
click at [229, 111] on input "[PERSON_NAME]" at bounding box center [232, 106] width 7 height 7
radio input "true"
click at [238, 183] on div at bounding box center [267, 181] width 103 height 23
select select "9"
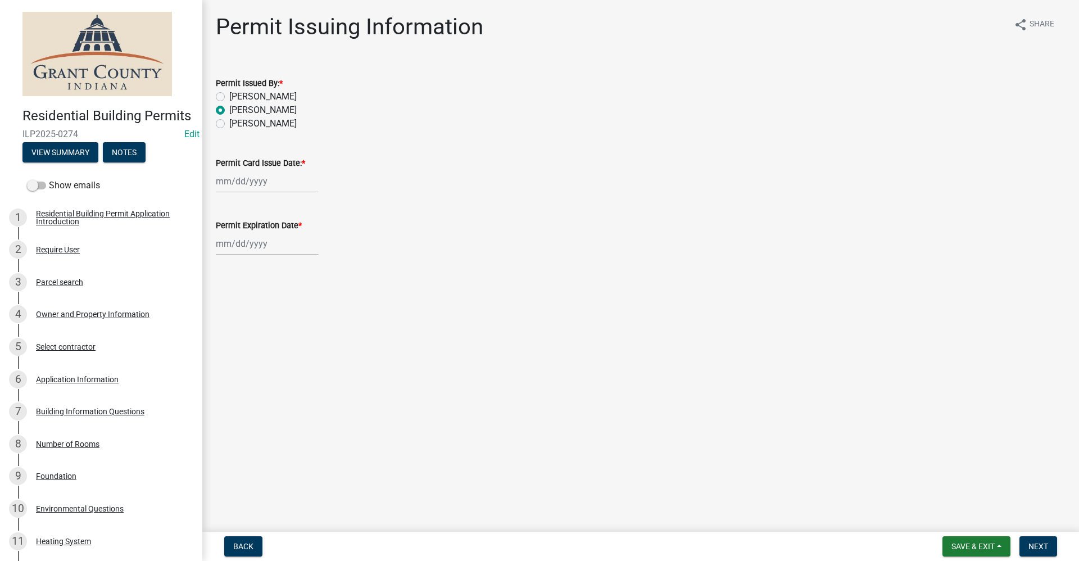
select select "2025"
click at [263, 297] on div "24" at bounding box center [263, 295] width 18 height 18
type input "[DATE]"
click at [245, 245] on div at bounding box center [267, 243] width 103 height 23
select select "9"
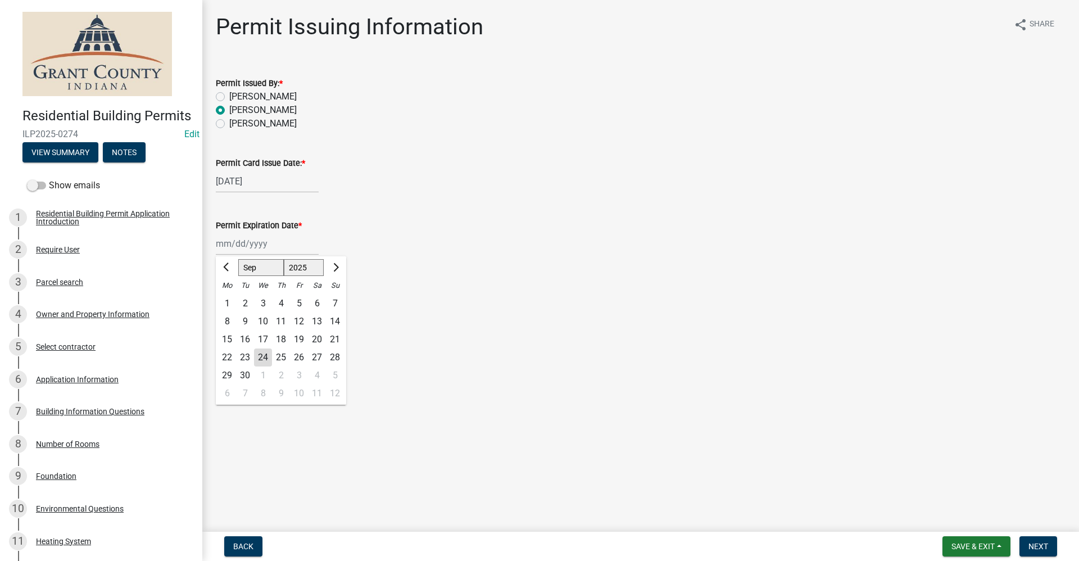
click at [314, 265] on select "1525 1526 1527 1528 1529 1530 1531 1532 1533 1534 1535 1536 1537 1538 1539 1540…" at bounding box center [304, 267] width 40 height 17
select select "2026"
click at [284, 259] on select "1525 1526 1527 1528 1529 1530 1531 1532 1533 1534 1535 1536 1537 1538 1539 1540…" at bounding box center [304, 267] width 40 height 17
click at [280, 355] on div "24" at bounding box center [281, 358] width 18 height 18
type input "[DATE]"
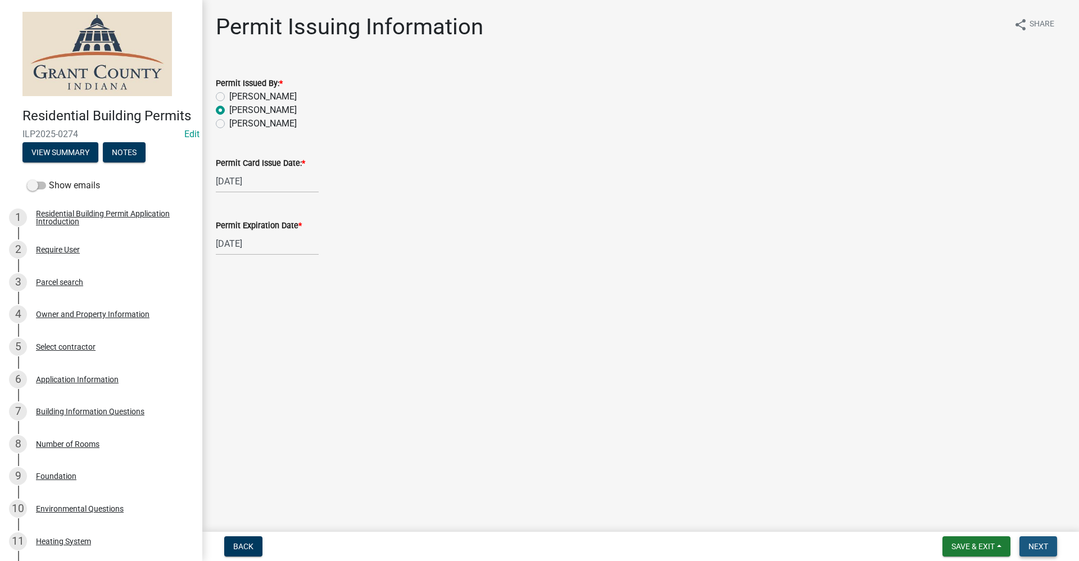
click at [1037, 547] on span "Next" at bounding box center [1039, 546] width 20 height 9
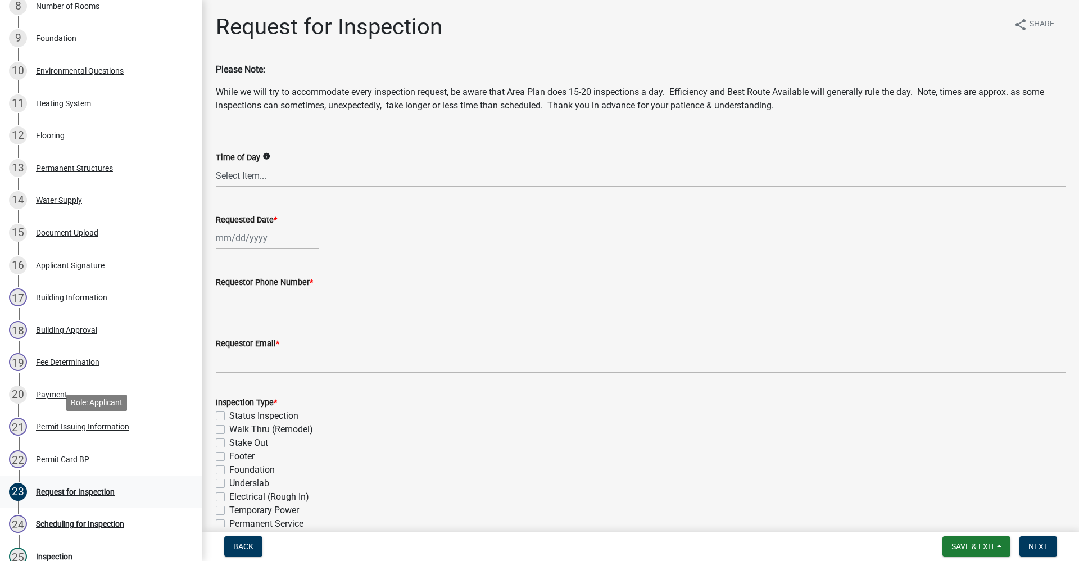
scroll to position [506, 0]
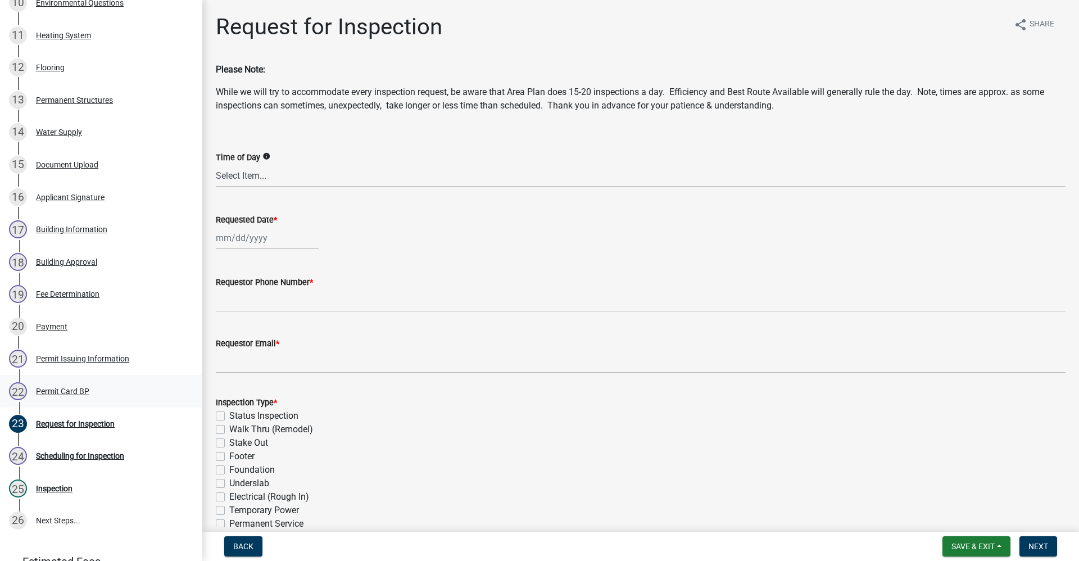
click at [65, 395] on div "Permit Card BP" at bounding box center [62, 391] width 53 height 8
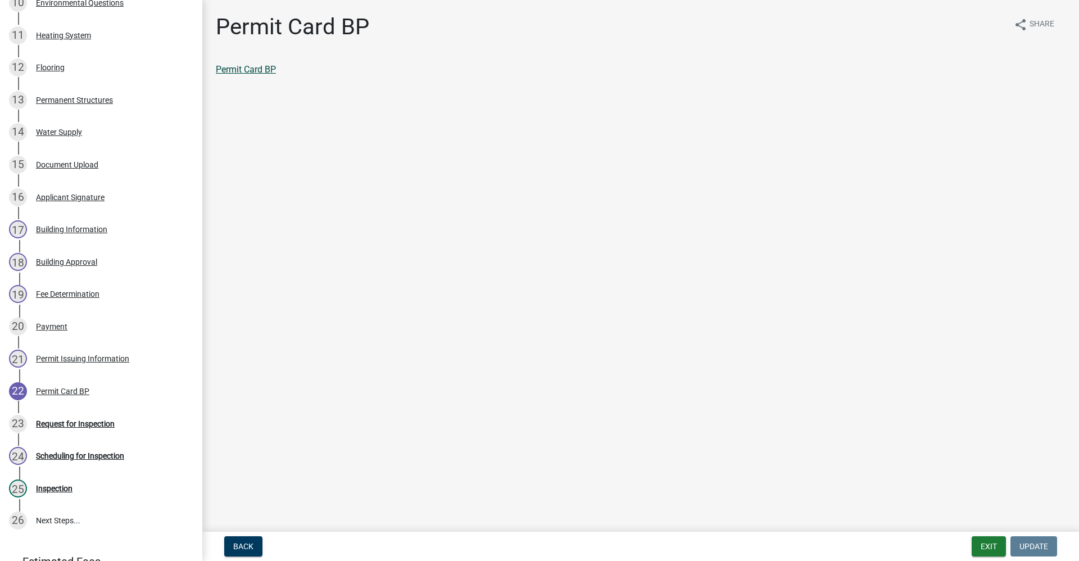
click at [237, 70] on link "Permit Card BP" at bounding box center [246, 69] width 60 height 11
click at [84, 428] on div "Request for Inspection" at bounding box center [75, 424] width 79 height 8
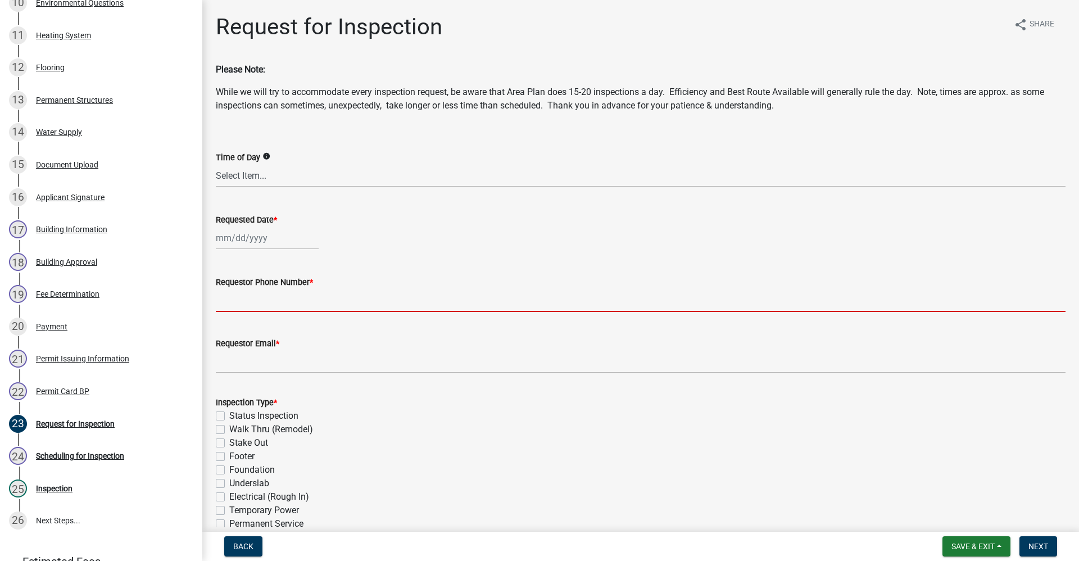
click at [241, 297] on input "Requestor Phone Number *" at bounding box center [641, 300] width 850 height 23
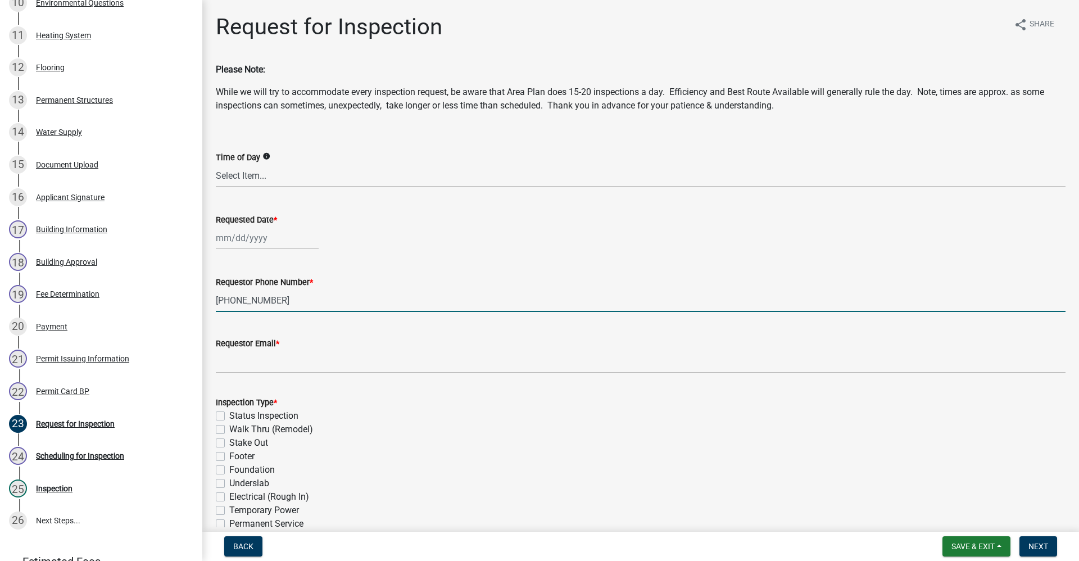
type input "[PHONE_NUMBER]"
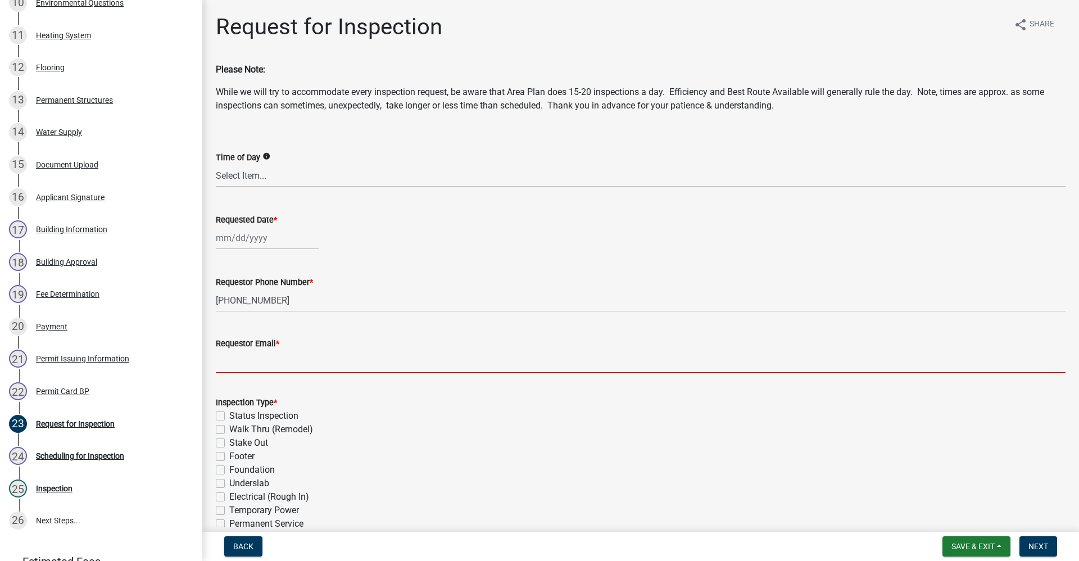
click at [259, 361] on input "Requestor Email *" at bounding box center [641, 361] width 850 height 23
type input "no@email"
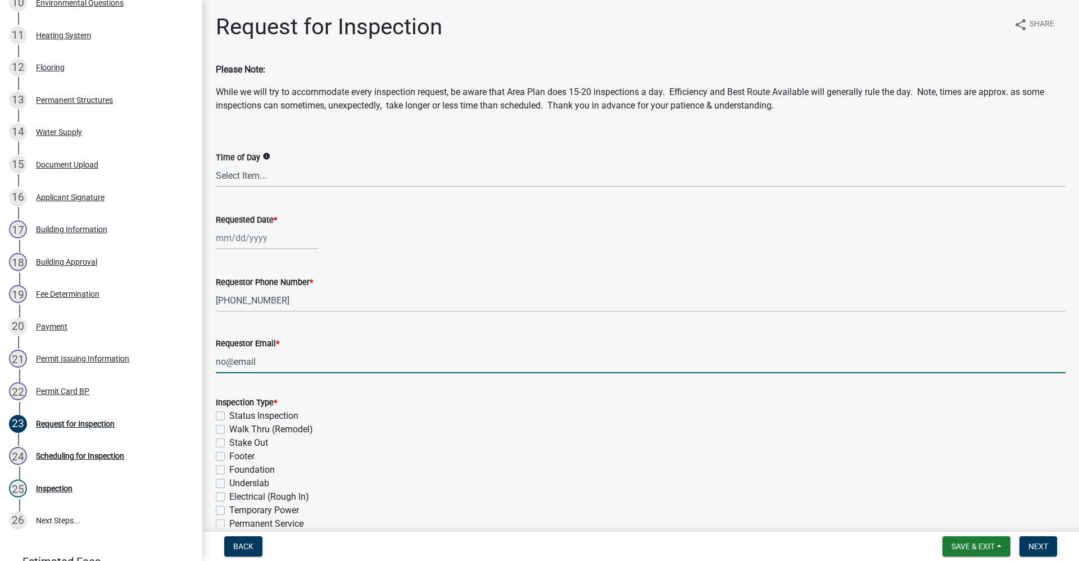
select select "9"
select select "2025"
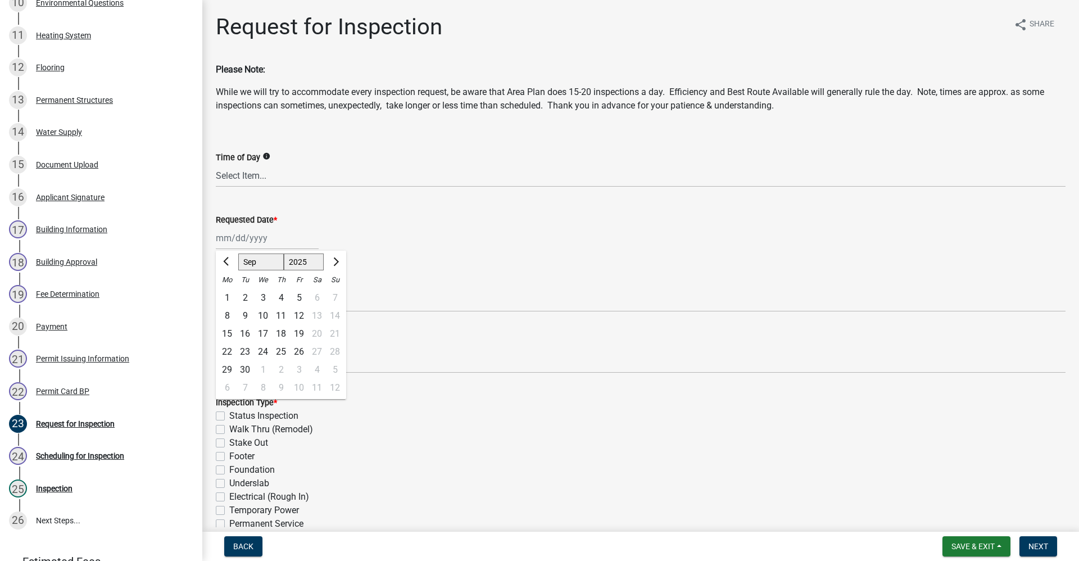
click at [385, 438] on div "Stake Out" at bounding box center [641, 442] width 850 height 13
click at [229, 442] on label "Stake Out" at bounding box center [248, 442] width 39 height 13
click at [229, 442] on input "Stake Out" at bounding box center [232, 439] width 7 height 7
checkbox input "true"
checkbox input "false"
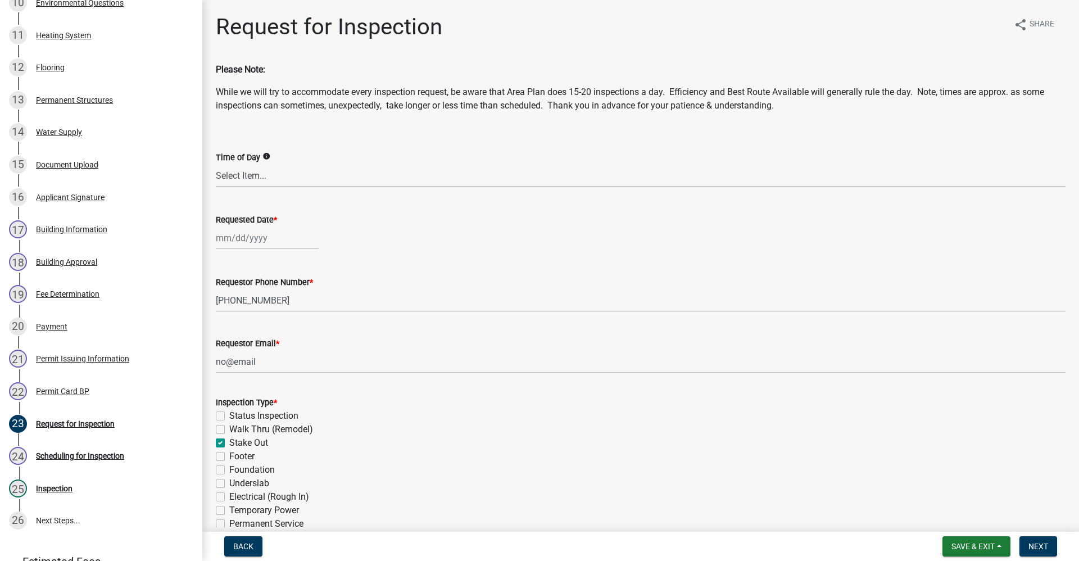
checkbox input "false"
checkbox input "true"
checkbox input "false"
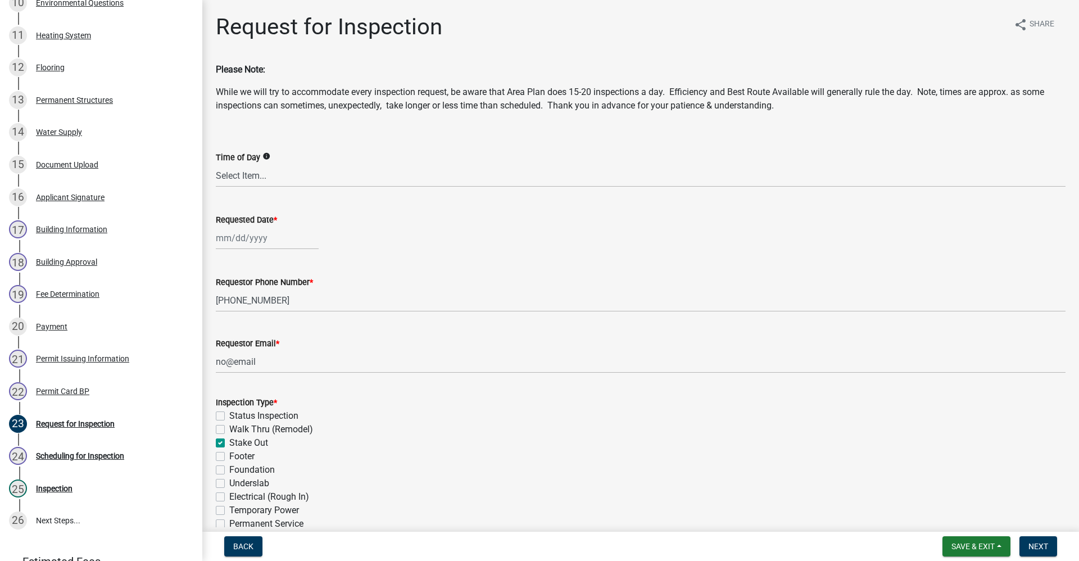
checkbox input "false"
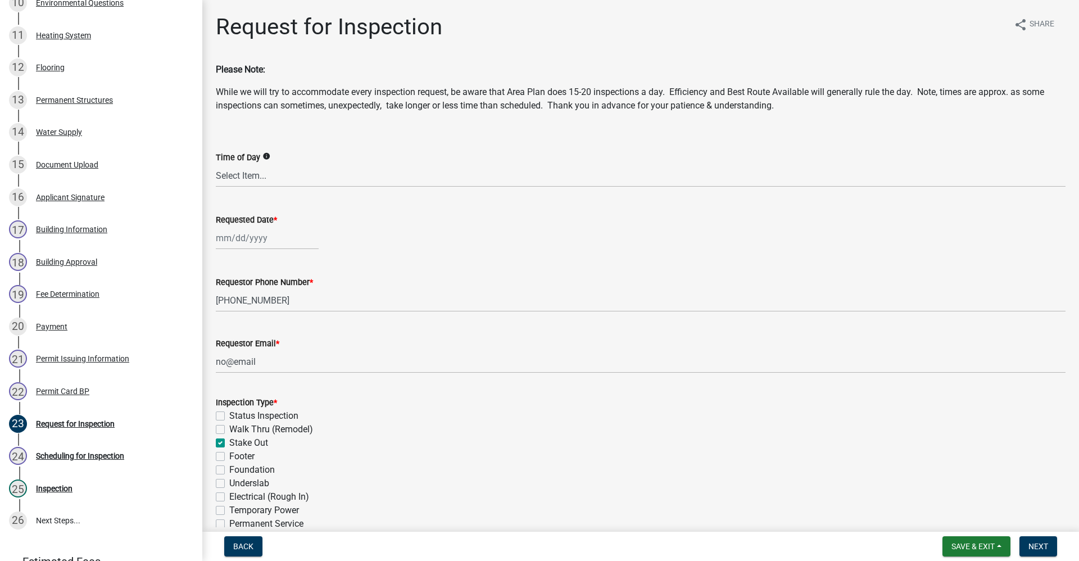
checkbox input "false"
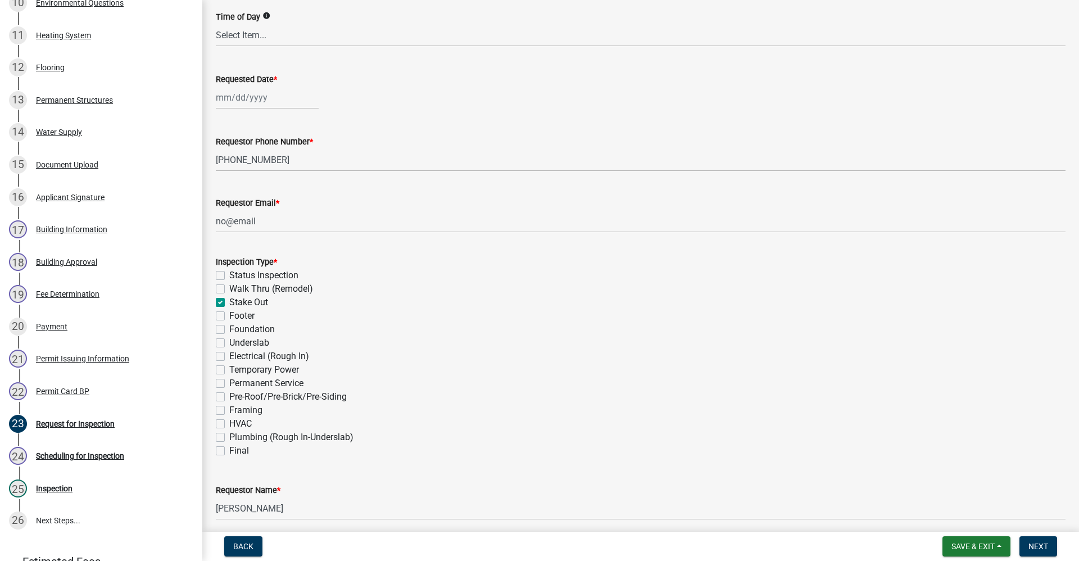
scroll to position [225, 0]
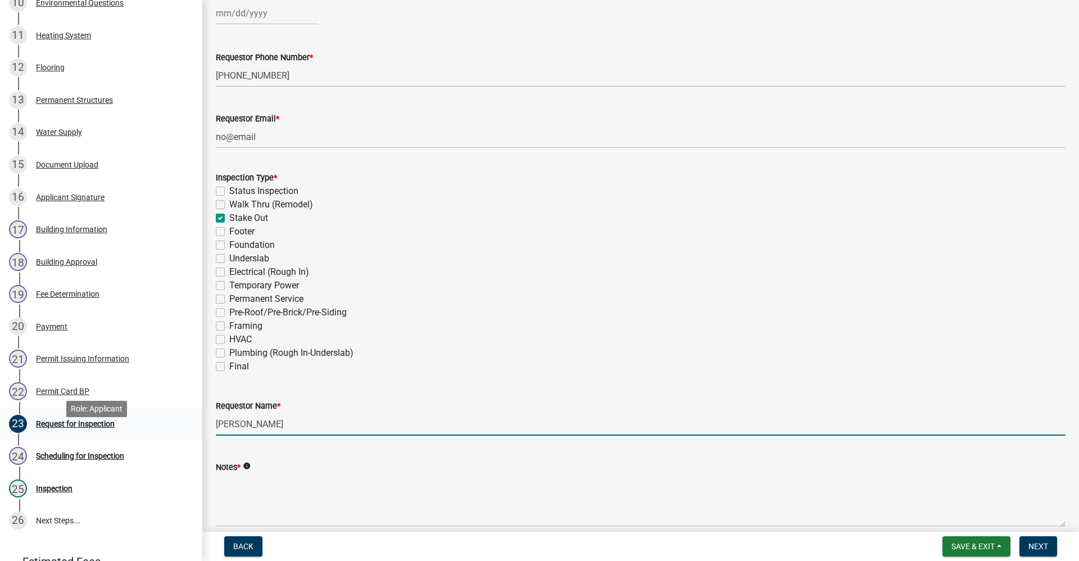
drag, startPoint x: 288, startPoint y: 425, endPoint x: 52, endPoint y: 427, distance: 236.1
click at [62, 435] on div "Residential Building Permits ILP2025-0274 Edit View Summary Notes Show emails 1…" at bounding box center [539, 280] width 1079 height 561
type input "c"
type input "[PERSON_NAME]"
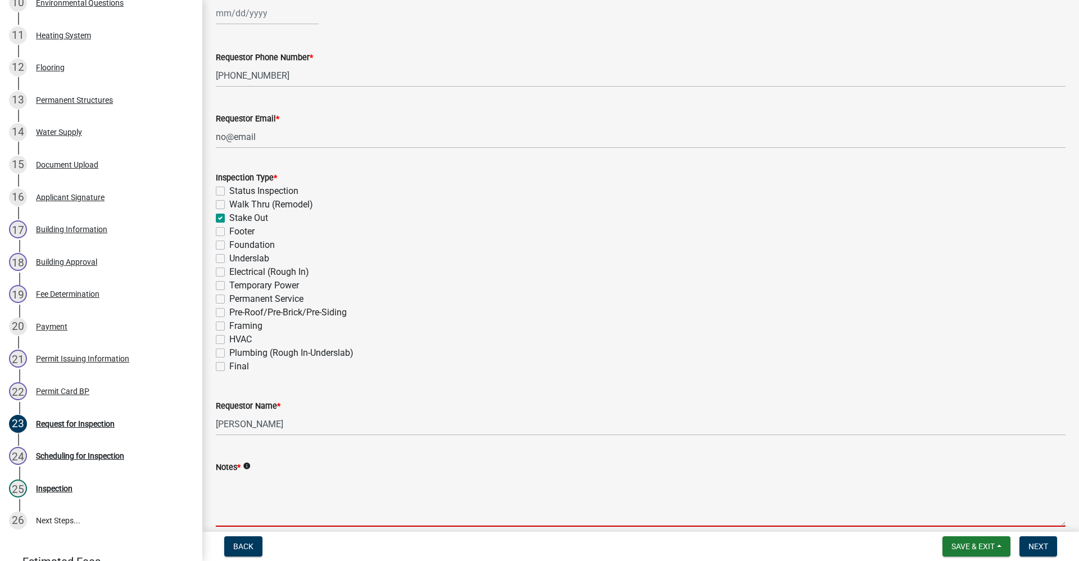
click at [220, 493] on textarea "Notes *" at bounding box center [641, 500] width 850 height 53
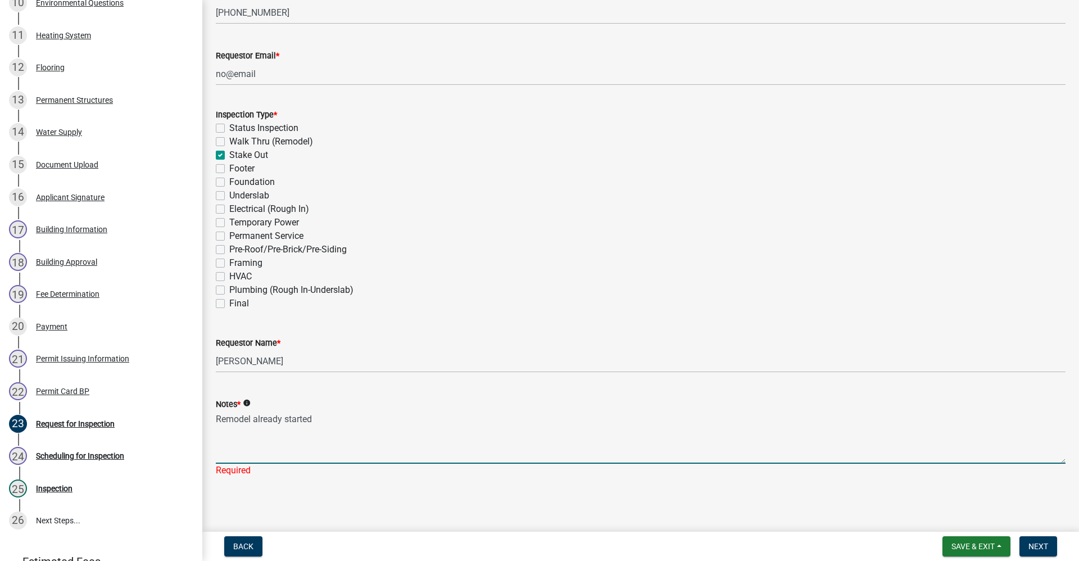
scroll to position [291, 0]
type textarea "Remodel already started"
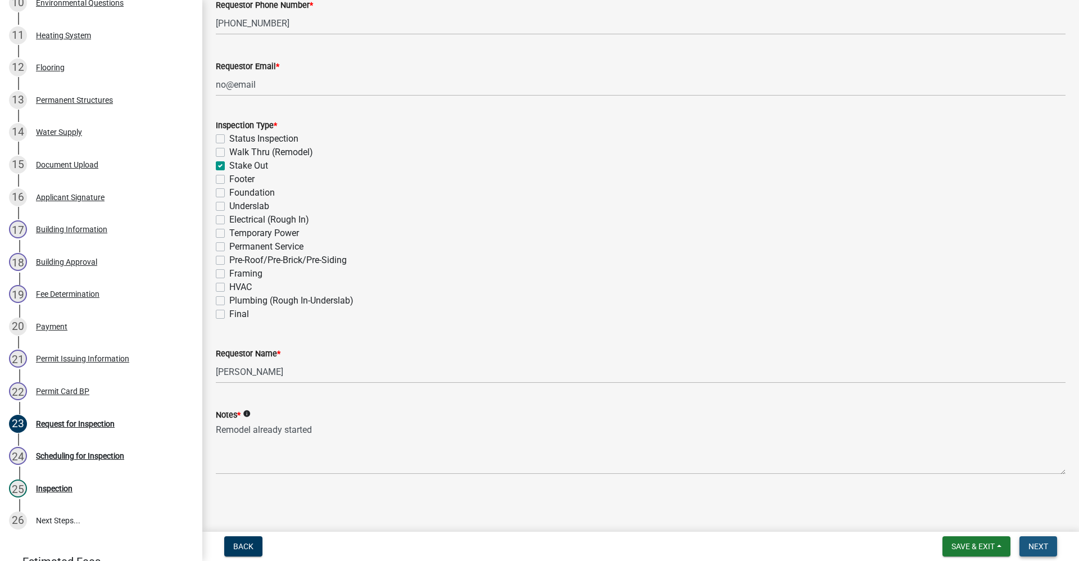
scroll to position [300, 0]
click at [1039, 543] on span "Next" at bounding box center [1039, 546] width 20 height 9
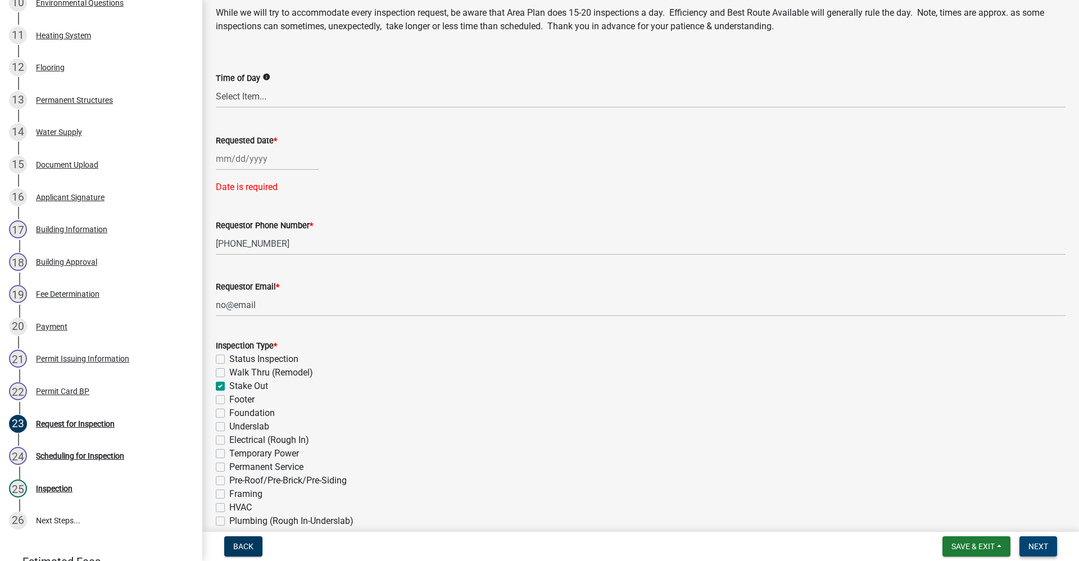
scroll to position [75, 0]
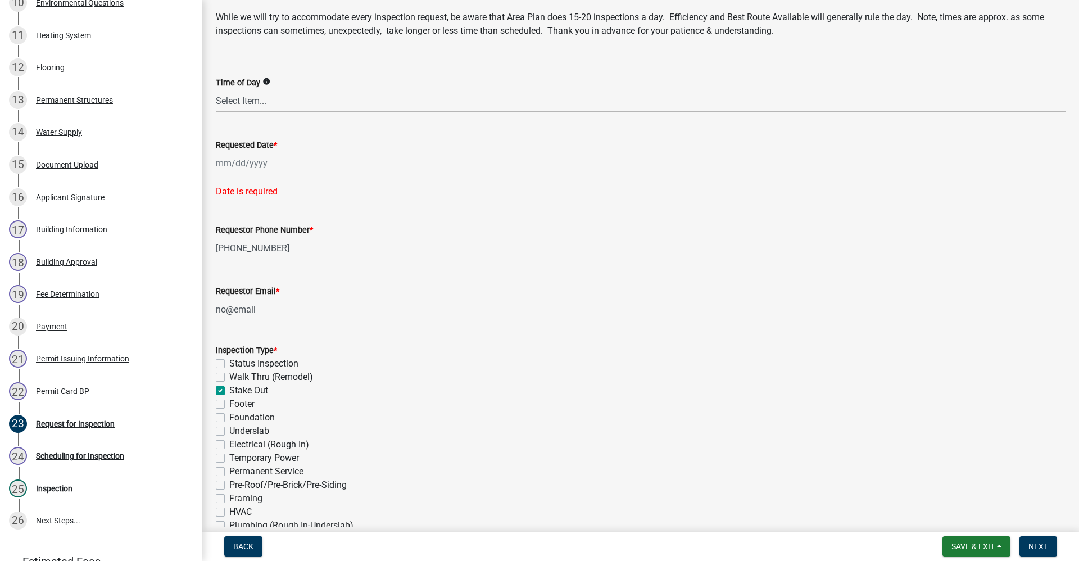
select select "9"
select select "2025"
click at [246, 162] on div "[PERSON_NAME] Feb Mar Apr [PERSON_NAME][DATE] Oct Nov [DATE] 1526 1527 1528 152…" at bounding box center [267, 163] width 103 height 23
click at [263, 278] on div "24" at bounding box center [263, 277] width 18 height 18
type input "[DATE]"
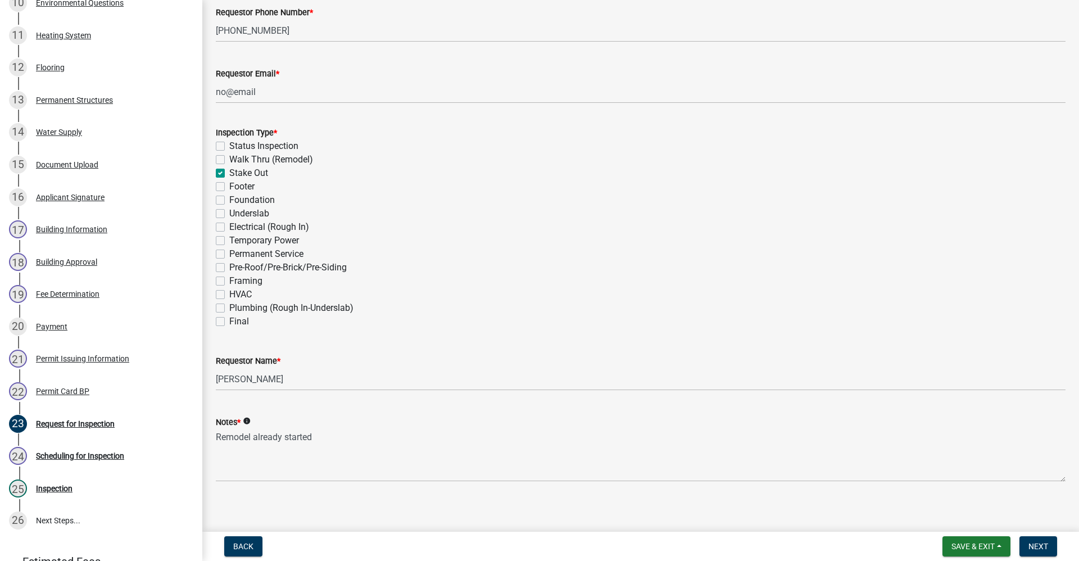
scroll to position [277, 0]
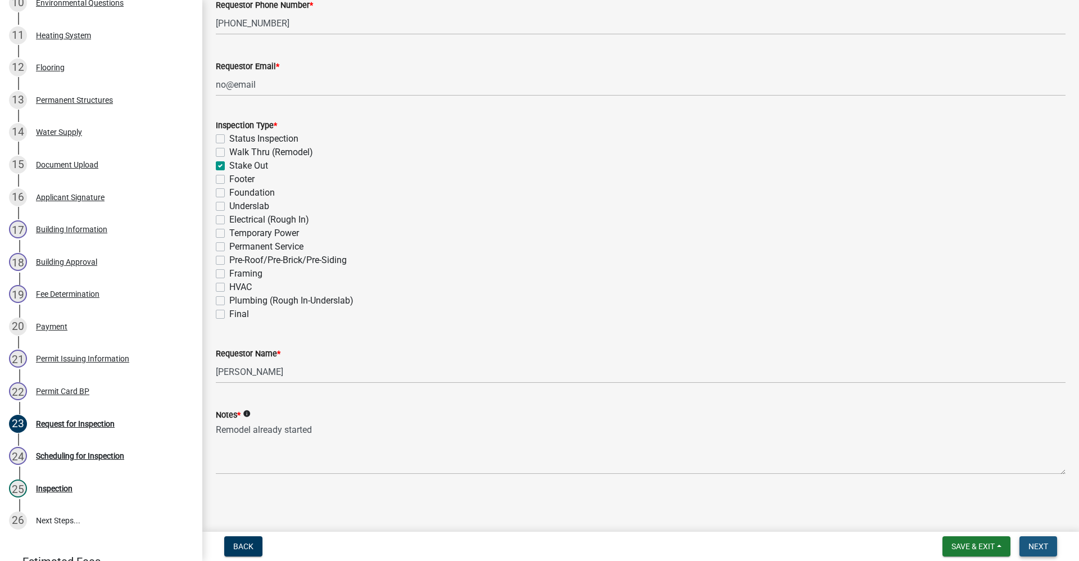
click at [1042, 539] on button "Next" at bounding box center [1039, 546] width 38 height 20
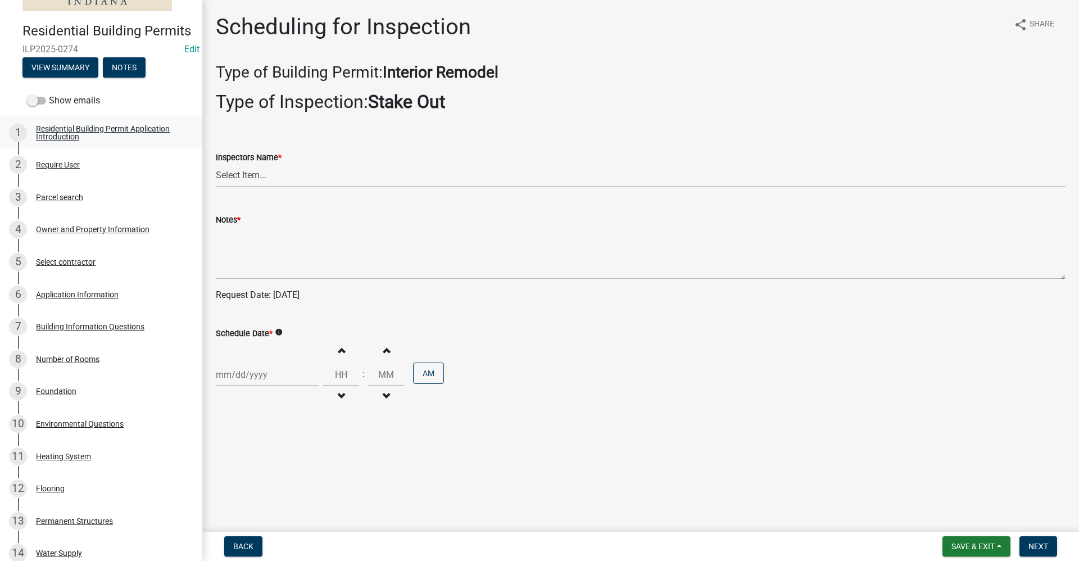
scroll to position [0, 0]
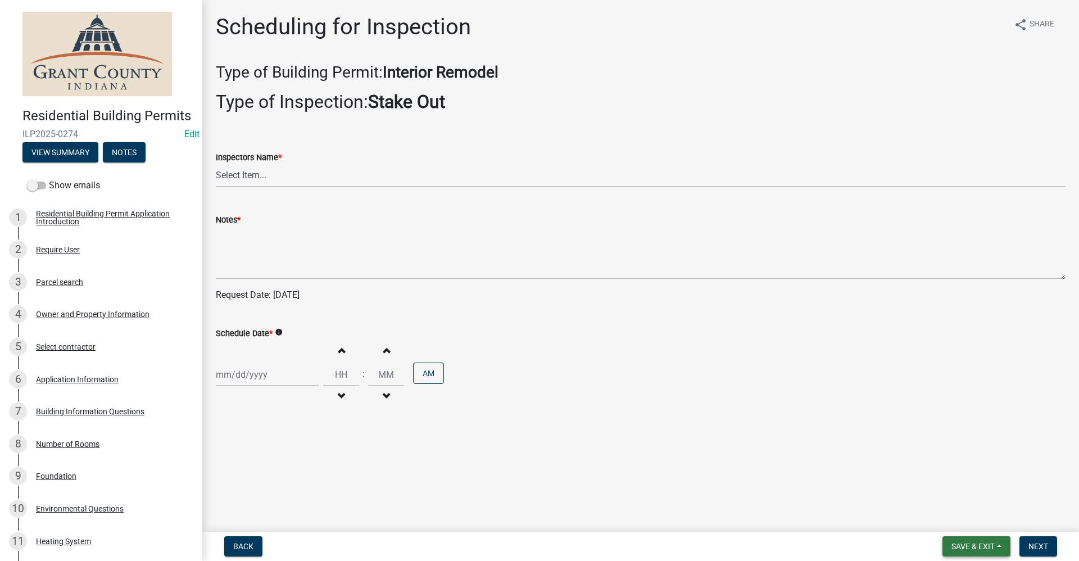
click at [966, 545] on span "Save & Exit" at bounding box center [973, 546] width 43 height 9
click at [959, 517] on button "Save & Exit" at bounding box center [966, 517] width 90 height 27
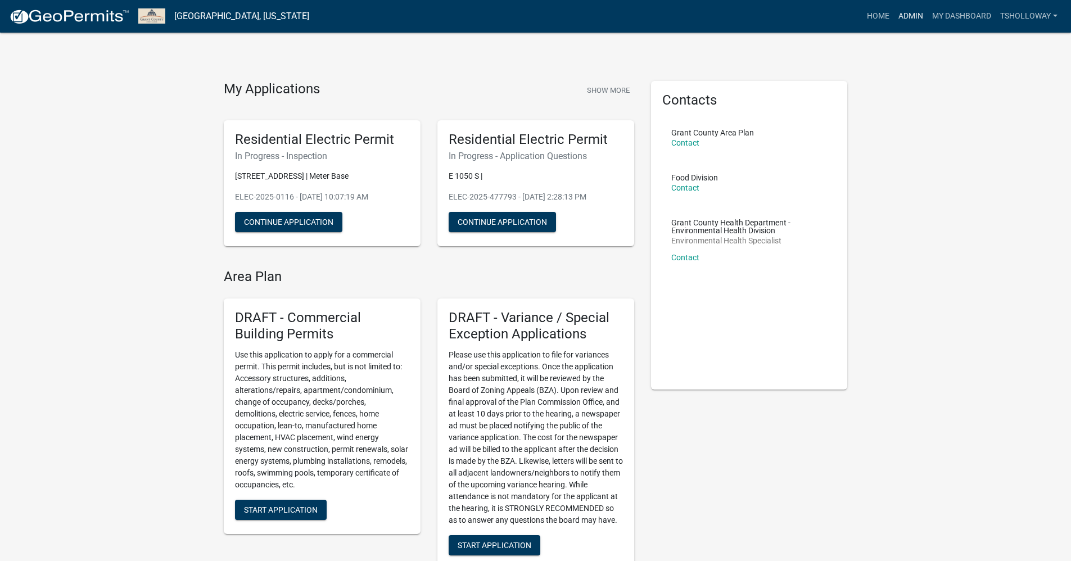
click at [913, 16] on link "Admin" at bounding box center [911, 16] width 34 height 21
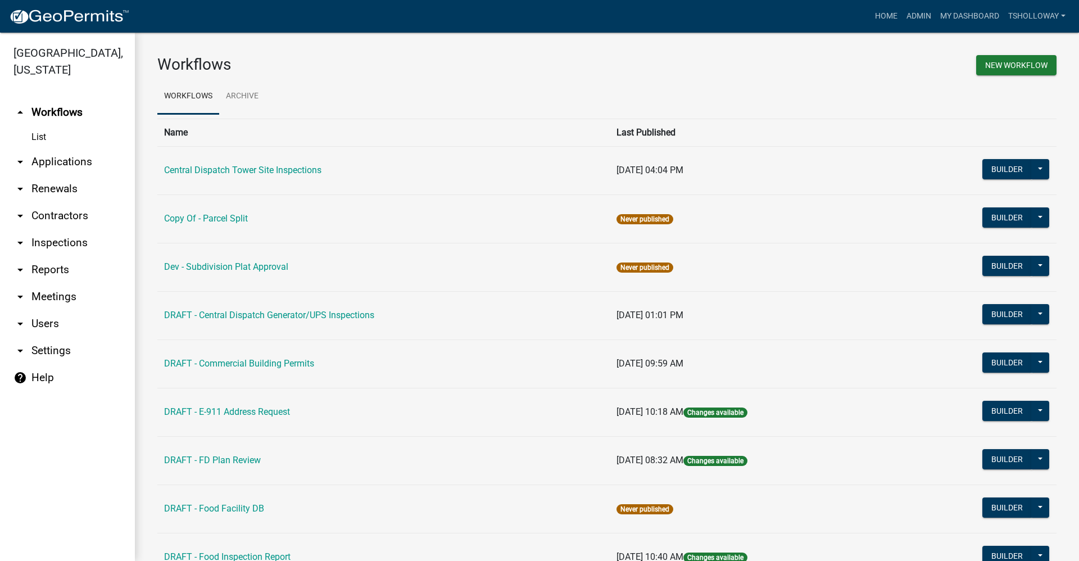
click at [70, 202] on link "arrow_drop_down Contractors" at bounding box center [67, 215] width 135 height 27
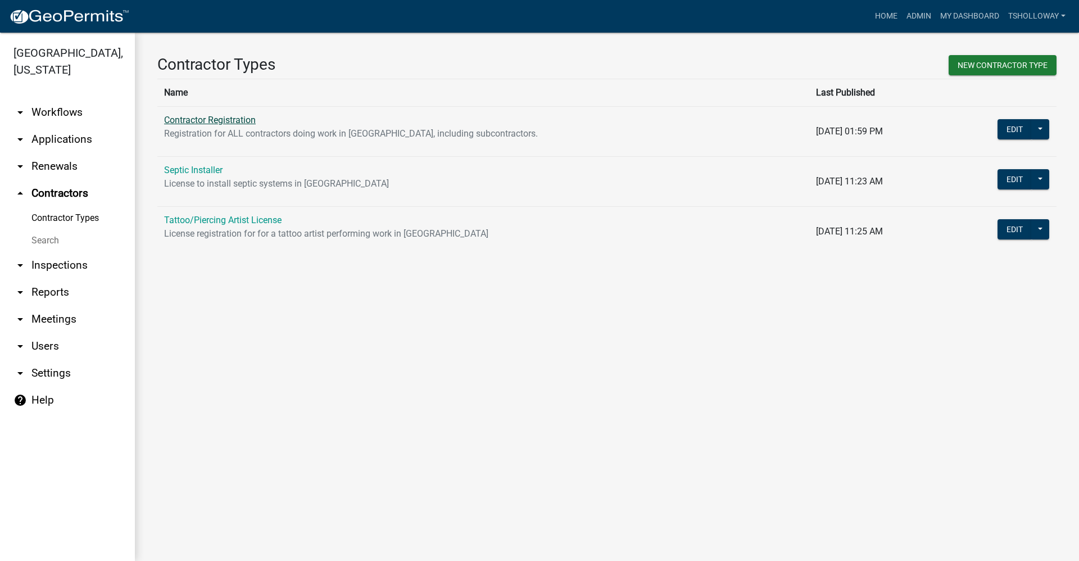
click at [204, 119] on link "Contractor Registration" at bounding box center [210, 120] width 92 height 11
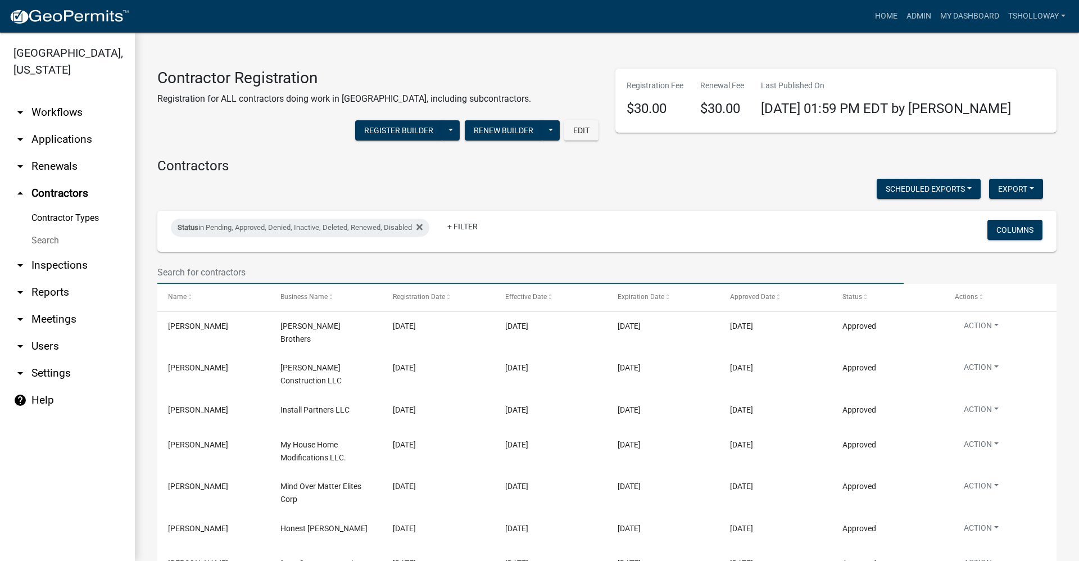
click at [187, 271] on input "text" at bounding box center [530, 272] width 747 height 23
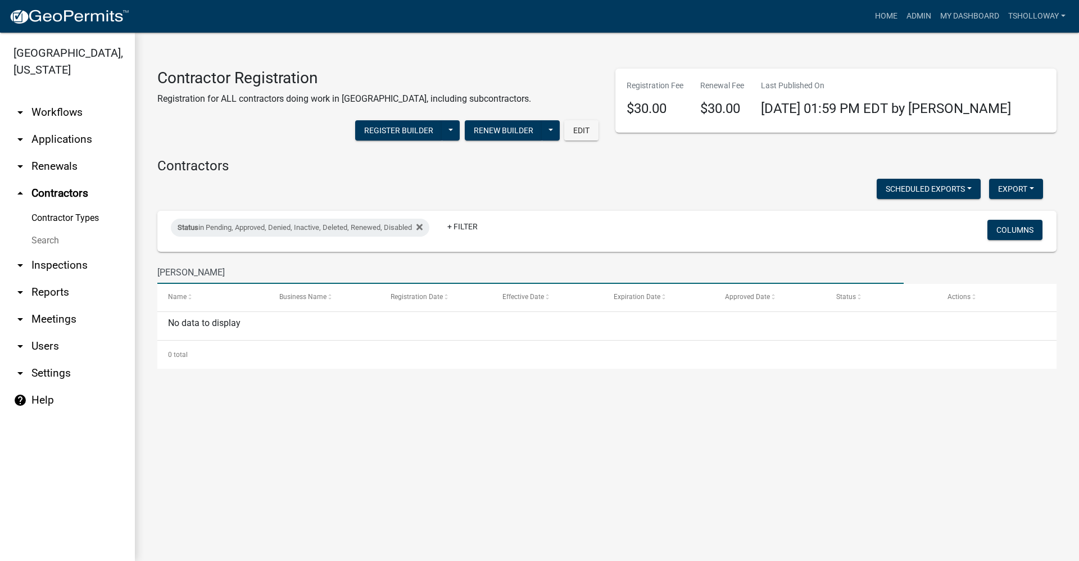
type input "[PERSON_NAME]"
click at [46, 229] on link "Search" at bounding box center [67, 240] width 135 height 22
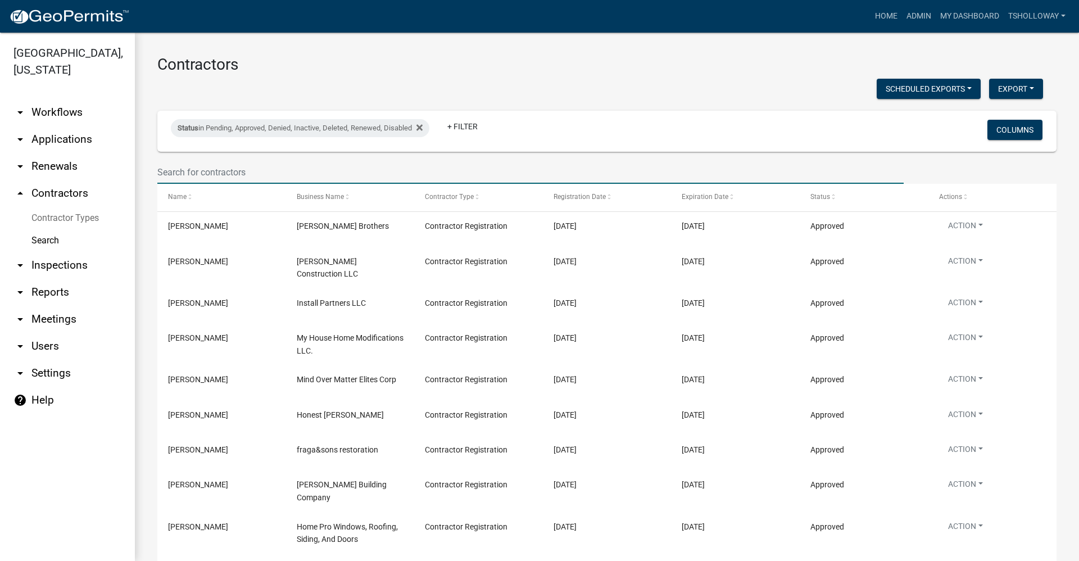
click at [206, 171] on input "text" at bounding box center [530, 172] width 747 height 23
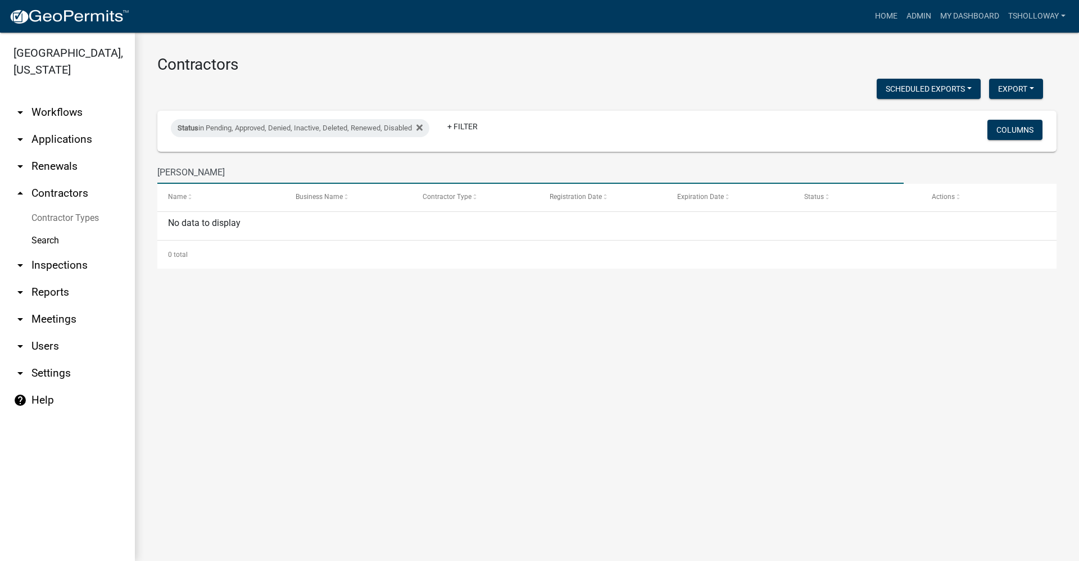
drag, startPoint x: 178, startPoint y: 173, endPoint x: 25, endPoint y: 188, distance: 154.2
click at [25, 188] on div "[GEOGRAPHIC_DATA], [US_STATE] arrow_drop_down Workflows List arrow_drop_down Ap…" at bounding box center [539, 297] width 1079 height 528
type input "central [US_STATE] roofing"
click at [37, 229] on link "Search" at bounding box center [67, 240] width 135 height 22
click at [50, 229] on link "Search" at bounding box center [67, 240] width 135 height 22
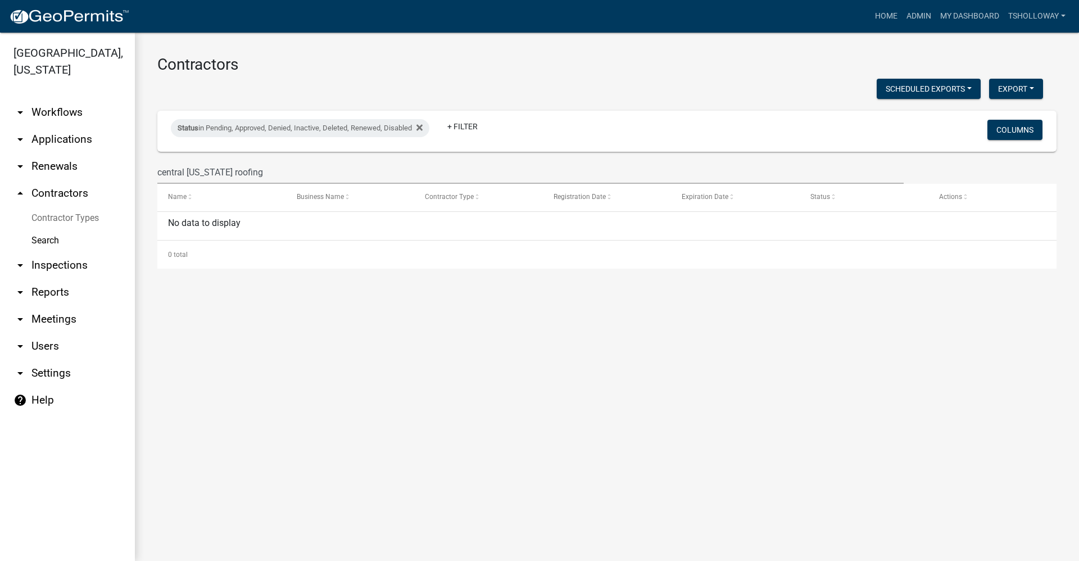
click at [74, 180] on link "arrow_drop_up Contractors" at bounding box center [67, 193] width 135 height 27
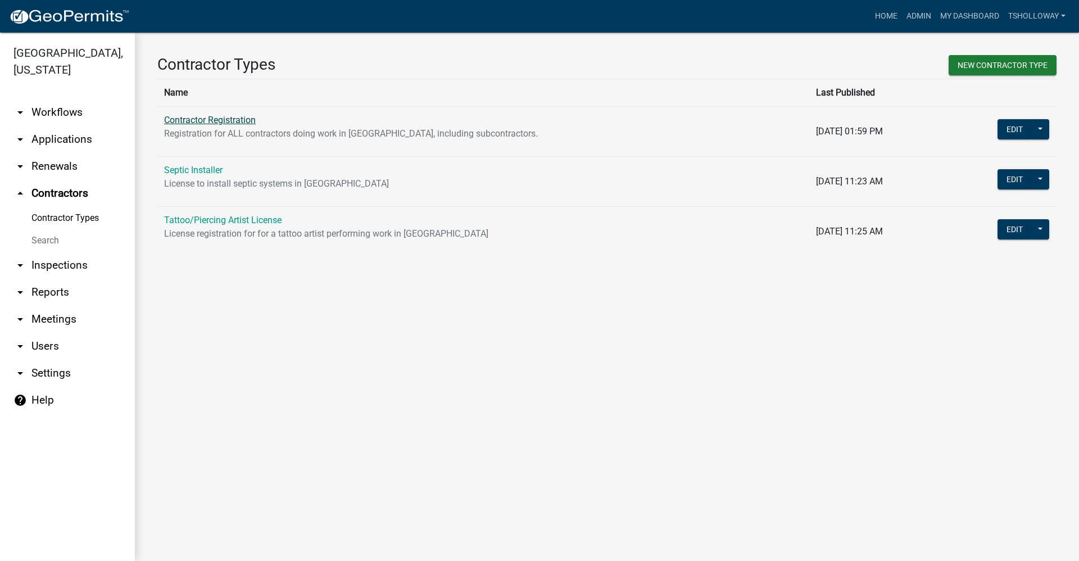
click at [226, 119] on link "Contractor Registration" at bounding box center [210, 120] width 92 height 11
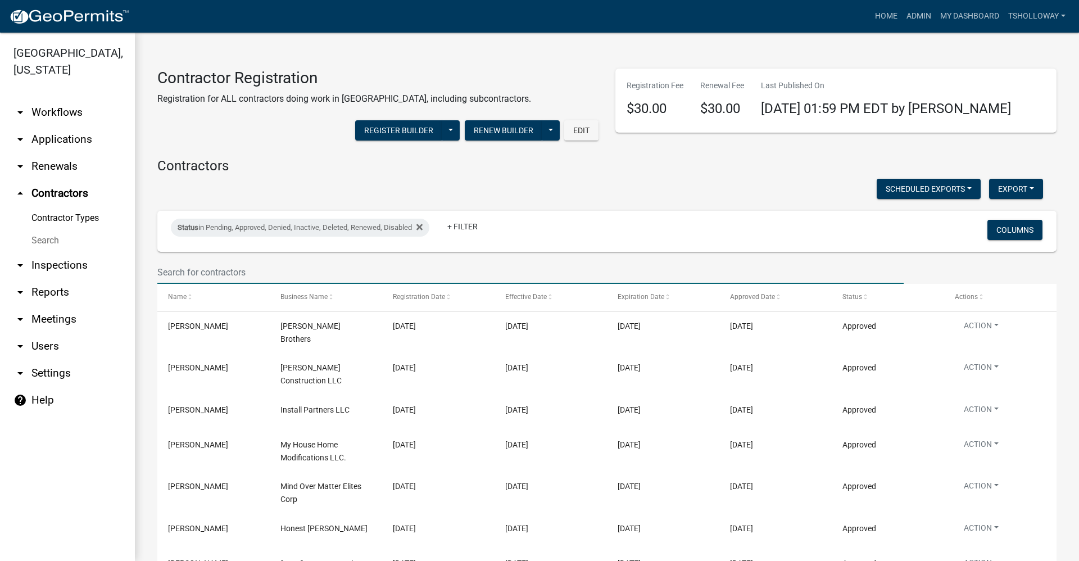
drag, startPoint x: 250, startPoint y: 270, endPoint x: 105, endPoint y: 279, distance: 145.3
click at [105, 279] on div "[GEOGRAPHIC_DATA], [US_STATE] arrow_drop_down Workflows List arrow_drop_down Ap…" at bounding box center [539, 297] width 1079 height 528
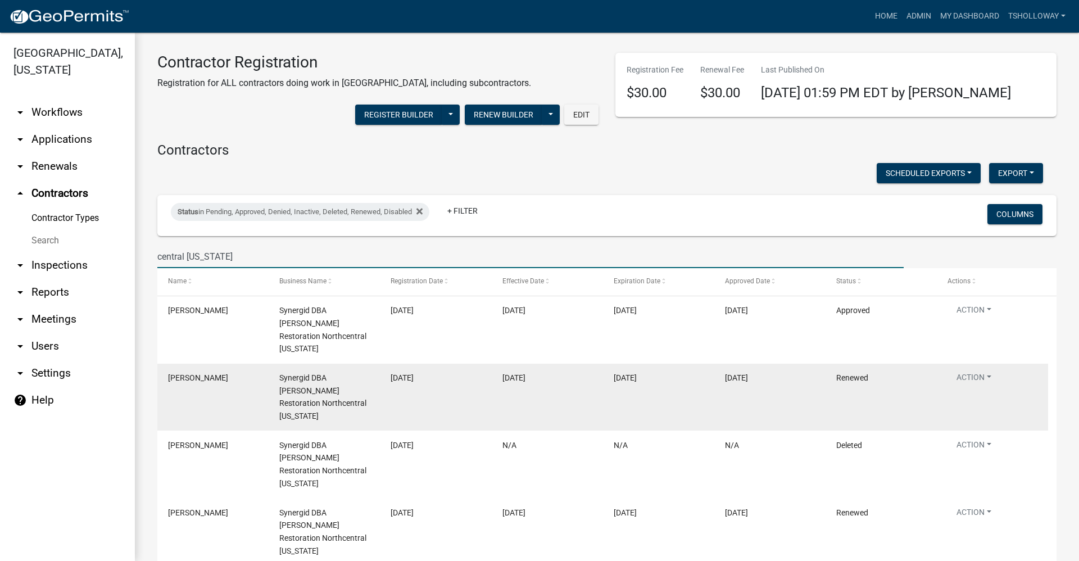
scroll to position [24, 0]
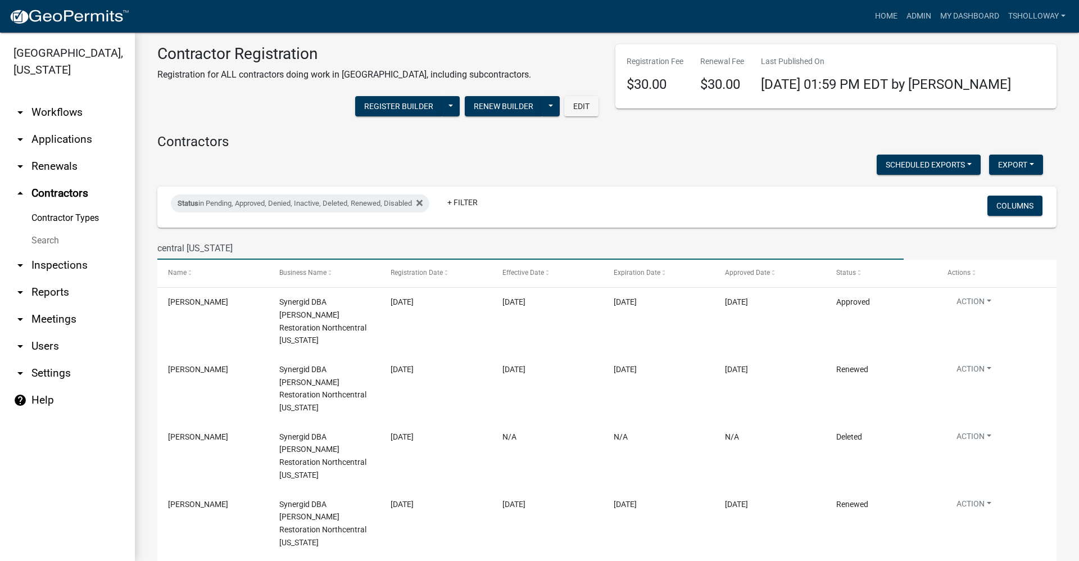
type input "central [US_STATE]"
click at [72, 252] on link "arrow_drop_down Inspections" at bounding box center [67, 265] width 135 height 27
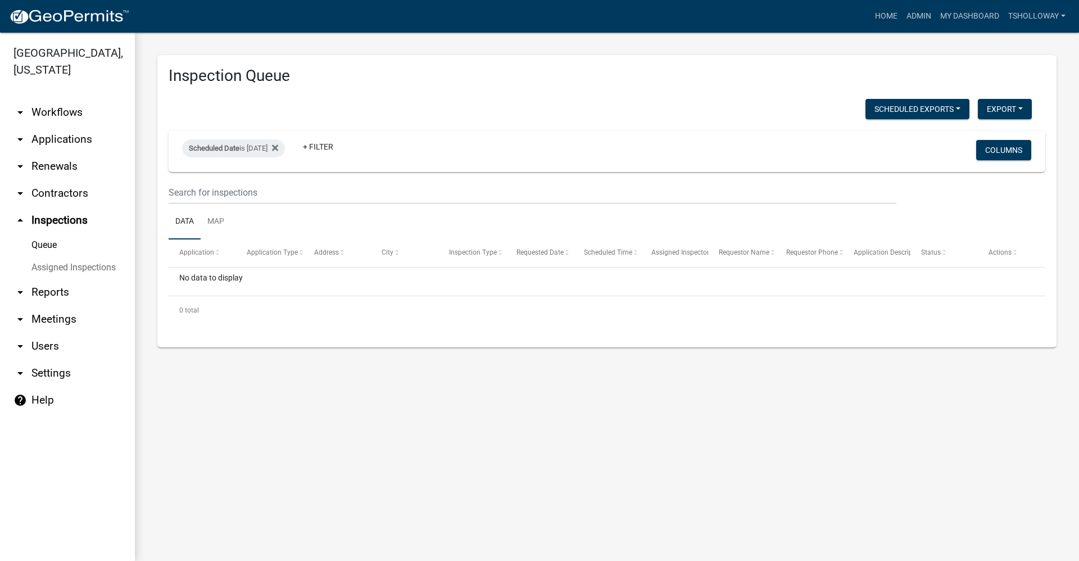
click at [58, 126] on link "arrow_drop_down Applications" at bounding box center [67, 139] width 135 height 27
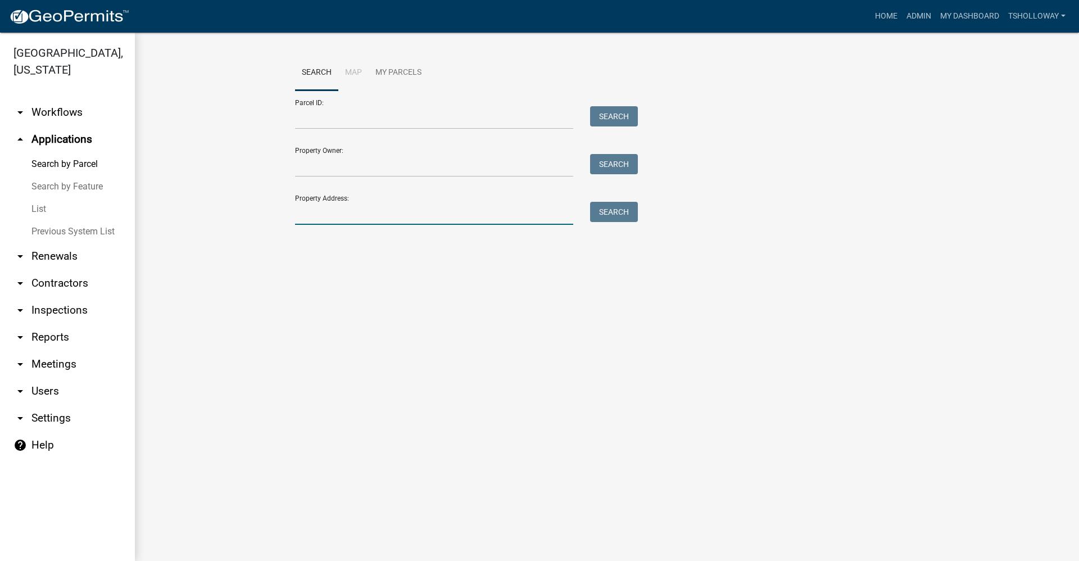
click at [343, 209] on input "Property Address:" at bounding box center [434, 213] width 278 height 23
type input "523 e 31st"
click at [607, 215] on button "Search" at bounding box center [614, 212] width 48 height 20
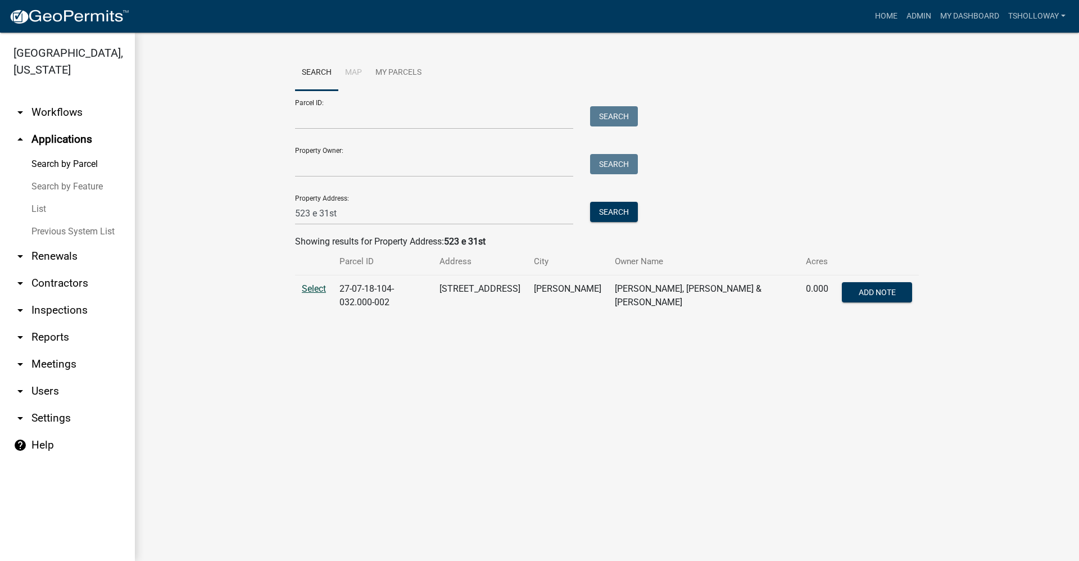
click at [314, 285] on span "Select" at bounding box center [314, 288] width 24 height 11
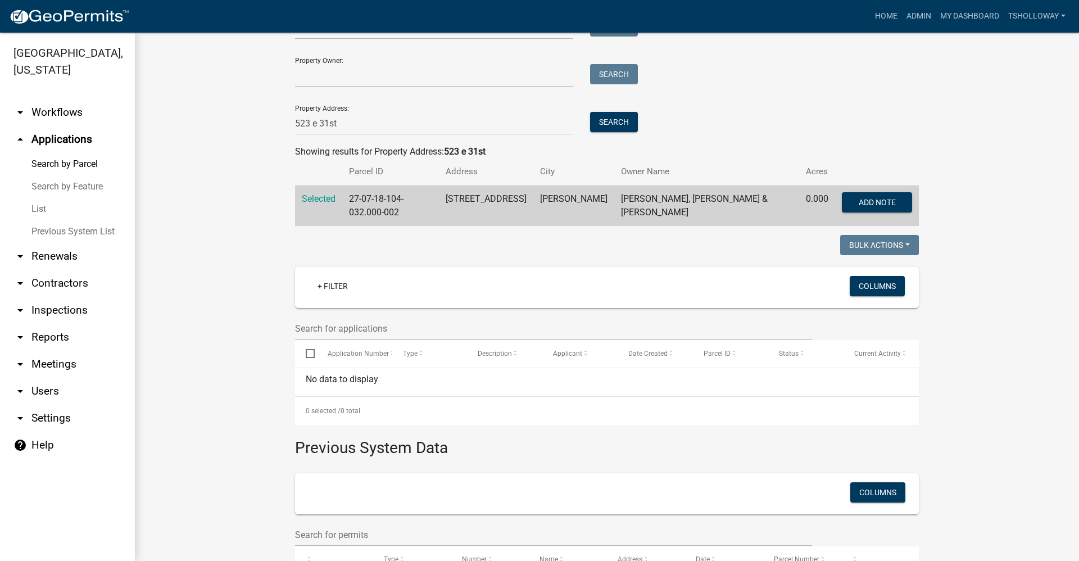
scroll to position [178, 0]
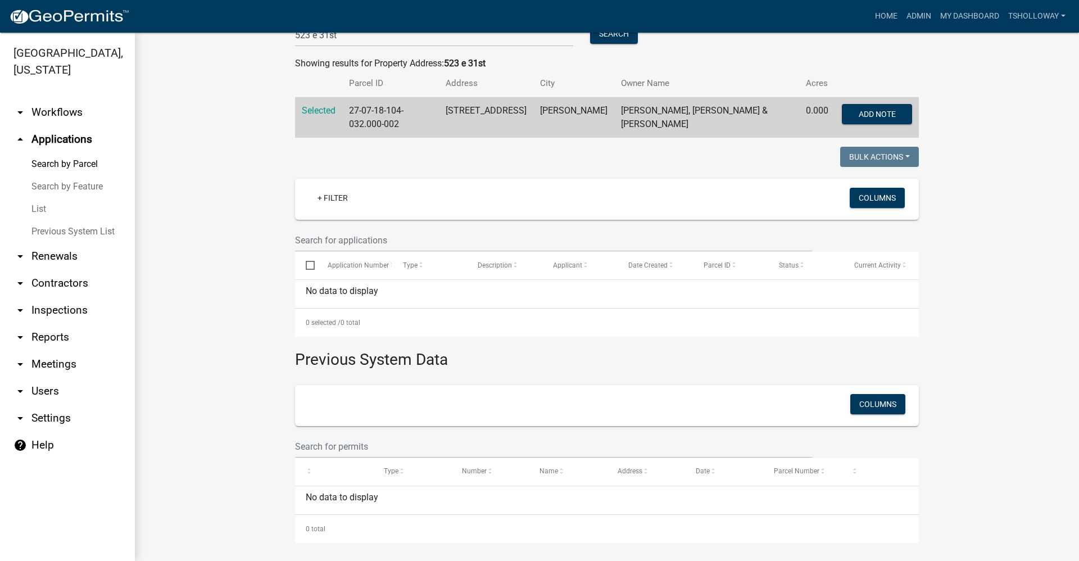
click at [37, 198] on link "List" at bounding box center [67, 209] width 135 height 22
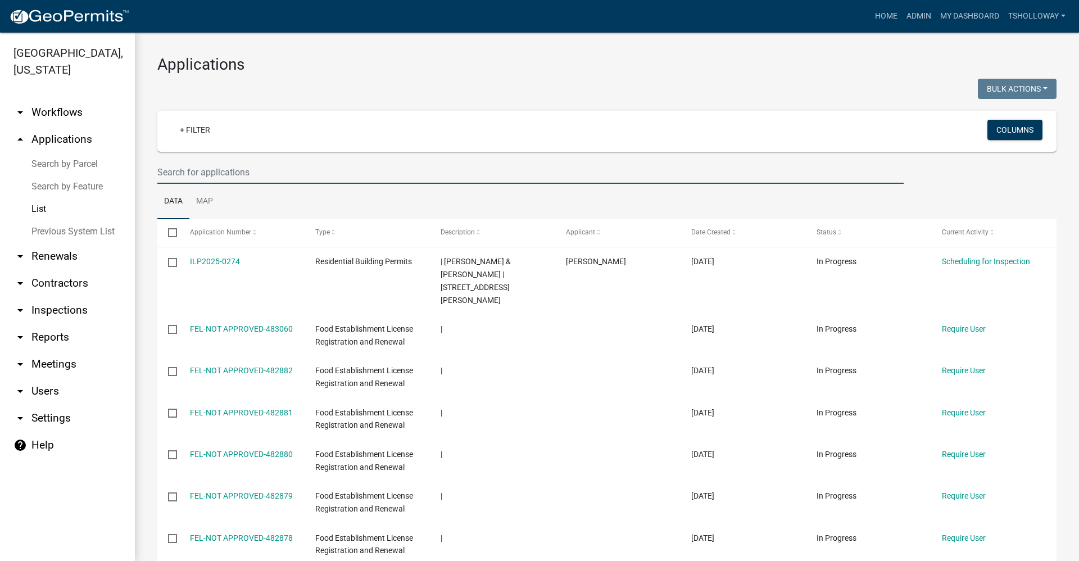
click at [184, 173] on input "text" at bounding box center [530, 172] width 747 height 23
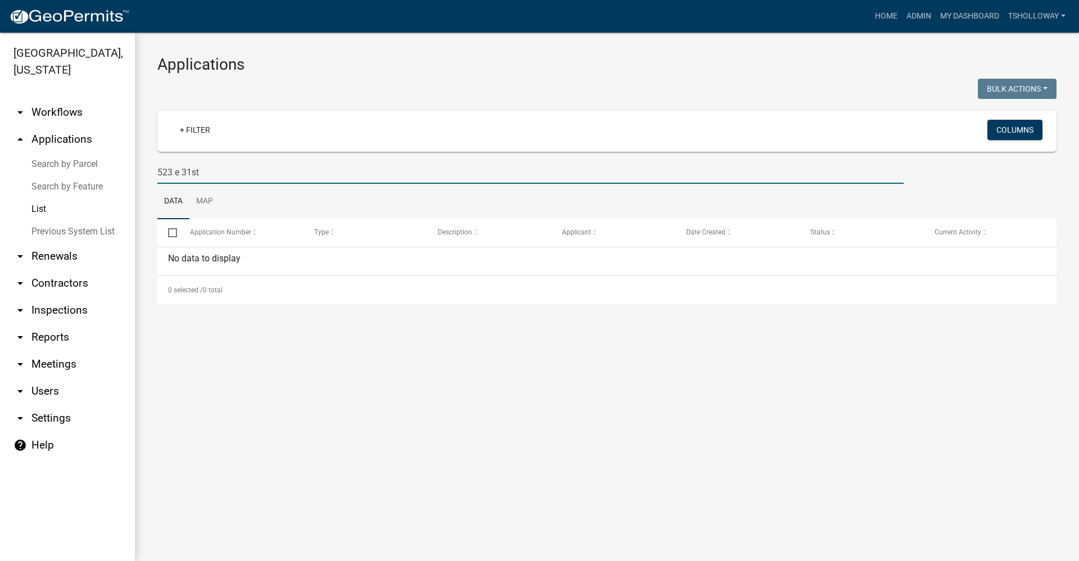
type input "523 e 31st"
